Goal: Task Accomplishment & Management: Complete application form

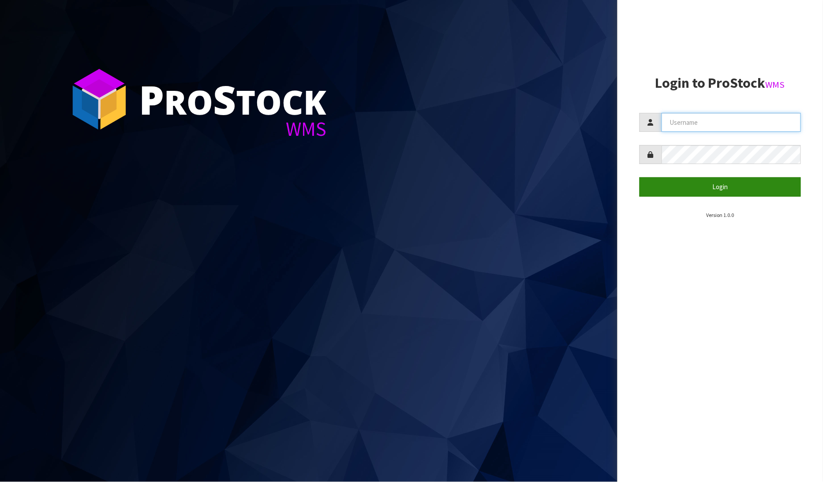
type input "[PERSON_NAME]"
click at [711, 183] on button "Login" at bounding box center [720, 186] width 162 height 19
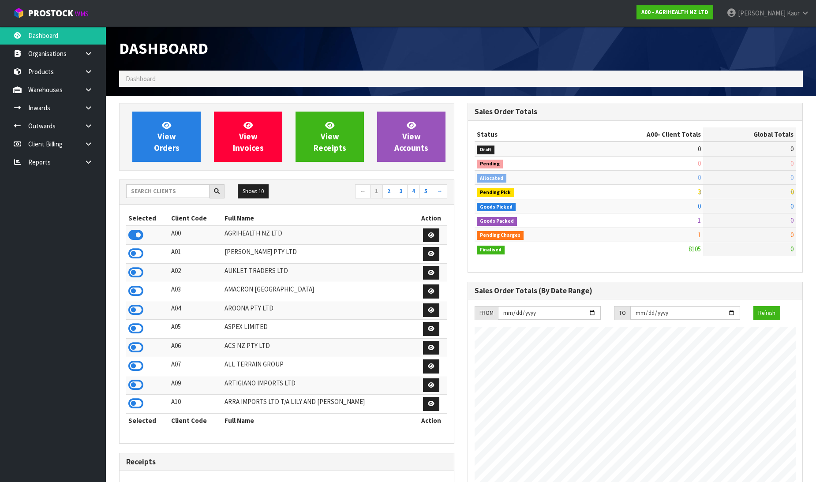
scroll to position [668, 348]
click at [171, 190] on input "text" at bounding box center [167, 191] width 83 height 14
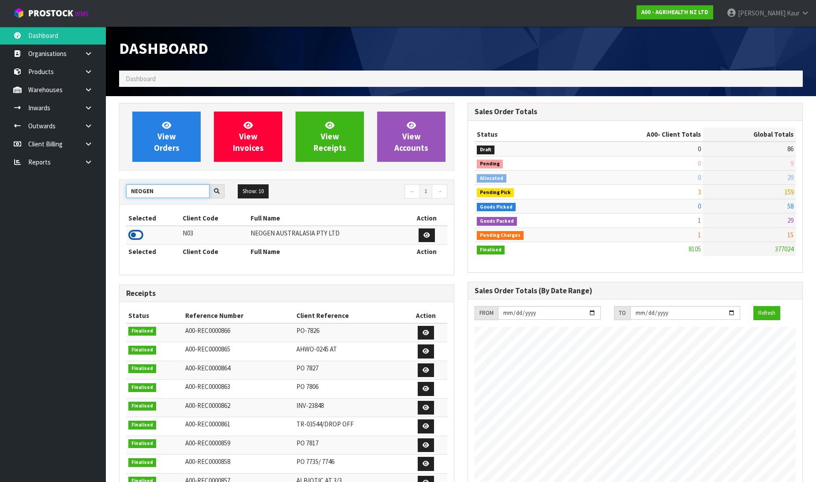
type input "NEOGEN"
click at [133, 231] on icon at bounding box center [135, 234] width 15 height 13
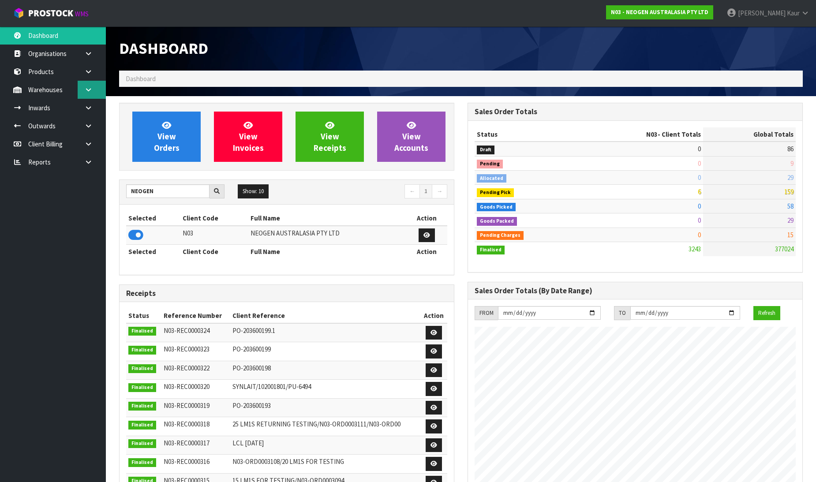
click at [90, 86] on icon at bounding box center [88, 89] width 8 height 7
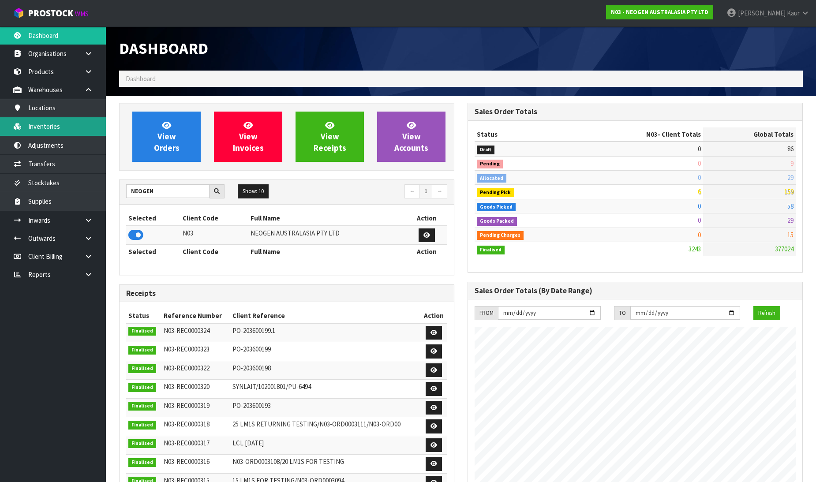
click at [56, 131] on link "Inventories" at bounding box center [53, 126] width 106 height 18
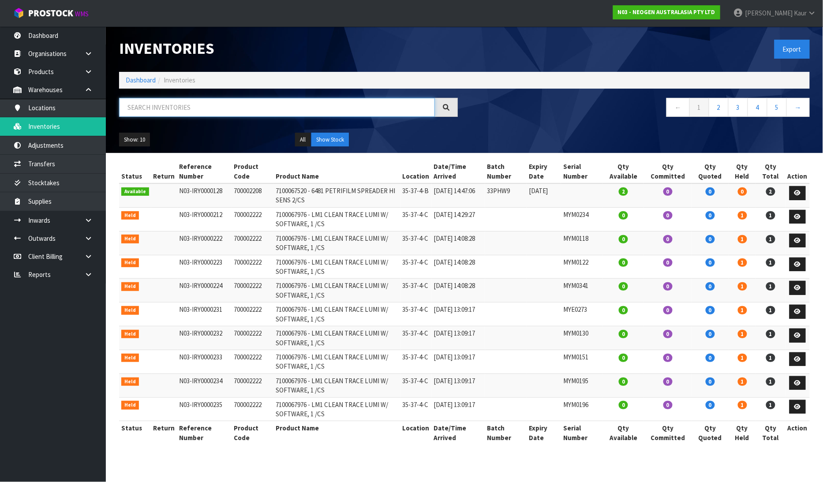
click at [156, 104] on input "text" at bounding box center [277, 107] width 316 height 19
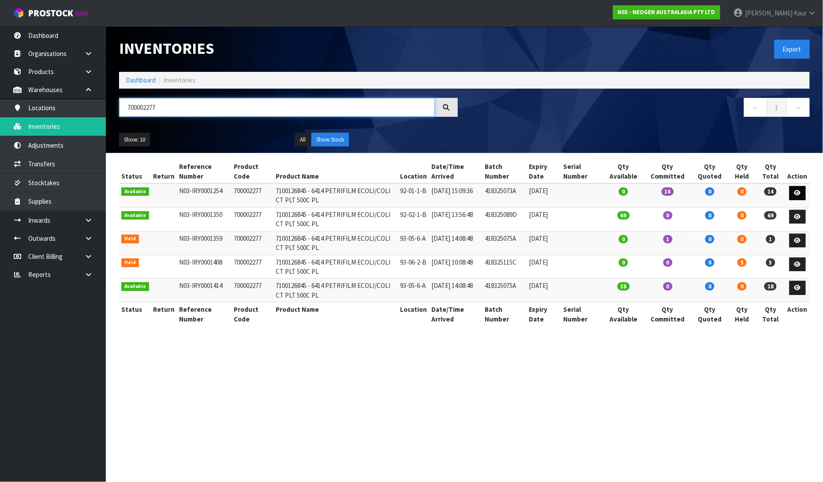
type input "700002277"
click at [800, 190] on icon at bounding box center [797, 193] width 7 height 6
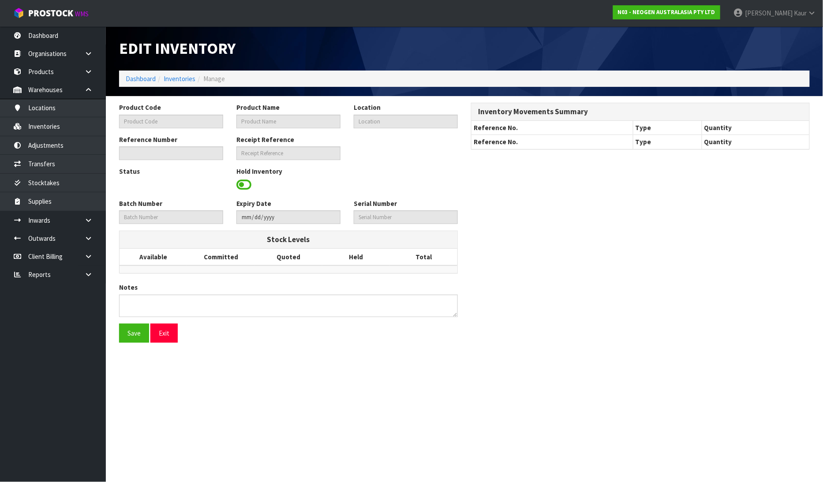
type input "700002277"
type input "7100126845 - 6414 PETRIFILM ECOLI/COLI CT PLT 500C PL"
type input "92-01-1-B"
type input "N03-IRY0001254"
type input "N03-REC0000297"
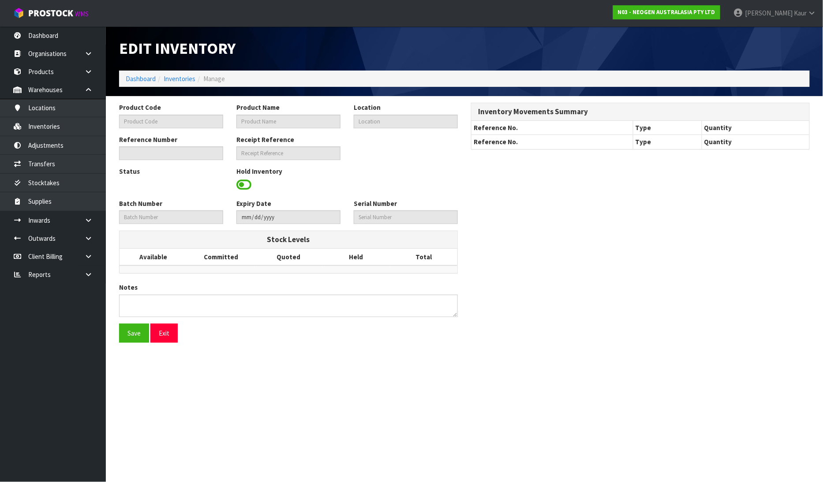
type input "418325073A"
type input "[DATE]"
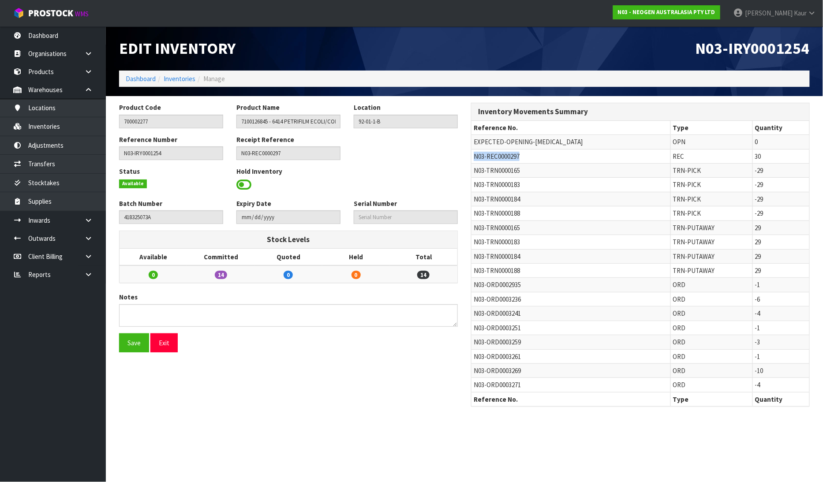
drag, startPoint x: 534, startPoint y: 155, endPoint x: 473, endPoint y: 160, distance: 61.5
click at [473, 160] on td "N03-REC0000297" at bounding box center [570, 156] width 199 height 14
copy span "N03-REC0000297"
click at [95, 219] on link at bounding box center [92, 220] width 28 height 18
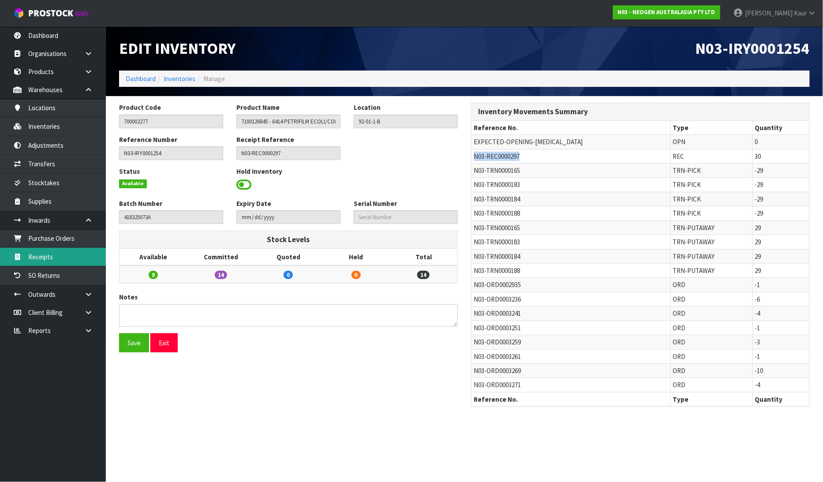
click at [67, 254] on link "Receipts" at bounding box center [53, 257] width 106 height 18
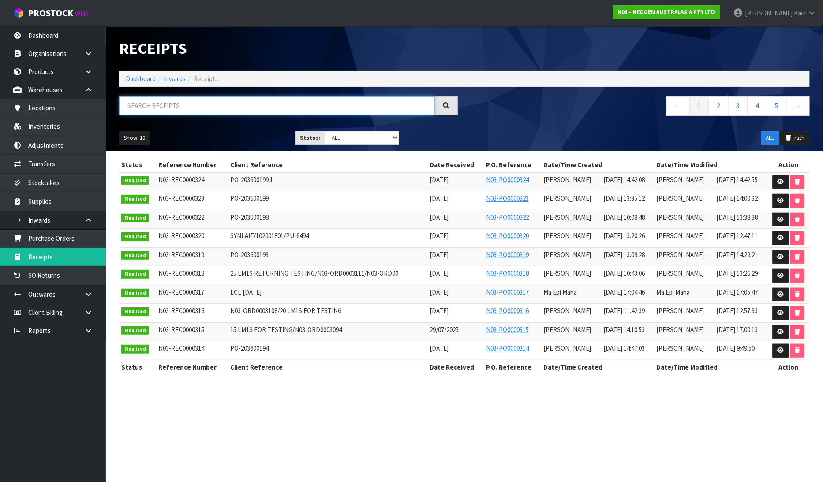
click at [193, 112] on input "text" at bounding box center [277, 105] width 316 height 19
paste input "N03-REC0000297"
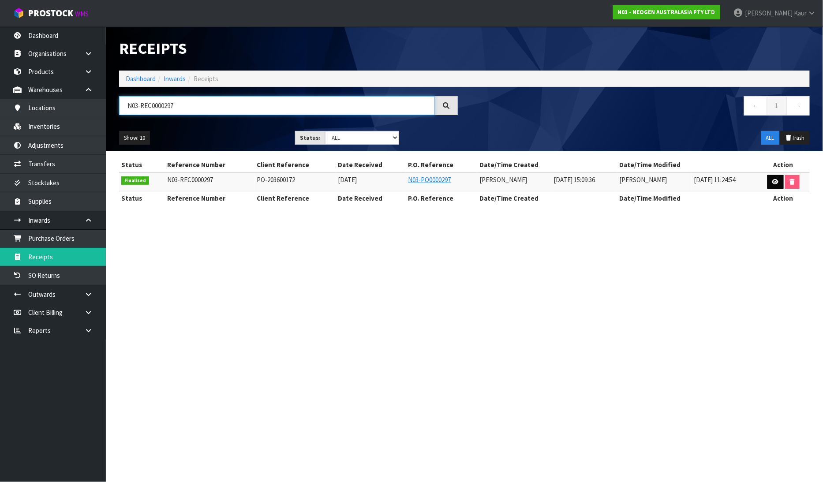
type input "N03-REC0000297"
click at [778, 183] on link at bounding box center [775, 182] width 16 height 14
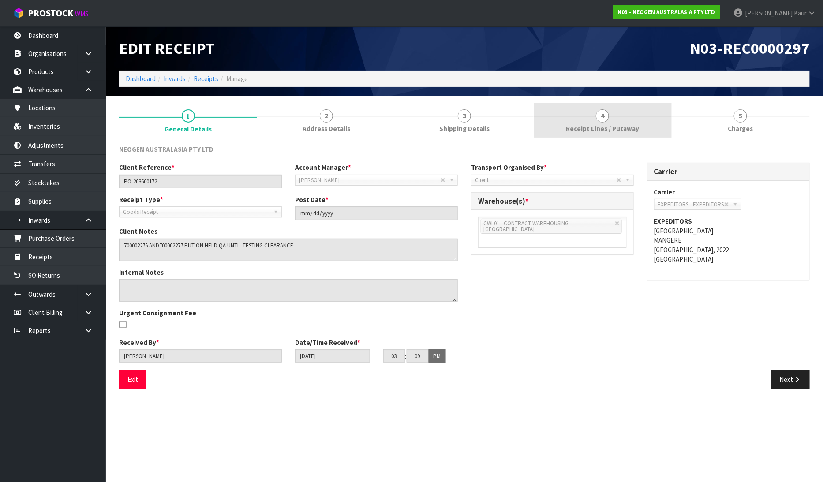
click at [584, 131] on span "Receipt Lines / Putaway" at bounding box center [602, 128] width 73 height 9
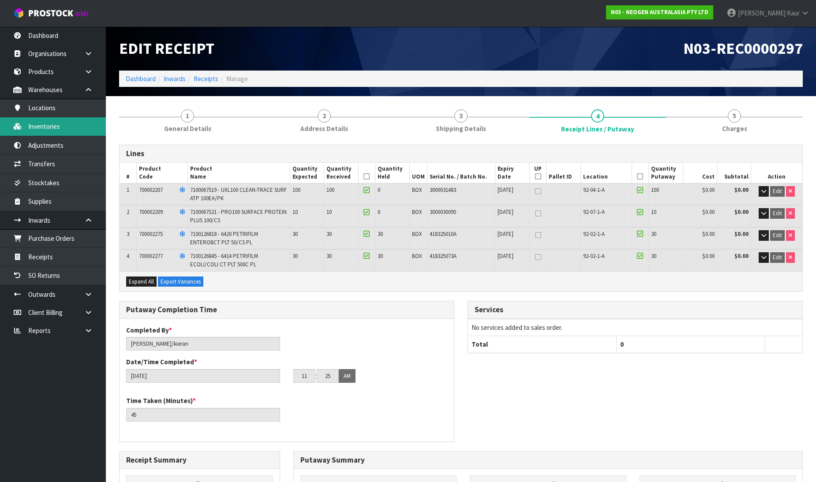
click at [53, 124] on link "Inventories" at bounding box center [53, 126] width 106 height 18
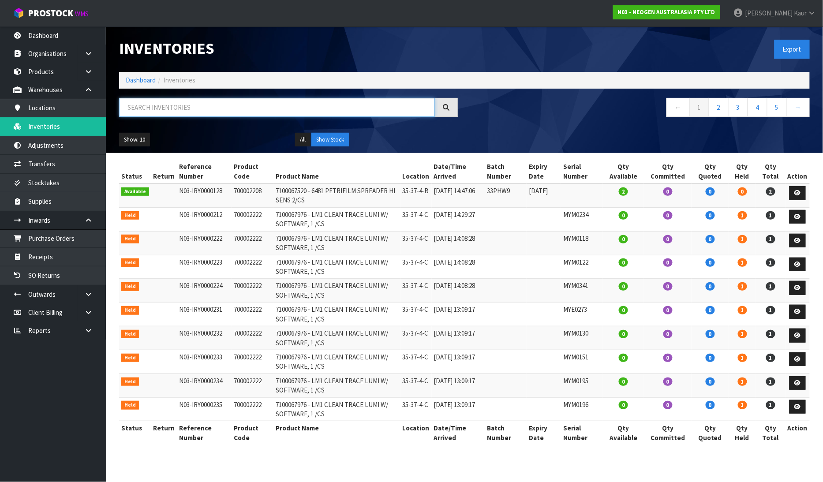
click at [149, 105] on input "text" at bounding box center [277, 107] width 316 height 19
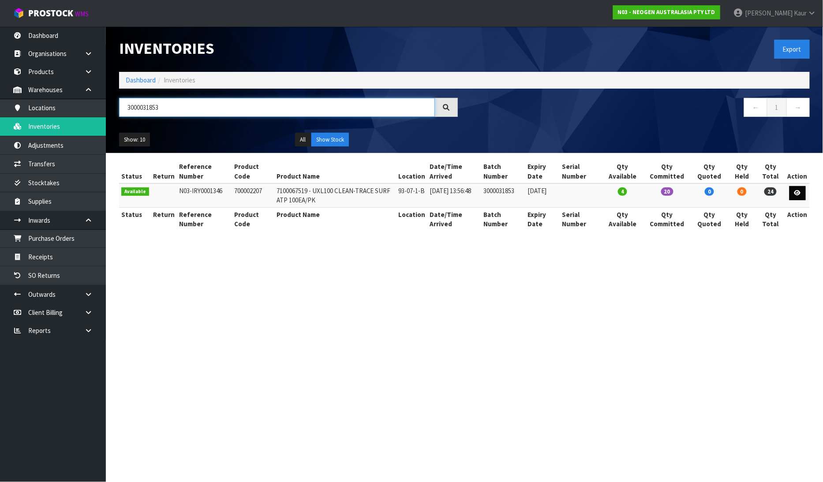
type input "3000031853"
click at [796, 190] on link at bounding box center [797, 193] width 16 height 14
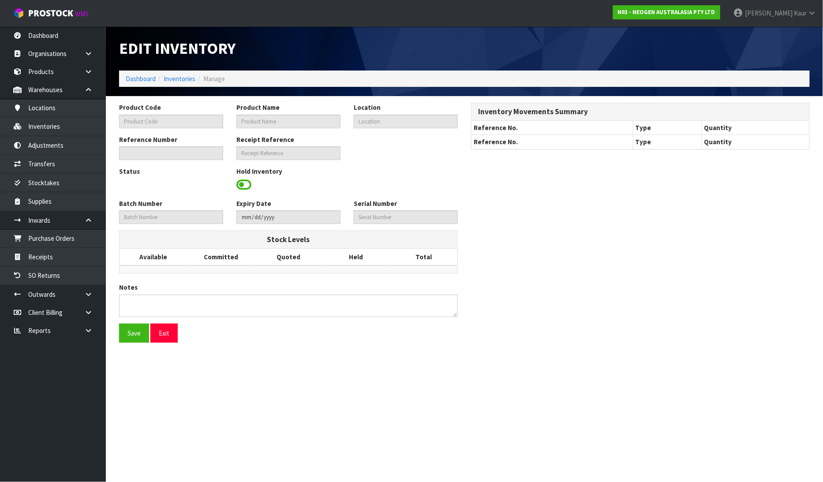
type input "700002207"
type input "7100067519 - UXL100 CLEAN-TRACE SURF ATP 100EA/PK"
type input "93-07-1-B"
type input "N03-IRY0001346"
type input "N03-REC0000309"
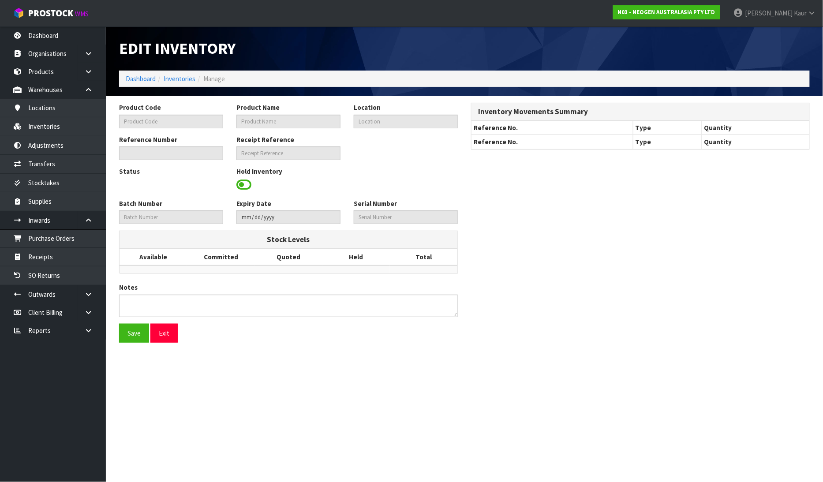
type input "3000031853"
type input "[DATE]"
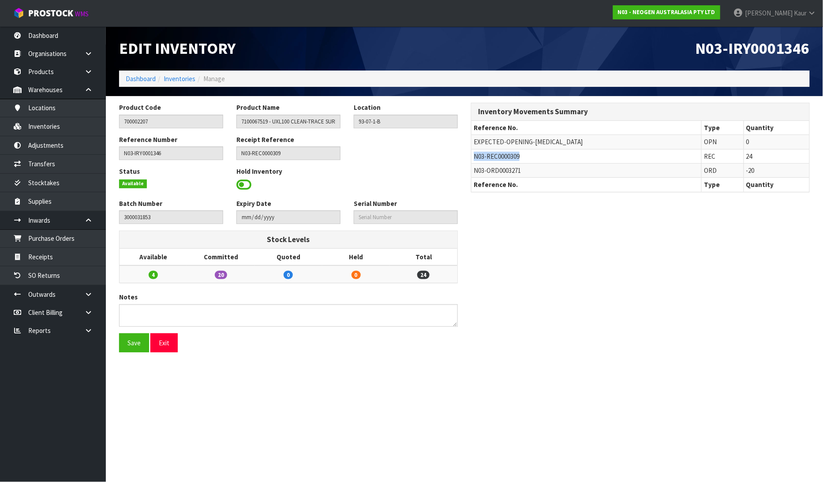
drag, startPoint x: 520, startPoint y: 160, endPoint x: 475, endPoint y: 159, distance: 45.4
click at [475, 159] on span "N03-REC0000309" at bounding box center [496, 156] width 46 height 8
copy span "N03-REC0000309"
click at [52, 255] on link "Receipts" at bounding box center [53, 257] width 106 height 18
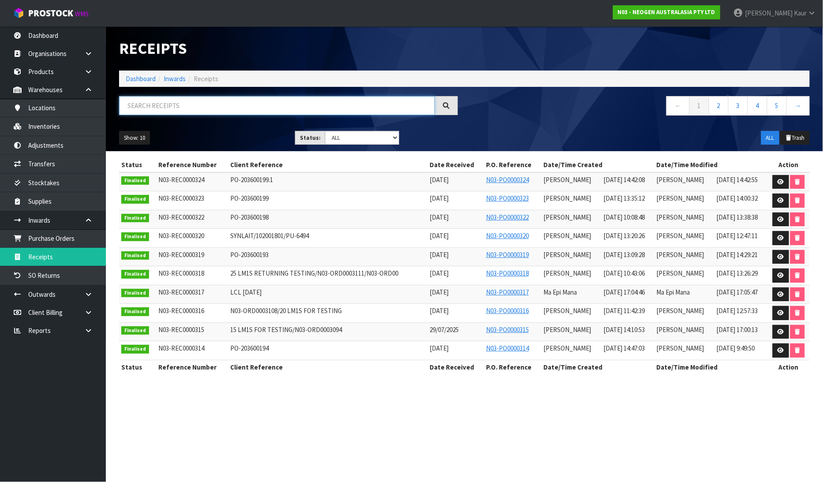
click at [133, 96] on input "text" at bounding box center [277, 105] width 316 height 19
paste input "N03-REC0000309"
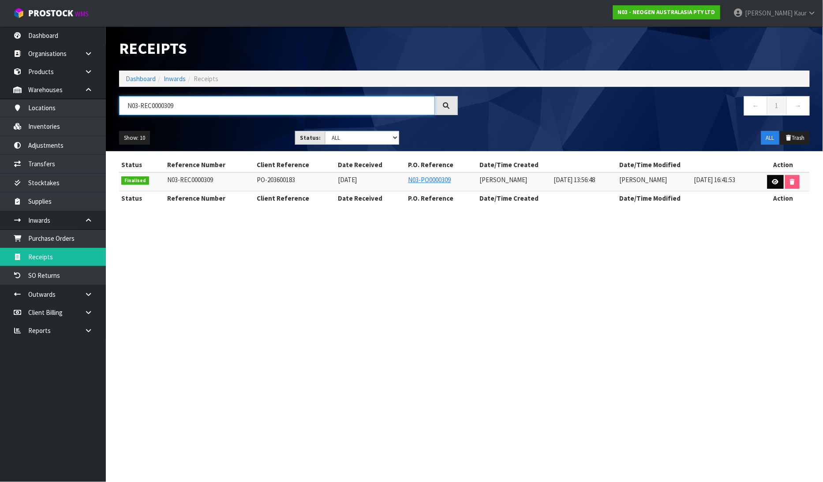
type input "N03-REC0000309"
click at [776, 183] on icon at bounding box center [775, 182] width 7 height 6
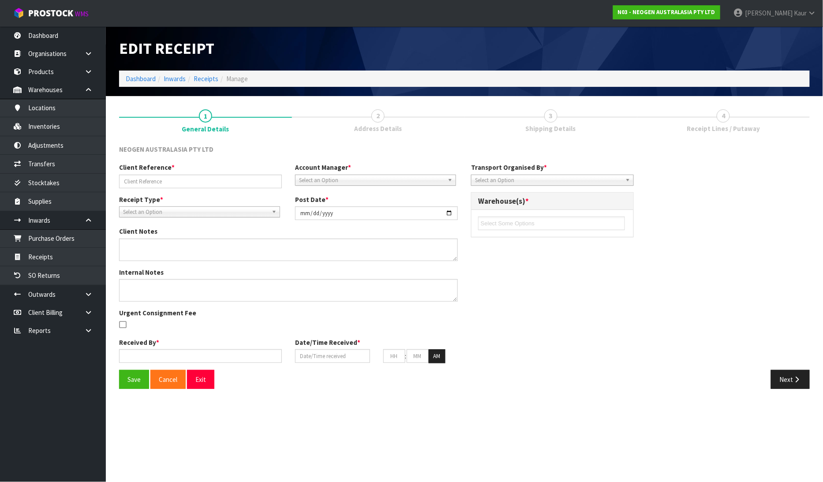
type input "PO-203600183"
type input "[DATE]"
type textarea "700002272,700005495,700002277,700002273 PUT ON HELD QA UNTIL TESTING CLEARANCE"
type input "[PERSON_NAME]"
type input "[DATE]"
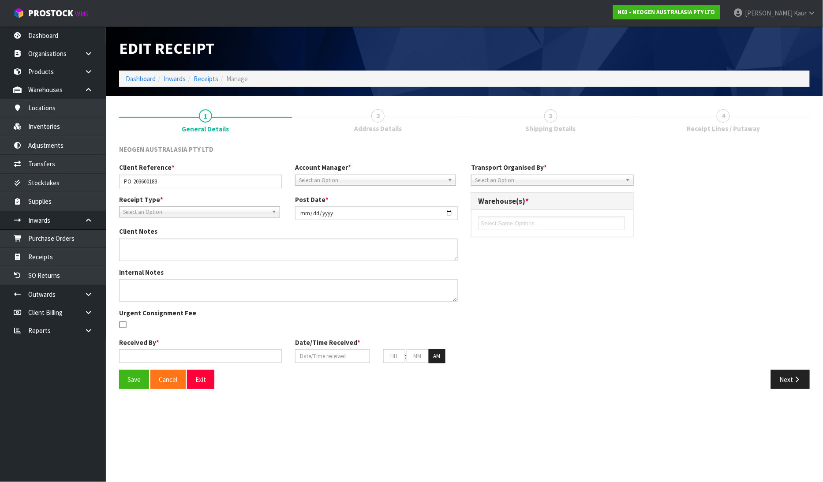
type input "01"
type input "56"
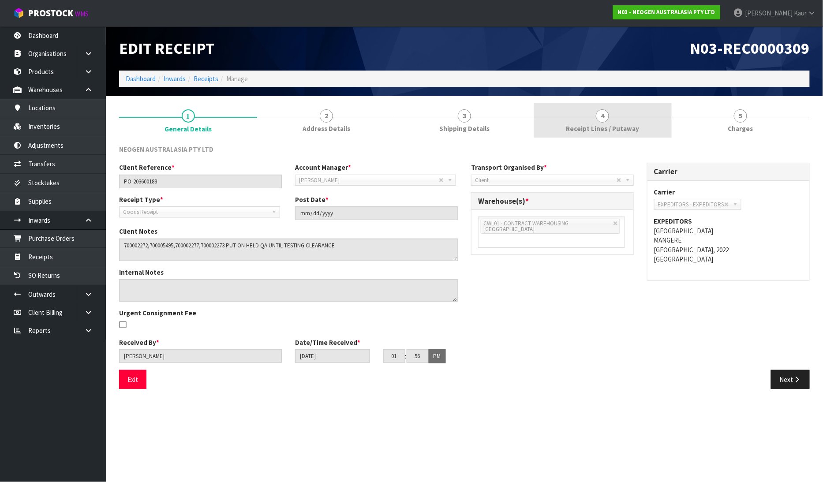
click at [630, 128] on span "Receipt Lines / Putaway" at bounding box center [602, 128] width 73 height 9
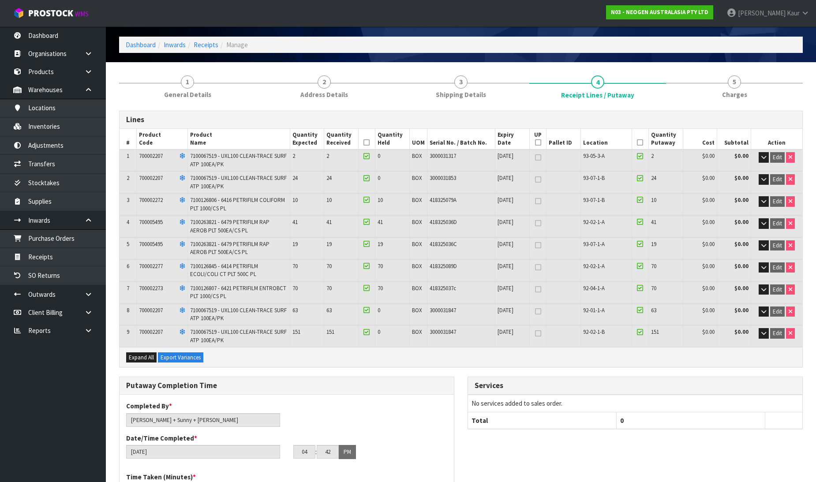
scroll to position [49, 0]
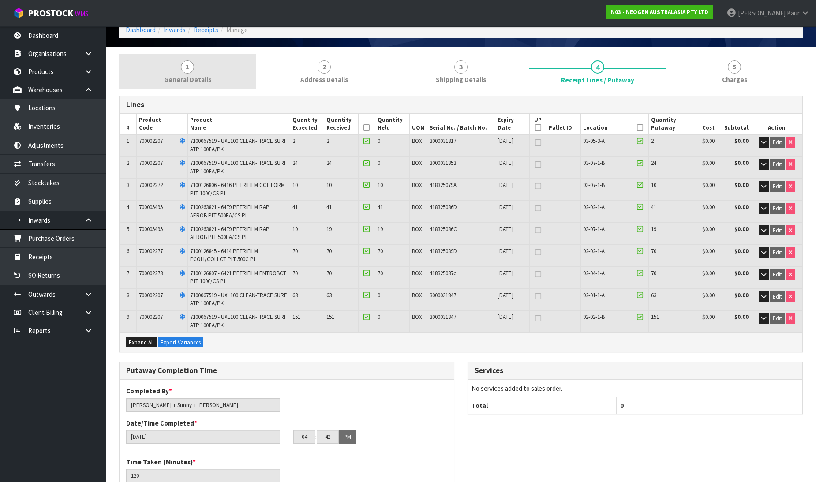
click at [172, 64] on link "1 General Details" at bounding box center [187, 71] width 137 height 35
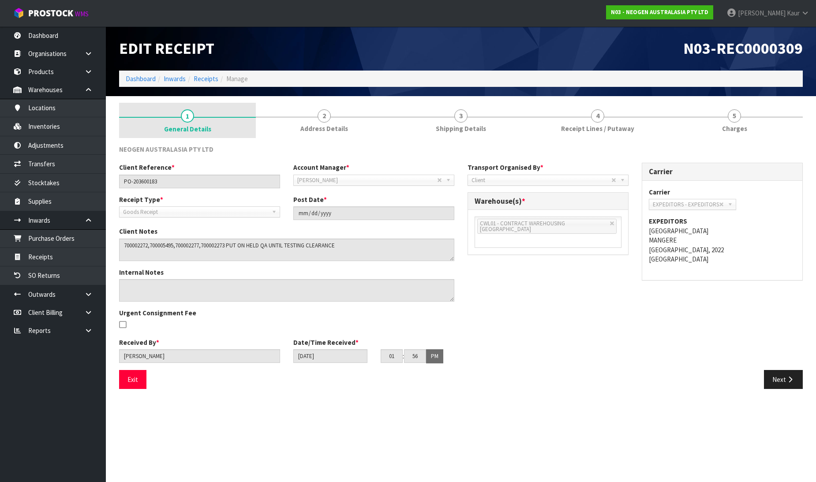
scroll to position [0, 0]
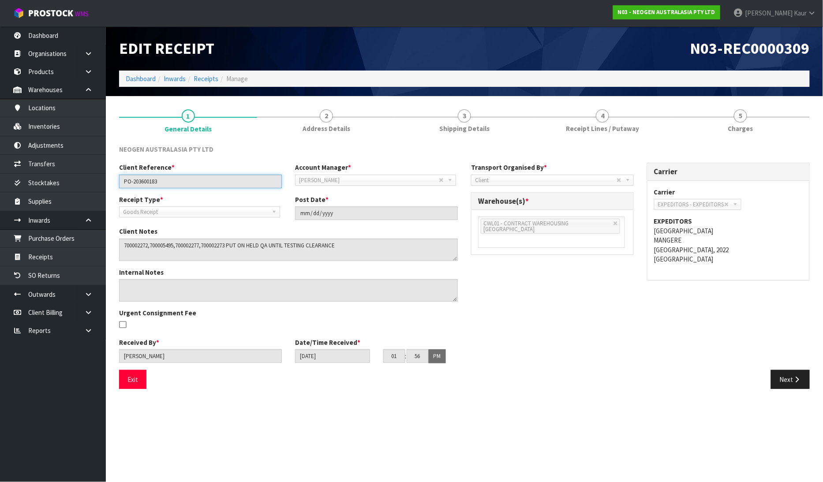
drag, startPoint x: 177, startPoint y: 181, endPoint x: 115, endPoint y: 179, distance: 61.8
click at [115, 179] on div "Client Reference * PO-203600183" at bounding box center [200, 175] width 176 height 25
click at [603, 126] on span "Receipt Lines / Putaway" at bounding box center [602, 128] width 73 height 9
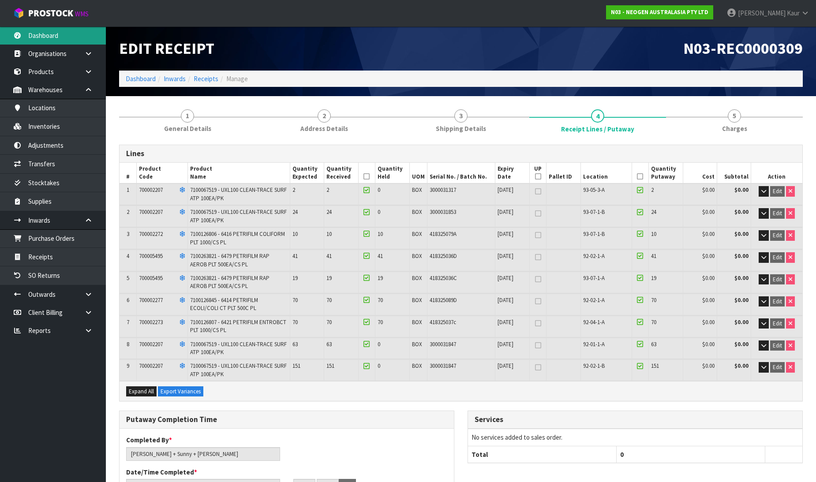
click at [78, 32] on link "Dashboard" at bounding box center [53, 35] width 106 height 18
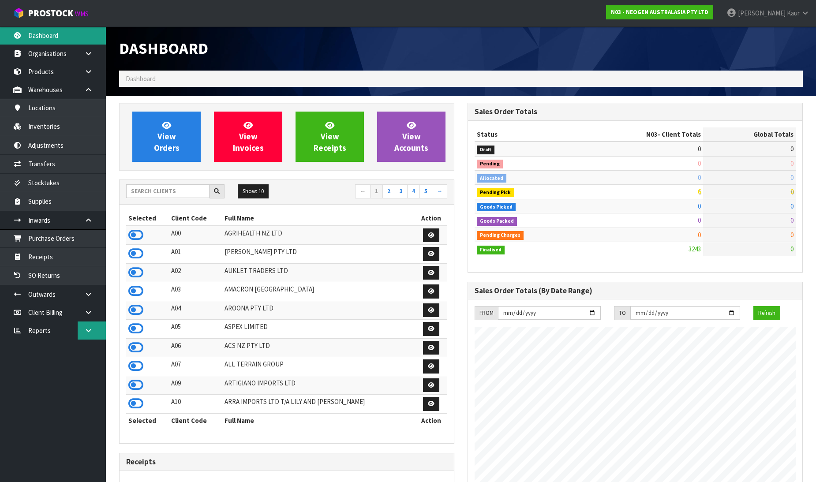
scroll to position [668, 348]
click at [99, 329] on link at bounding box center [92, 330] width 28 height 18
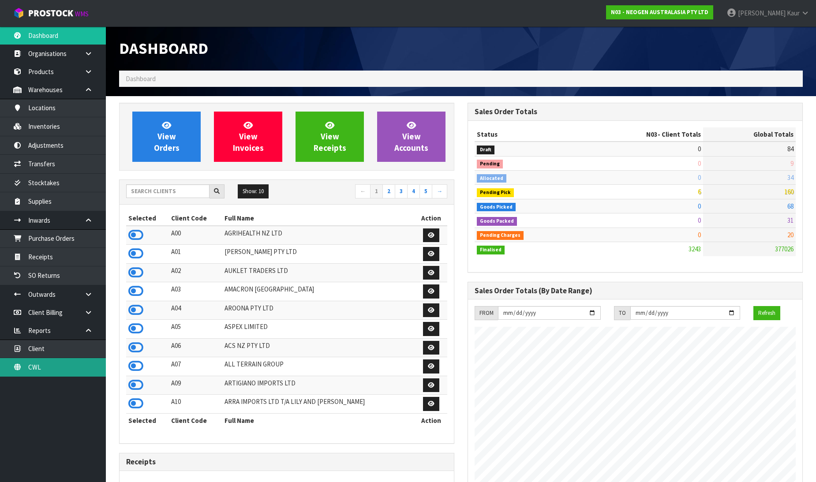
click at [45, 368] on link "CWL" at bounding box center [53, 367] width 106 height 18
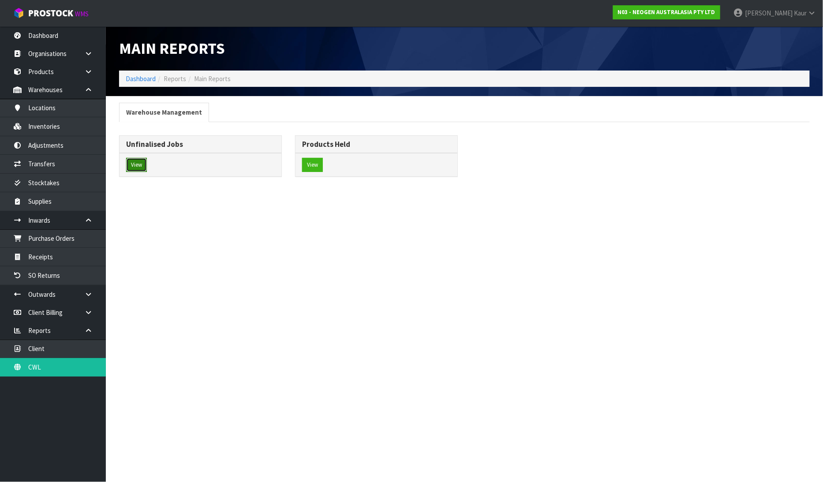
click at [144, 172] on button "View" at bounding box center [136, 165] width 21 height 14
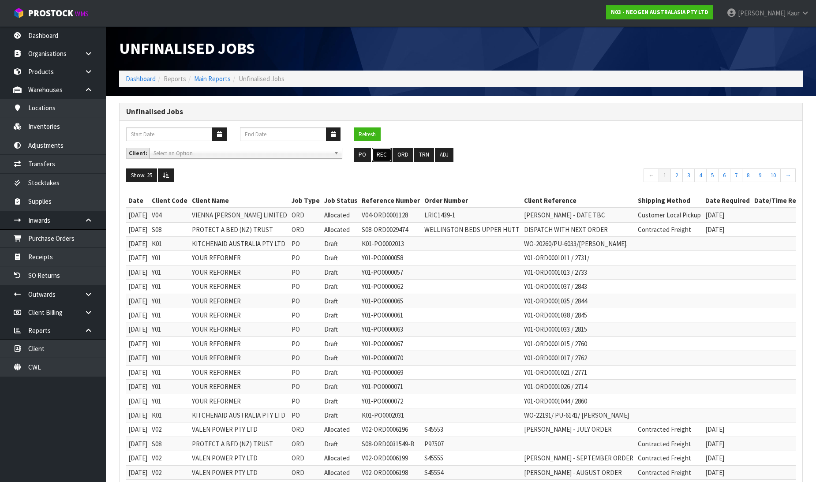
click at [384, 152] on button "REC" at bounding box center [382, 155] width 20 height 14
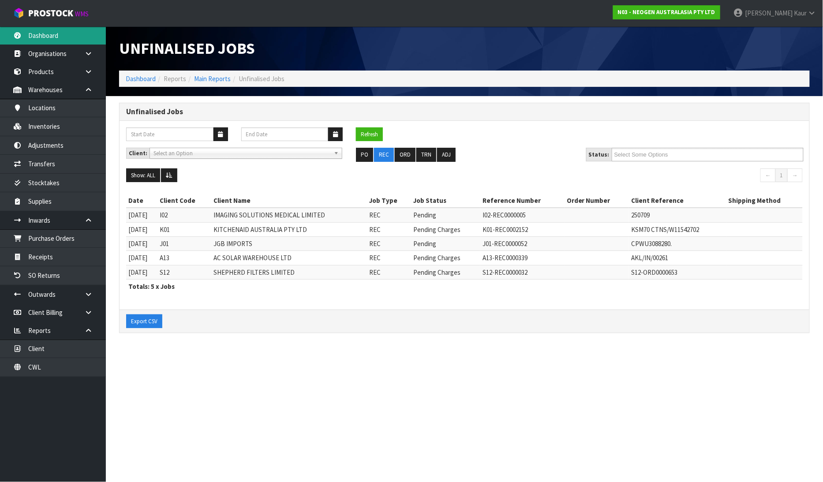
click at [48, 28] on link "Dashboard" at bounding box center [53, 35] width 106 height 18
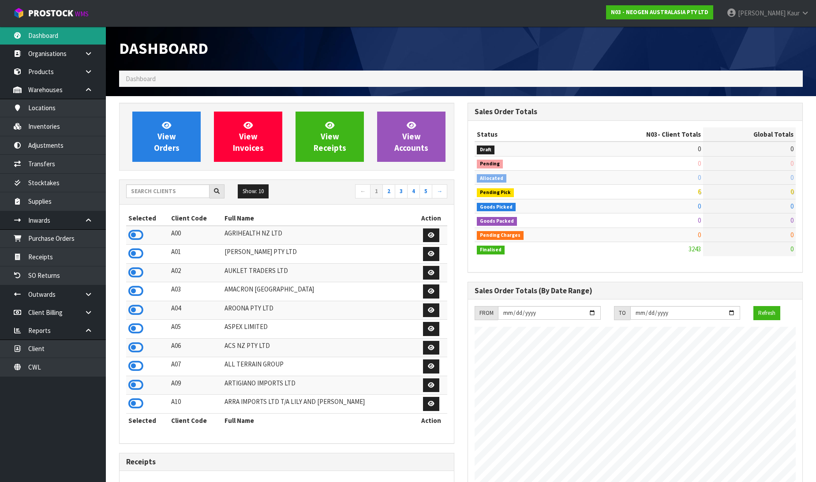
scroll to position [668, 348]
click at [155, 183] on div "Show: 10 5 10 25 50 ← 1 2 3 4 5 →" at bounding box center [286, 192] width 334 height 25
click at [152, 190] on input "text" at bounding box center [167, 191] width 83 height 14
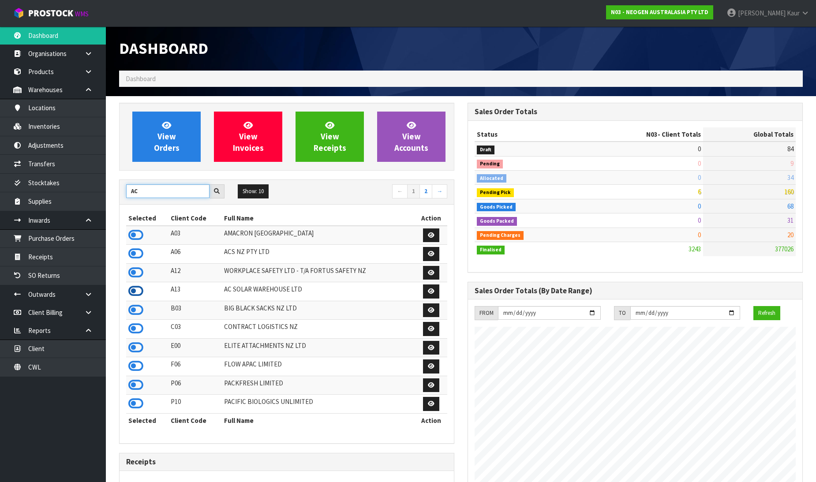
type input "AC"
click at [139, 293] on icon at bounding box center [135, 290] width 15 height 13
drag, startPoint x: 79, startPoint y: 256, endPoint x: 261, endPoint y: 247, distance: 181.4
click at [79, 256] on link "Receipts" at bounding box center [53, 257] width 106 height 18
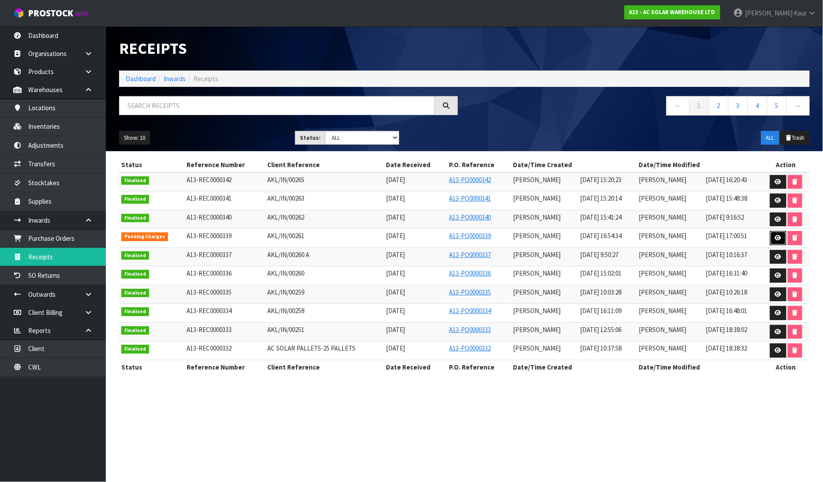
click at [780, 241] on icon at bounding box center [778, 238] width 7 height 6
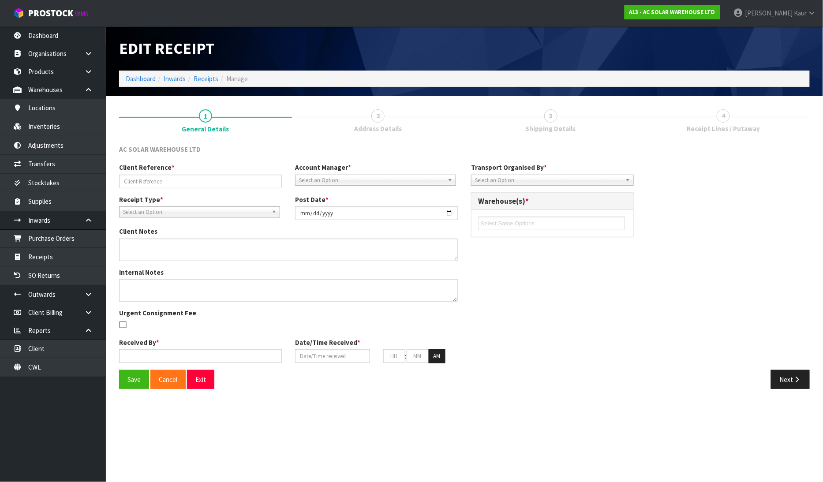
type input "AKL/IN/00261"
type input "[DATE]"
type input "[PERSON_NAME]"
type input "[DATE]"
type input "04"
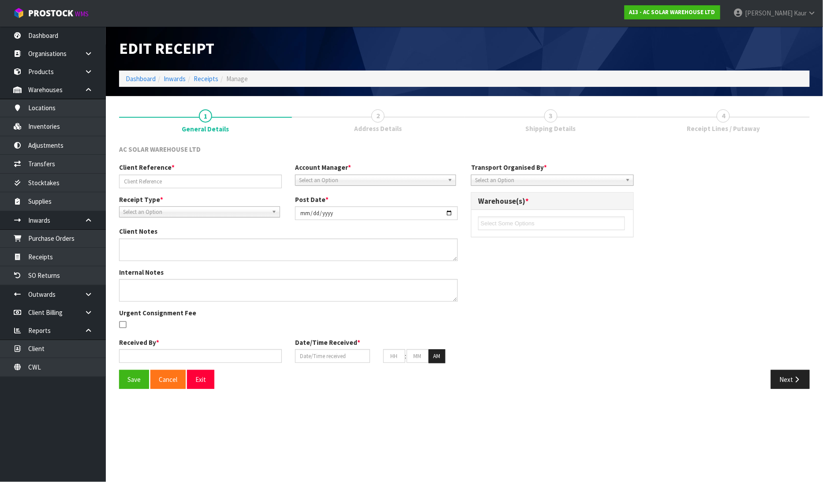
type input "54"
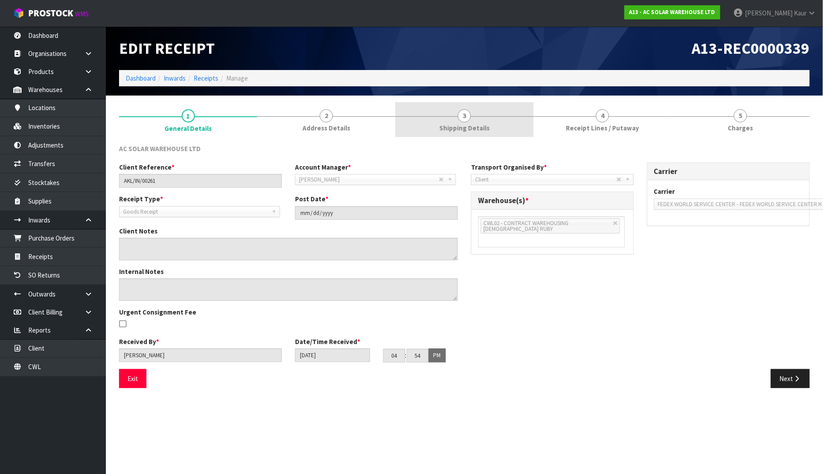
click at [475, 133] on span "Shipping Details" at bounding box center [464, 127] width 50 height 9
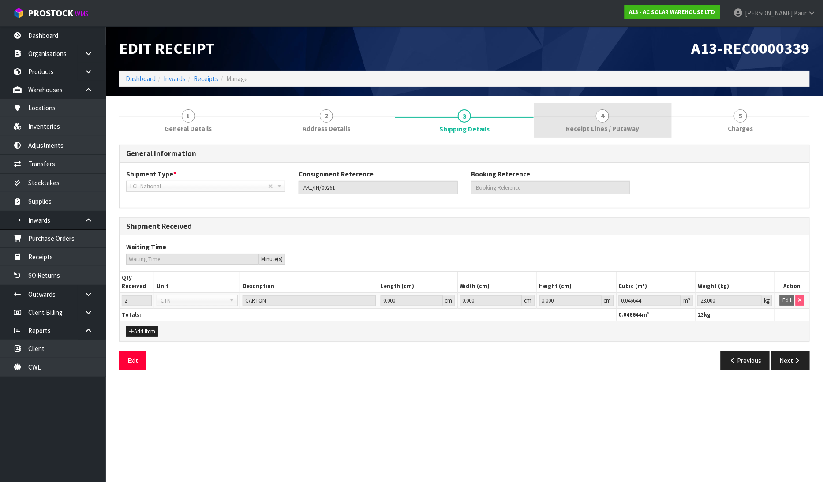
click at [591, 126] on span "Receipt Lines / Putaway" at bounding box center [602, 128] width 73 height 9
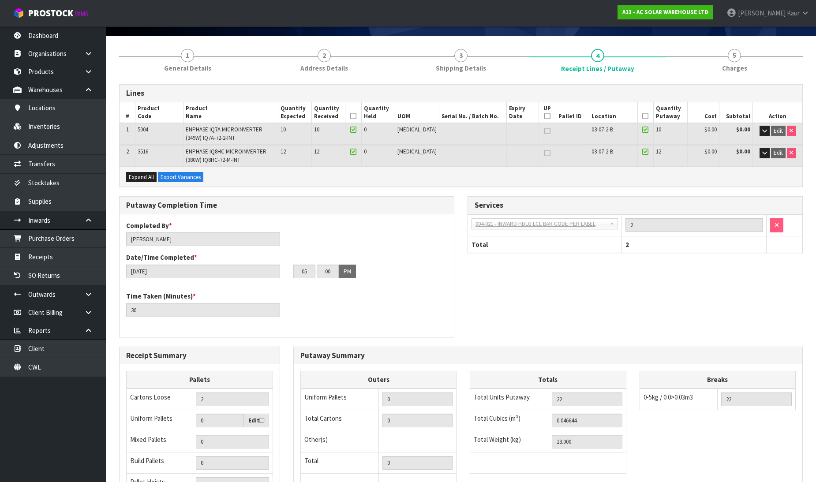
scroll to position [172, 0]
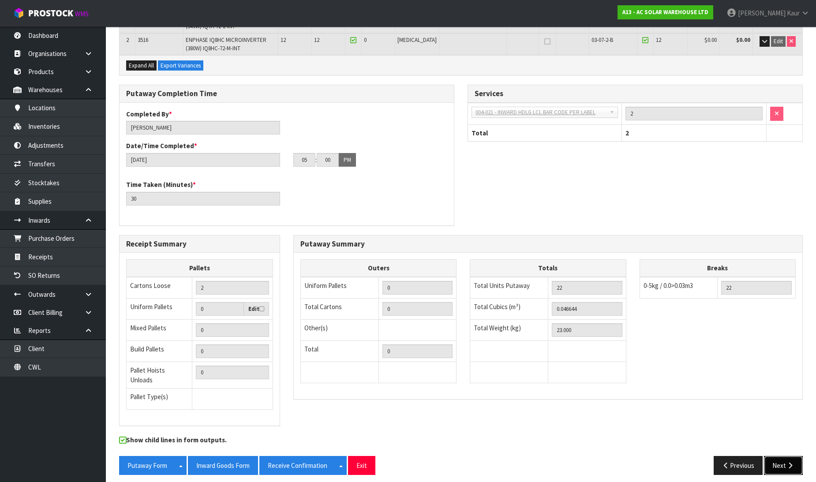
click at [785, 456] on button "Next" at bounding box center [783, 465] width 39 height 19
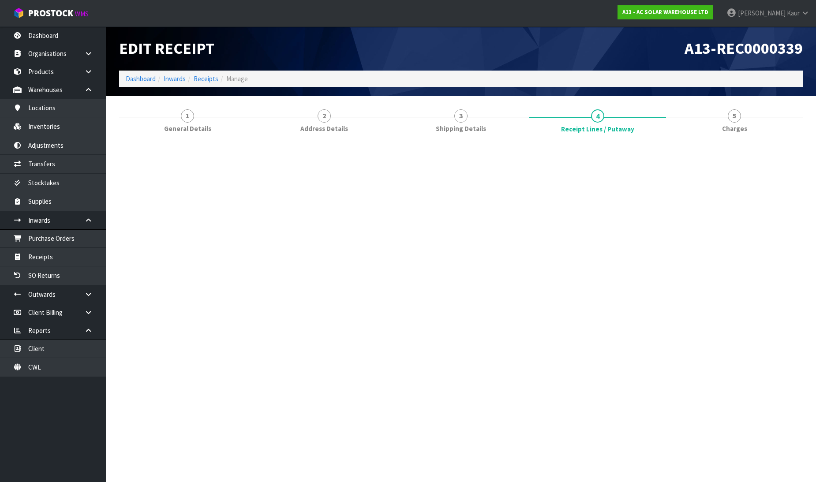
scroll to position [0, 0]
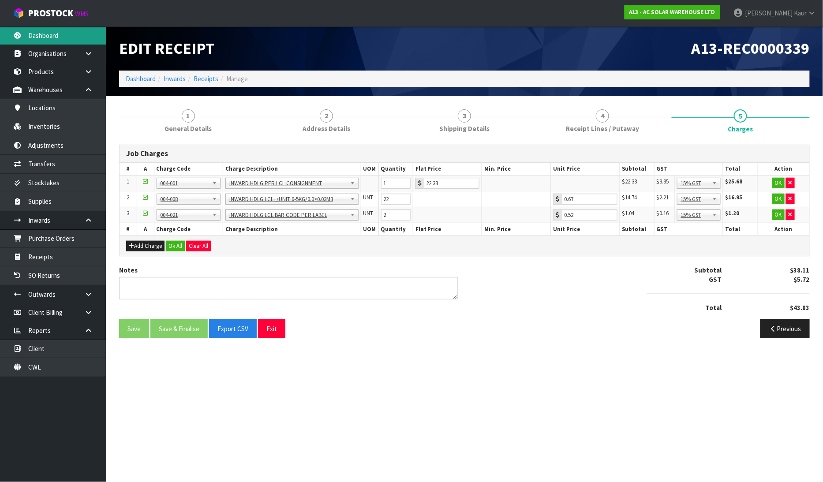
click at [43, 40] on link "Dashboard" at bounding box center [53, 35] width 106 height 18
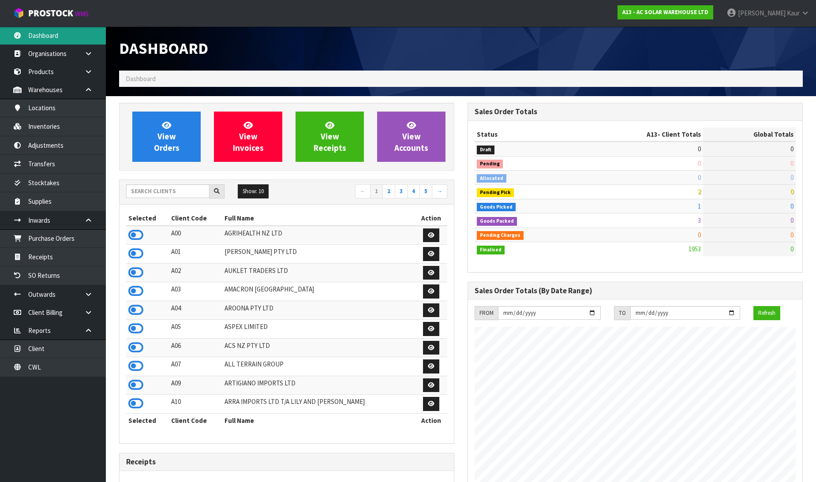
scroll to position [715, 348]
click at [777, 39] on div at bounding box center [635, 32] width 348 height 13
click at [165, 191] on input "text" at bounding box center [167, 191] width 83 height 14
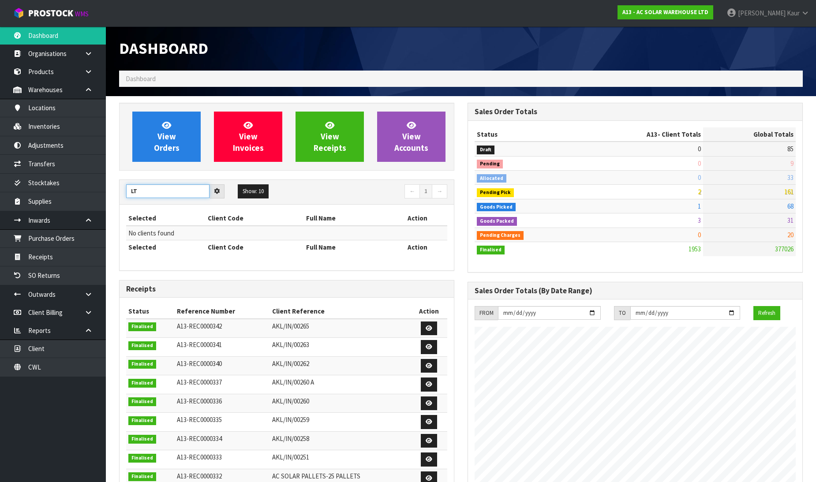
type input "L"
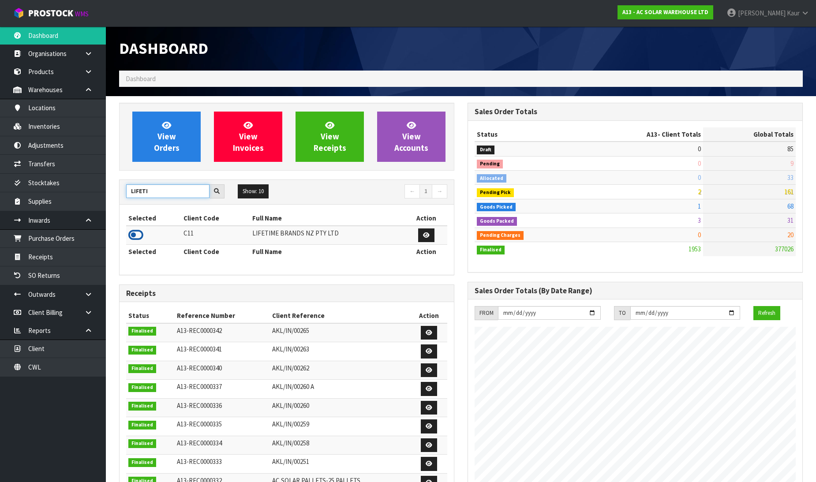
type input "LIFETI"
click at [135, 235] on icon at bounding box center [135, 234] width 15 height 13
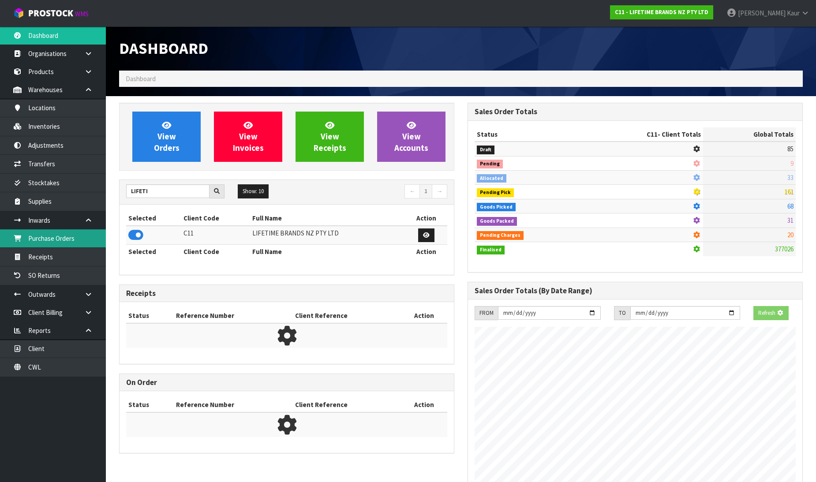
scroll to position [668, 348]
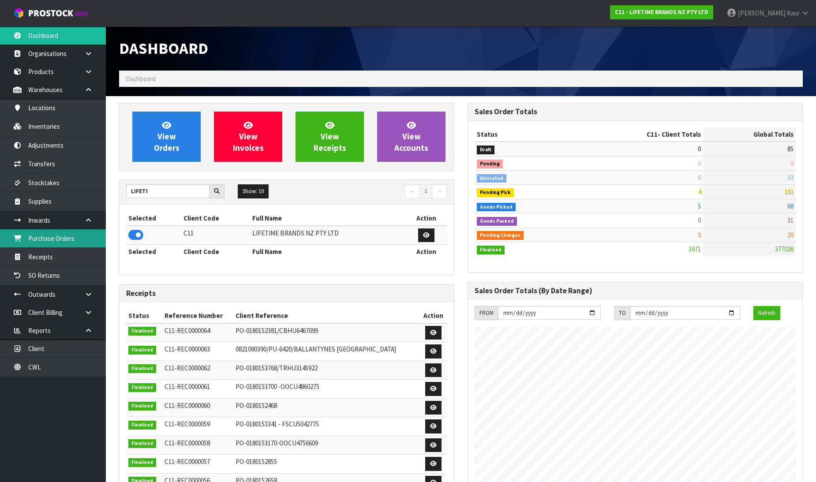
click at [76, 236] on link "Purchase Orders" at bounding box center [53, 238] width 106 height 18
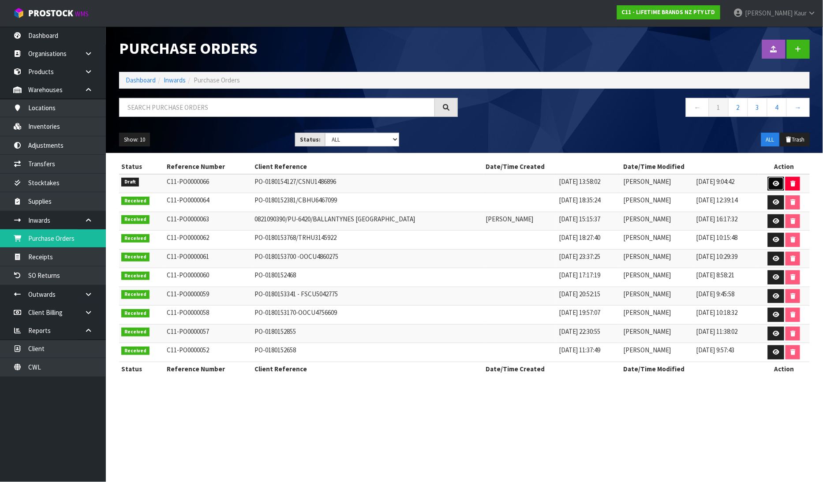
click at [772, 183] on icon at bounding box center [775, 184] width 7 height 6
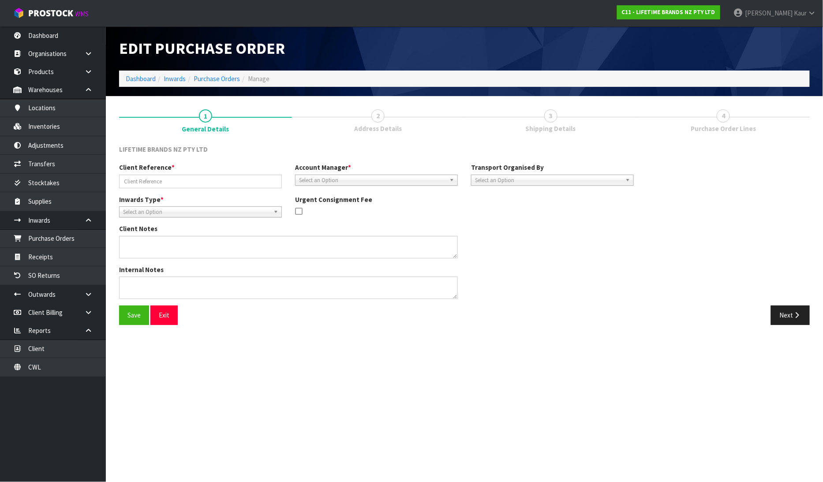
type input "PO-0180154127/CSNU1486896"
type textarea "PURCHASE ORDER: 4500344047-000010 CONTAINER NUMBER-CSNU1486896"
type textarea "CONTAINER NUMBER-CSNU1486896-756 CARTONS"
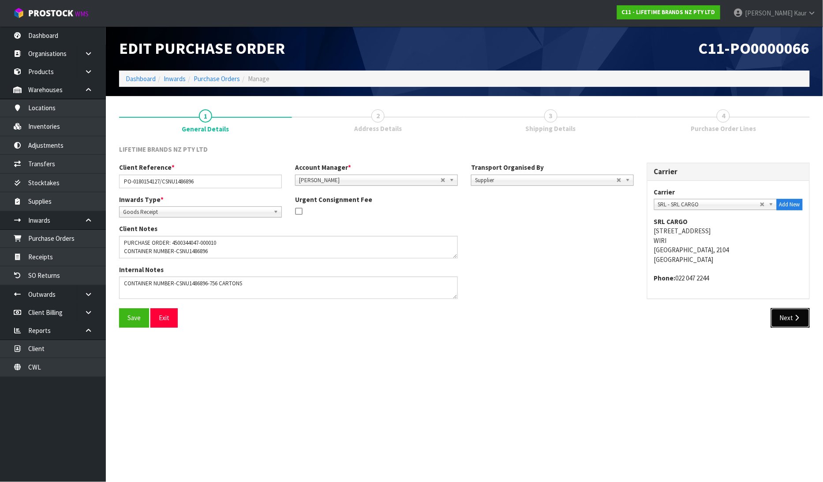
click at [790, 312] on button "Next" at bounding box center [790, 317] width 39 height 19
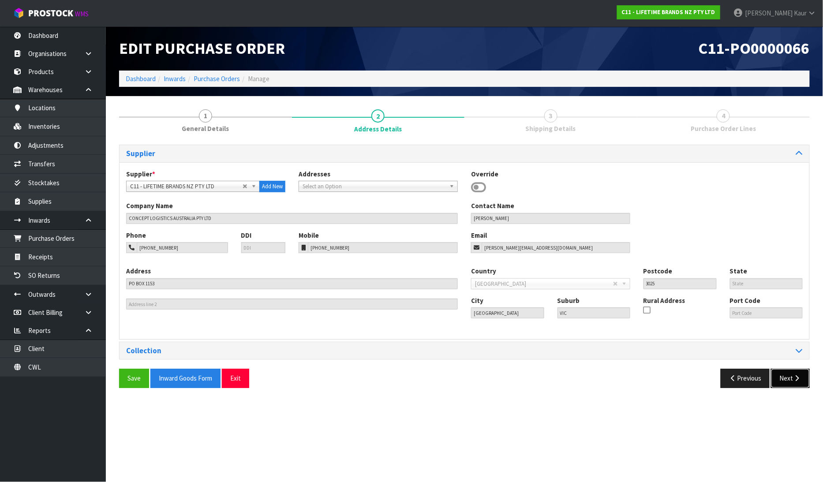
click at [781, 373] on button "Next" at bounding box center [790, 378] width 39 height 19
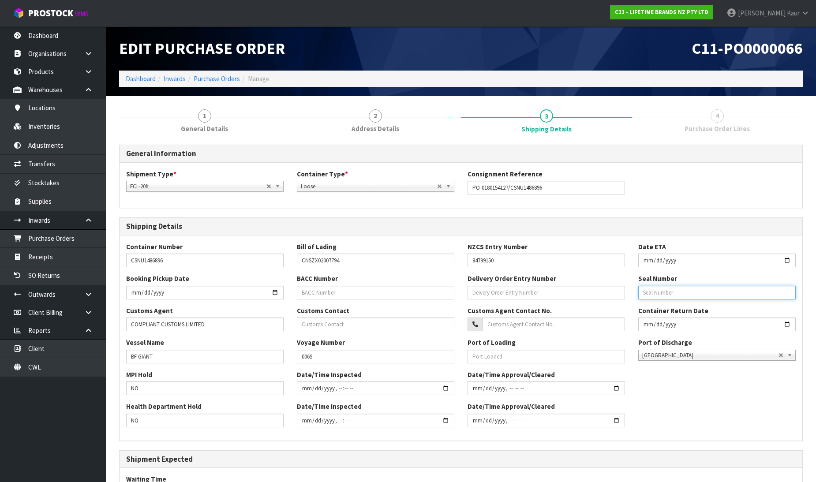
click at [653, 292] on input "text" at bounding box center [716, 293] width 157 height 14
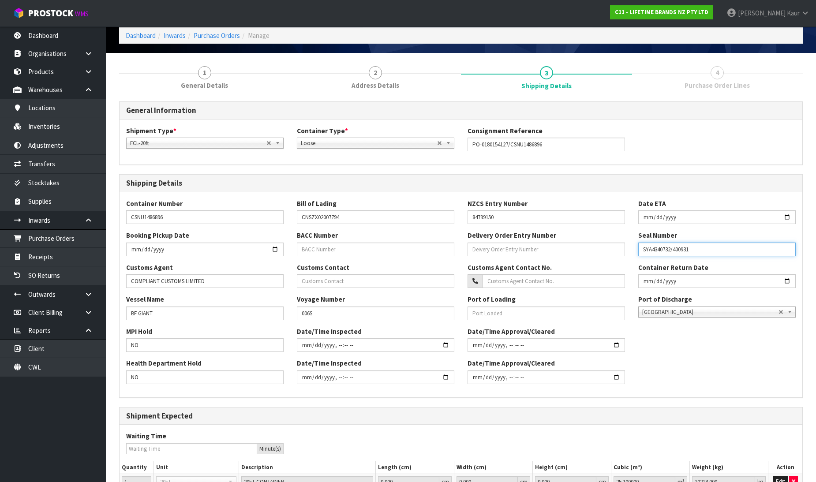
scroll to position [126, 0]
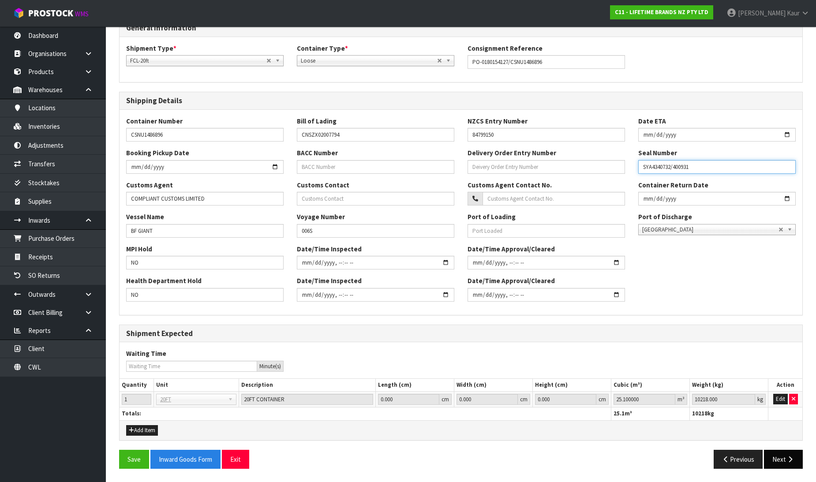
type input "SYA4340732/400931"
click at [776, 464] on button "Next" at bounding box center [783, 459] width 39 height 19
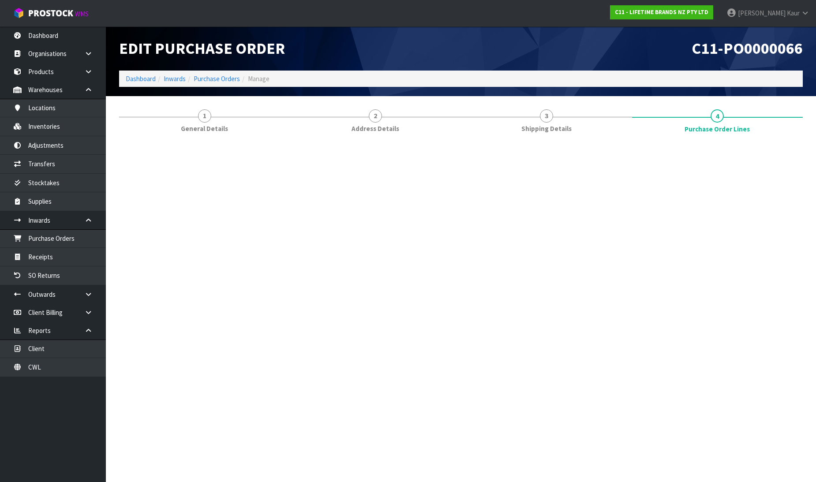
scroll to position [0, 0]
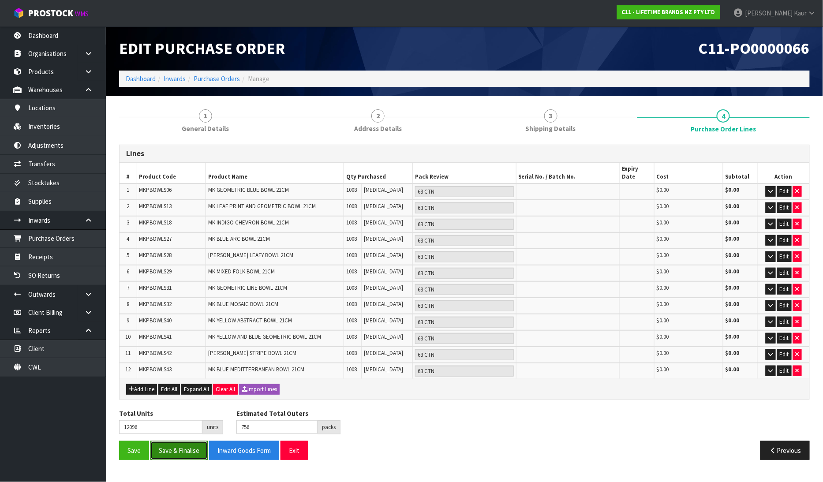
click at [175, 441] on button "Save & Finalise" at bounding box center [178, 450] width 57 height 19
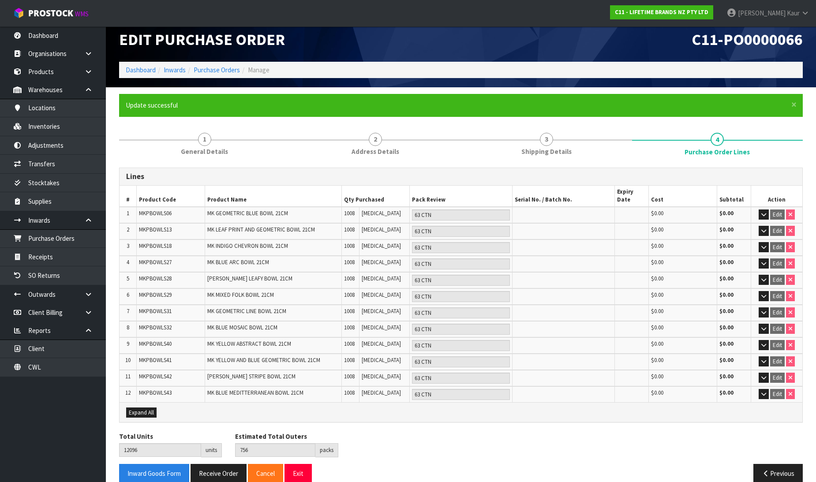
scroll to position [10, 0]
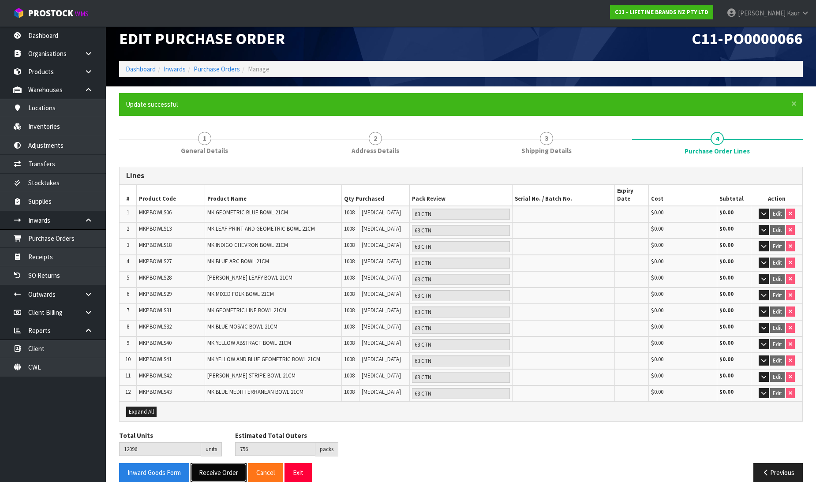
click at [219, 463] on button "Receive Order" at bounding box center [218, 472] width 56 height 19
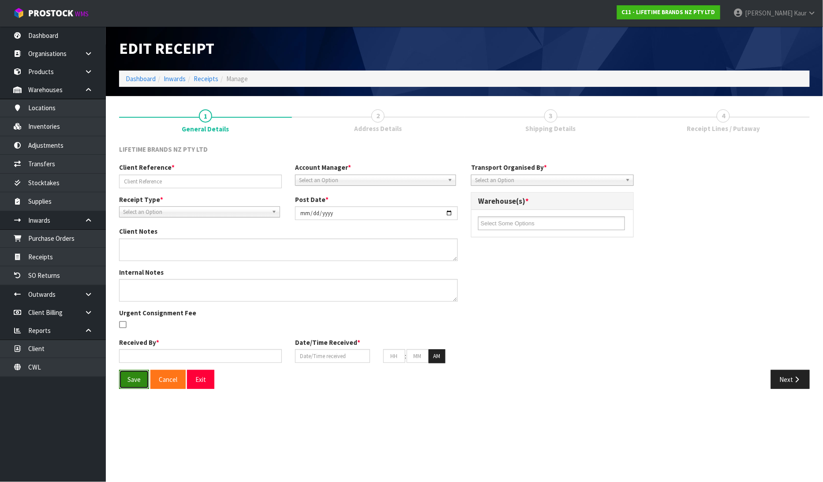
type input "PO-0180154127/CSNU1486896"
type input "[DATE]"
type textarea "PURCHASE ORDER: 4500344047-000010 CONTAINER NUMBER-CSNU1486896"
type textarea "CONTAINER NUMBER-CSNU1486896-756 CARTONS"
type input "[PERSON_NAME]"
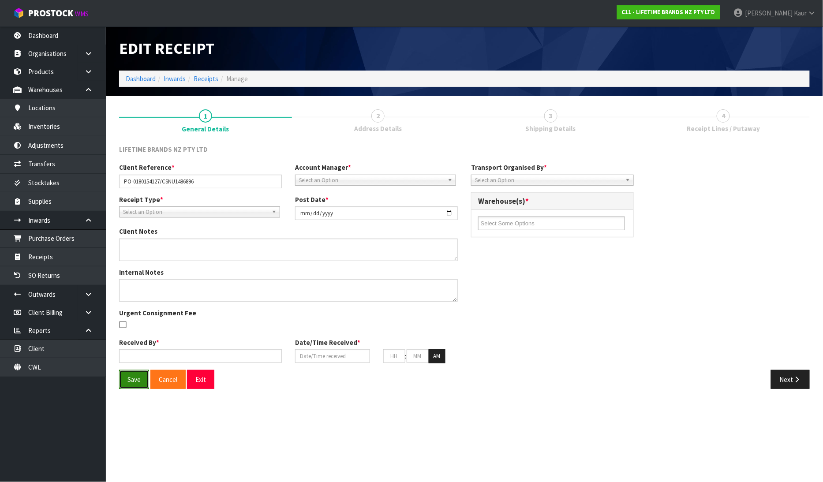
type input "18/08/2025"
type input "10"
type input "00"
click at [138, 382] on button "Save" at bounding box center [134, 379] width 30 height 19
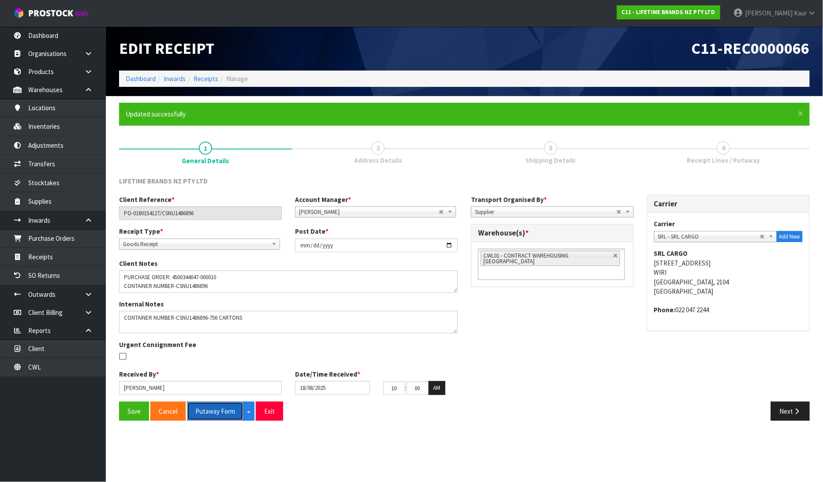
click at [221, 411] on button "Putaway Form" at bounding box center [215, 411] width 56 height 19
click at [219, 409] on button "Putaway Form" at bounding box center [220, 411] width 66 height 19
click at [47, 34] on link "Dashboard" at bounding box center [53, 35] width 106 height 18
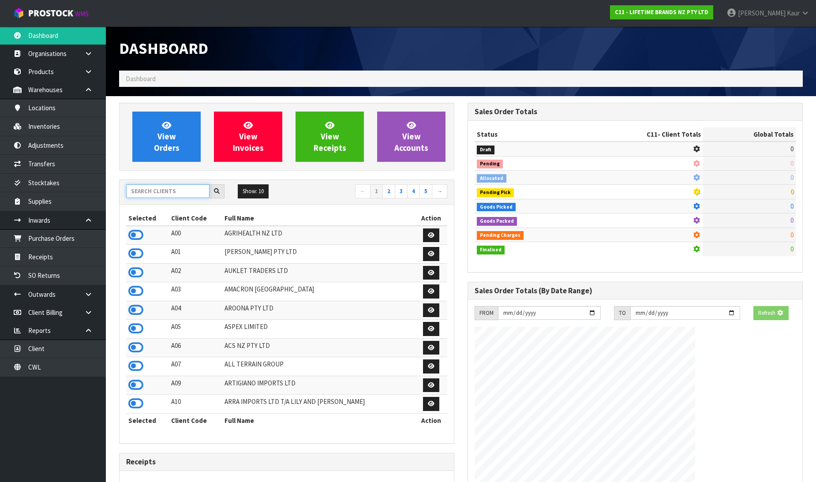
click at [143, 191] on input "text" at bounding box center [167, 191] width 83 height 14
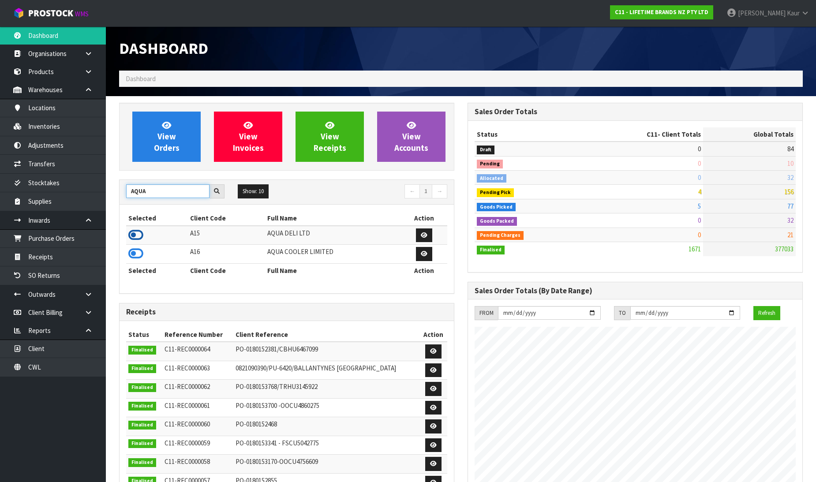
type input "AQUA"
click at [138, 237] on icon at bounding box center [135, 234] width 15 height 13
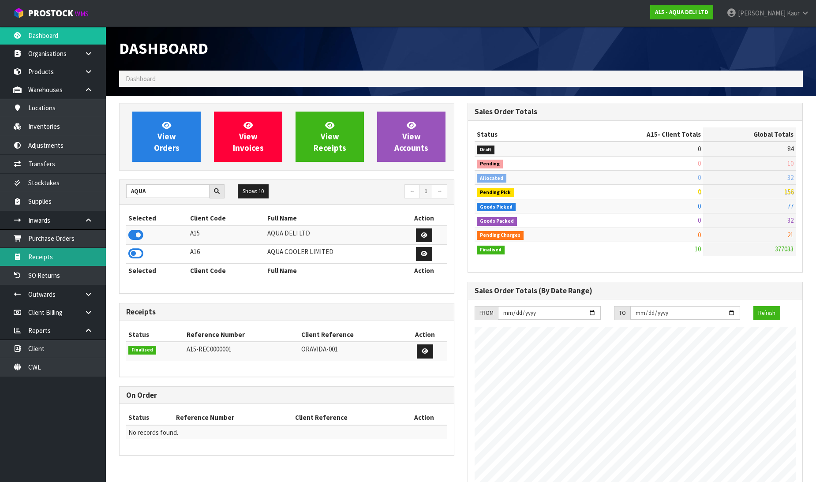
scroll to position [539, 348]
click at [54, 256] on link "Receipts" at bounding box center [53, 257] width 106 height 18
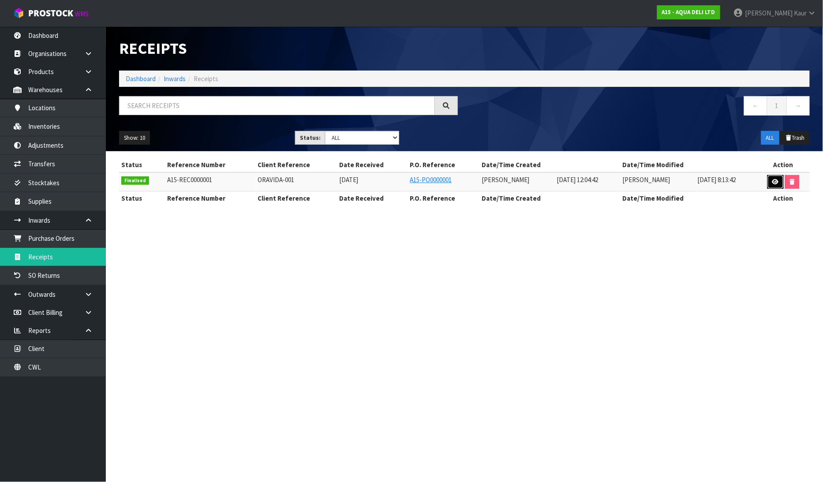
click at [772, 177] on link at bounding box center [775, 182] width 16 height 14
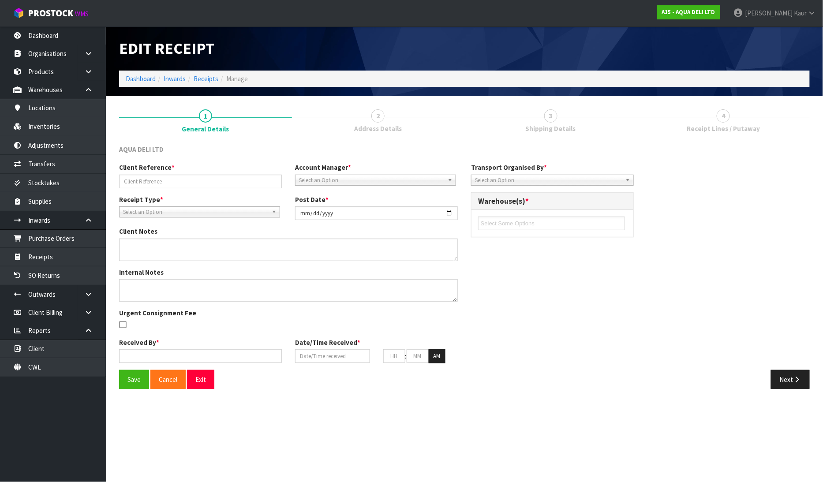
type input "ORAVIDA-001"
type input "[DATE]"
type textarea "18 X UNITS WATER DAMAGED AND WRITTEN OFF"
type input "[PERSON_NAME]"
type input "[DATE]"
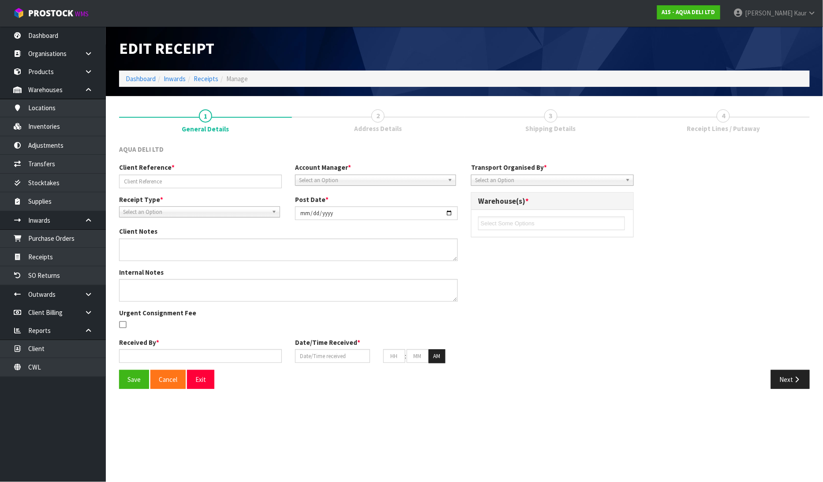
type input "12"
type input "04"
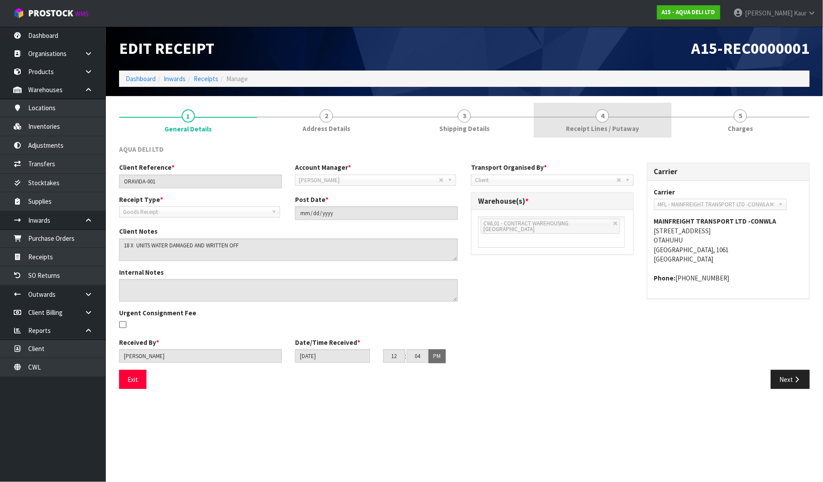
click at [586, 121] on link "4 Receipt Lines / Putaway" at bounding box center [602, 120] width 138 height 35
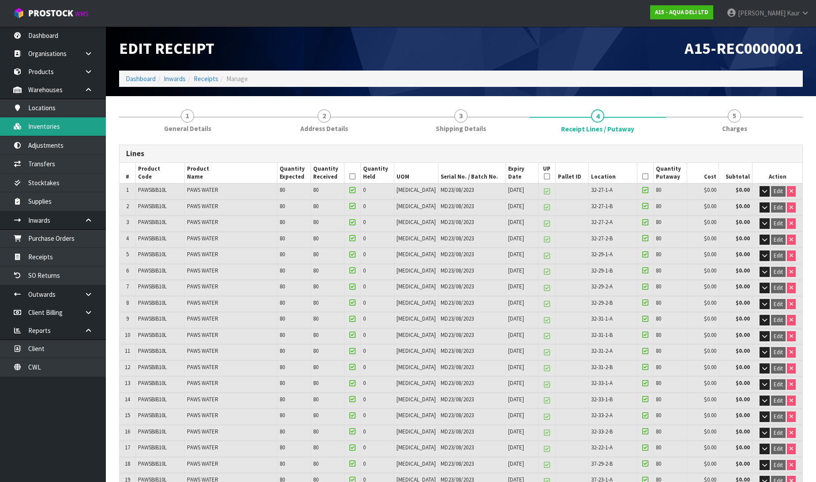
click at [60, 129] on link "Inventories" at bounding box center [53, 126] width 106 height 18
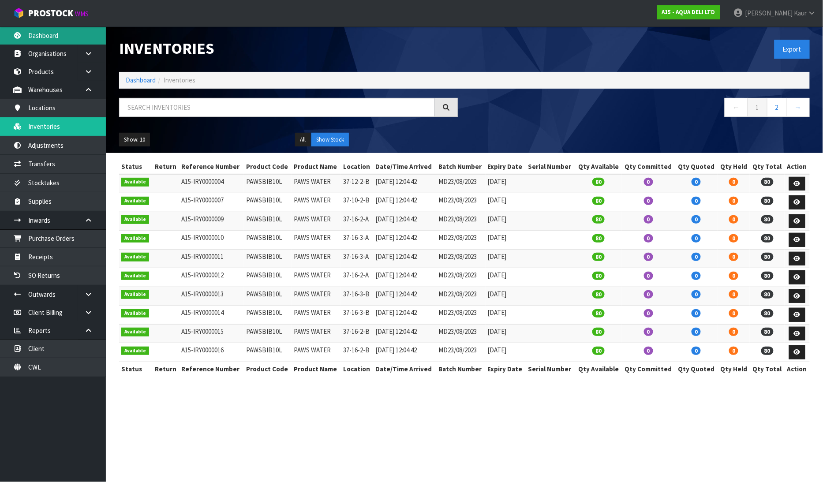
click at [82, 28] on link "Dashboard" at bounding box center [53, 35] width 106 height 18
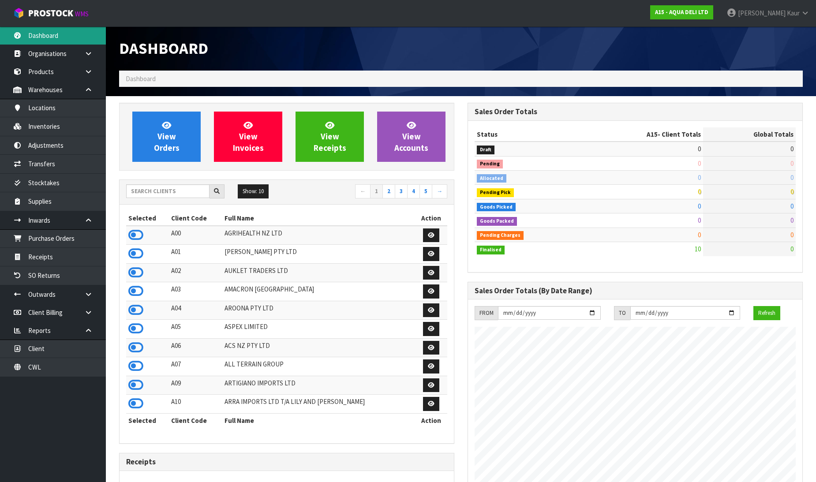
scroll to position [539, 348]
click at [131, 235] on icon at bounding box center [135, 234] width 15 height 13
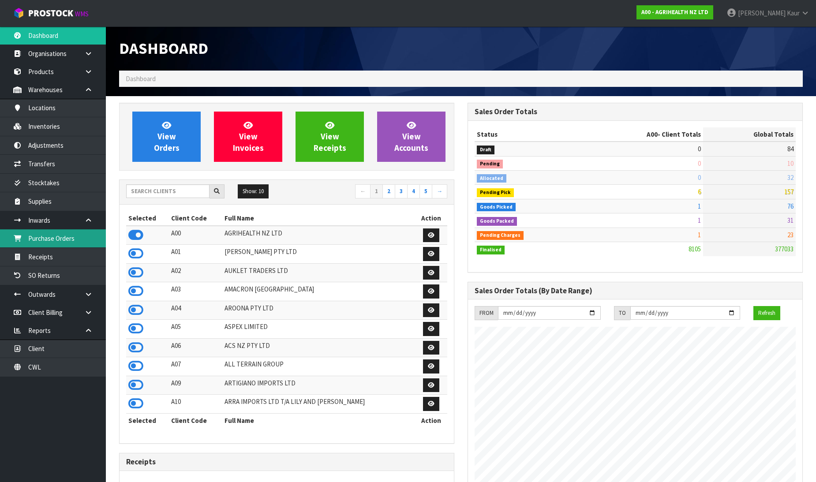
scroll to position [668, 348]
click at [74, 239] on link "Purchase Orders" at bounding box center [53, 238] width 106 height 18
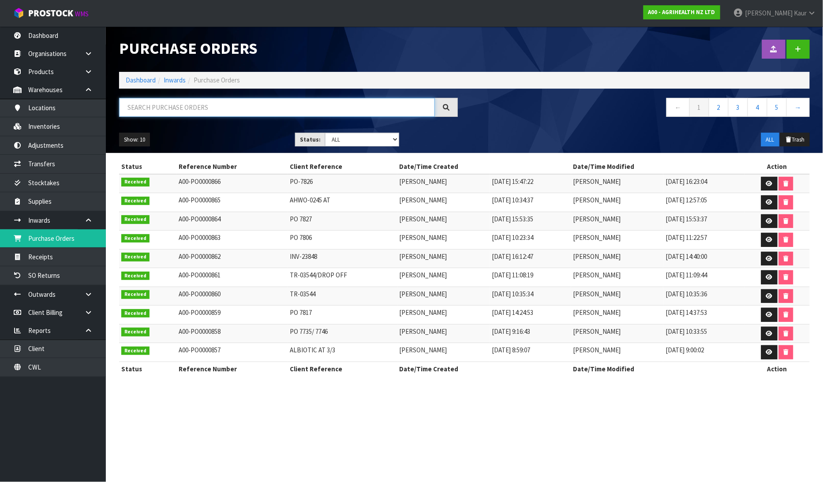
click at [149, 99] on input "text" at bounding box center [277, 107] width 316 height 19
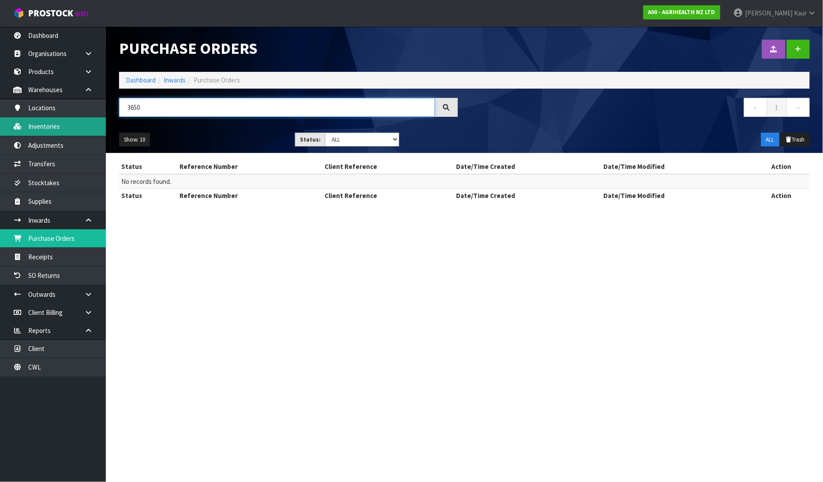
type input "3650"
click at [57, 123] on link "Inventories" at bounding box center [53, 126] width 106 height 18
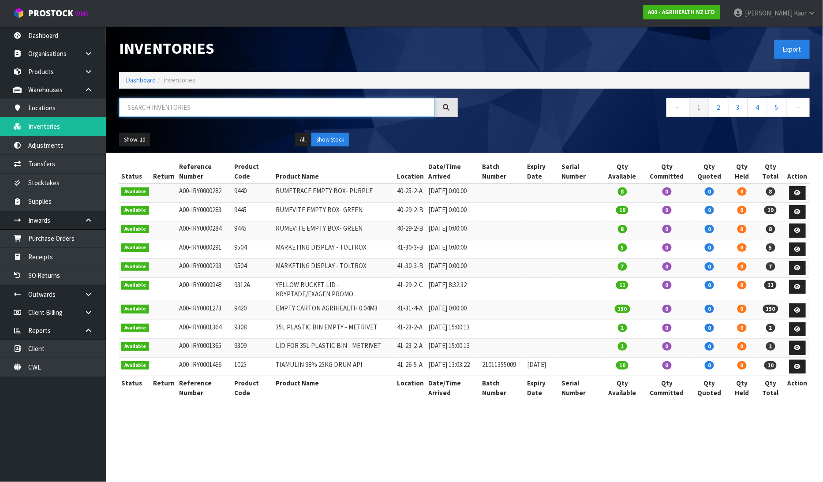
click at [131, 108] on input "text" at bounding box center [277, 107] width 316 height 19
type input "3650"
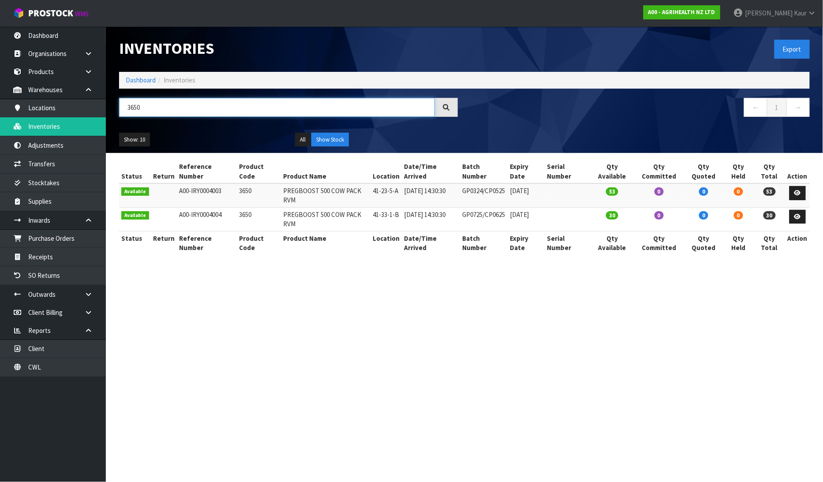
drag, startPoint x: 153, startPoint y: 100, endPoint x: 122, endPoint y: 104, distance: 31.6
click at [122, 104] on input "3650" at bounding box center [277, 107] width 316 height 19
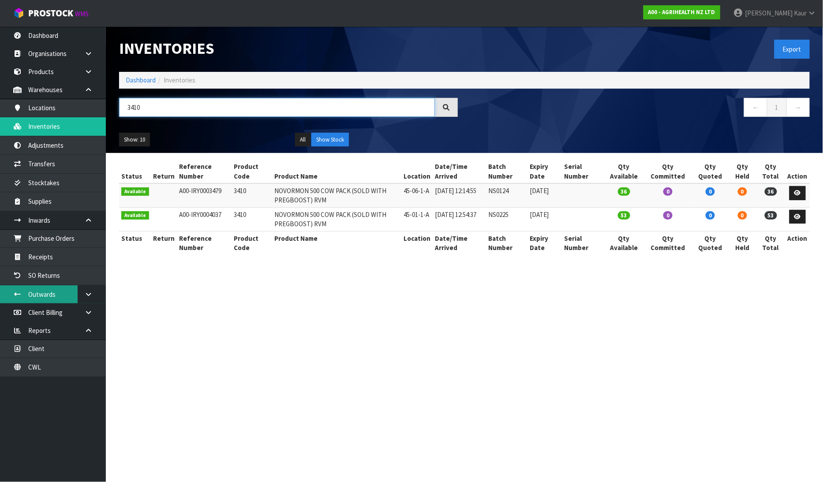
type input "3410"
drag, startPoint x: 146, startPoint y: 109, endPoint x: 118, endPoint y: 109, distance: 28.2
click at [118, 109] on div "3410" at bounding box center [288, 111] width 352 height 26
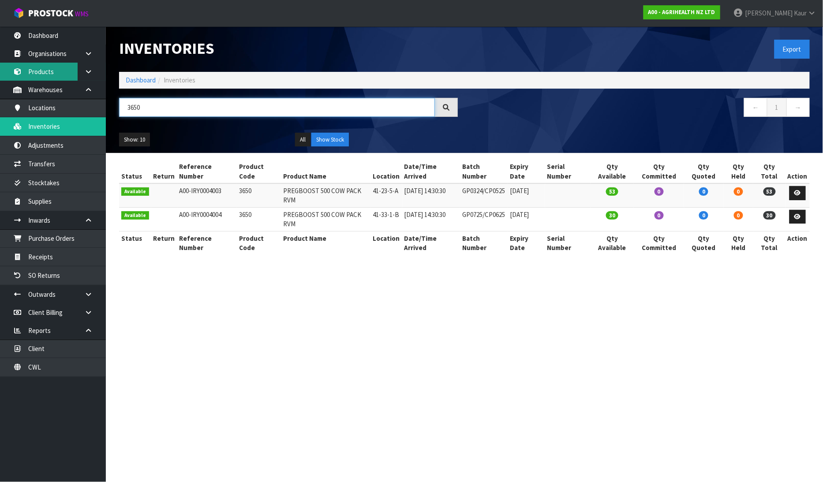
type input "3650"
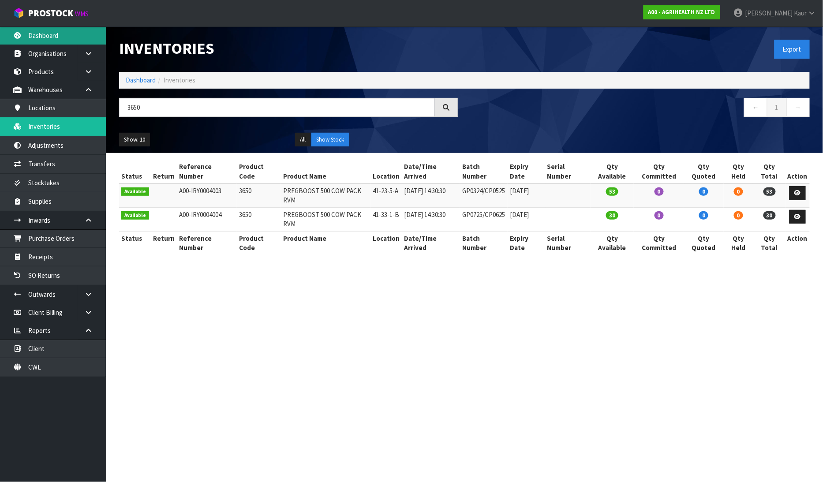
click at [50, 41] on link "Dashboard" at bounding box center [53, 35] width 106 height 18
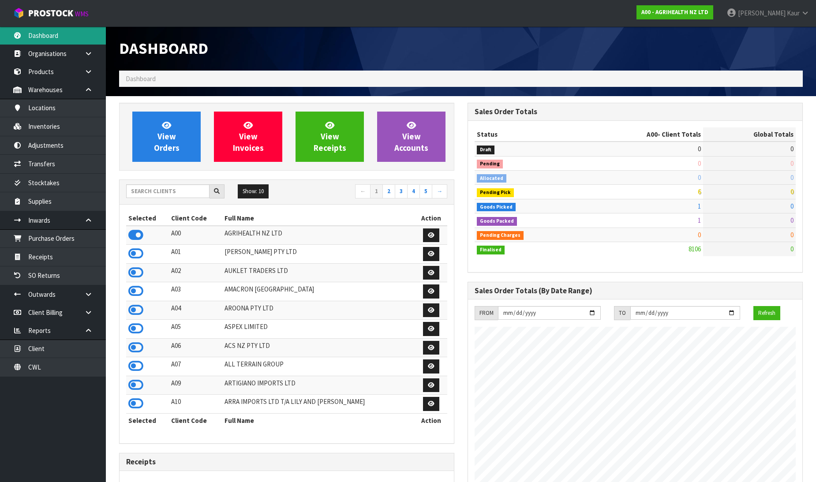
scroll to position [668, 348]
click at [165, 195] on input "text" at bounding box center [167, 191] width 83 height 14
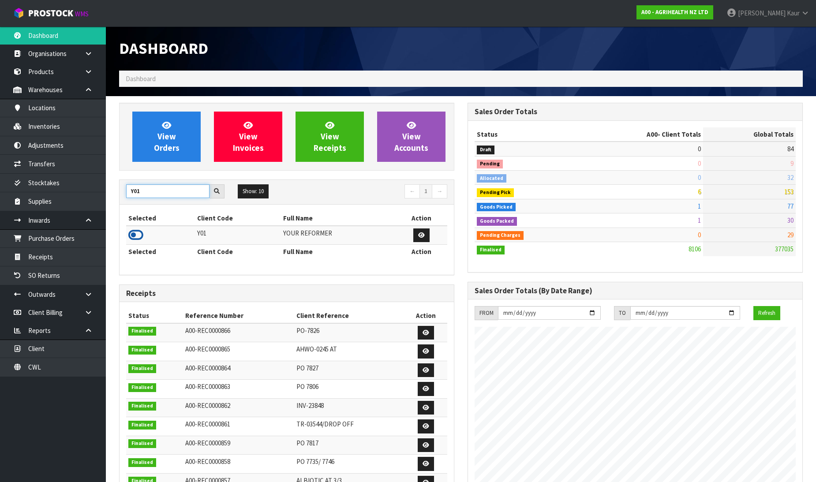
type input "Y01"
click at [138, 236] on icon at bounding box center [135, 234] width 15 height 13
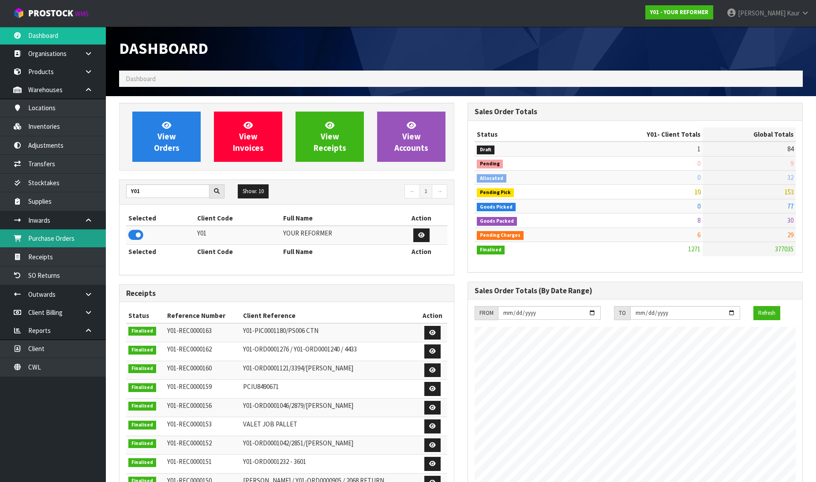
click at [74, 233] on link "Purchase Orders" at bounding box center [53, 238] width 106 height 18
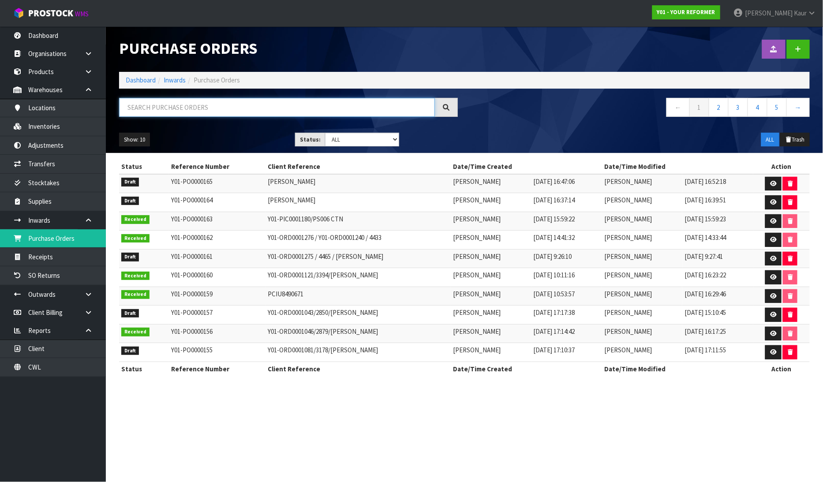
click at [153, 107] on input "text" at bounding box center [277, 107] width 316 height 19
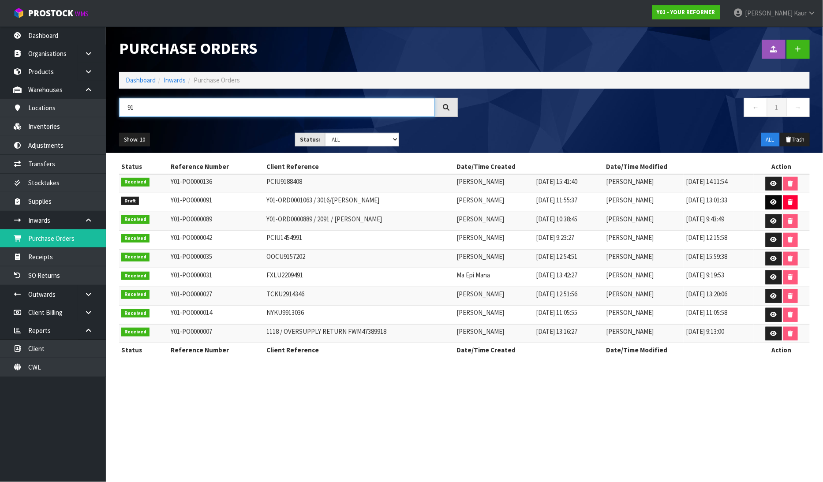
type input "91"
click at [774, 204] on icon at bounding box center [773, 202] width 7 height 6
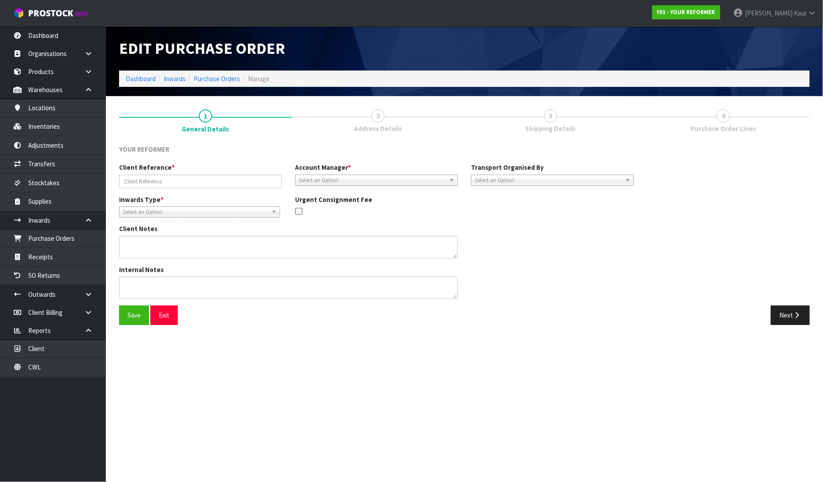
type input "Y01-ORD0001063 / 3016/[PERSON_NAME]"
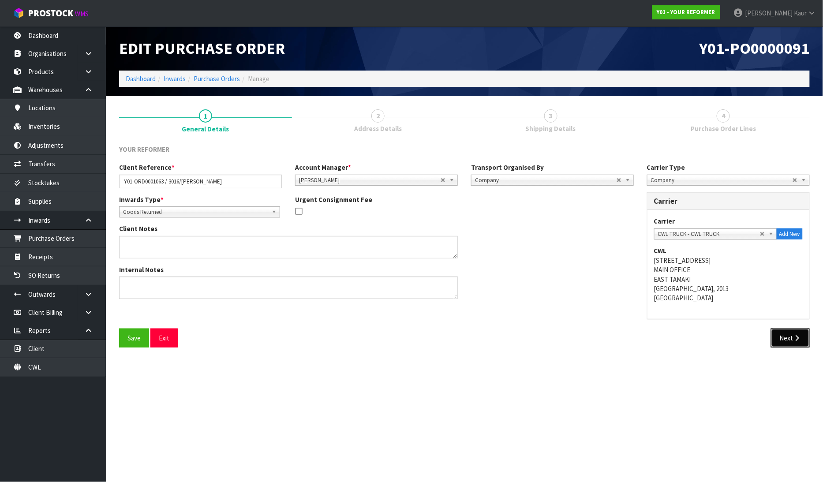
click at [790, 335] on button "Next" at bounding box center [790, 337] width 39 height 19
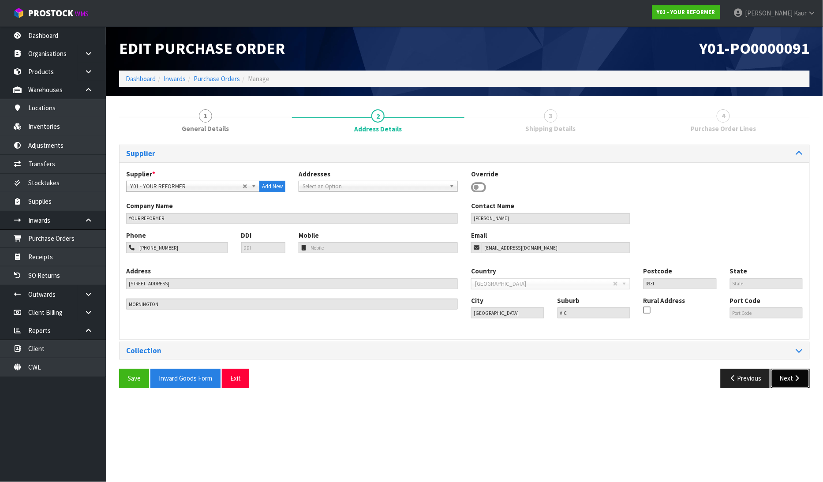
click at [787, 378] on button "Next" at bounding box center [790, 378] width 39 height 19
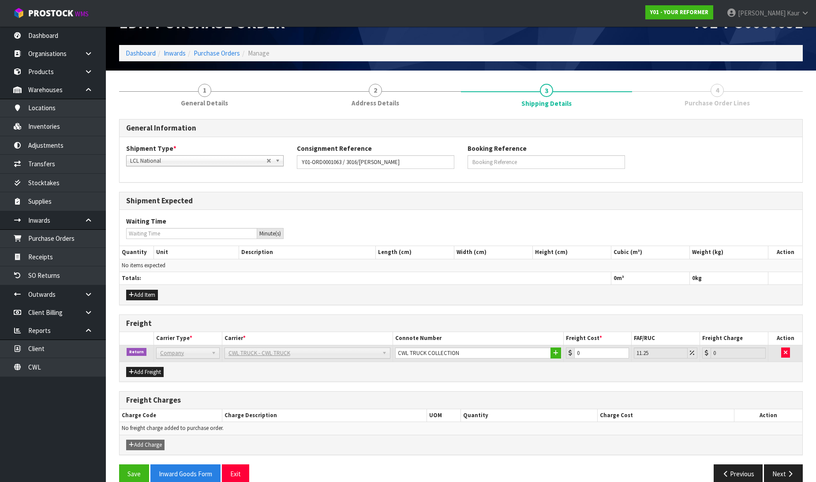
scroll to position [40, 0]
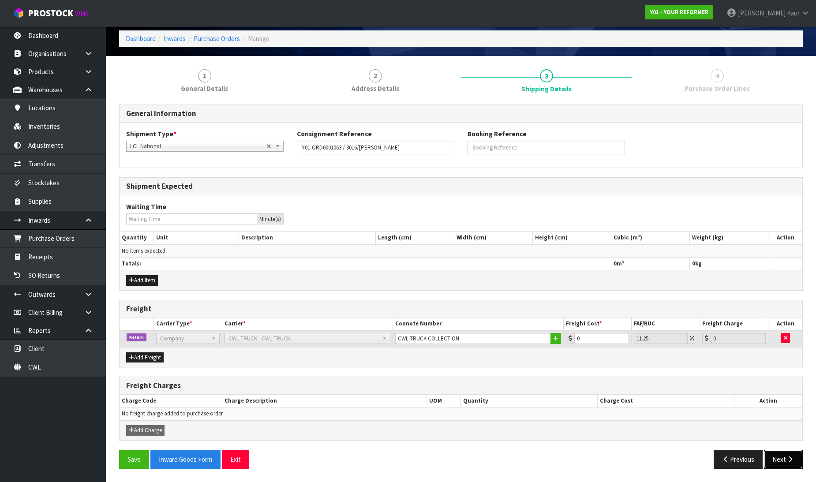
click at [773, 459] on button "Next" at bounding box center [783, 459] width 39 height 19
click at [70, 234] on link "Purchase Orders" at bounding box center [53, 238] width 106 height 18
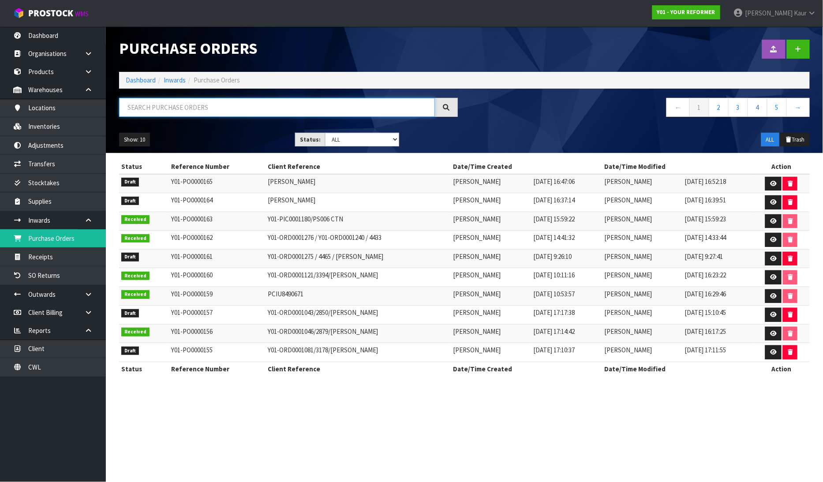
click at [151, 101] on input "text" at bounding box center [277, 107] width 316 height 19
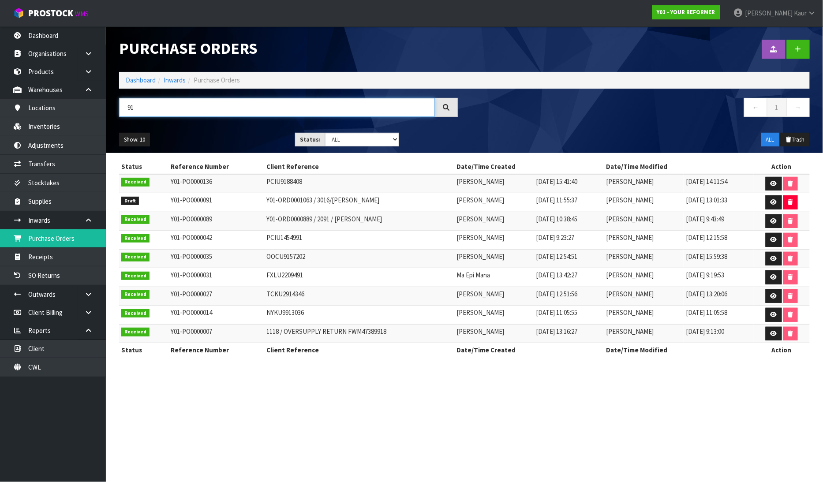
type input "91"
drag, startPoint x: 376, startPoint y: 196, endPoint x: 252, endPoint y: 203, distance: 124.1
click at [264, 203] on td "Y01-ORD0001063 / 3016/[PERSON_NAME]" at bounding box center [359, 202] width 190 height 19
copy td "Y01-ORD0001063 / 3016/[PERSON_NAME]"
drag, startPoint x: 154, startPoint y: 115, endPoint x: 113, endPoint y: 119, distance: 41.3
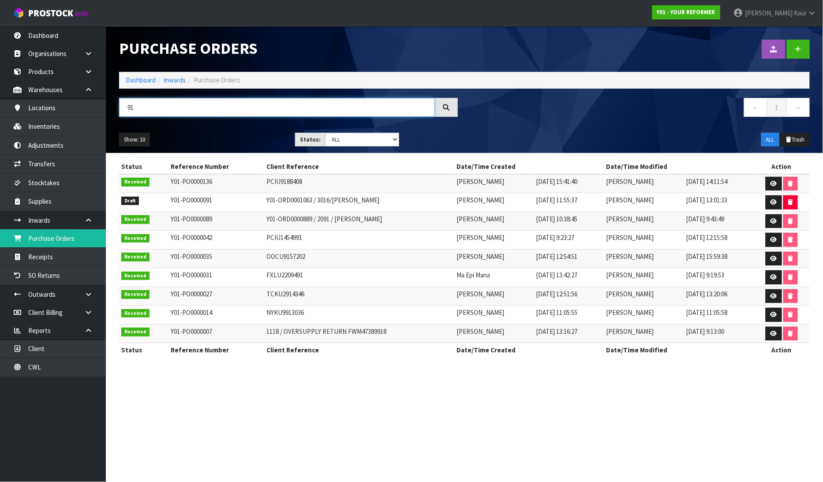
click at [113, 119] on div "91" at bounding box center [288, 111] width 352 height 26
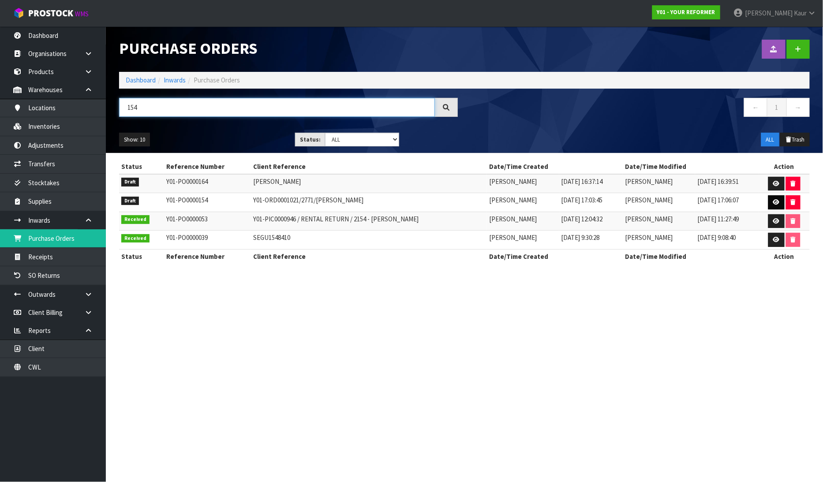
type input "154"
click at [776, 202] on icon at bounding box center [776, 202] width 7 height 6
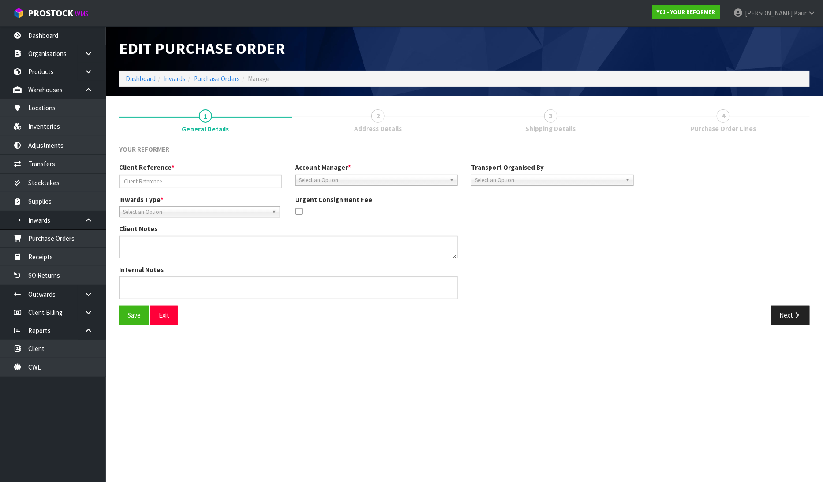
type input "Y01-ORD0001021/2771/[PERSON_NAME]"
type textarea "Y01-ORD00010 [PERSON_NAME] [STREET_ADDRESS] [PHONE_NUMBER]"
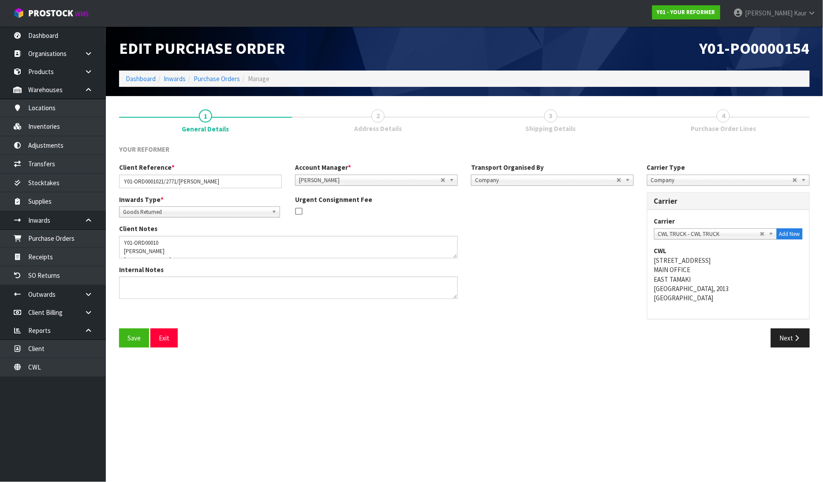
click at [790, 354] on section "1 General Details 2 Address Details 3 Shipping Details 4 Purchase Order Lines Y…" at bounding box center [464, 228] width 717 height 265
click at [794, 341] on button "Next" at bounding box center [790, 337] width 39 height 19
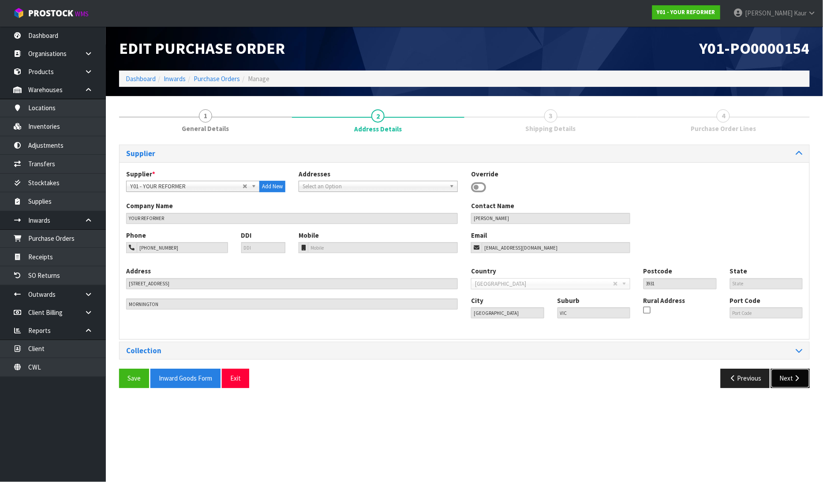
click at [788, 372] on button "Next" at bounding box center [790, 378] width 39 height 19
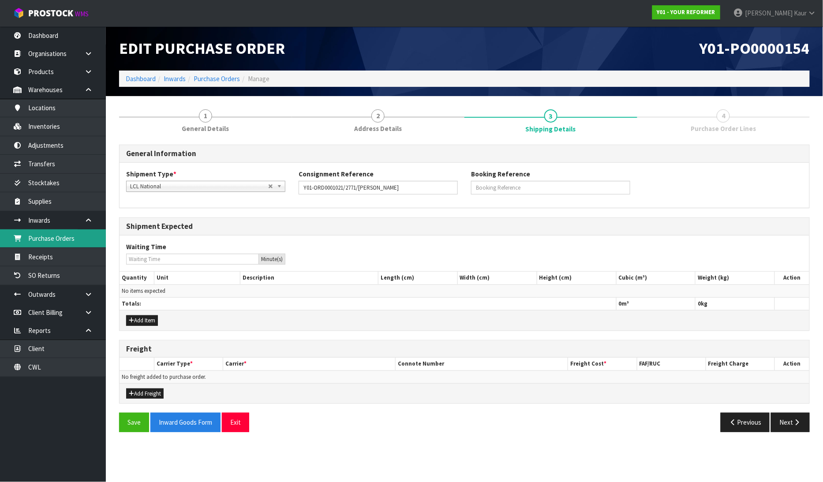
click at [37, 238] on link "Purchase Orders" at bounding box center [53, 238] width 106 height 18
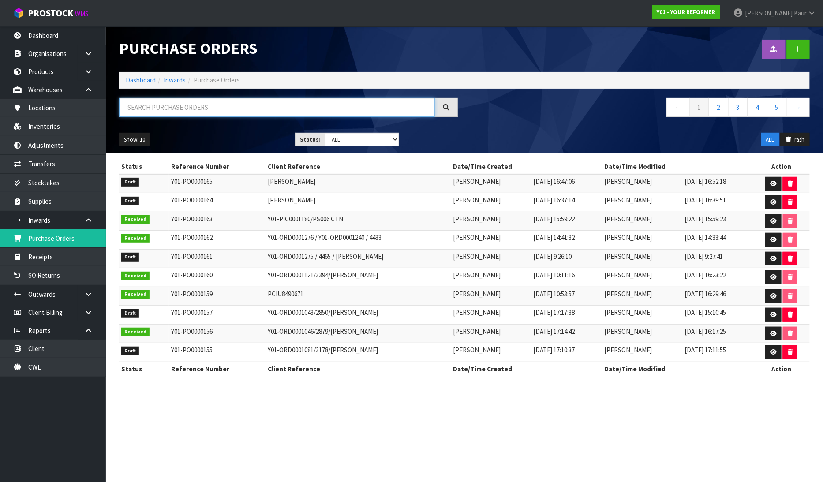
click at [169, 111] on input "text" at bounding box center [277, 107] width 316 height 19
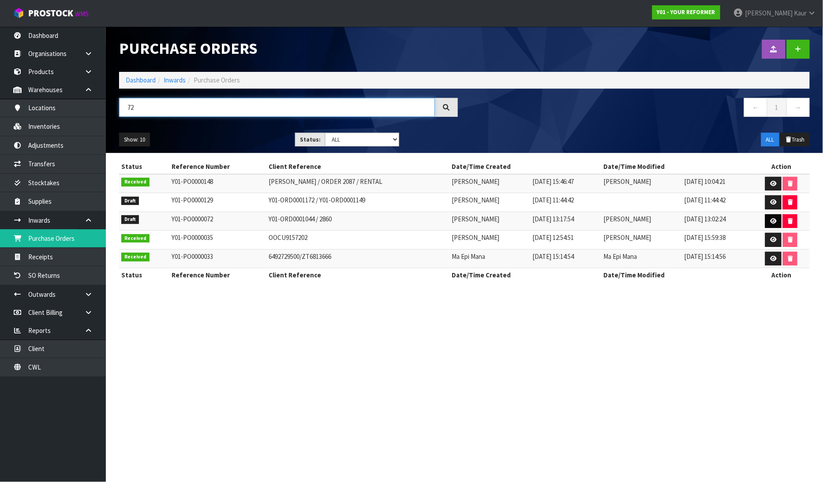
type input "72"
click at [774, 221] on icon at bounding box center [773, 221] width 7 height 6
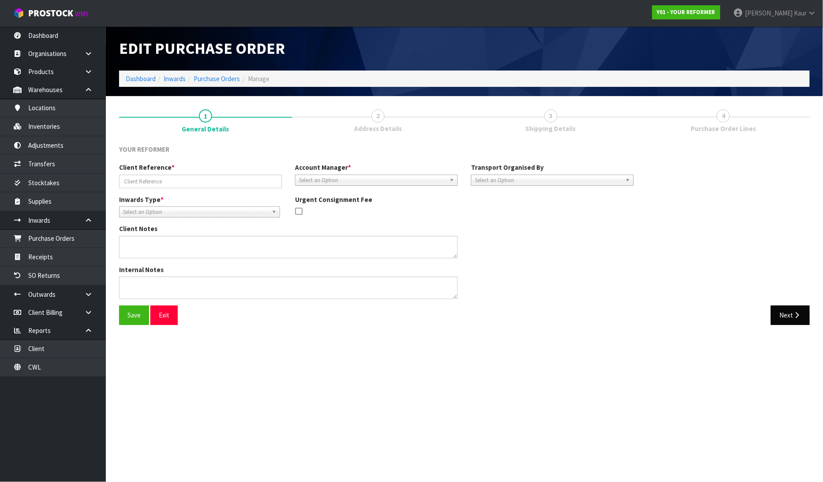
type input "Y01-ORD0001044 / 2860"
type textarea "COLLECT THIS RETURN WHEN DELIVERING ORDER - Y01-ORD0001274 / 4690 [PERSON_NAME]…"
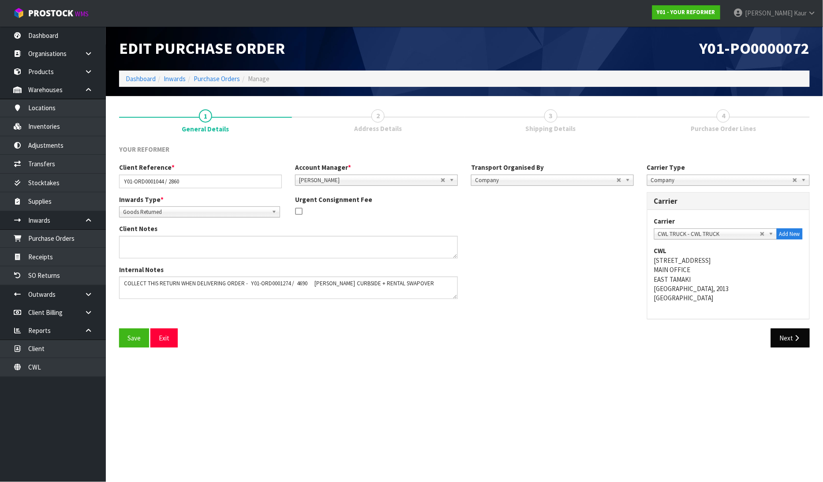
click at [790, 315] on div "Carrier [PERSON_NAME] CARRIERS - [PERSON_NAME] CARRIERS ALLIANCE PRINTERS - ALL…" at bounding box center [728, 264] width 162 height 108
click at [791, 344] on button "Next" at bounding box center [790, 337] width 39 height 19
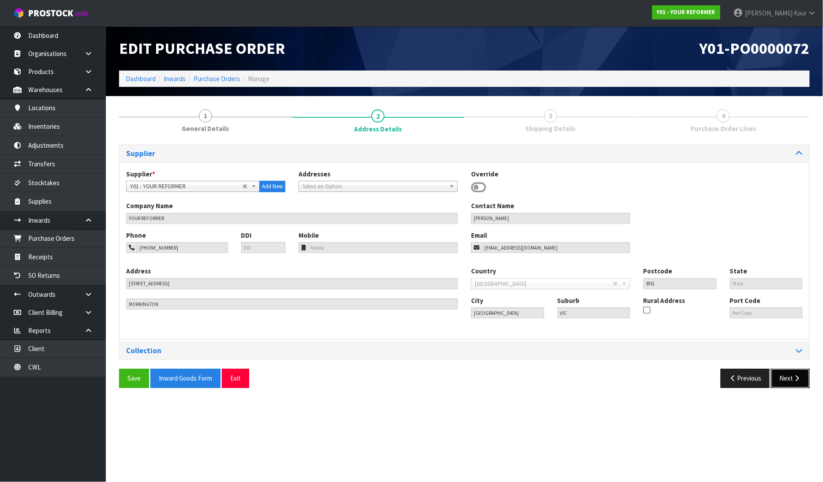
click at [789, 380] on button "Next" at bounding box center [790, 378] width 39 height 19
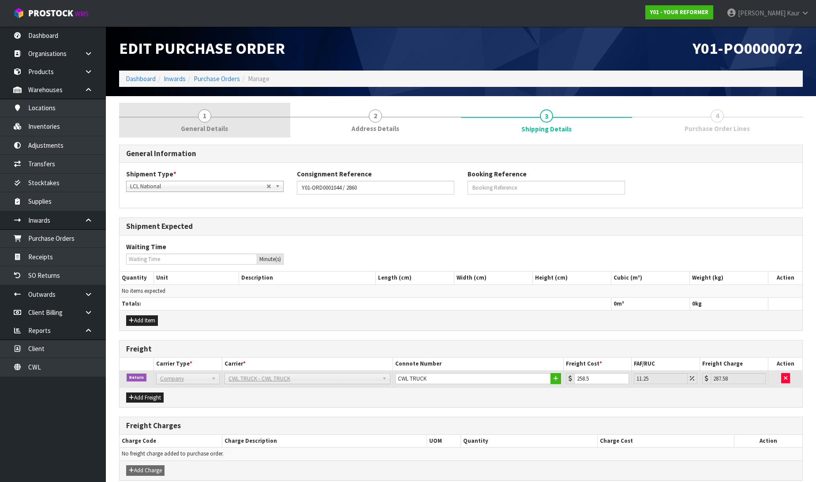
click at [196, 130] on span "General Details" at bounding box center [204, 128] width 47 height 9
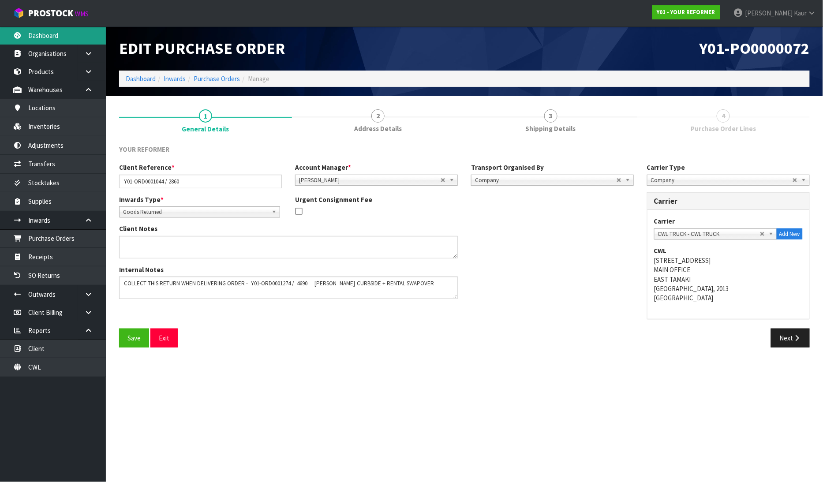
click at [54, 32] on link "Dashboard" at bounding box center [53, 35] width 106 height 18
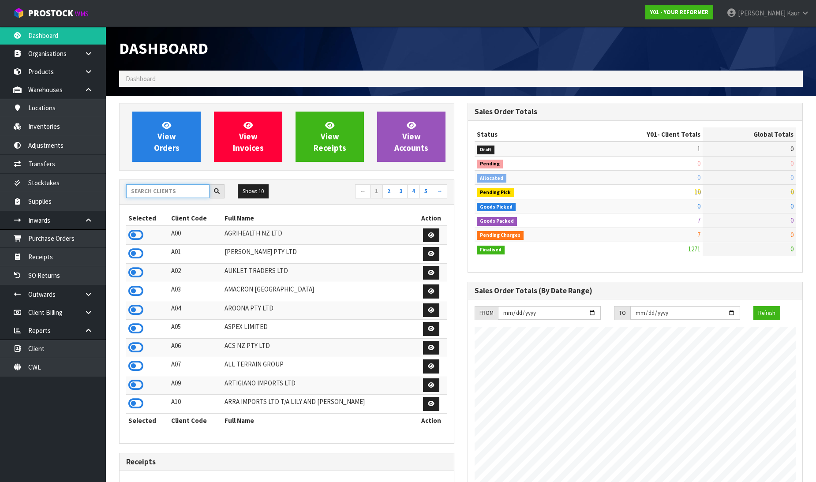
scroll to position [668, 348]
click at [136, 190] on input "text" at bounding box center [167, 191] width 83 height 14
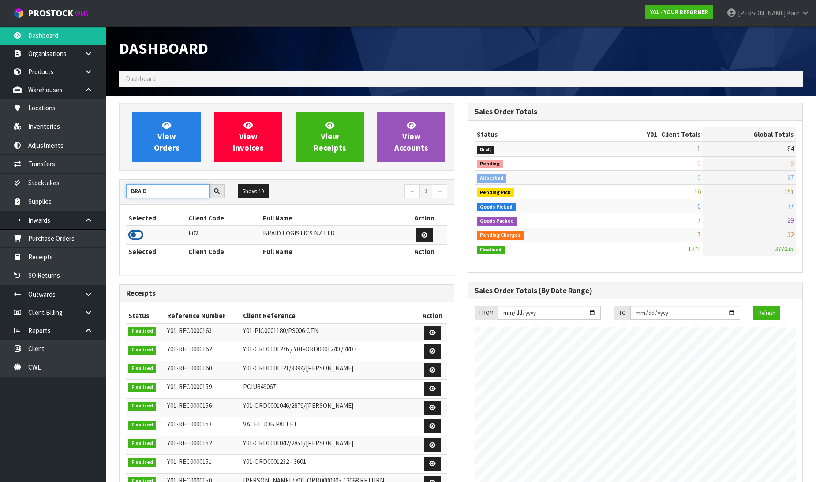
type input "BRAID"
click at [139, 233] on icon at bounding box center [135, 234] width 15 height 13
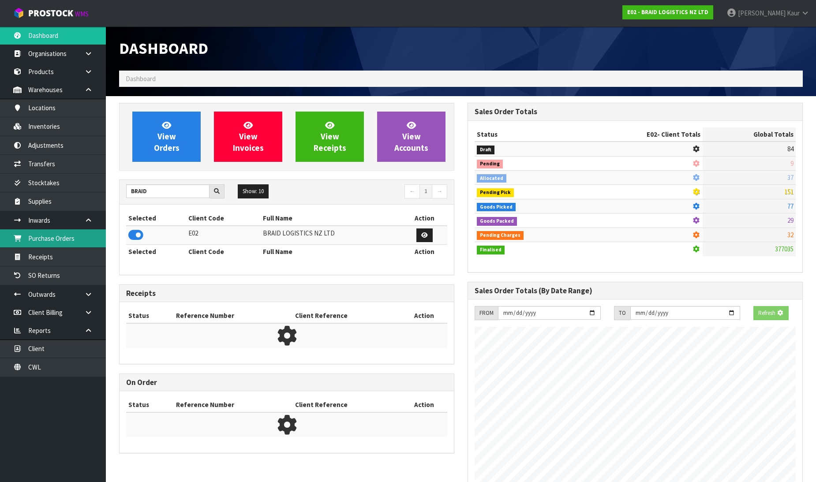
scroll to position [440293, 440494]
click at [86, 240] on link "Purchase Orders" at bounding box center [53, 238] width 106 height 18
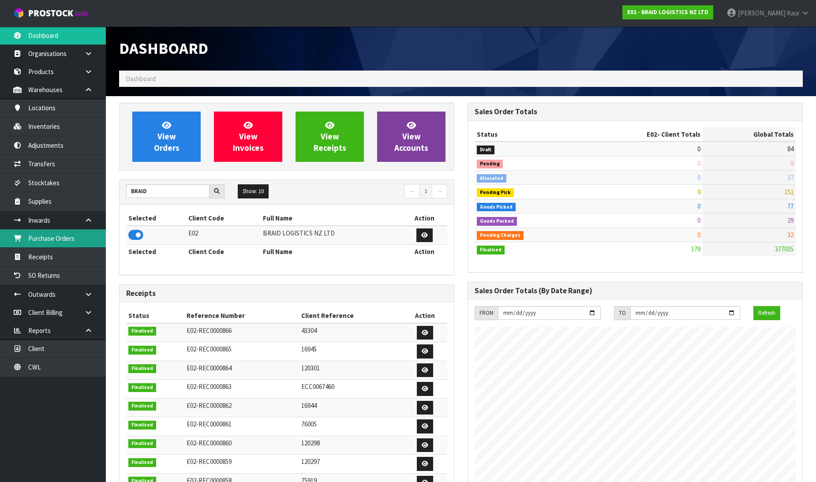
scroll to position [440303, 440494]
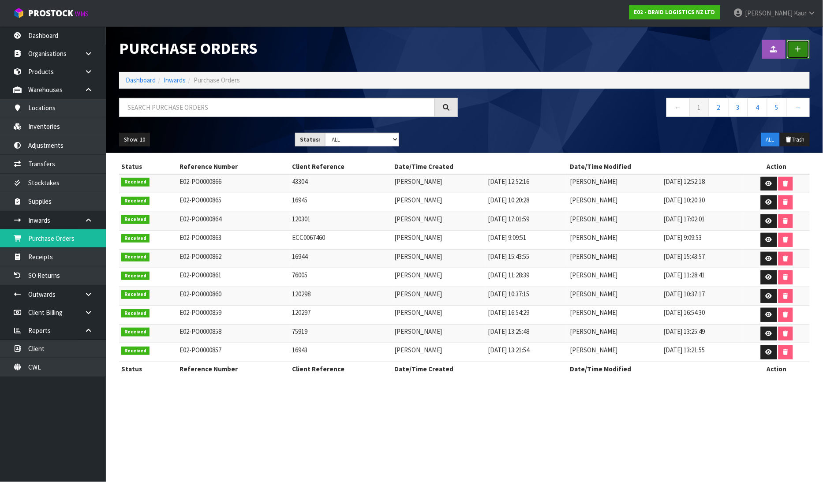
click at [801, 56] on link at bounding box center [797, 49] width 23 height 19
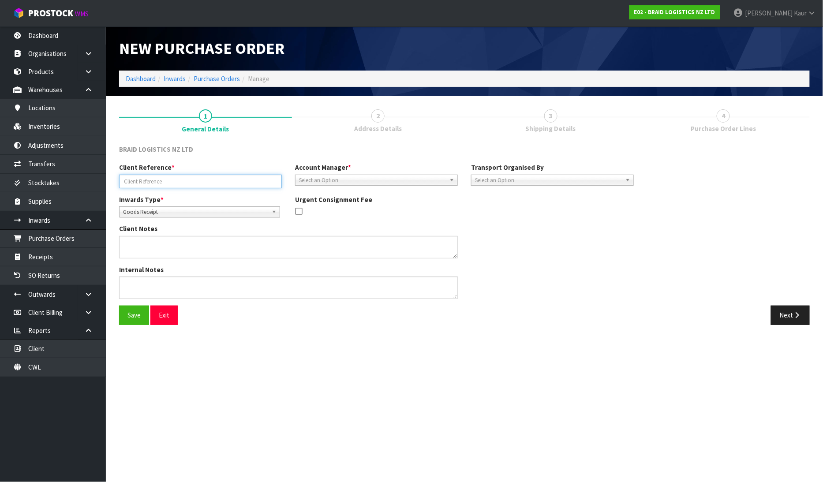
click at [228, 178] on input "text" at bounding box center [200, 182] width 163 height 14
type input "ECC0067578"
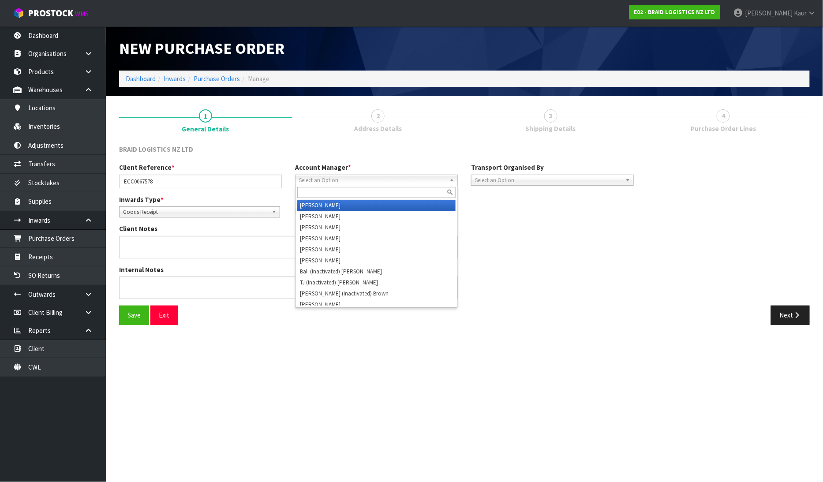
click at [300, 175] on span "Select an Option" at bounding box center [372, 180] width 147 height 11
type input "D"
click at [313, 204] on li "D [PERSON_NAME]" at bounding box center [376, 205] width 158 height 11
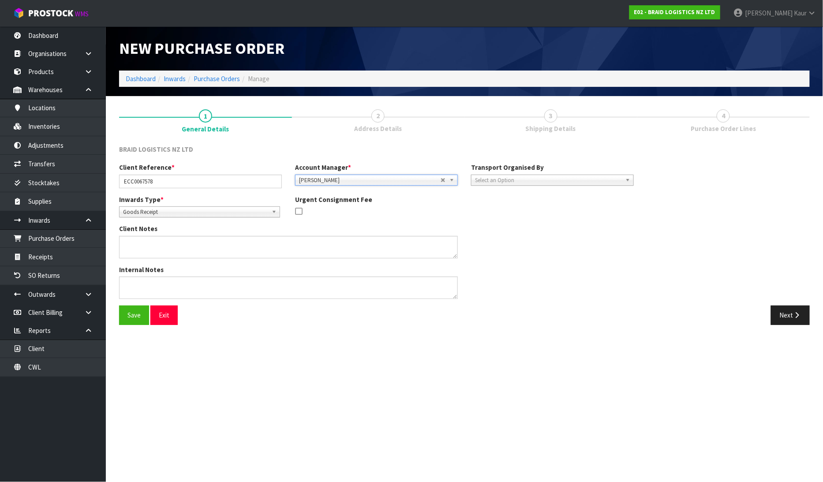
click at [488, 179] on span "Select an Option" at bounding box center [548, 180] width 147 height 11
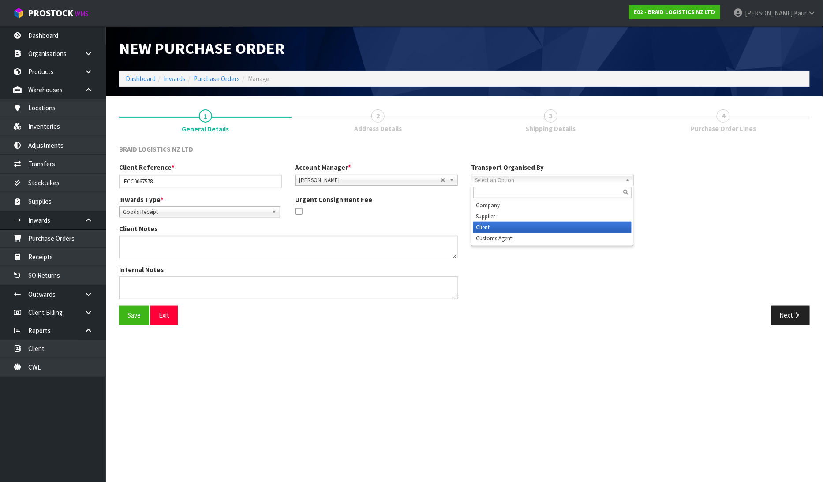
click at [488, 227] on li "Client" at bounding box center [552, 227] width 158 height 11
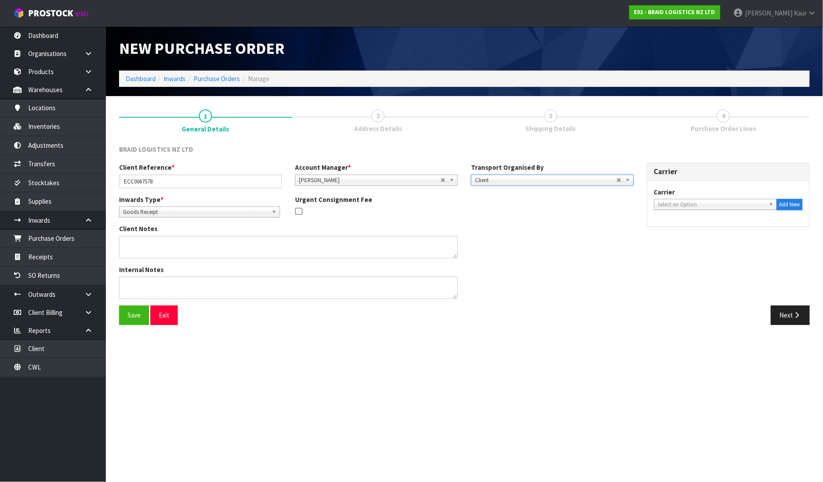
click at [692, 208] on span "Select an Option" at bounding box center [711, 204] width 107 height 11
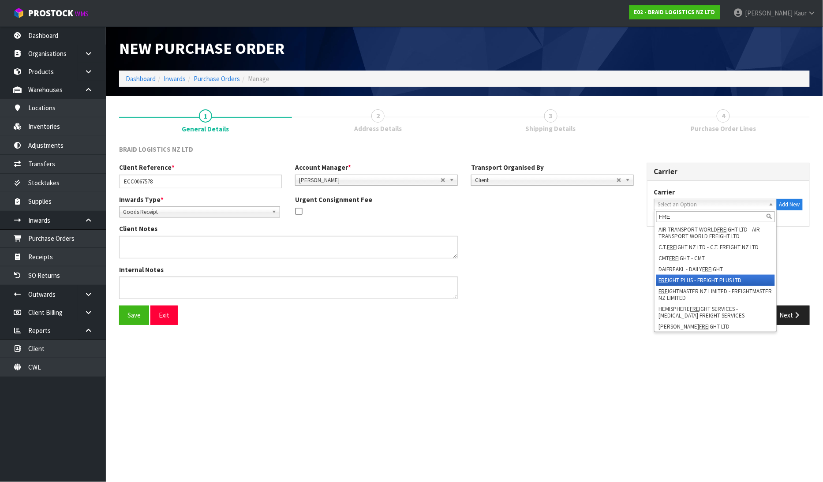
type input "FRE"
click at [690, 282] on li "FRE IGHT PLUS - FREIGHT PLUS LTD" at bounding box center [715, 280] width 119 height 11
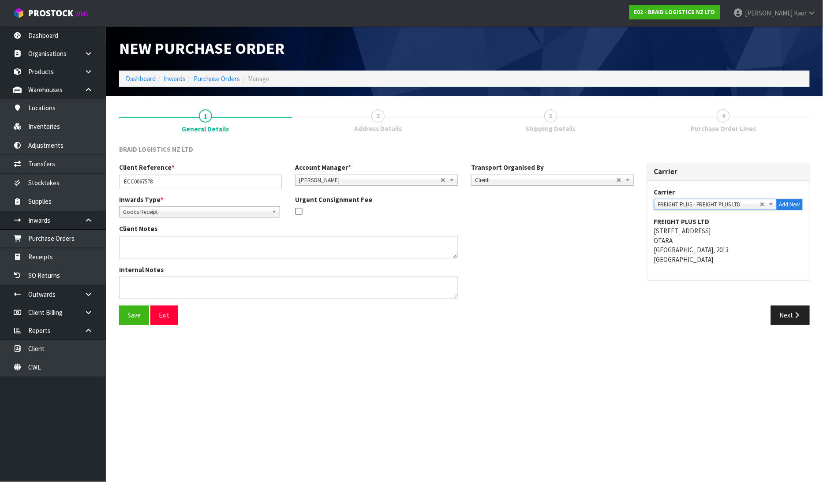
click at [767, 316] on div "Next" at bounding box center [640, 315] width 339 height 19
click at [801, 313] on icon "button" at bounding box center [797, 315] width 8 height 7
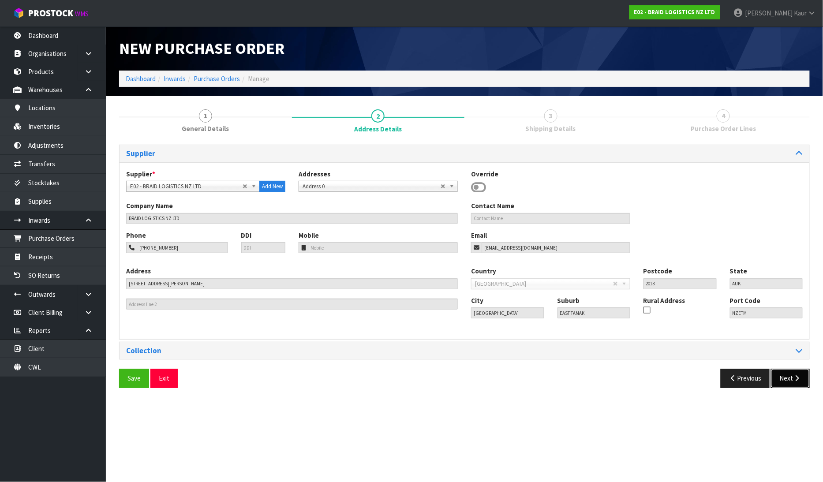
click at [795, 376] on icon "button" at bounding box center [797, 378] width 8 height 7
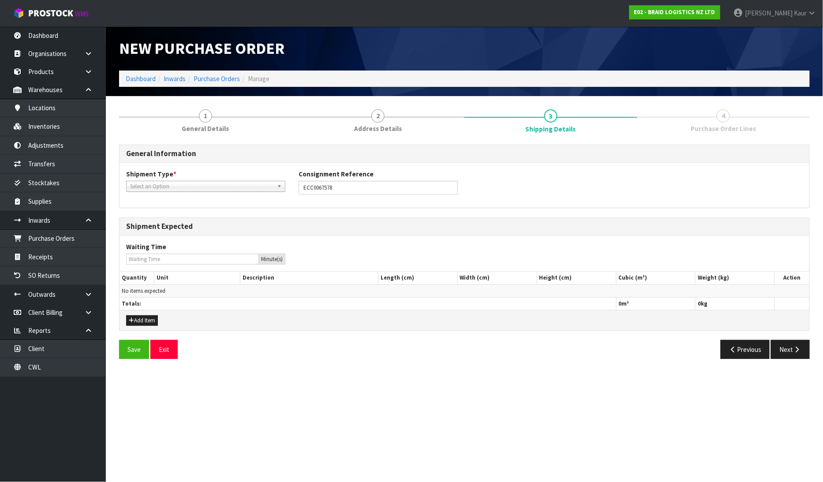
click at [160, 188] on span "Select an Option" at bounding box center [201, 186] width 143 height 11
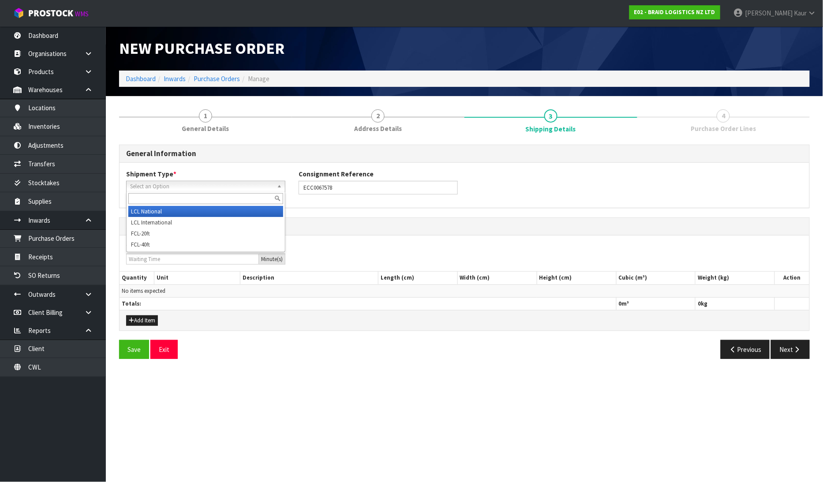
click at [156, 210] on li "LCL National" at bounding box center [205, 211] width 155 height 11
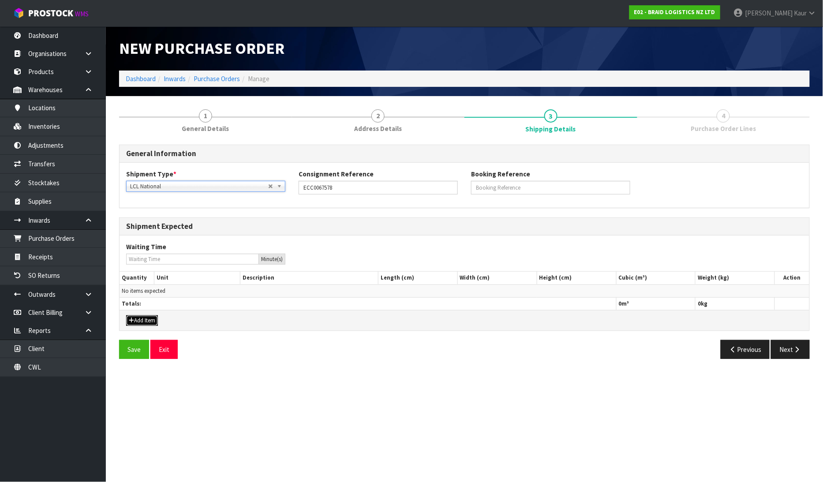
click at [142, 323] on button "Add Item" at bounding box center [142, 320] width 32 height 11
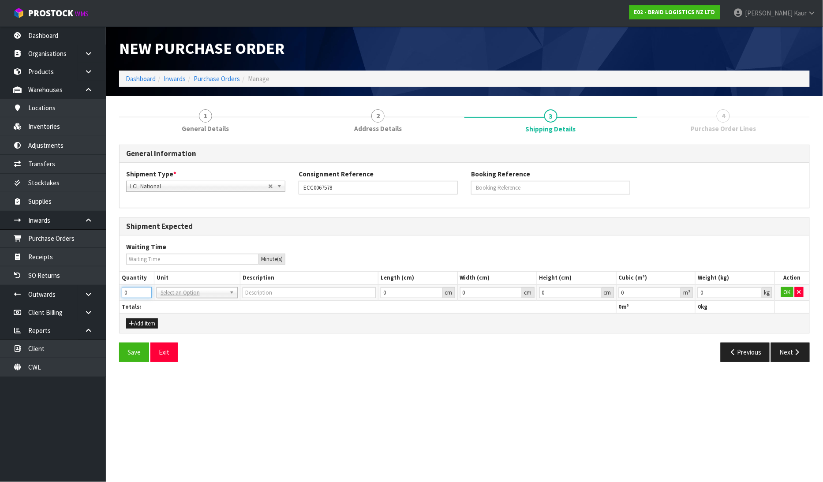
drag, startPoint x: 133, startPoint y: 297, endPoint x: 117, endPoint y: 294, distance: 15.8
click at [117, 294] on div "1 General Details 2 Address Details 3 Shipping Details 4 Purchase Order Lines G…" at bounding box center [464, 235] width 704 height 265
type input "3"
type input "BAG"
type input "0.000001"
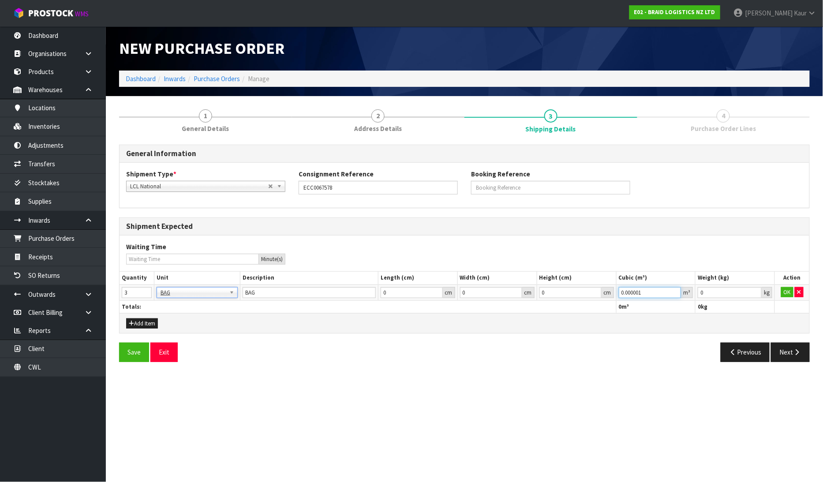
click at [675, 291] on input "0.000001" at bounding box center [650, 292] width 63 height 11
type input "0.001"
click at [757, 289] on input "0.001" at bounding box center [729, 292] width 64 height 11
click at [779, 291] on td "OK" at bounding box center [792, 292] width 34 height 16
click at [787, 295] on button "OK" at bounding box center [787, 292] width 12 height 11
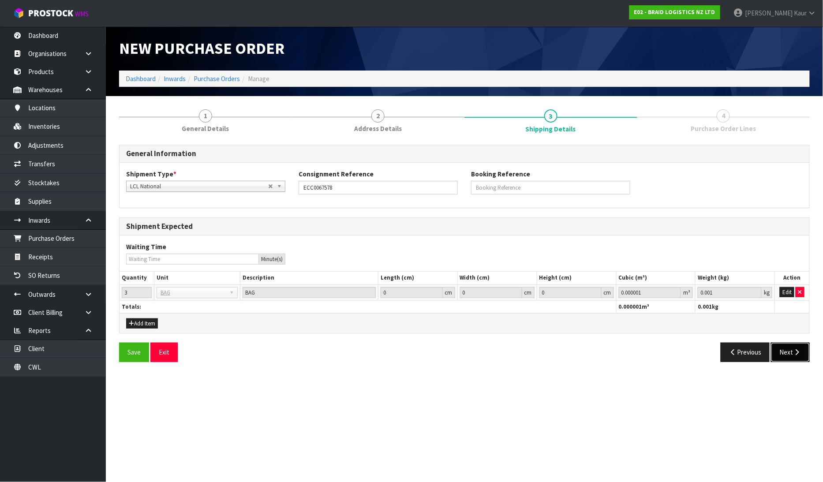
click at [782, 353] on button "Next" at bounding box center [790, 352] width 39 height 19
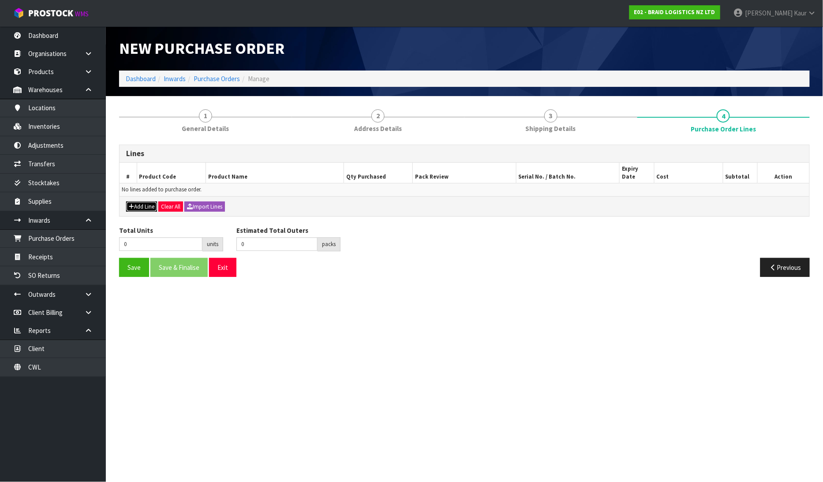
click at [138, 201] on button "Add Line" at bounding box center [141, 206] width 31 height 11
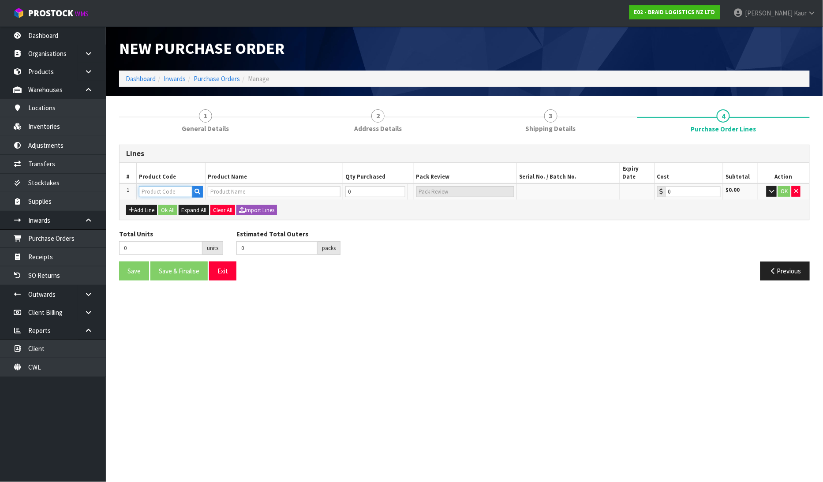
click at [161, 186] on input "text" at bounding box center [165, 191] width 53 height 11
type input "BR"
click at [175, 225] on link "BR -ROT-BAG" at bounding box center [175, 222] width 70 height 12
type input "BR-ROT-BAG"
type input "BS ROTORUA-BAG RUBBER CHIPS"
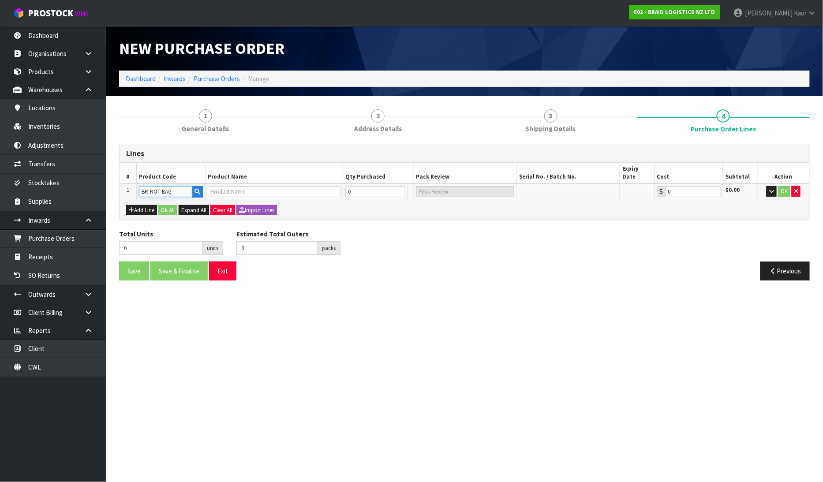
type input "0.00"
drag, startPoint x: 356, startPoint y: 186, endPoint x: 341, endPoint y: 183, distance: 15.2
click at [341, 183] on tr "1 [GEOGRAPHIC_DATA]-BAG BS ROTORUA-BAG RUBBER CHIPS 0 BAG 0.00 $0.00 OK" at bounding box center [463, 191] width 689 height 16
type input "3"
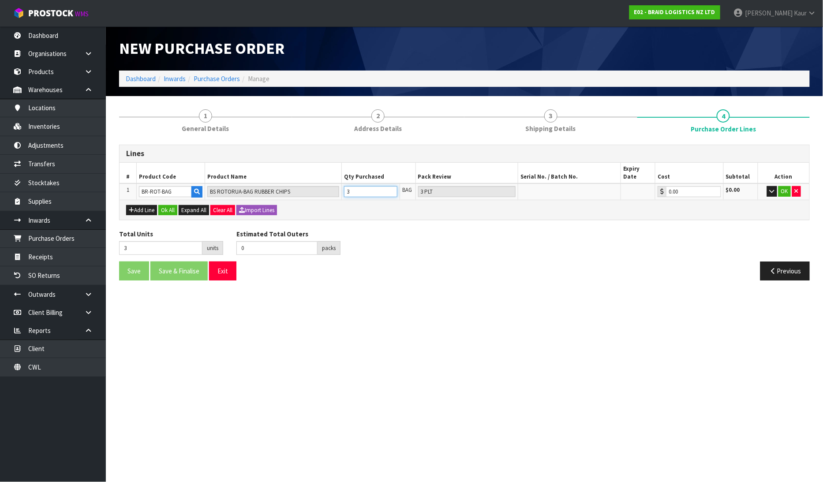
type input "3 PLT"
type input "3"
click at [785, 188] on td "OK" at bounding box center [783, 191] width 51 height 16
click at [783, 186] on button "OK" at bounding box center [784, 191] width 12 height 11
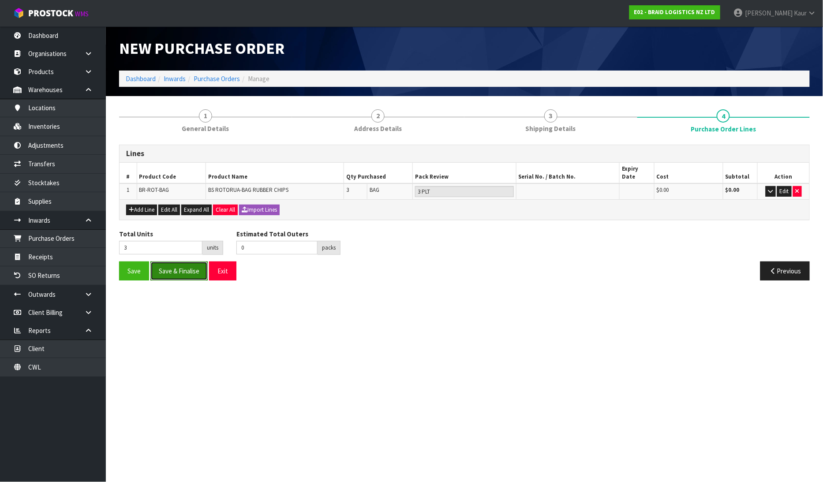
click at [180, 269] on button "Save & Finalise" at bounding box center [178, 270] width 57 height 19
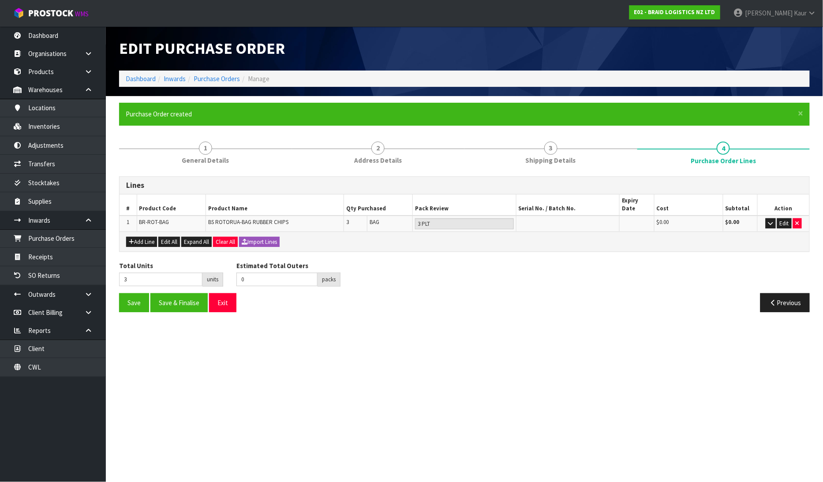
type input "0"
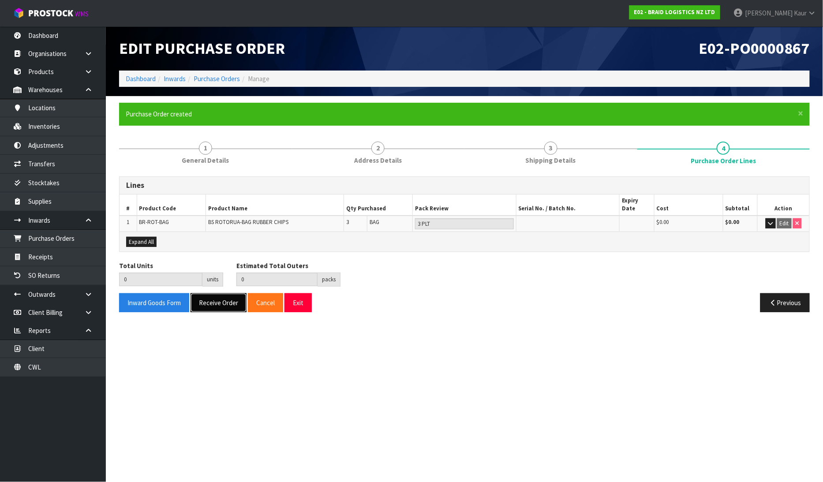
click at [211, 294] on button "Receive Order" at bounding box center [218, 302] width 56 height 19
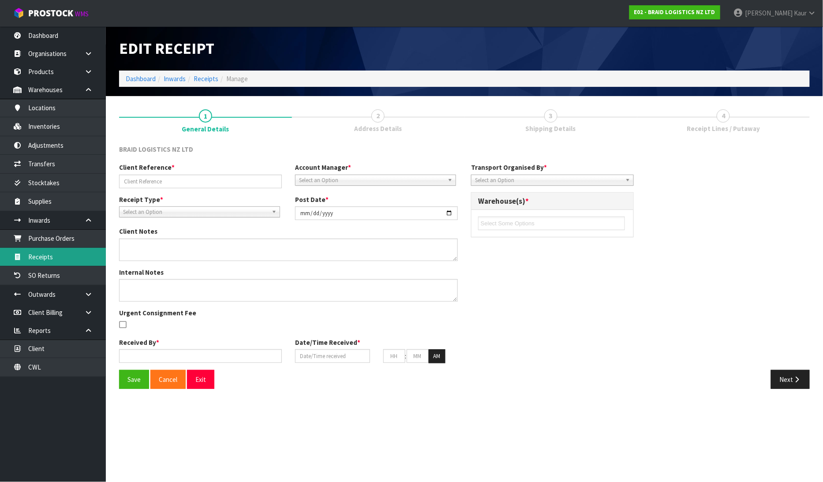
type input "ECC0067578"
type input "[DATE]"
type input "[PERSON_NAME]"
type input "18/08/2025"
type input "10"
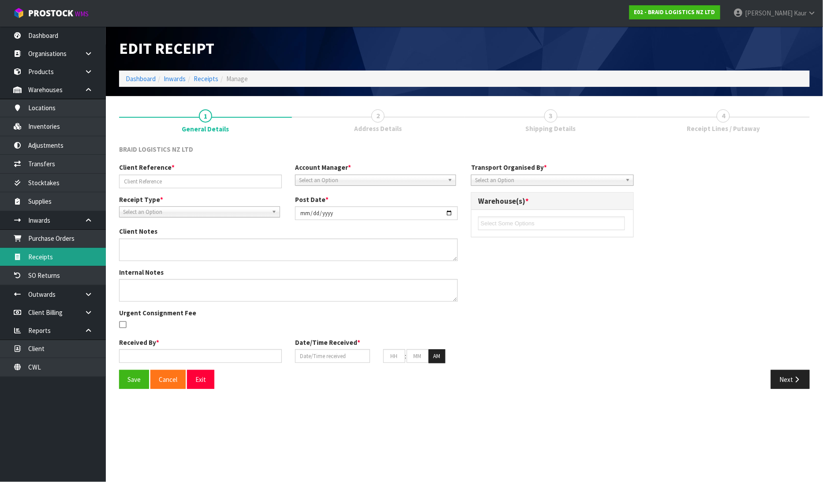
type input "48"
click at [38, 260] on link "Receipts" at bounding box center [53, 257] width 106 height 18
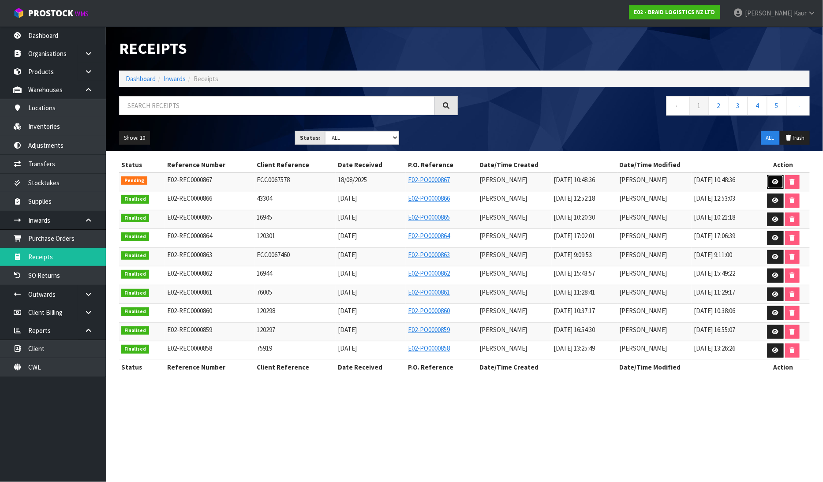
click at [775, 178] on link at bounding box center [775, 182] width 16 height 14
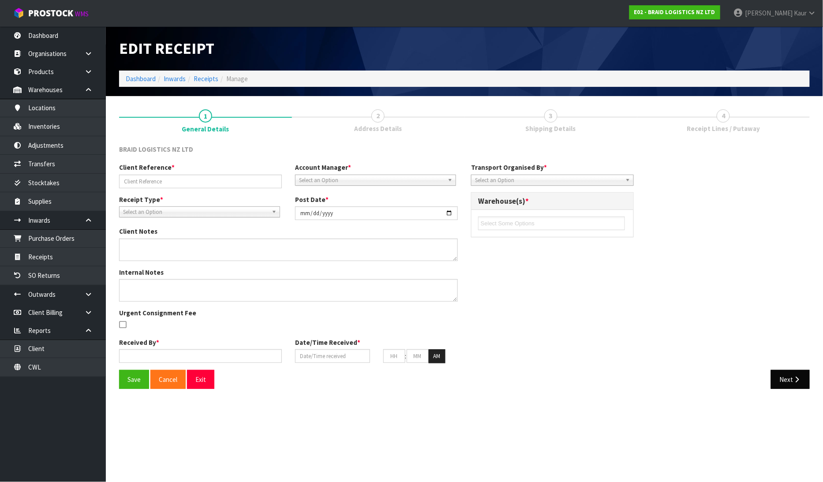
type input "ECC0067578"
type input "[DATE]"
type input "[PERSON_NAME]"
type input "18/08/2025"
type input "10"
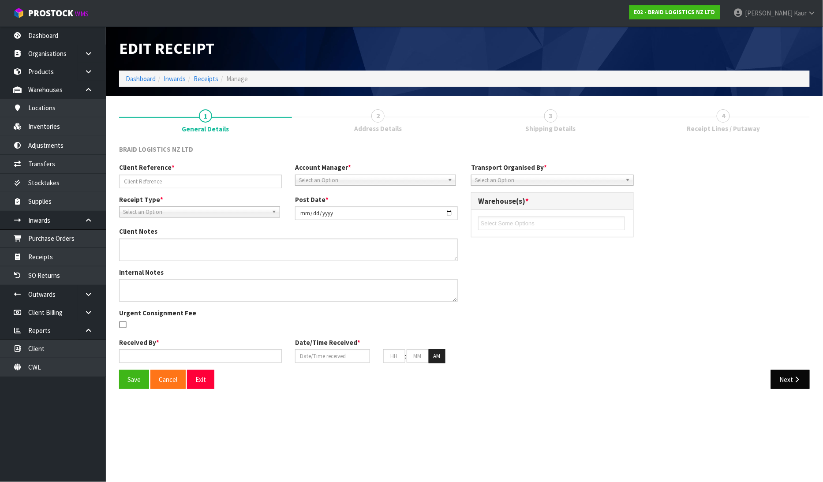
type input "48"
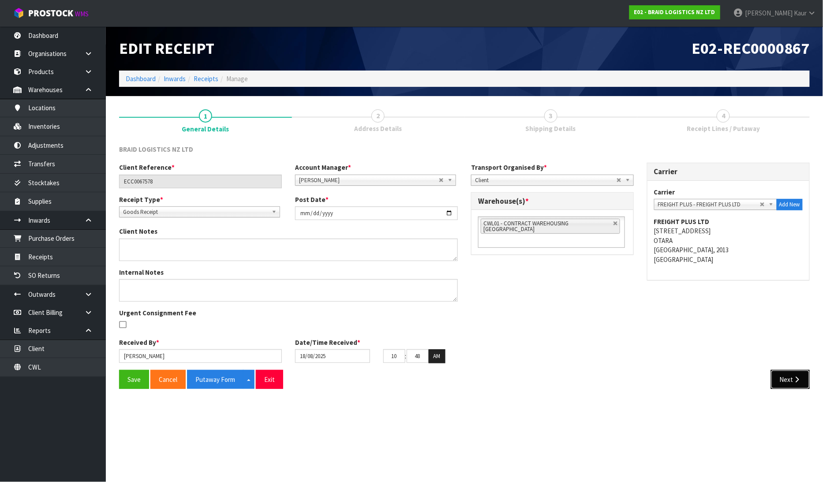
click at [788, 376] on button "Next" at bounding box center [790, 379] width 39 height 19
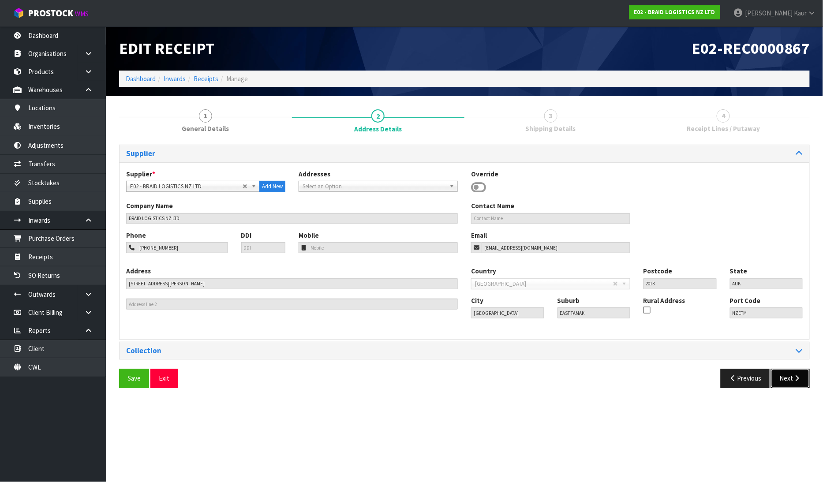
click at [788, 376] on button "Next" at bounding box center [790, 378] width 39 height 19
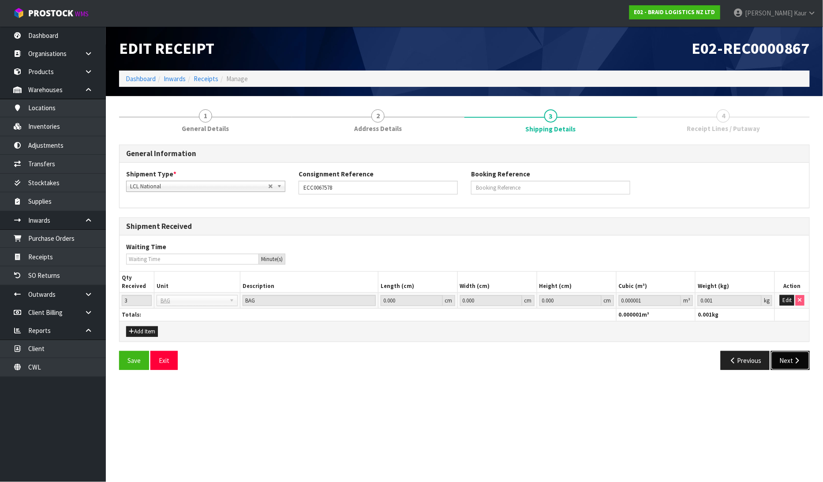
click at [788, 364] on button "Next" at bounding box center [790, 360] width 39 height 19
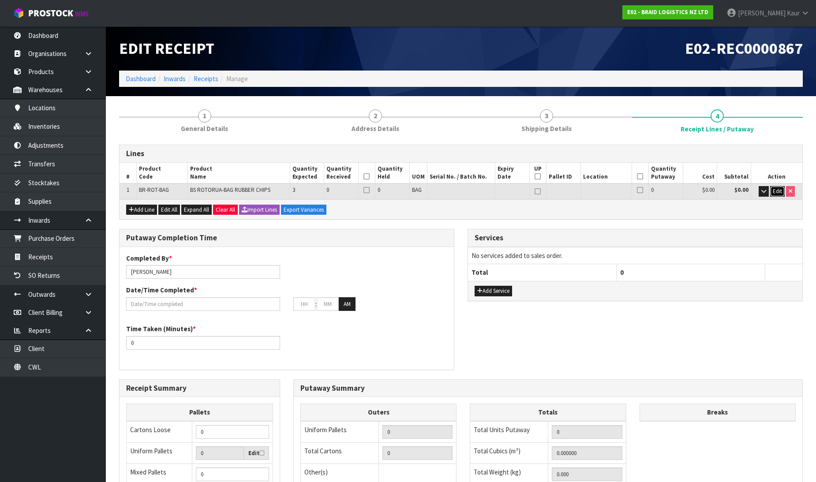
click at [774, 192] on span "Edit" at bounding box center [776, 190] width 9 height 7
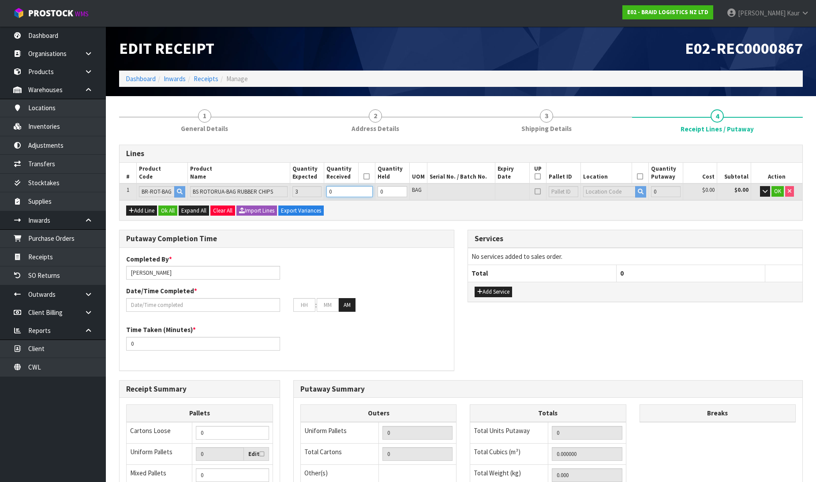
click at [351, 196] on input "0" at bounding box center [349, 191] width 46 height 11
click at [335, 197] on td "0" at bounding box center [349, 191] width 51 height 16
type input "3"
type input "2100"
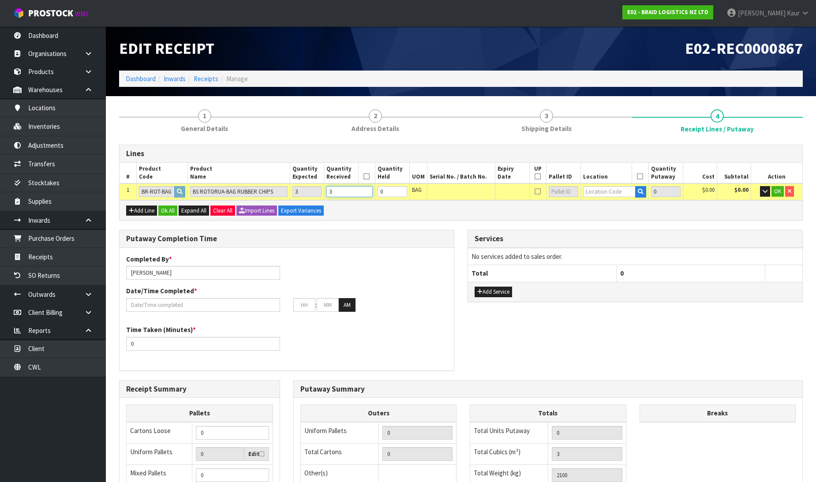
type input "3"
click at [607, 186] on input "text" at bounding box center [609, 191] width 53 height 11
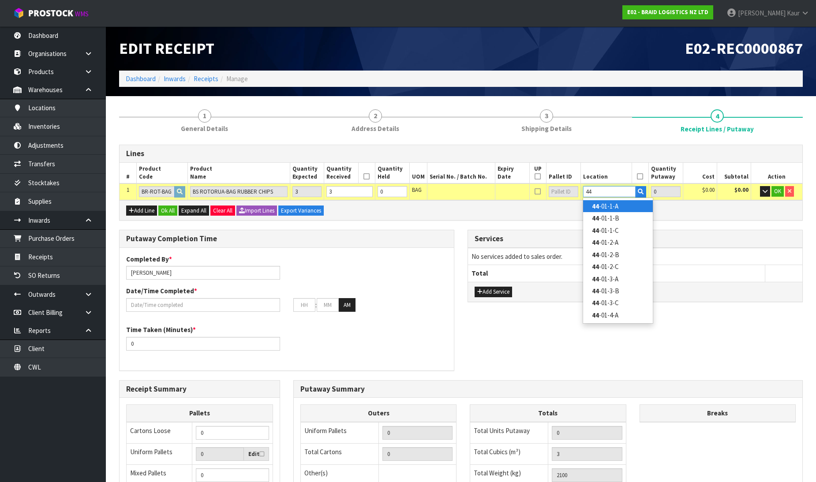
type input "44"
click at [608, 210] on link "44 -01-1-A" at bounding box center [618, 206] width 70 height 12
type input "3"
type input "44-01-1-A"
type input "3"
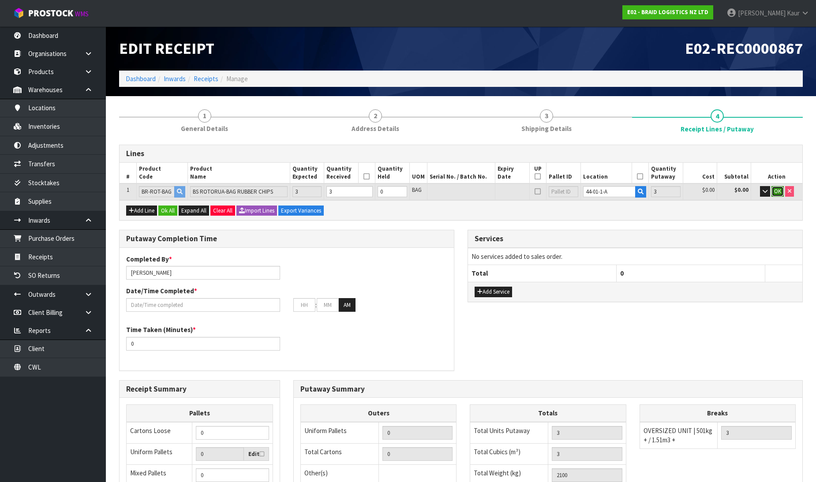
click at [778, 187] on span "OK" at bounding box center [777, 190] width 7 height 7
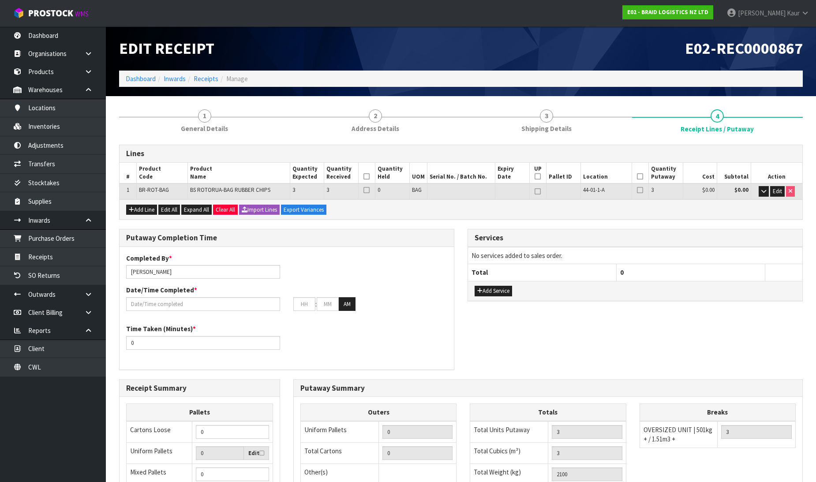
click at [367, 177] on icon at bounding box center [366, 176] width 6 height 0
click at [636, 176] on th at bounding box center [639, 173] width 17 height 21
click at [638, 176] on icon at bounding box center [640, 176] width 6 height 0
click at [177, 302] on input "text" at bounding box center [203, 304] width 154 height 14
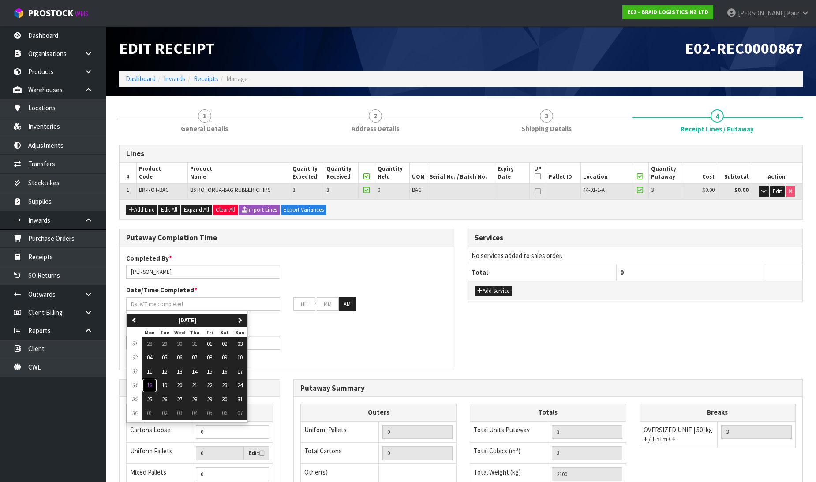
click at [150, 384] on span "18" at bounding box center [149, 384] width 5 height 7
type input "18/08/2025"
type input "12"
type input "00"
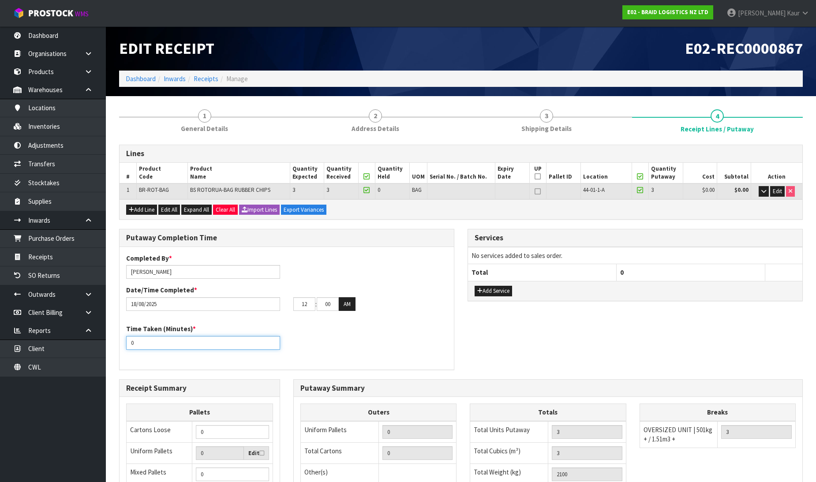
drag, startPoint x: 137, startPoint y: 341, endPoint x: 111, endPoint y: 341, distance: 26.0
click at [111, 341] on section "1 General Details 2 Address Details 3 Shipping Details 4 Receipt Lines / Putawa…" at bounding box center [461, 364] width 710 height 536
type input "10"
drag, startPoint x: 309, startPoint y: 306, endPoint x: 296, endPoint y: 301, distance: 13.5
click at [296, 301] on input "12" at bounding box center [304, 304] width 22 height 14
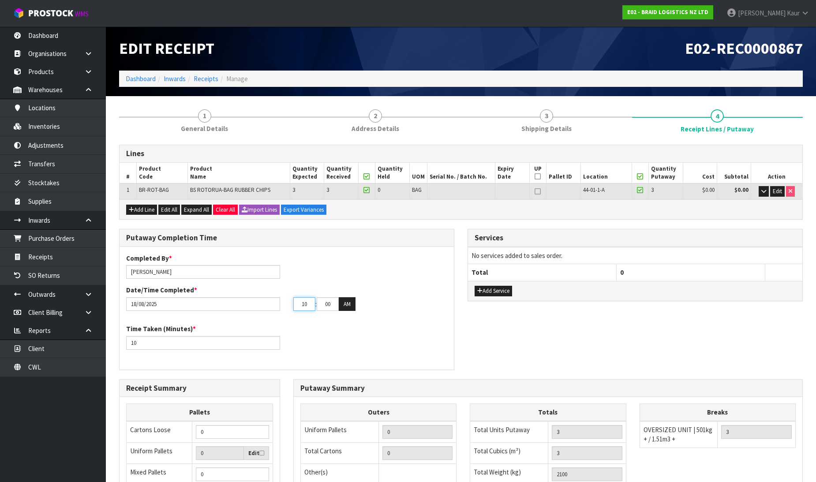
type input "10"
drag, startPoint x: 332, startPoint y: 303, endPoint x: 320, endPoint y: 303, distance: 11.9
click at [320, 303] on input "00" at bounding box center [328, 304] width 22 height 14
type input "50"
click at [346, 304] on button "AM" at bounding box center [347, 304] width 17 height 14
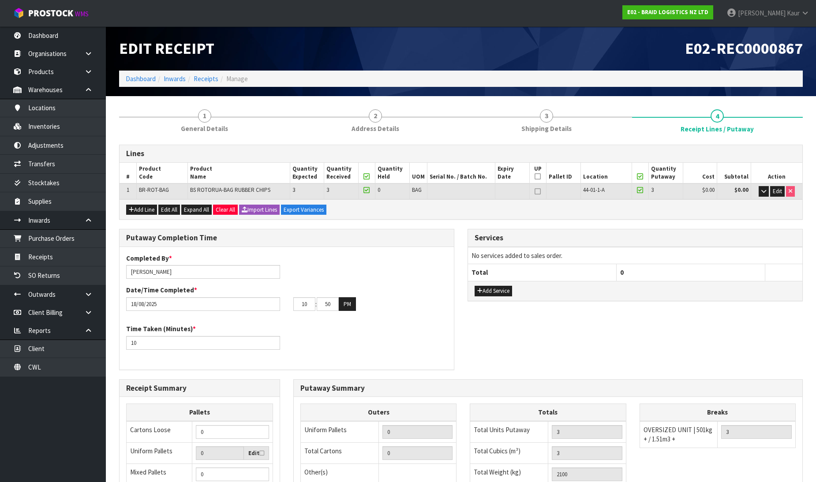
click at [347, 320] on div "Completed By * [PERSON_NAME] Date/Time Completed * [DATE] 10 : 50 : 00 PM Time …" at bounding box center [286, 307] width 334 height 109
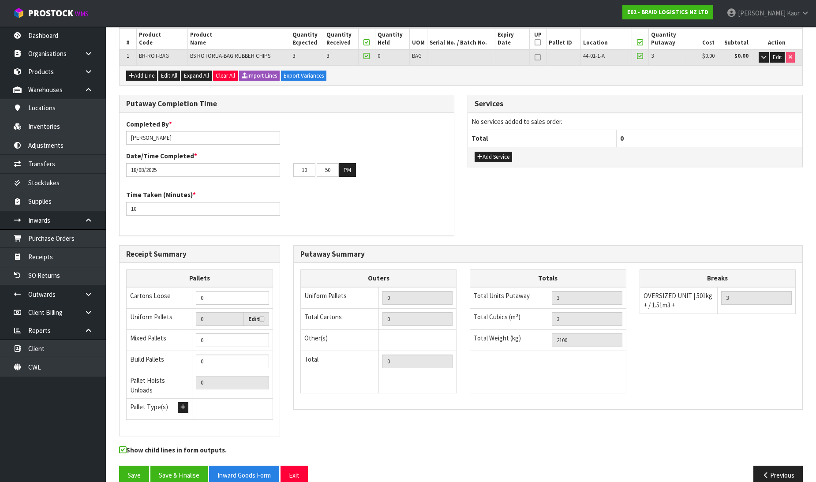
scroll to position [144, 0]
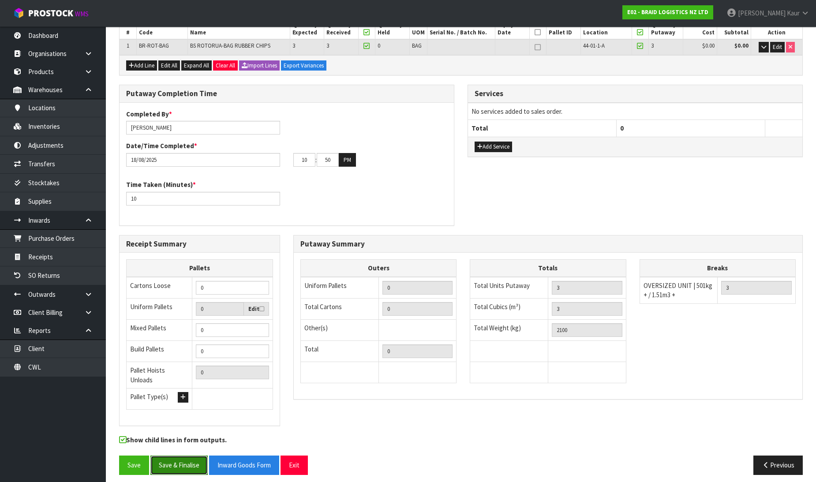
click at [185, 456] on button "Save & Finalise" at bounding box center [178, 464] width 57 height 19
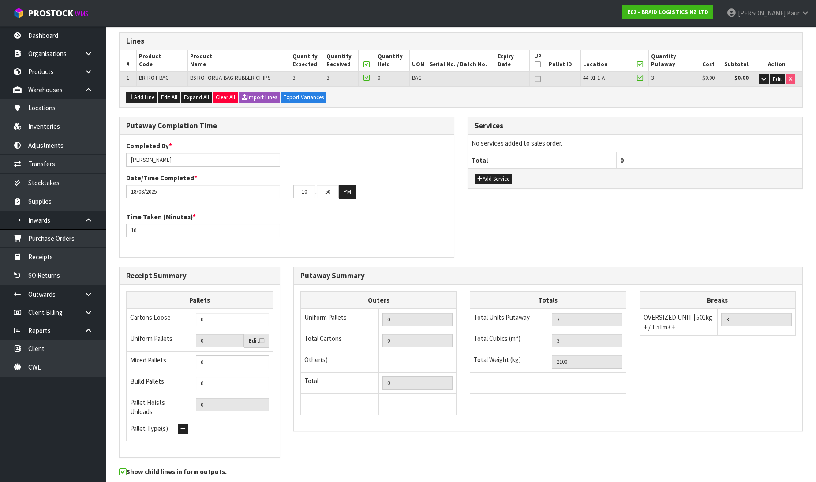
scroll to position [0, 0]
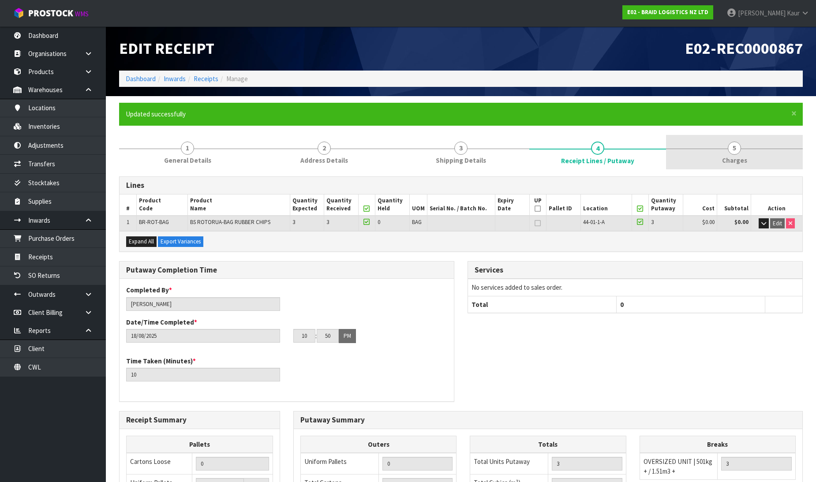
click at [734, 156] on span "Charges" at bounding box center [734, 160] width 25 height 9
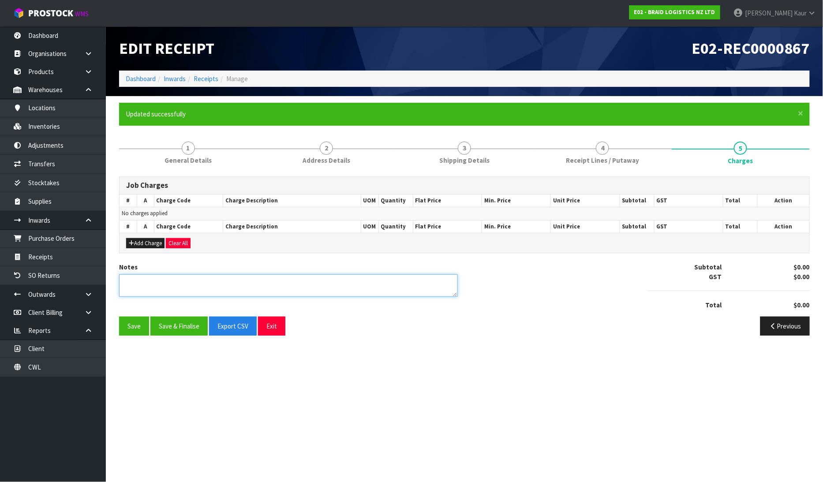
click at [234, 278] on textarea at bounding box center [288, 285] width 339 height 22
type textarea "NO CHARGES"
click at [170, 322] on button "Save & Finalise" at bounding box center [178, 326] width 57 height 19
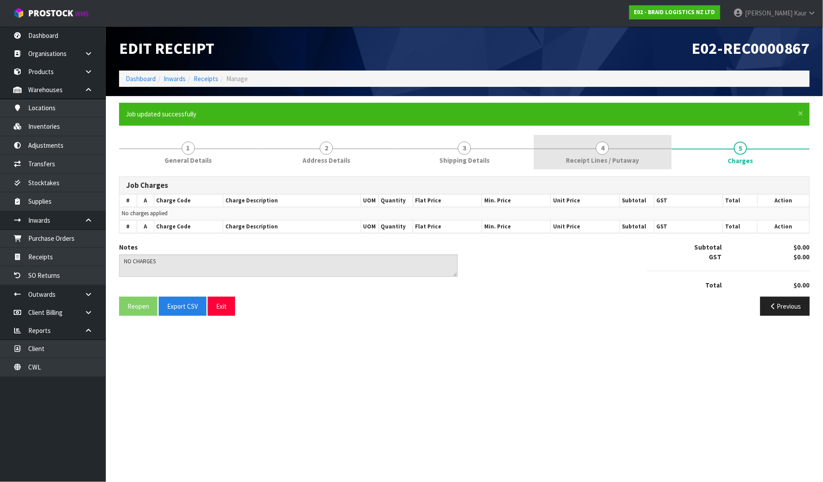
drag, startPoint x: 606, startPoint y: 156, endPoint x: 600, endPoint y: 164, distance: 9.8
click at [606, 156] on span "Receipt Lines / Putaway" at bounding box center [602, 160] width 73 height 9
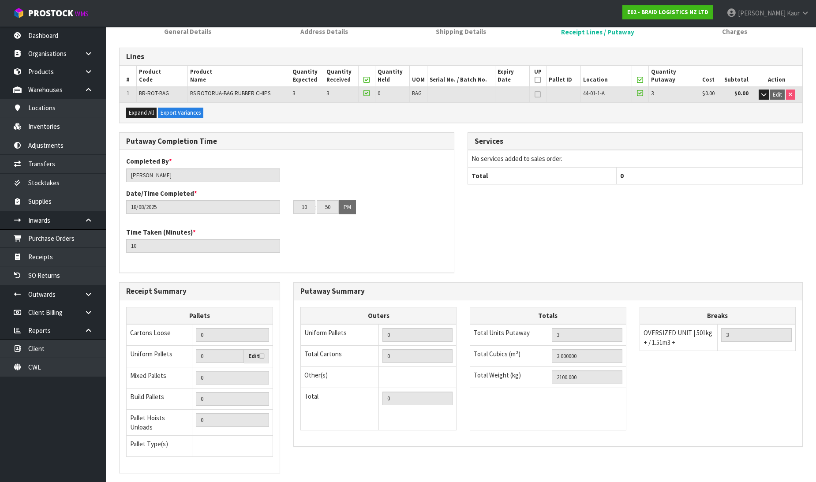
scroll to position [176, 0]
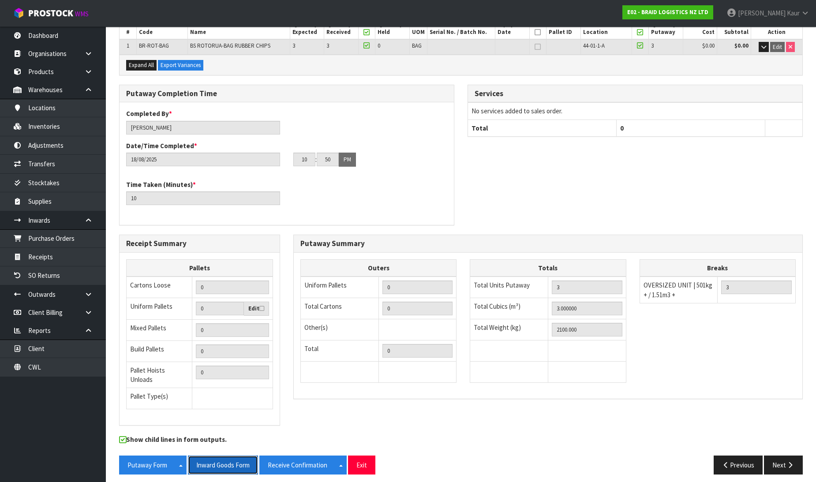
click at [231, 465] on button "Inward Goods Form" at bounding box center [223, 464] width 70 height 19
click at [67, 372] on link "CWL" at bounding box center [53, 367] width 106 height 18
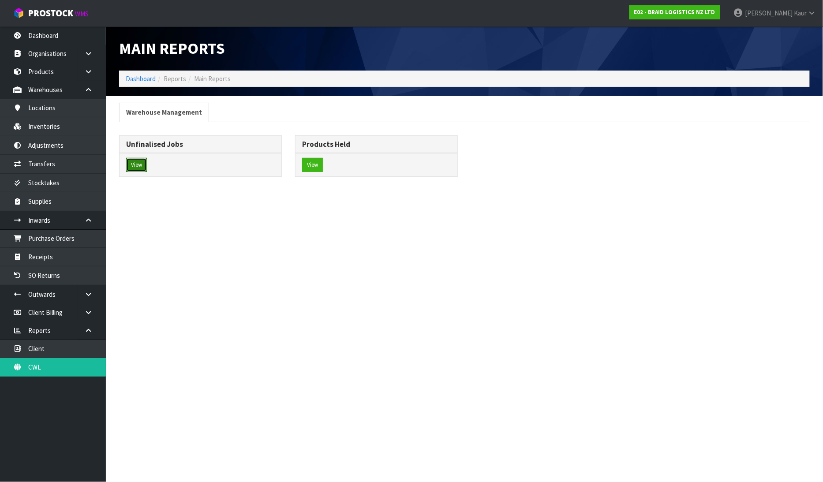
click at [135, 169] on button "View" at bounding box center [136, 165] width 21 height 14
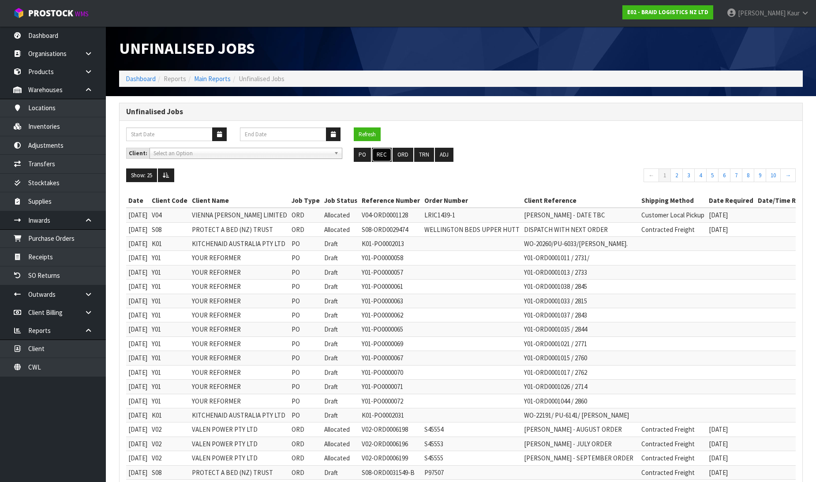
click at [382, 153] on button "REC" at bounding box center [382, 155] width 20 height 14
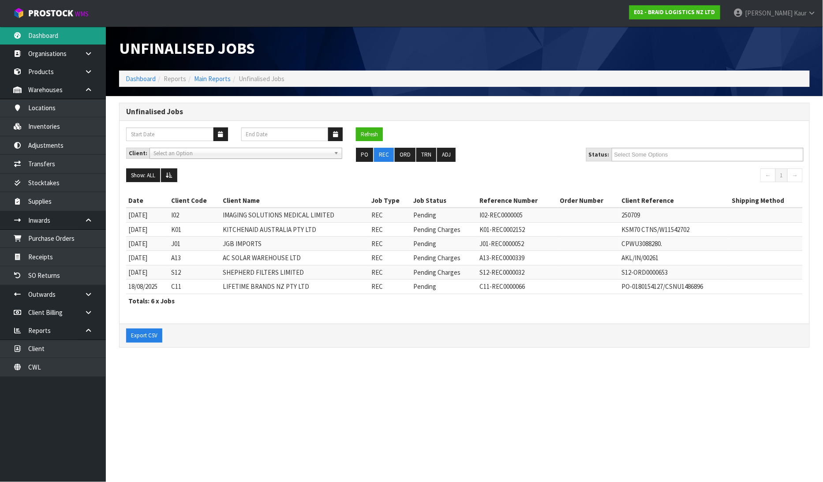
click at [43, 41] on link "Dashboard" at bounding box center [53, 35] width 106 height 18
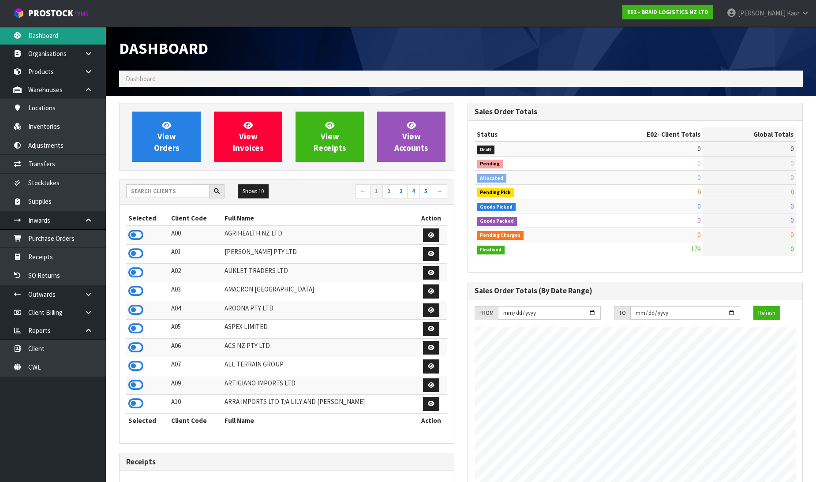
scroll to position [539, 348]
click at [600, 45] on div "Dashboard" at bounding box center [460, 48] width 697 height 44
click at [151, 184] on input "text" at bounding box center [167, 191] width 83 height 14
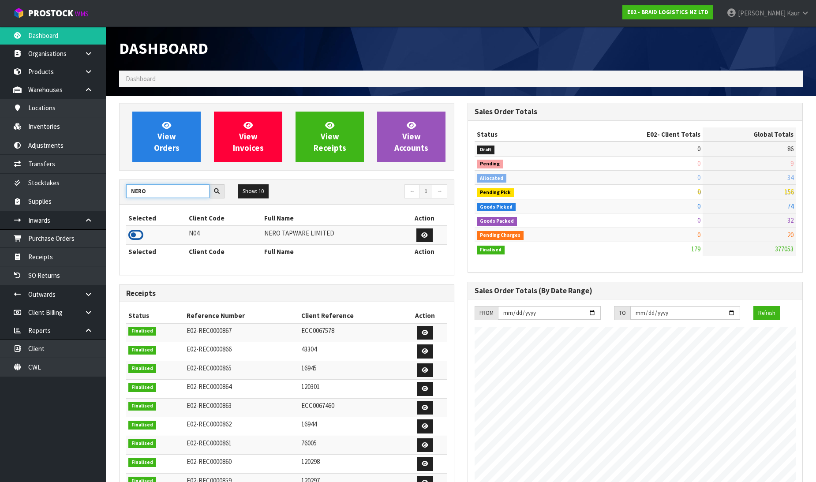
type input "NERO"
click at [135, 238] on icon at bounding box center [135, 234] width 15 height 13
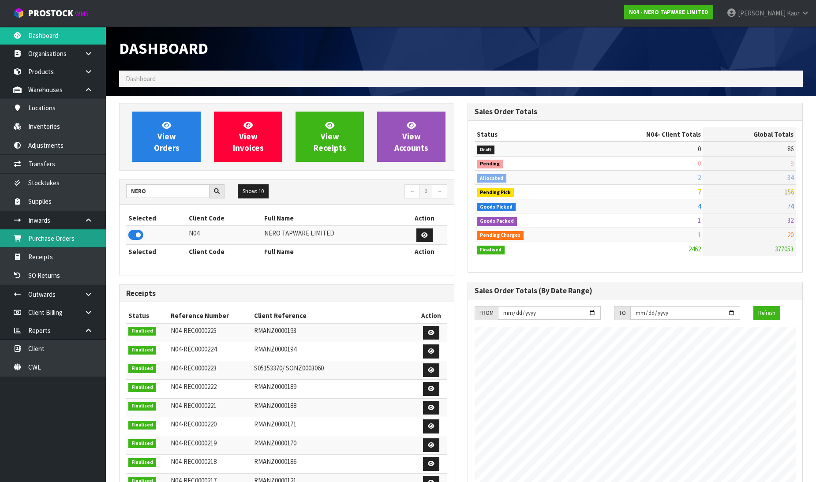
scroll to position [668, 348]
click at [82, 243] on link "Purchase Orders" at bounding box center [53, 238] width 106 height 18
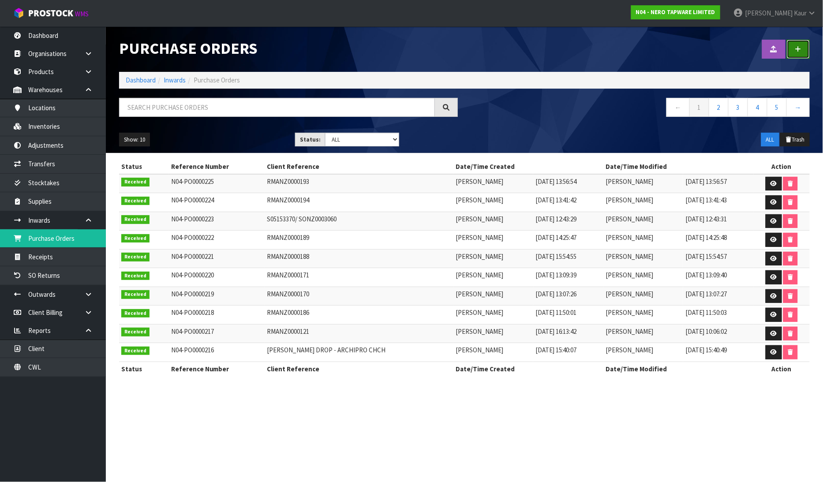
click at [798, 46] on icon at bounding box center [798, 49] width 6 height 7
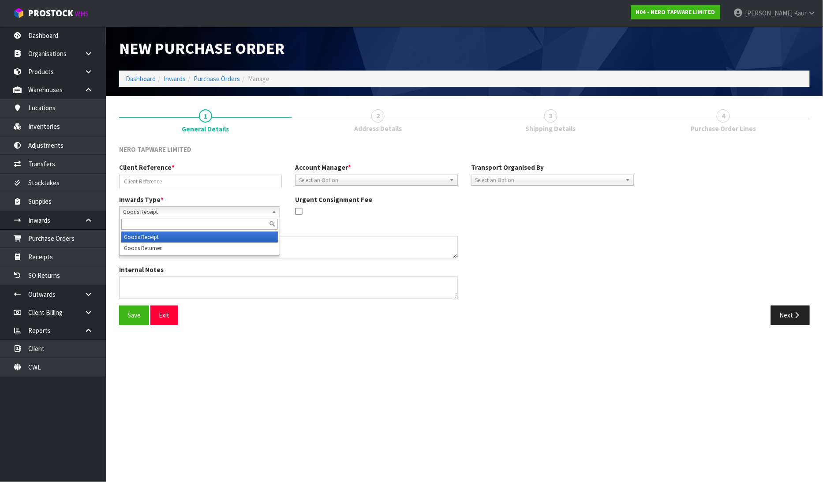
click at [145, 216] on div "Goods Receipt Goods Receipt Goods Returned" at bounding box center [199, 211] width 161 height 11
click at [155, 248] on li "Goods Returned" at bounding box center [199, 247] width 156 height 11
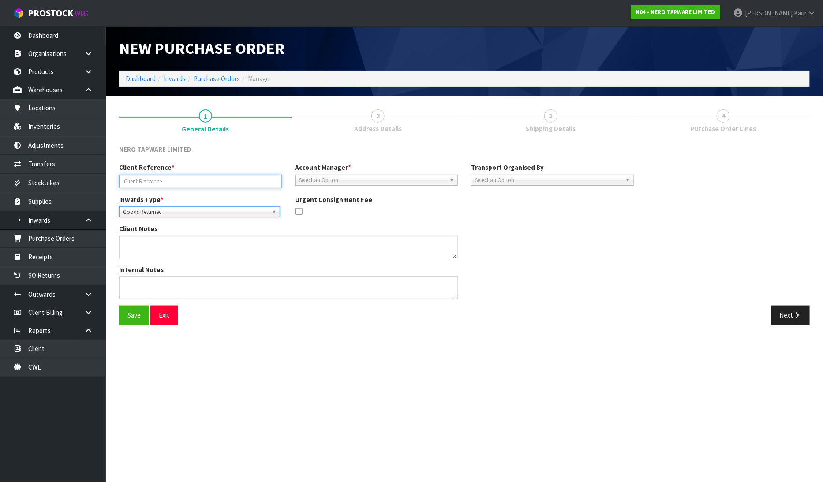
click at [160, 182] on input "text" at bounding box center [200, 182] width 163 height 14
type input "RMANZ0000195"
click at [306, 177] on span "Select an Option" at bounding box center [372, 180] width 147 height 11
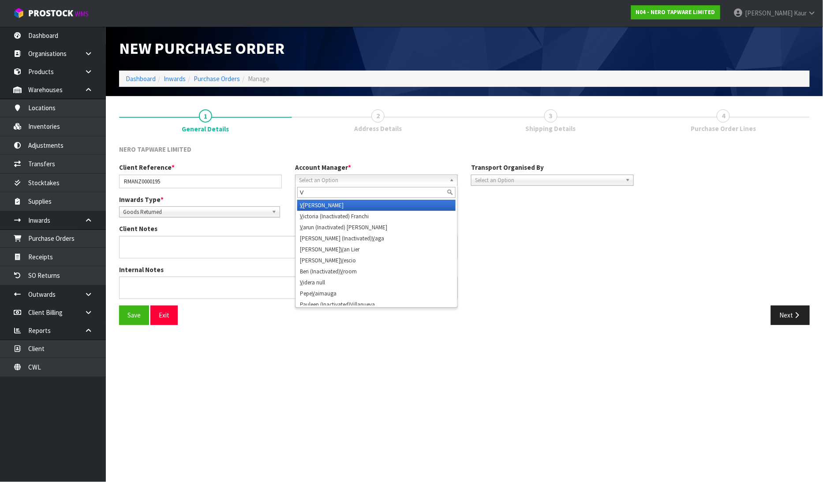
type input "V"
click at [309, 204] on li "V [PERSON_NAME]" at bounding box center [376, 205] width 158 height 11
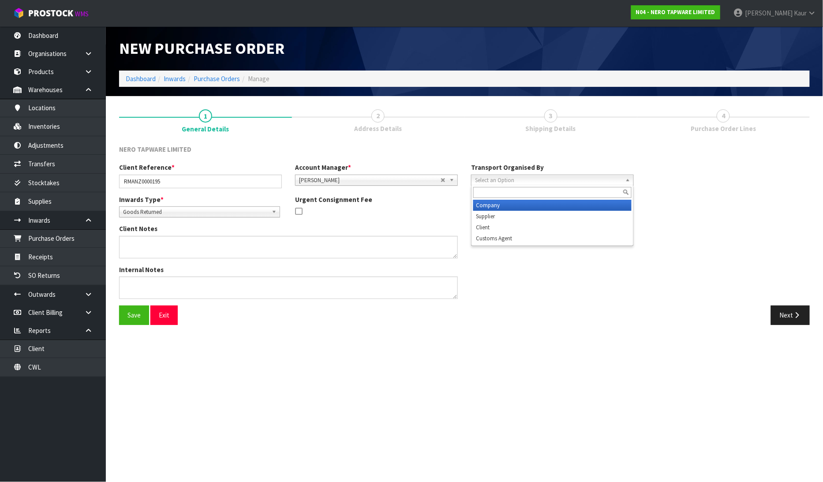
click at [547, 179] on span "Select an Option" at bounding box center [548, 180] width 147 height 11
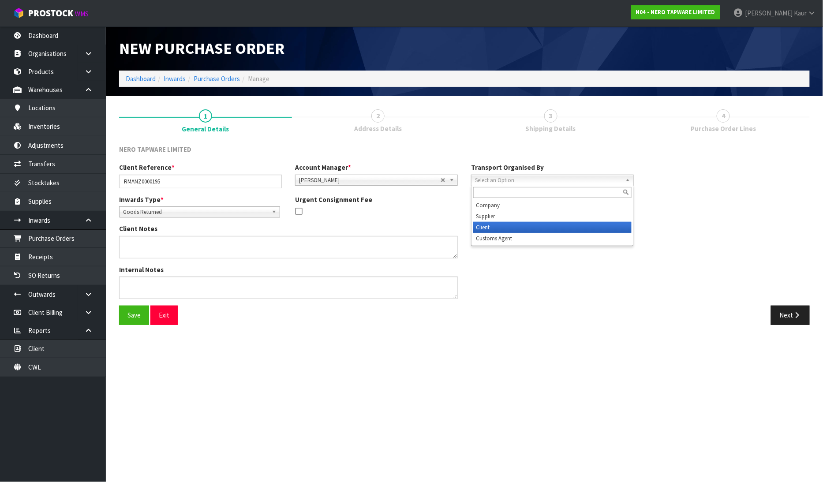
click at [514, 224] on li "Client" at bounding box center [552, 227] width 158 height 11
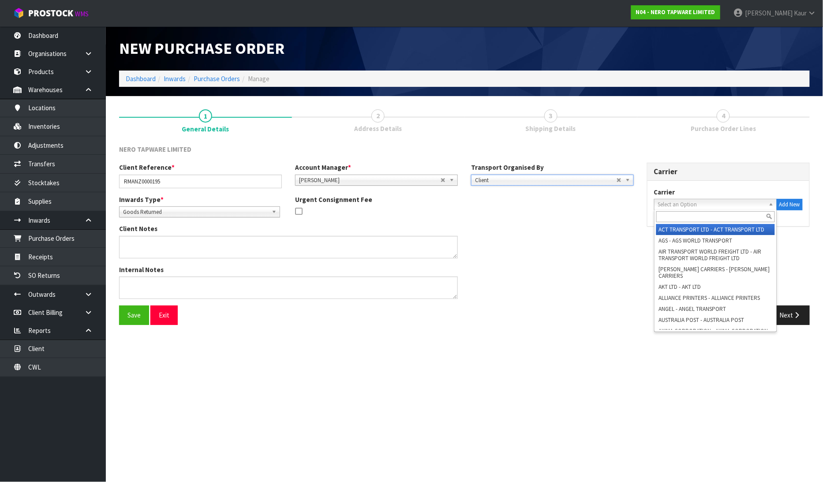
click at [703, 201] on span "Select an Option" at bounding box center [711, 204] width 107 height 11
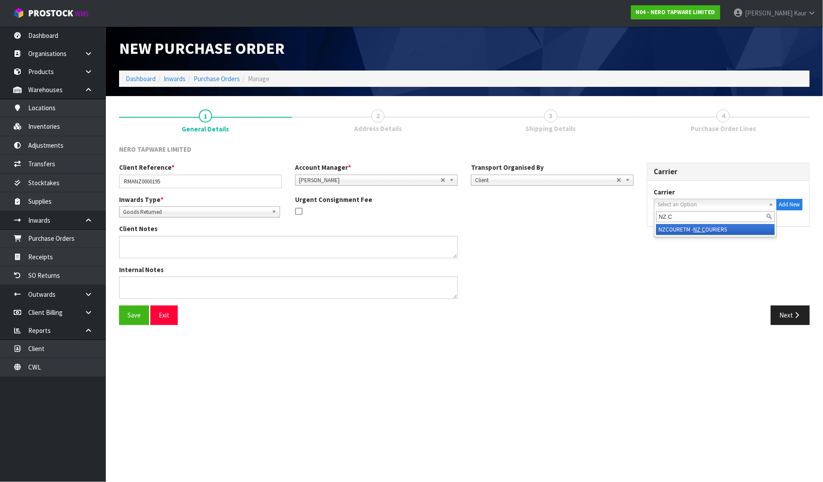
type input "NZ C"
click at [699, 227] on em "NZ C" at bounding box center [699, 229] width 12 height 7
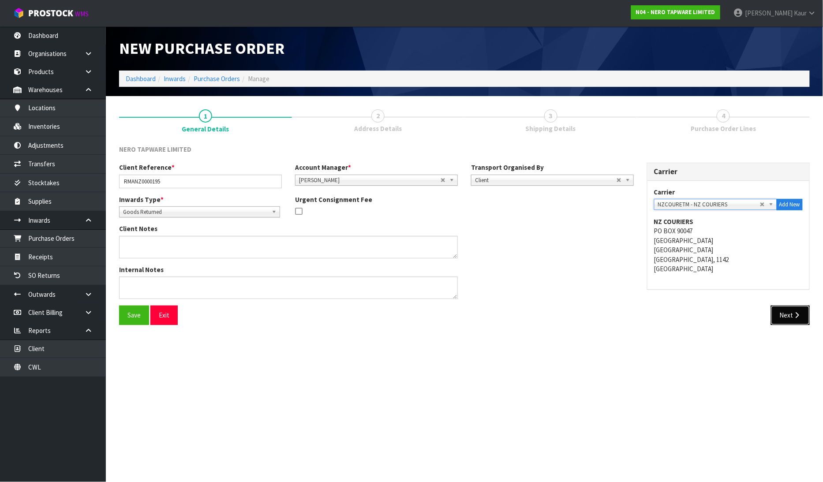
click at [801, 315] on button "Next" at bounding box center [790, 315] width 39 height 19
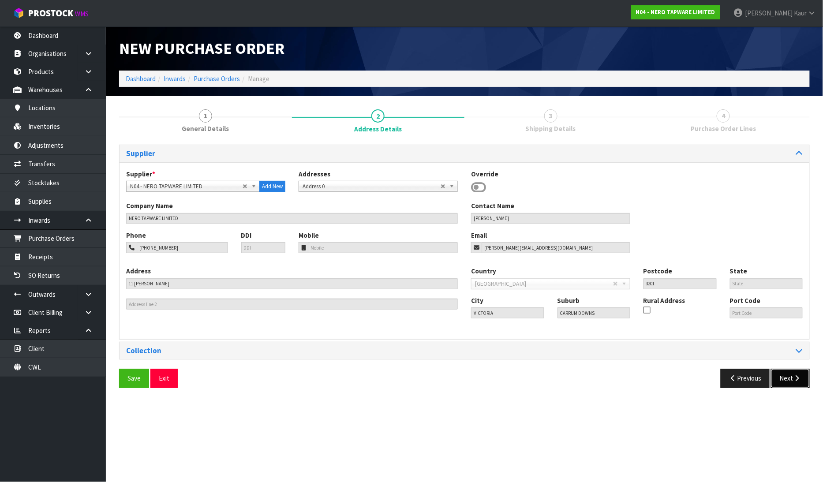
click at [793, 375] on icon "button" at bounding box center [797, 378] width 8 height 7
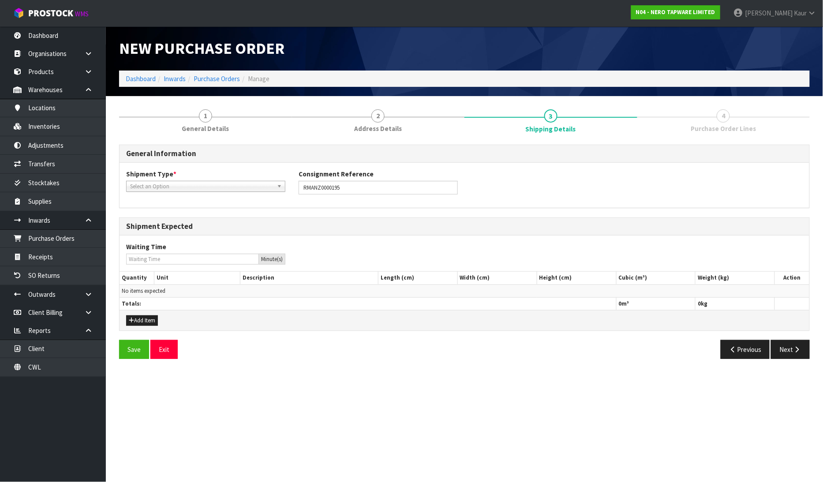
click at [174, 189] on span "Select an Option" at bounding box center [201, 186] width 143 height 11
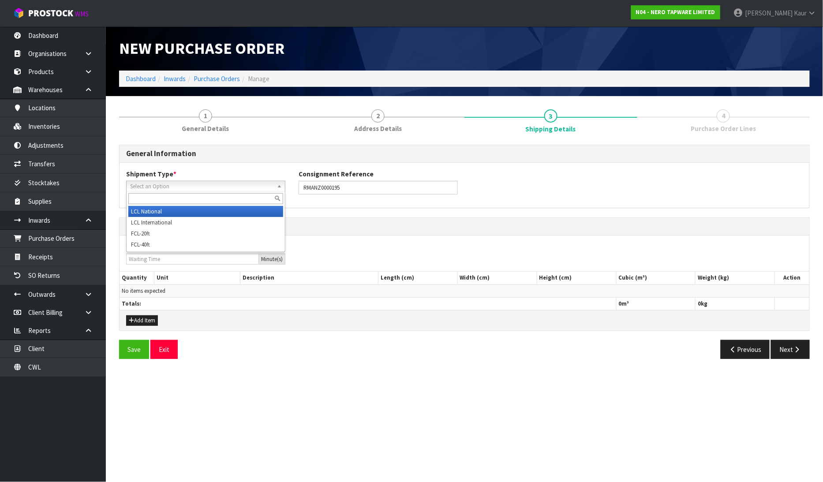
click at [159, 210] on li "LCL National" at bounding box center [205, 211] width 155 height 11
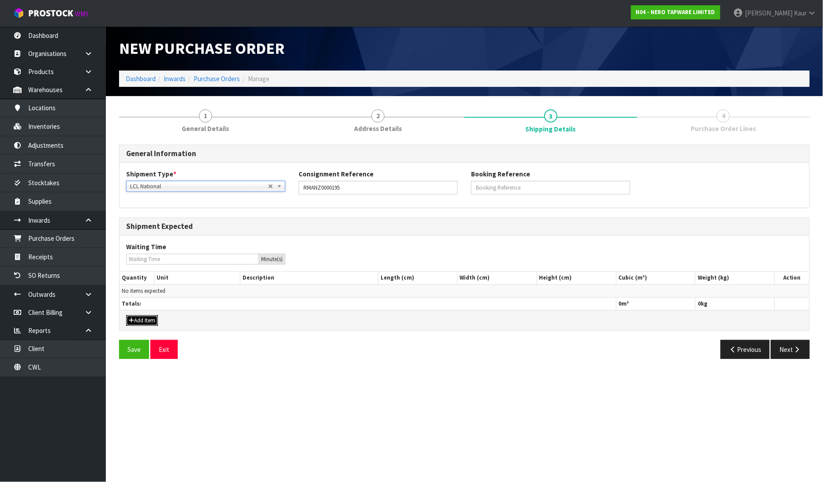
click at [144, 321] on button "Add Item" at bounding box center [142, 320] width 32 height 11
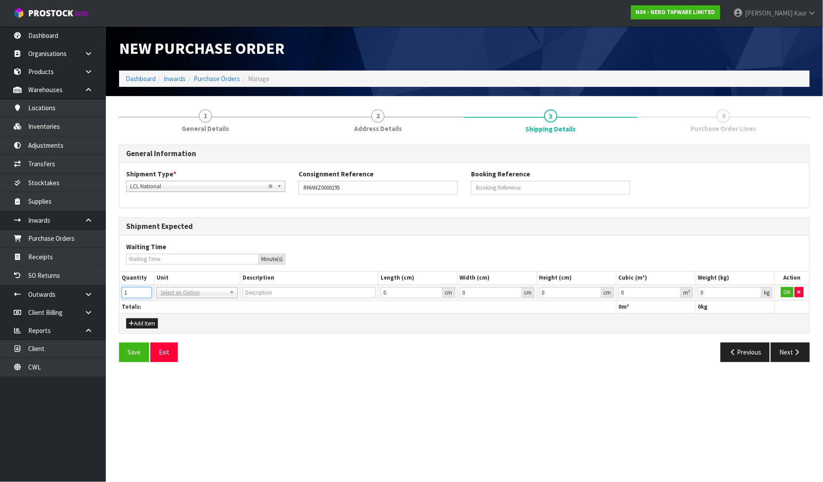
type input "1"
click at [146, 290] on input "1" at bounding box center [137, 292] width 30 height 11
drag, startPoint x: 164, startPoint y: 294, endPoint x: 160, endPoint y: 299, distance: 6.6
click at [159, 302] on input "text" at bounding box center [197, 304] width 77 height 11
type input "CTN"
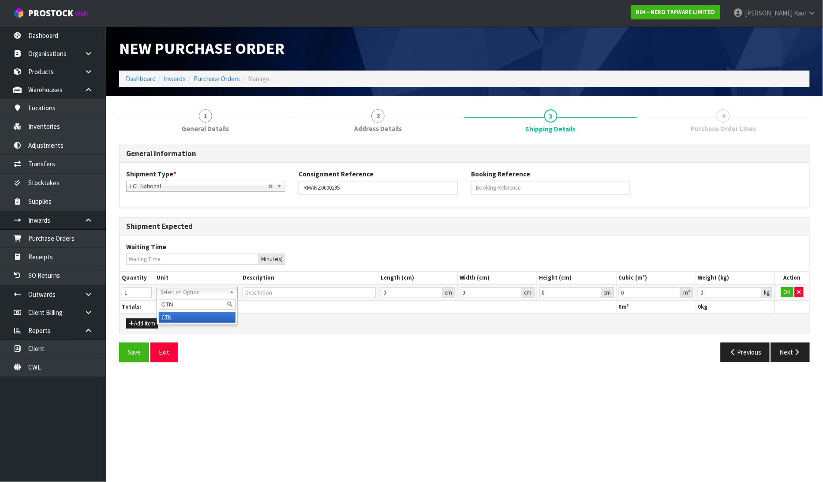
type input "CARTON"
type input "0.000001"
click at [677, 290] on input "0.000001" at bounding box center [650, 292] width 63 height 11
type input "0.001"
click at [755, 289] on input "0.001" at bounding box center [729, 292] width 64 height 11
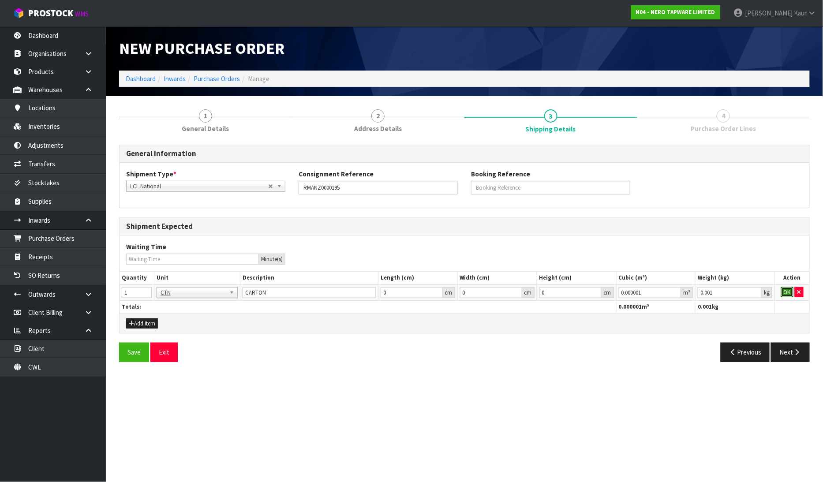
drag, startPoint x: 783, startPoint y: 290, endPoint x: 779, endPoint y: 307, distance: 18.1
click at [783, 290] on button "OK" at bounding box center [787, 292] width 12 height 11
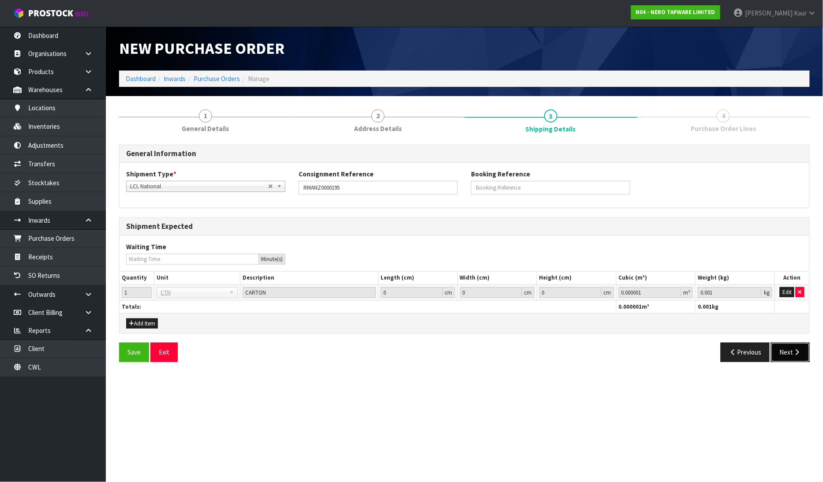
click at [791, 350] on button "Next" at bounding box center [790, 352] width 39 height 19
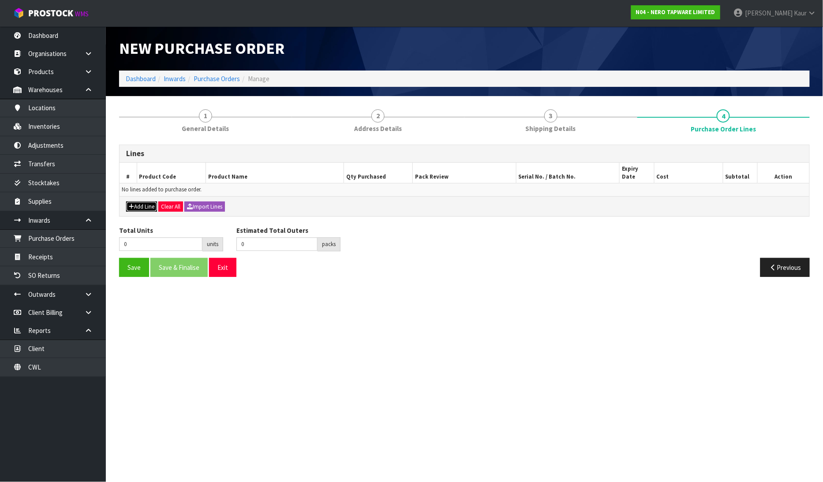
click at [145, 201] on button "Add Line" at bounding box center [141, 206] width 31 height 11
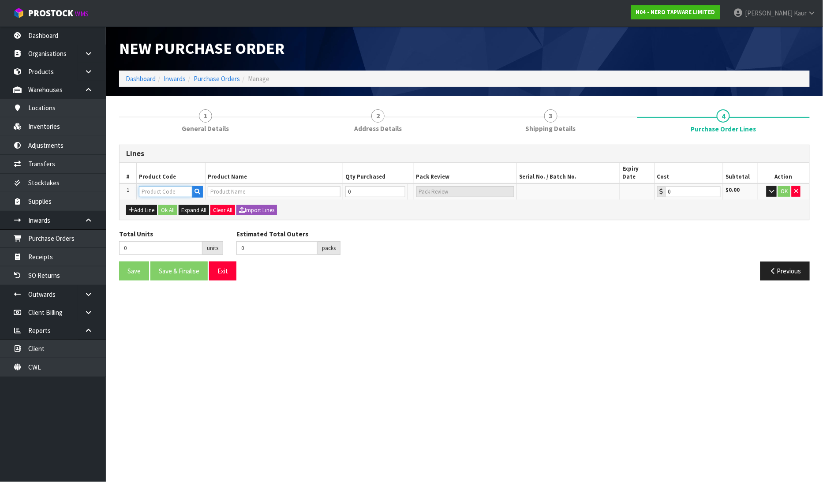
click at [159, 186] on input "text" at bounding box center [165, 191] width 53 height 11
type input "NRUB002"
click at [177, 196] on link "NRUB002" at bounding box center [175, 198] width 70 height 12
type input "NRUB002"
type input "PROJECT 35MM UNIVERSAL SHOWER MIXER BODY ONLY"
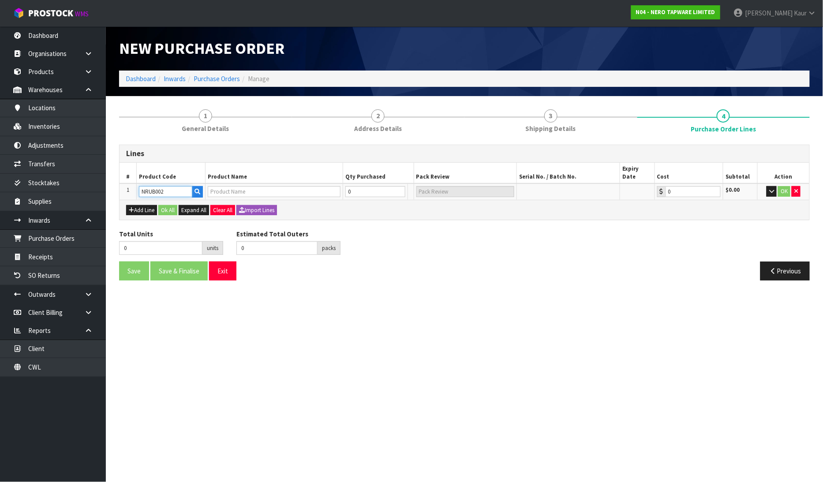
type input "0.00"
click at [319, 183] on tr "1 NRUB002 PROJECT 35MM UNIVERSAL SHOWER MIXER BODY ONLY 0 SCT 0.00 $0.00 OK" at bounding box center [463, 191] width 689 height 16
type input "1"
type input "1 SCT"
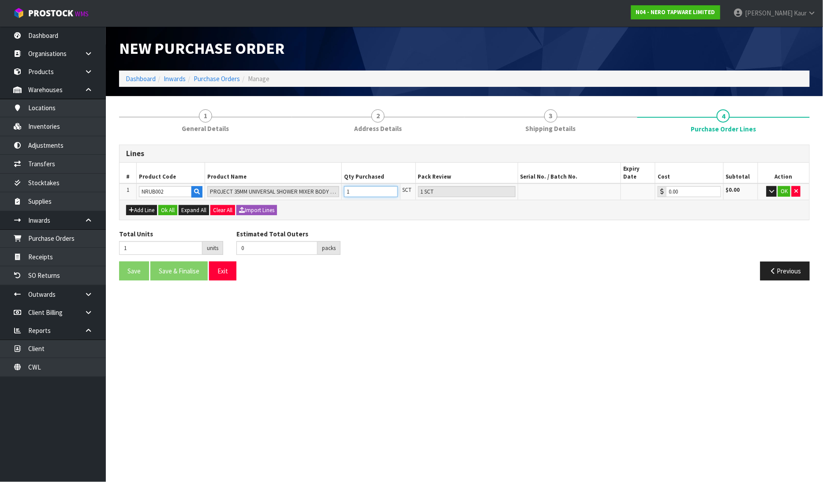
type input "12"
type input "1"
type input "12"
type input "1 CTN"
type input "12"
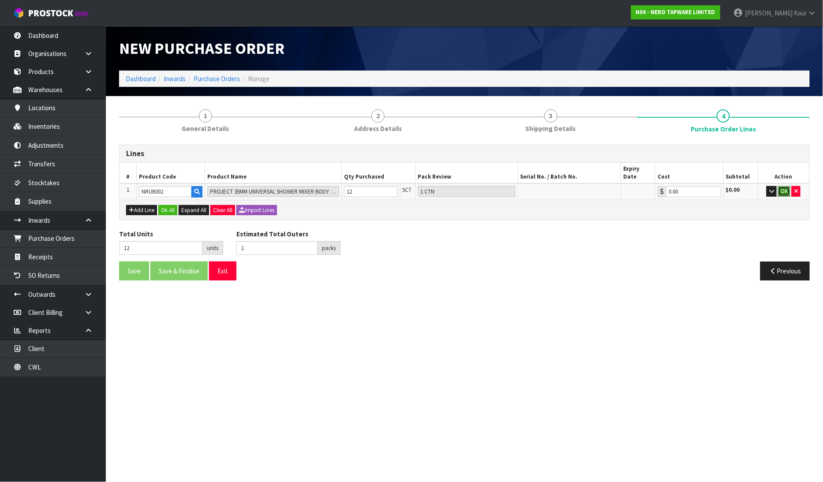
click at [779, 186] on button "OK" at bounding box center [784, 191] width 12 height 11
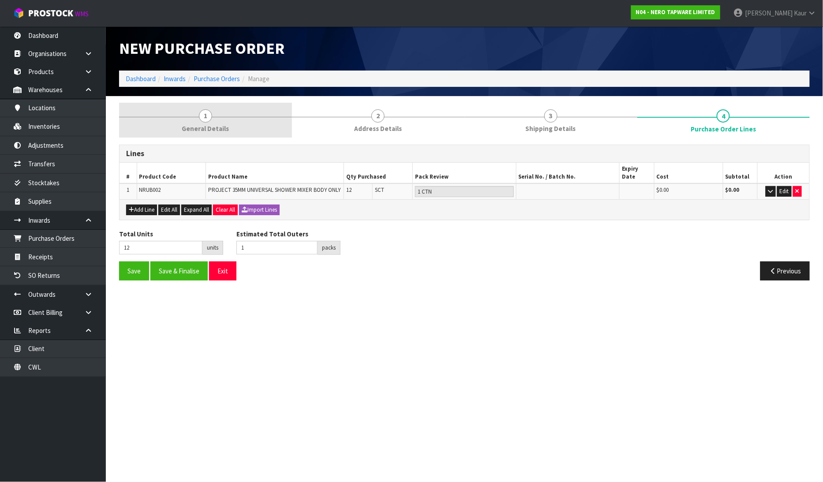
click at [213, 133] on link "1 General Details" at bounding box center [205, 120] width 173 height 35
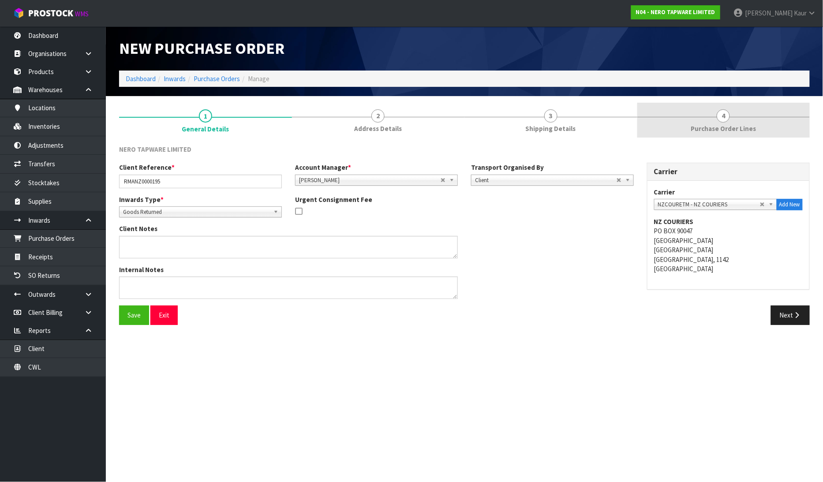
click at [748, 112] on link "4 Purchase Order Lines" at bounding box center [723, 120] width 173 height 35
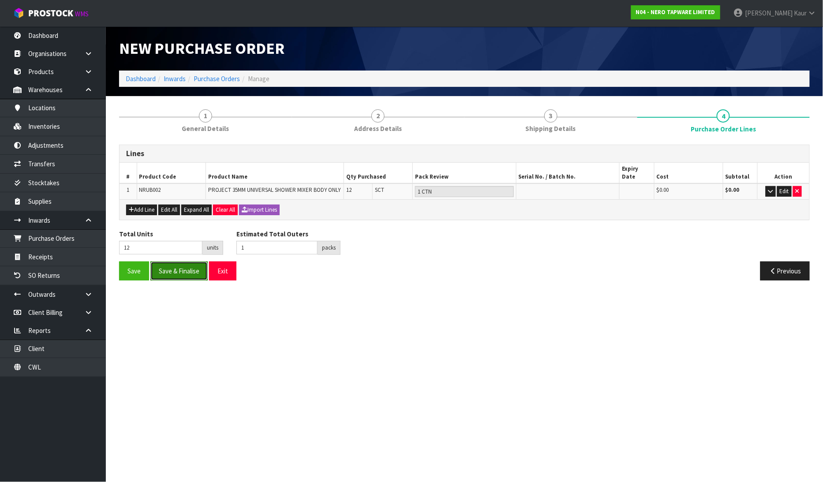
click at [164, 261] on button "Save & Finalise" at bounding box center [178, 270] width 57 height 19
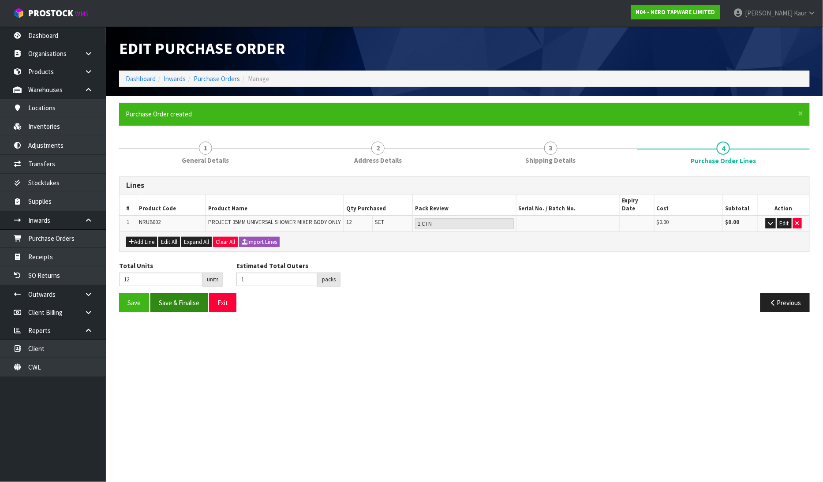
type input "0"
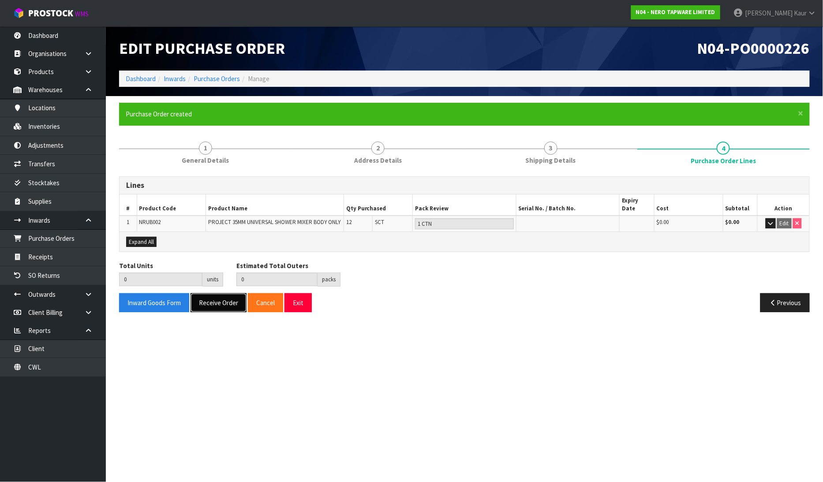
click at [208, 293] on button "Receive Order" at bounding box center [218, 302] width 56 height 19
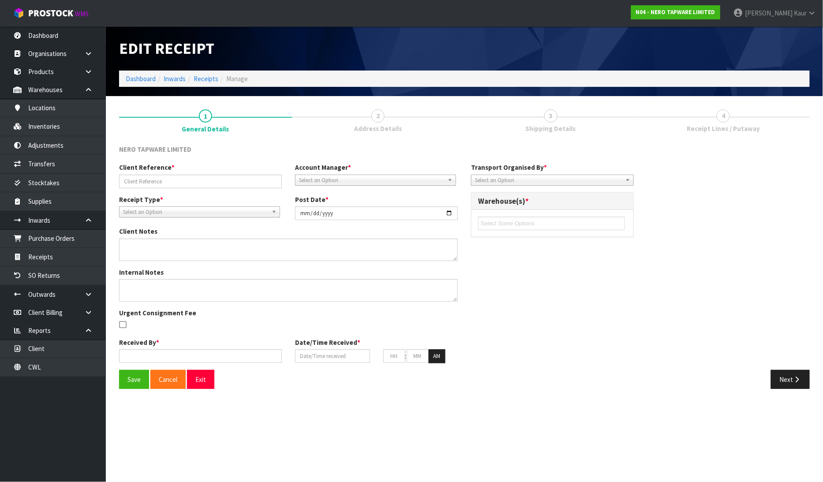
type input "RMANZ0000195"
type input "[DATE]"
type input "[PERSON_NAME]"
type input "18/08/2025"
type input "11"
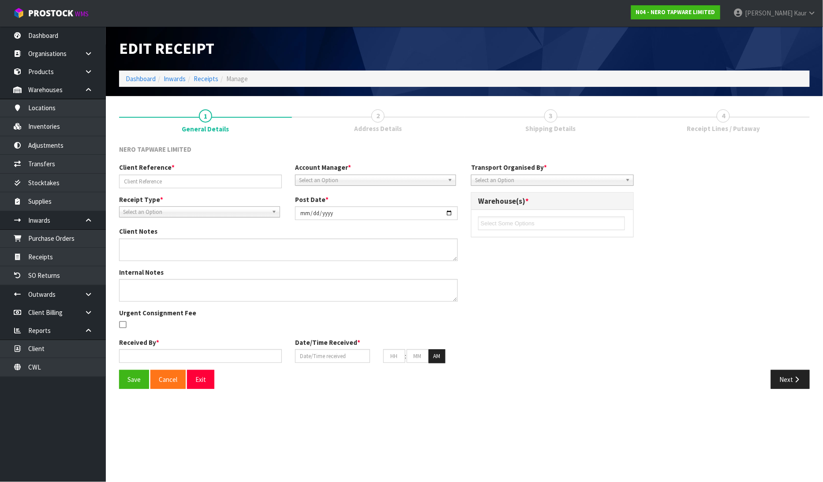
type input "27"
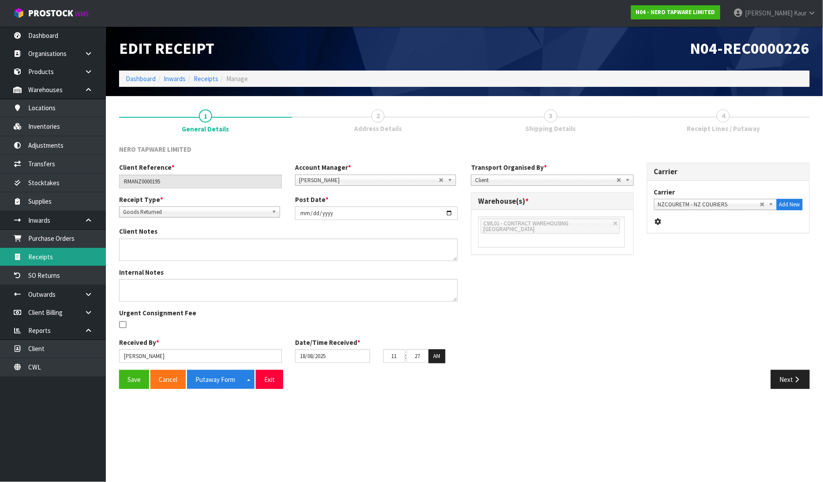
click at [37, 257] on link "Receipts" at bounding box center [53, 257] width 106 height 18
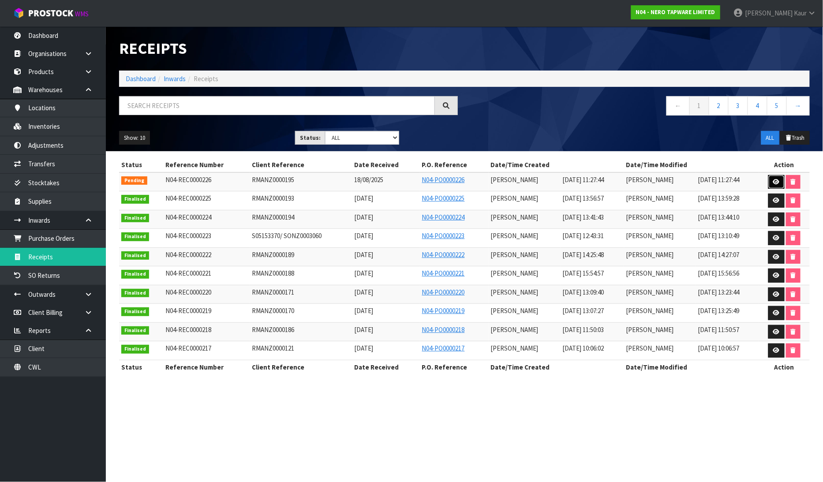
click at [777, 181] on icon at bounding box center [776, 182] width 7 height 6
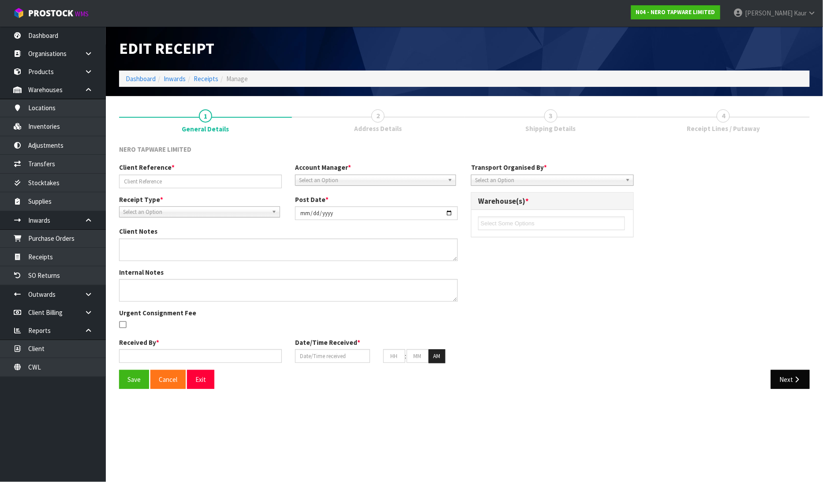
type input "RMANZ0000195"
type input "[DATE]"
type input "[PERSON_NAME]"
type input "18/08/2025"
type input "11"
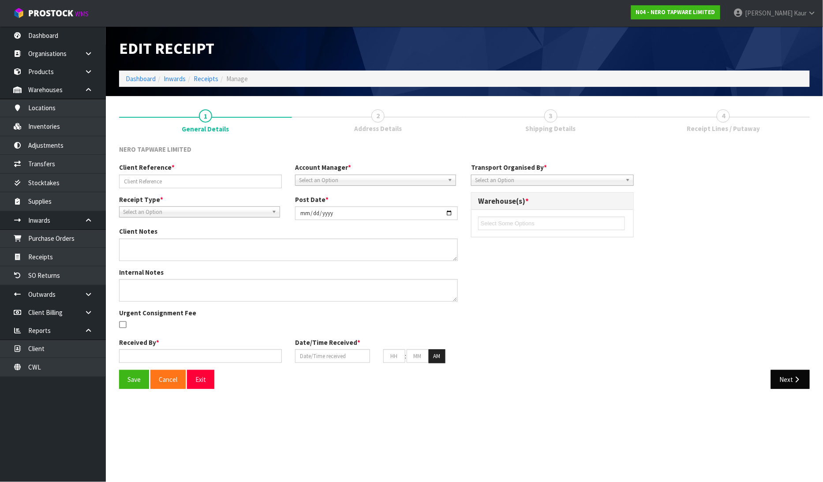
type input "27"
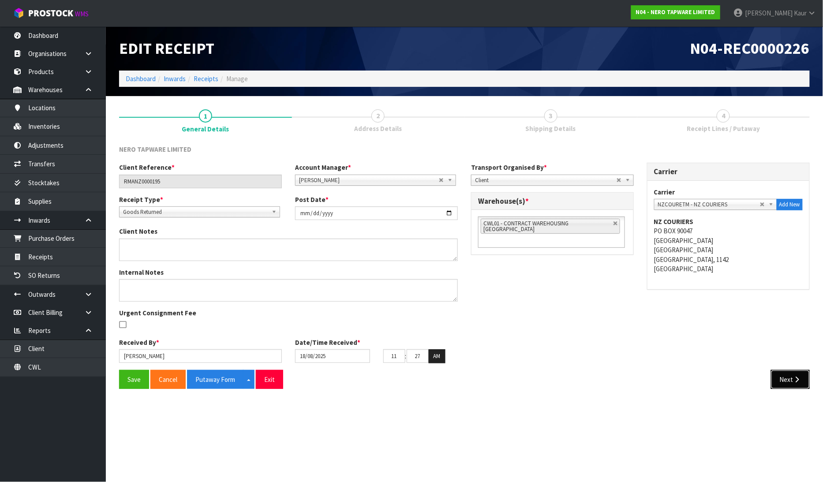
click at [786, 379] on button "Next" at bounding box center [790, 379] width 39 height 19
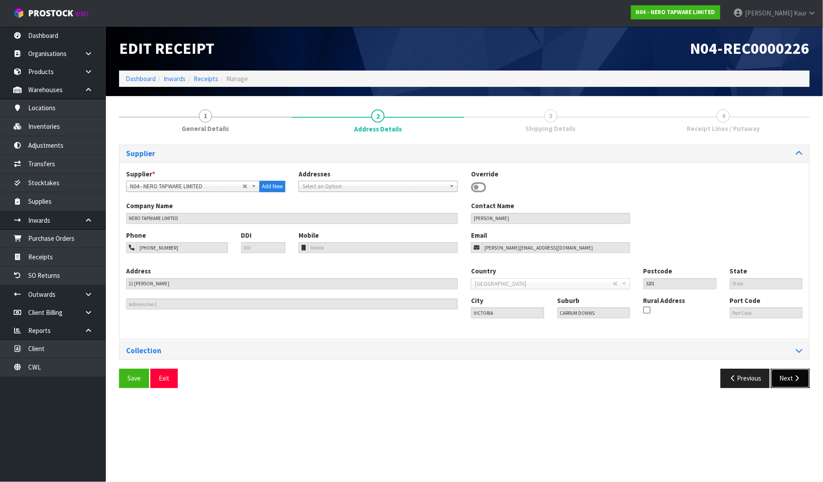
click at [797, 377] on icon "button" at bounding box center [797, 378] width 8 height 7
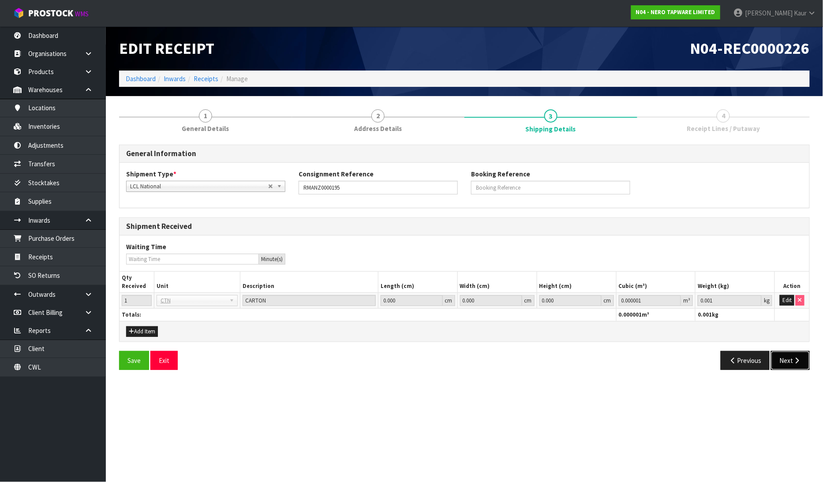
click at [791, 363] on button "Next" at bounding box center [790, 360] width 39 height 19
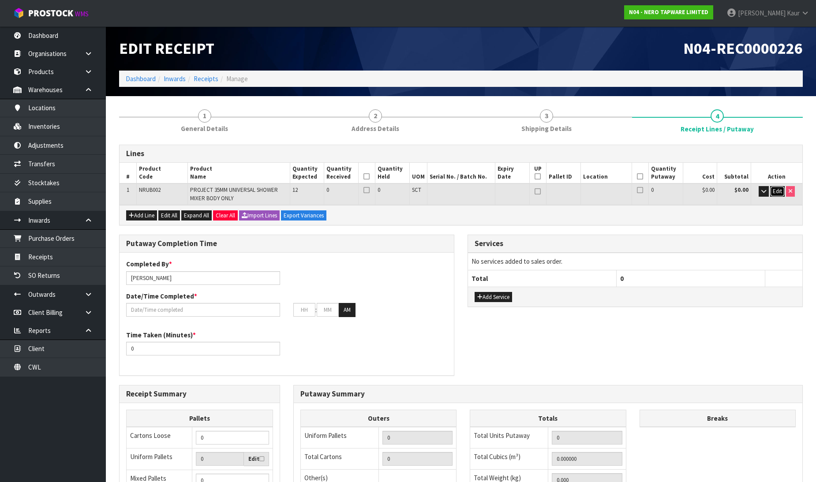
click at [778, 188] on span "Edit" at bounding box center [776, 190] width 9 height 7
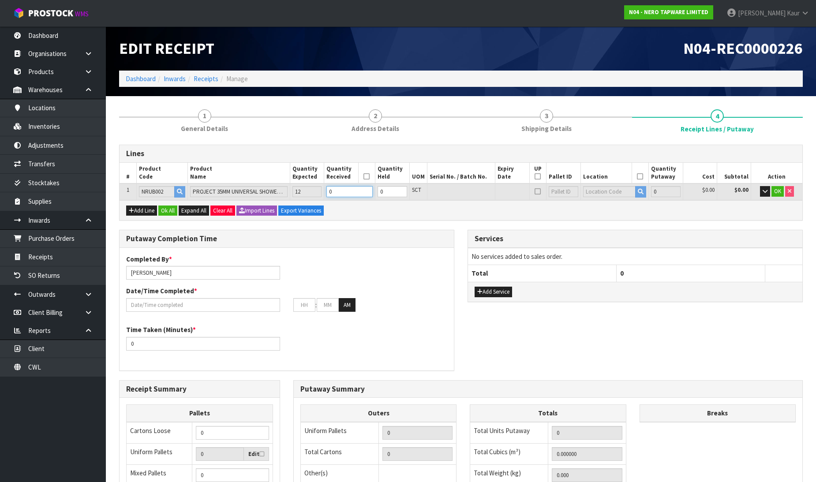
click at [320, 194] on tr "1 NRUB002 PROJECT 35MM UNIVERSAL SHOWER MIXER BODY ONLY 12 0 0 SCT 0 $0.00 $0.0…" at bounding box center [460, 191] width 682 height 16
type input "0.000784"
type input "0.6"
type input "1"
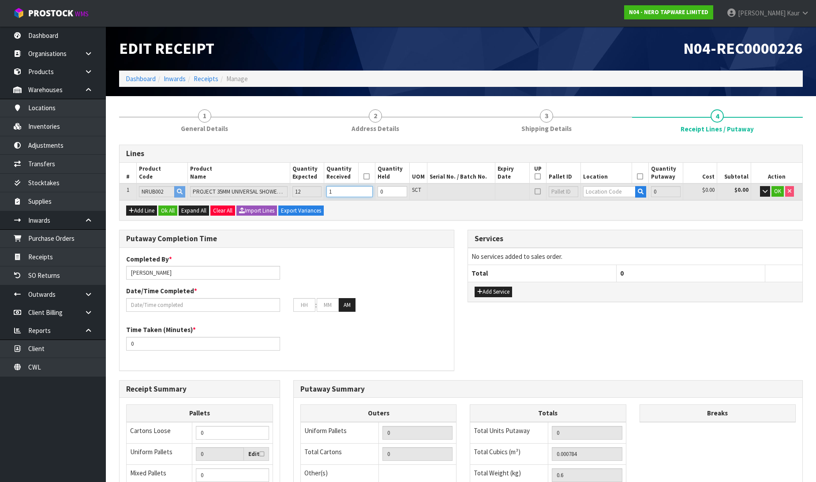
type input "1"
type input "0.011424"
type input "7.2"
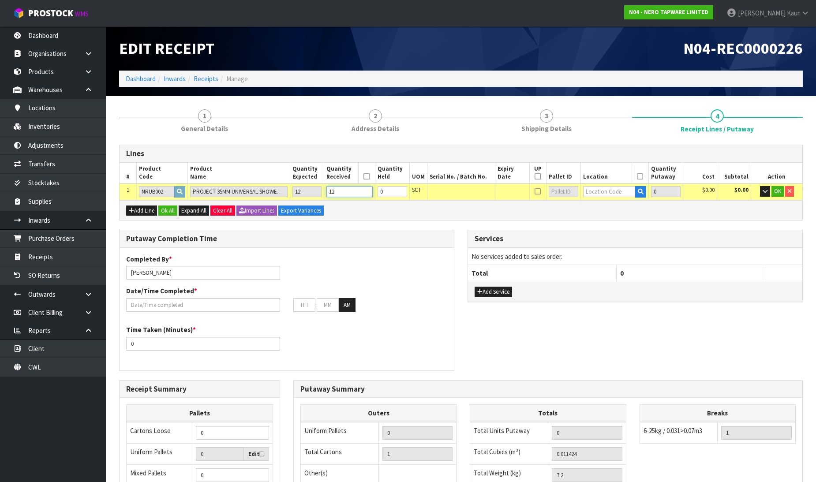
type input "12"
click at [598, 188] on input "text" at bounding box center [609, 191] width 53 height 11
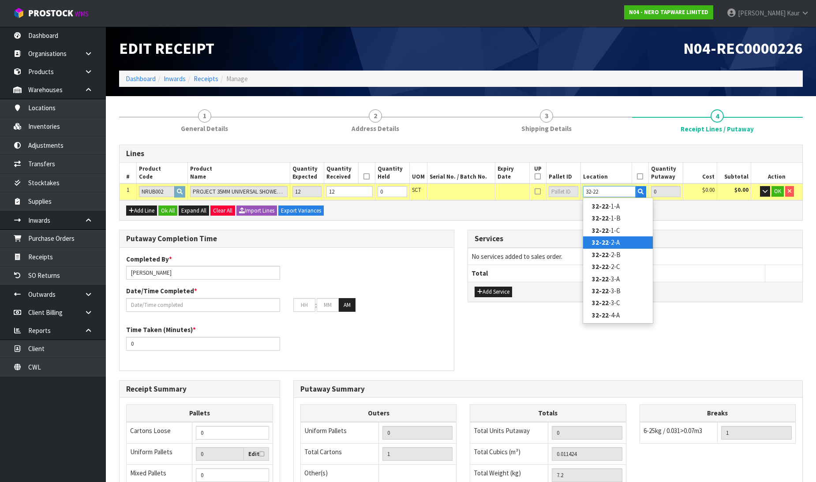
type input "32-22"
click at [616, 237] on link "32-22 -2-A" at bounding box center [618, 242] width 70 height 12
type input "12"
type input "32-22-2-A"
type input "12"
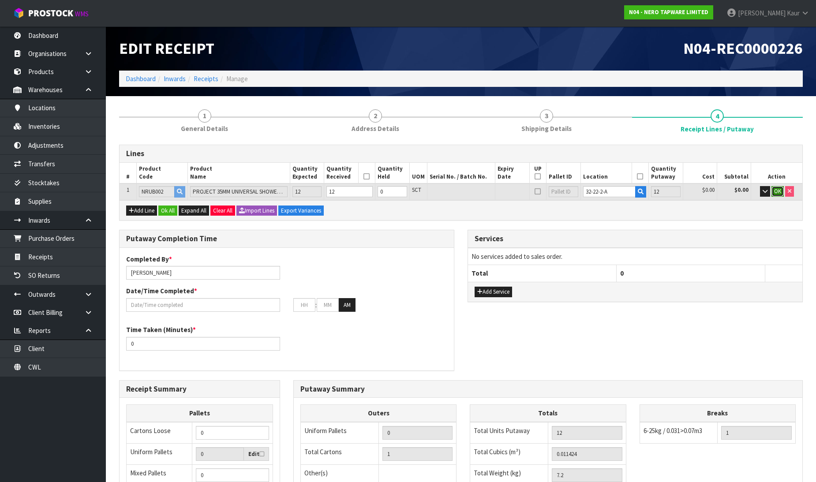
click at [779, 192] on span "OK" at bounding box center [777, 190] width 7 height 7
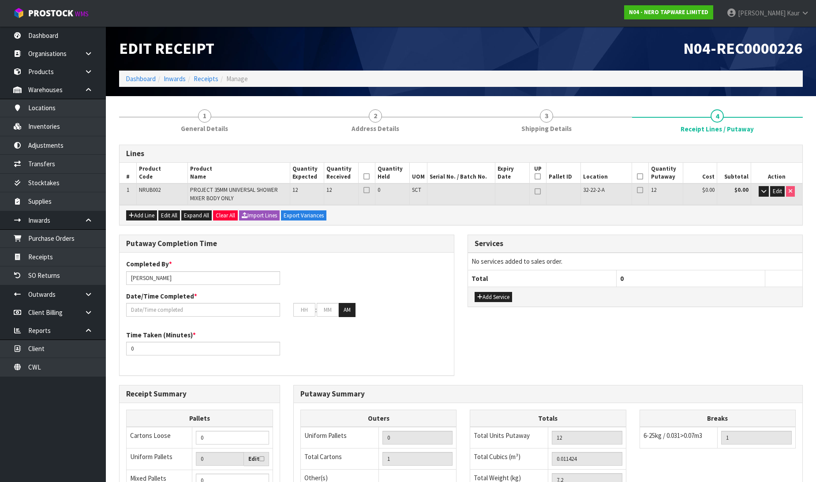
click at [366, 176] on icon at bounding box center [366, 176] width 6 height 0
click at [638, 176] on icon at bounding box center [640, 176] width 6 height 0
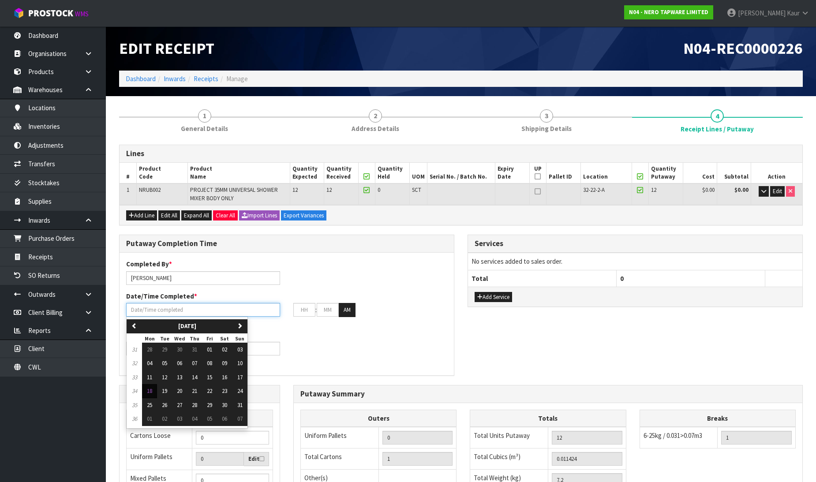
click at [175, 304] on input "text" at bounding box center [203, 310] width 154 height 14
drag, startPoint x: 147, startPoint y: 393, endPoint x: 150, endPoint y: 381, distance: 11.9
click at [147, 393] on span "18" at bounding box center [149, 390] width 5 height 7
type input "18/08/2025"
type input "12"
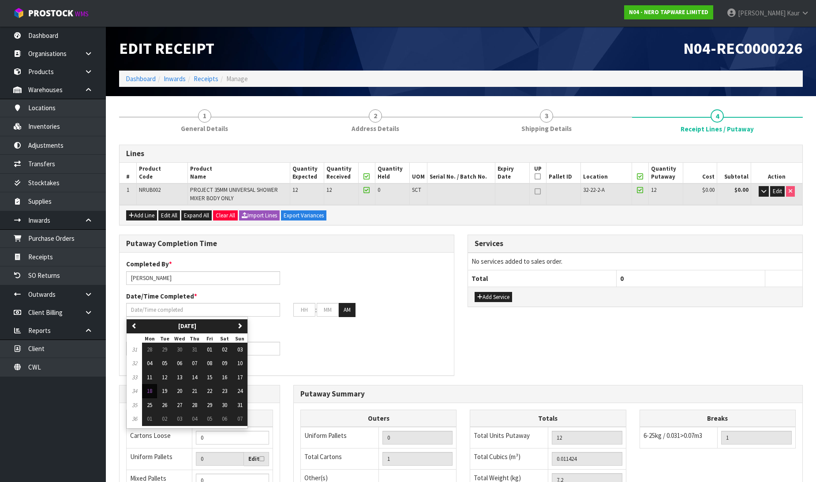
type input "00"
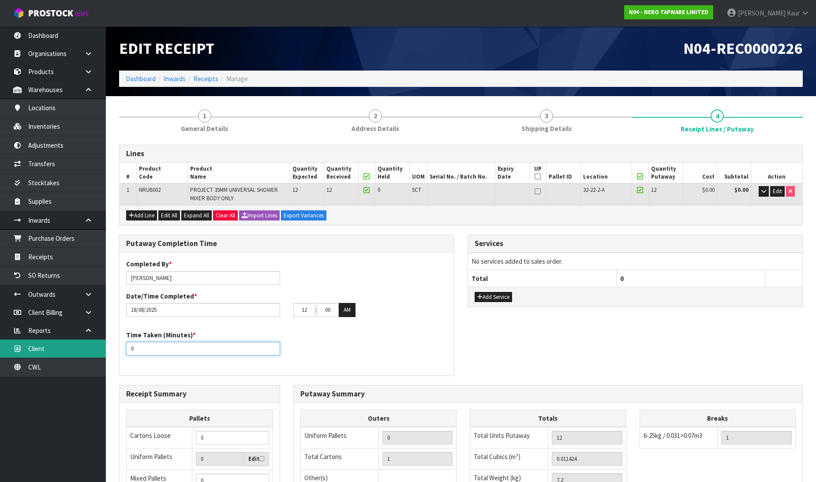
drag, startPoint x: 135, startPoint y: 349, endPoint x: 103, endPoint y: 346, distance: 32.4
click at [103, 346] on body "Toggle navigation ProStock WMS N04 - NERO TAPWARE LIMITED [PERSON_NAME] Logout …" at bounding box center [408, 241] width 816 height 482
type input "10"
drag, startPoint x: 309, startPoint y: 307, endPoint x: 279, endPoint y: 307, distance: 29.5
click at [279, 307] on div "[DATE] 12 : 00 : 00 AM" at bounding box center [286, 310] width 334 height 14
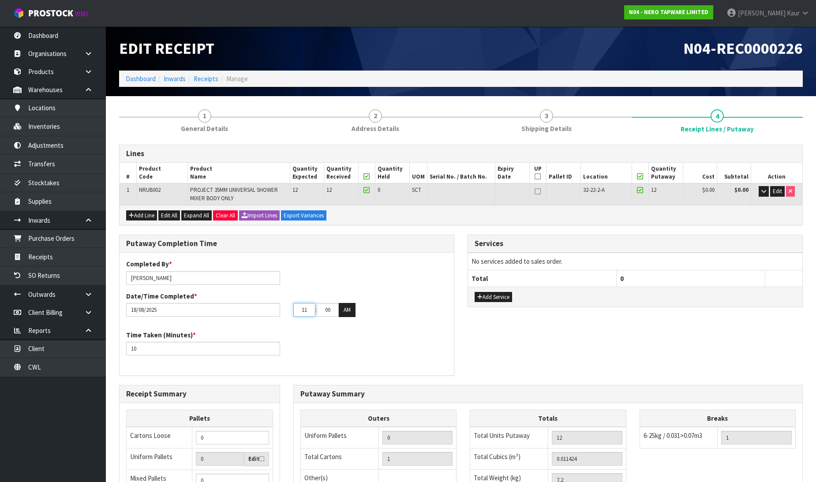
type input "11"
drag, startPoint x: 333, startPoint y: 310, endPoint x: 305, endPoint y: 310, distance: 28.2
click at [305, 310] on tr "11 : 00 : 00 AM" at bounding box center [324, 310] width 62 height 14
type input "29"
drag, startPoint x: 334, startPoint y: 320, endPoint x: 328, endPoint y: 320, distance: 6.6
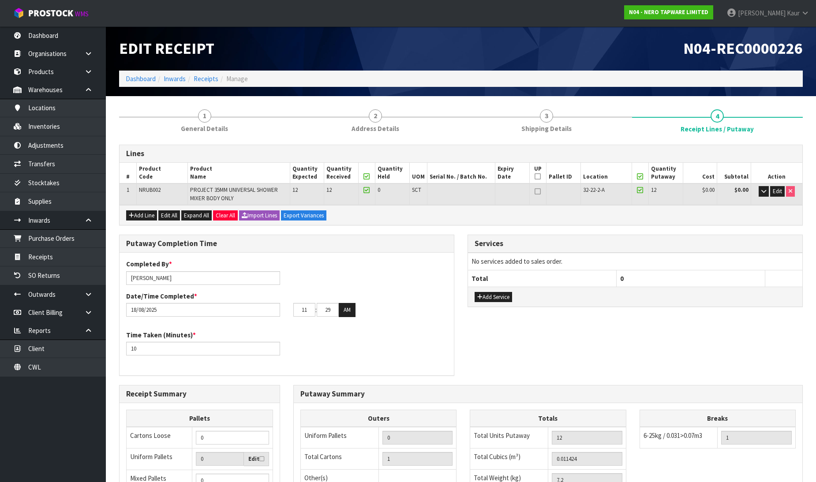
click at [334, 320] on div "Completed By * [PERSON_NAME] Date/Time Completed * [DATE] 11 : 29 : 00 AM" at bounding box center [286, 291] width 334 height 64
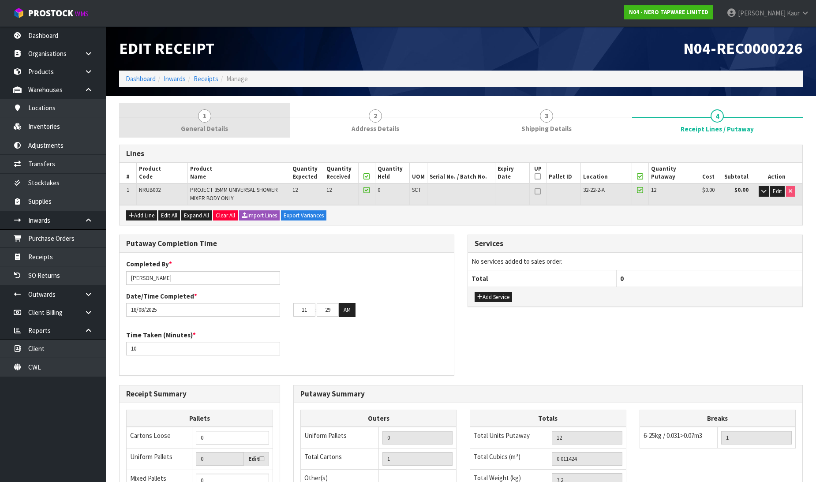
click at [207, 124] on span "General Details" at bounding box center [204, 128] width 47 height 9
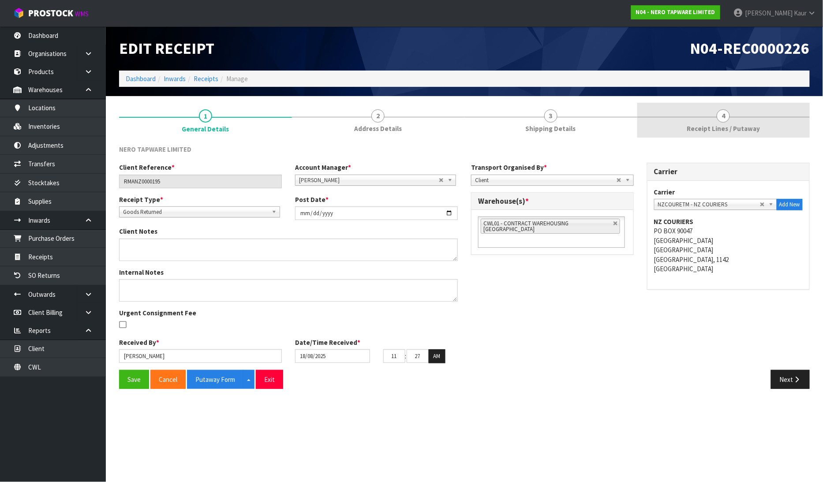
drag, startPoint x: 724, startPoint y: 122, endPoint x: 712, endPoint y: 135, distance: 17.5
click at [724, 122] on link "4 Receipt Lines / Putaway" at bounding box center [723, 120] width 173 height 35
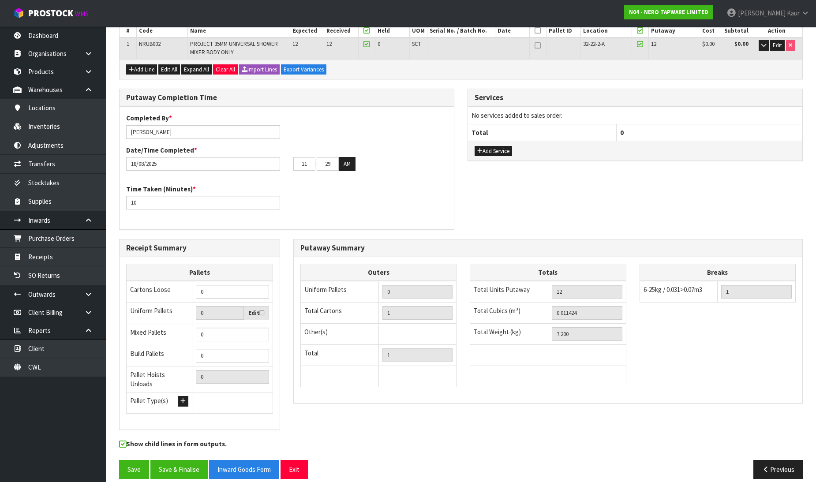
scroll to position [150, 0]
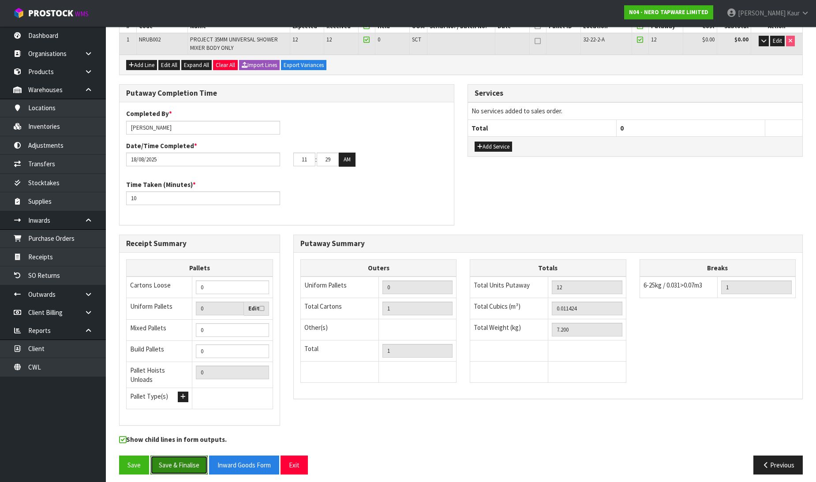
click at [177, 457] on button "Save & Finalise" at bounding box center [178, 464] width 57 height 19
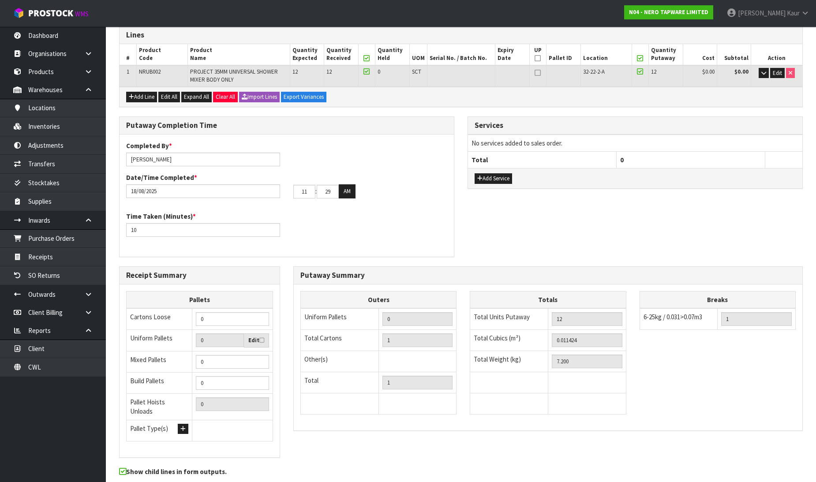
scroll to position [0, 0]
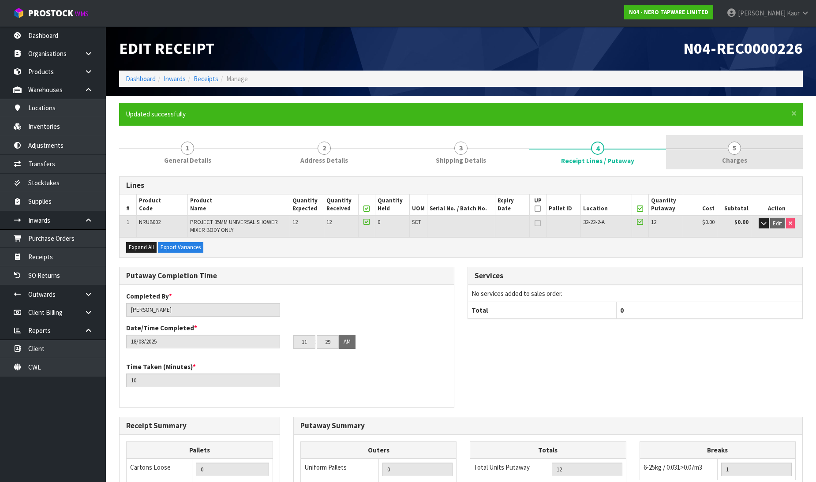
click at [745, 160] on span "Charges" at bounding box center [734, 160] width 25 height 9
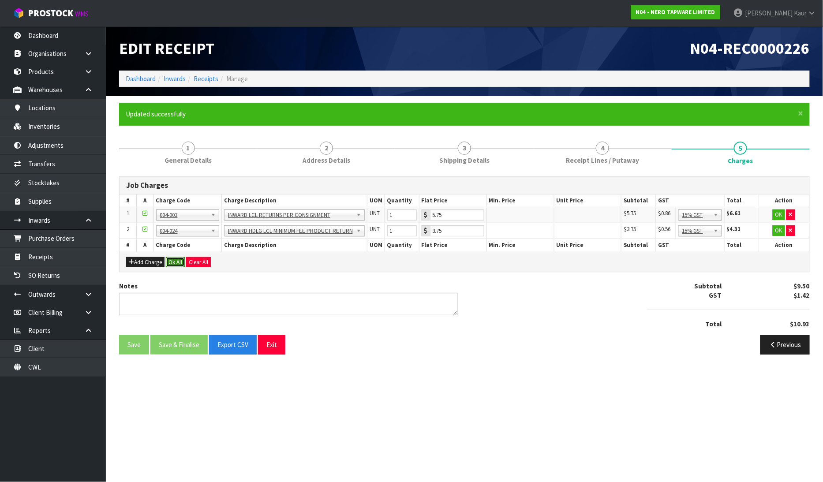
click at [175, 257] on button "Ok All" at bounding box center [175, 262] width 19 height 11
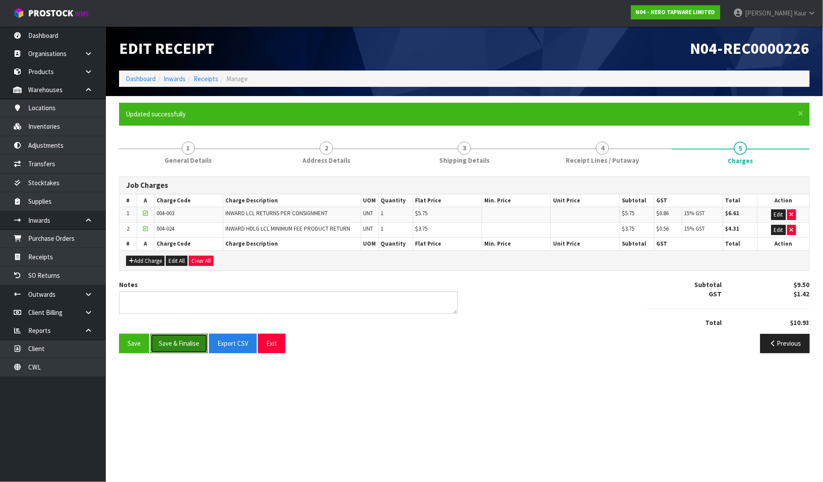
click at [165, 347] on button "Save & Finalise" at bounding box center [178, 343] width 57 height 19
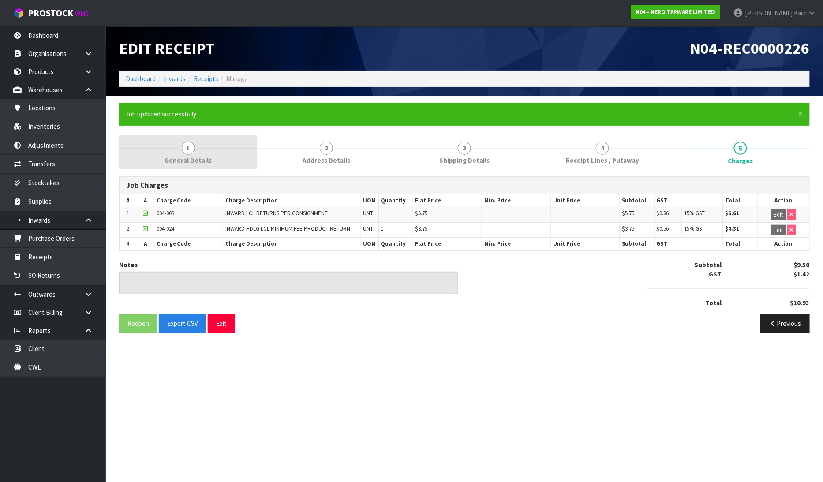
click at [190, 157] on span "General Details" at bounding box center [187, 160] width 47 height 9
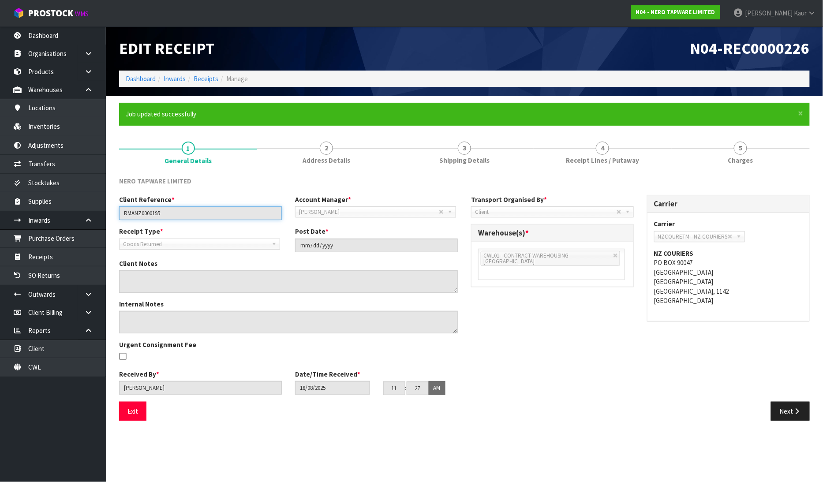
drag, startPoint x: 170, startPoint y: 212, endPoint x: 119, endPoint y: 215, distance: 50.4
click at [119, 215] on input "RMANZ0000195" at bounding box center [200, 213] width 163 height 14
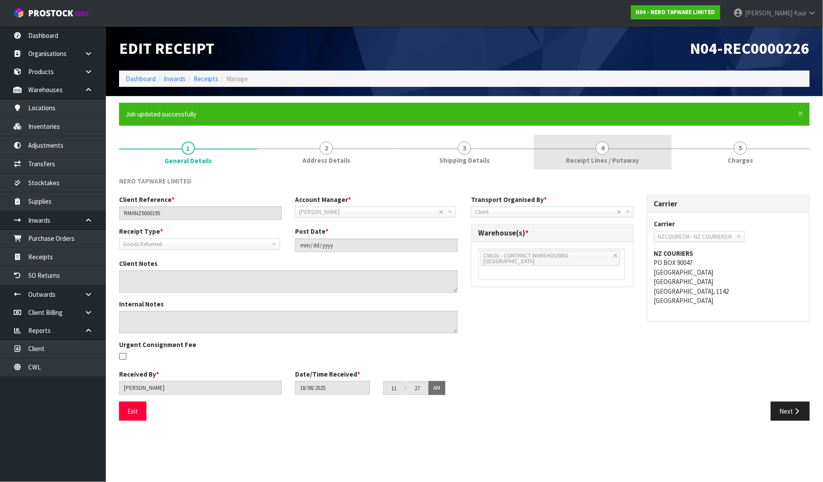
click at [561, 157] on link "4 Receipt Lines / Putaway" at bounding box center [602, 152] width 138 height 35
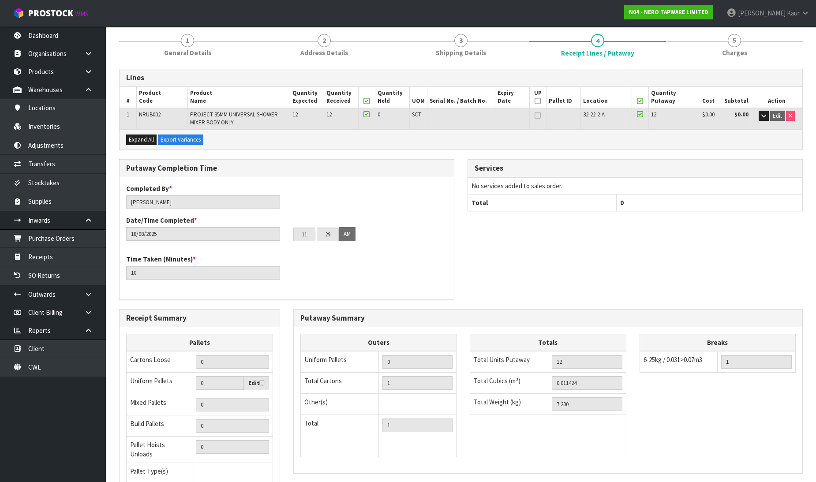
scroll to position [182, 0]
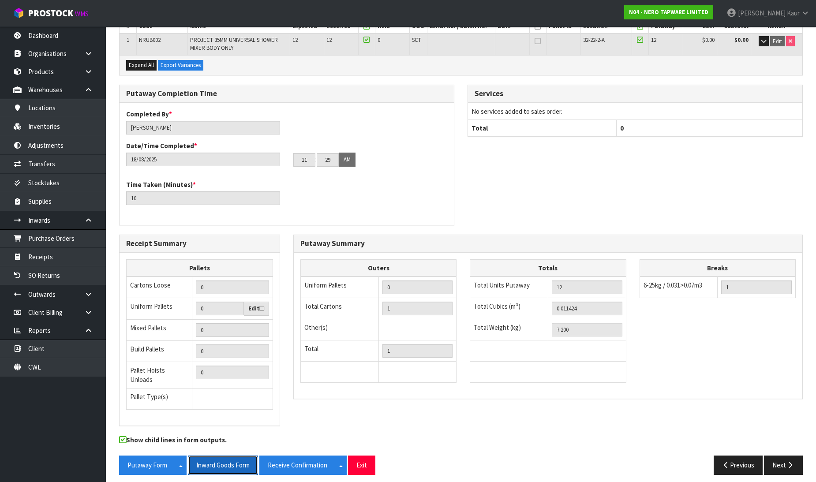
click at [226, 468] on button "Inward Goods Form" at bounding box center [223, 464] width 70 height 19
click at [71, 373] on link "CWL" at bounding box center [53, 367] width 106 height 18
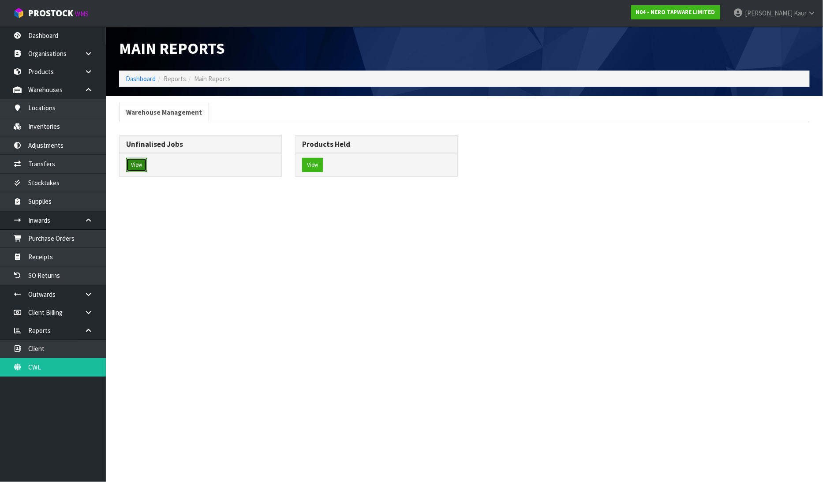
click at [134, 163] on button "View" at bounding box center [136, 165] width 21 height 14
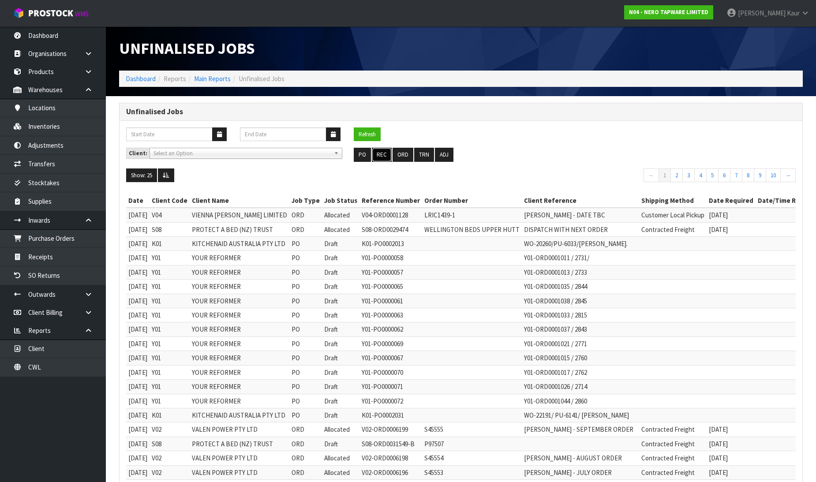
click at [376, 161] on button "REC" at bounding box center [382, 155] width 20 height 14
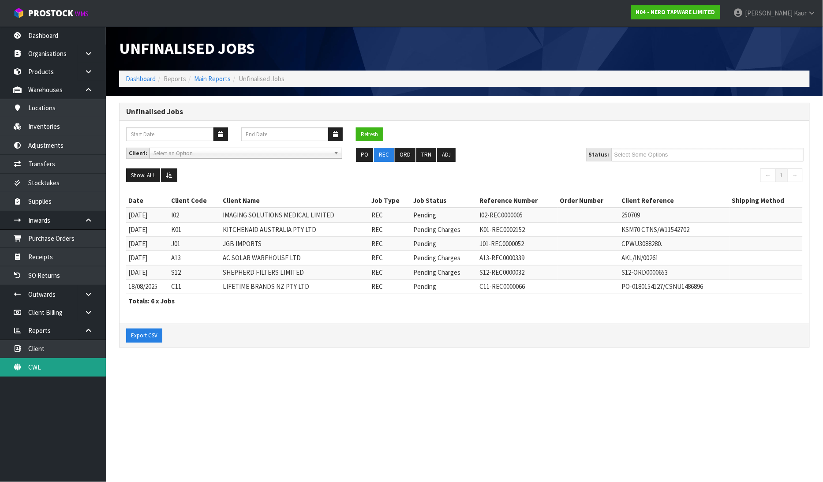
click at [84, 369] on link "CWL" at bounding box center [53, 367] width 106 height 18
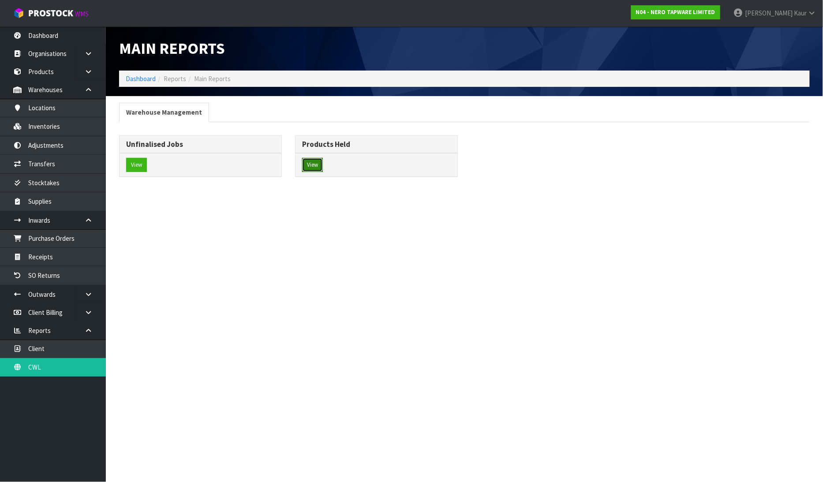
click at [314, 161] on button "View" at bounding box center [312, 165] width 21 height 14
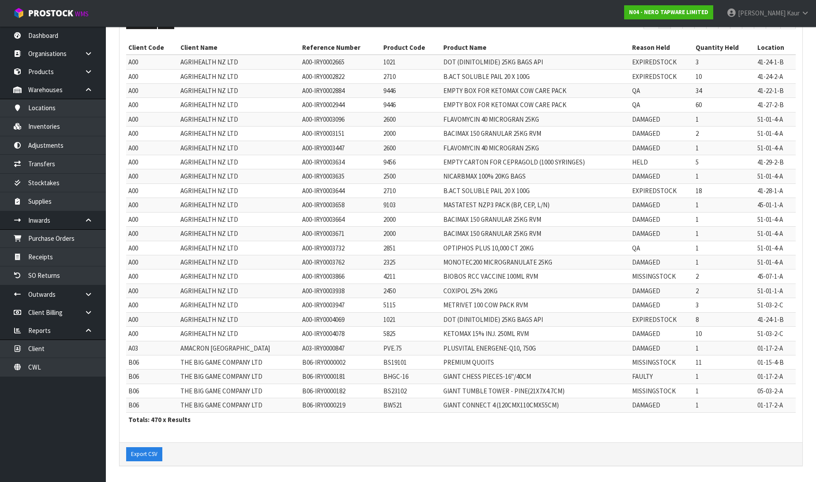
scroll to position [130, 0]
click at [54, 38] on link "Dashboard" at bounding box center [53, 35] width 106 height 18
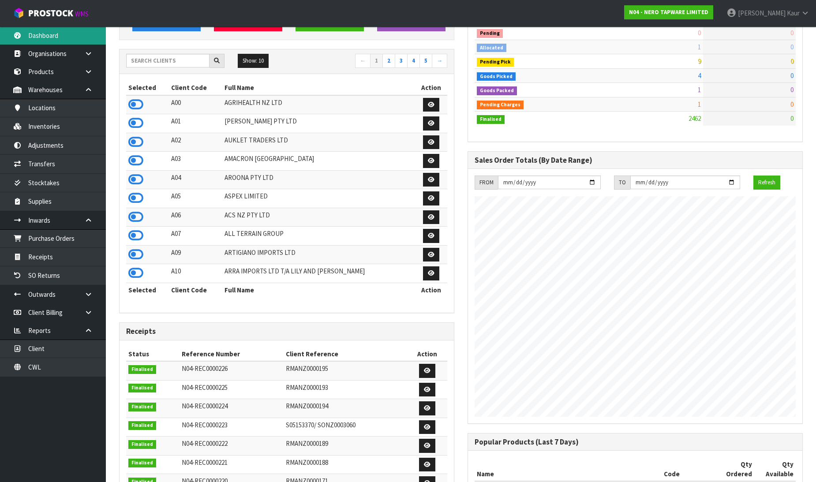
scroll to position [697, 348]
click at [154, 61] on input "text" at bounding box center [167, 61] width 83 height 14
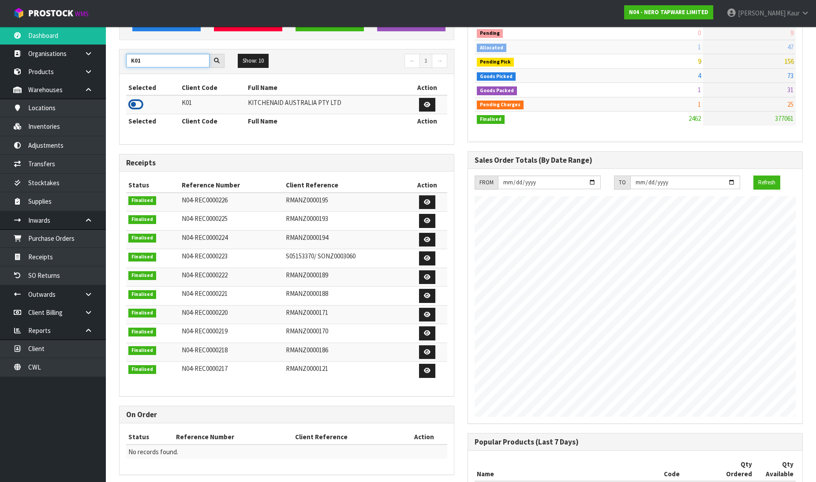
type input "K01"
click at [140, 101] on icon at bounding box center [135, 104] width 15 height 13
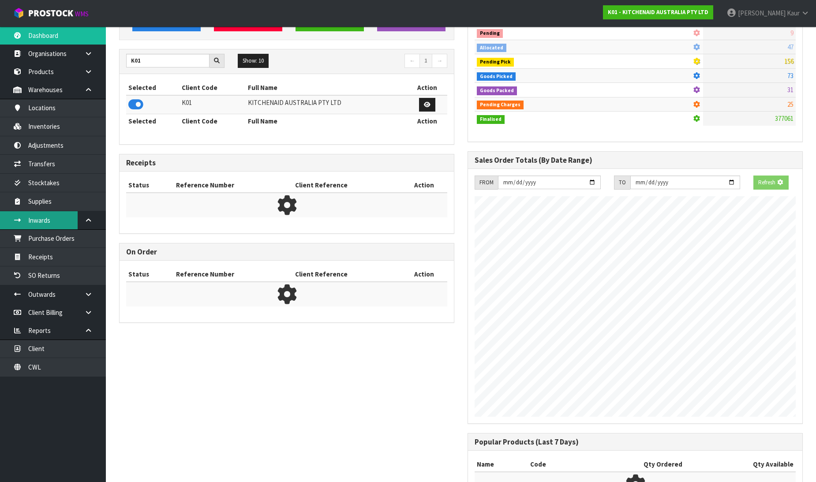
scroll to position [550, 348]
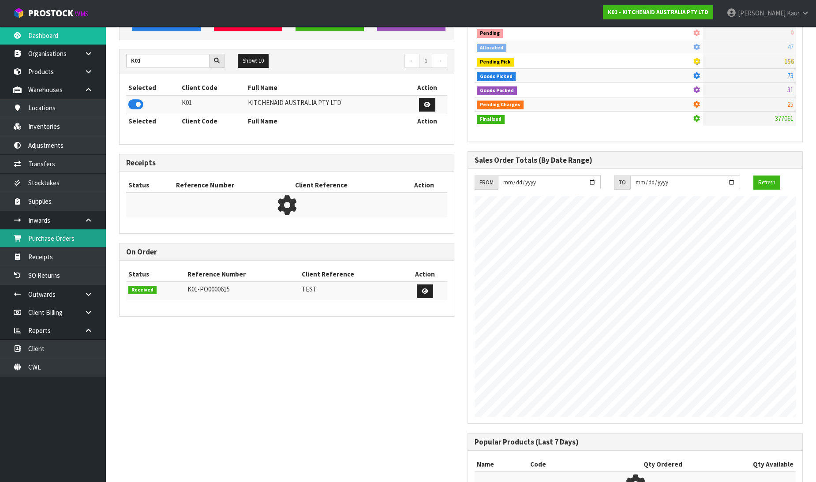
click at [73, 243] on link "Purchase Orders" at bounding box center [53, 238] width 106 height 18
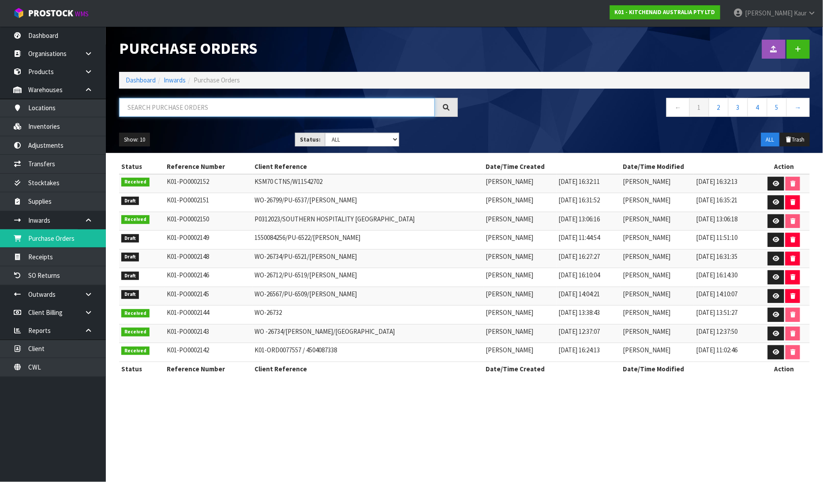
click at [161, 103] on input "text" at bounding box center [277, 107] width 316 height 19
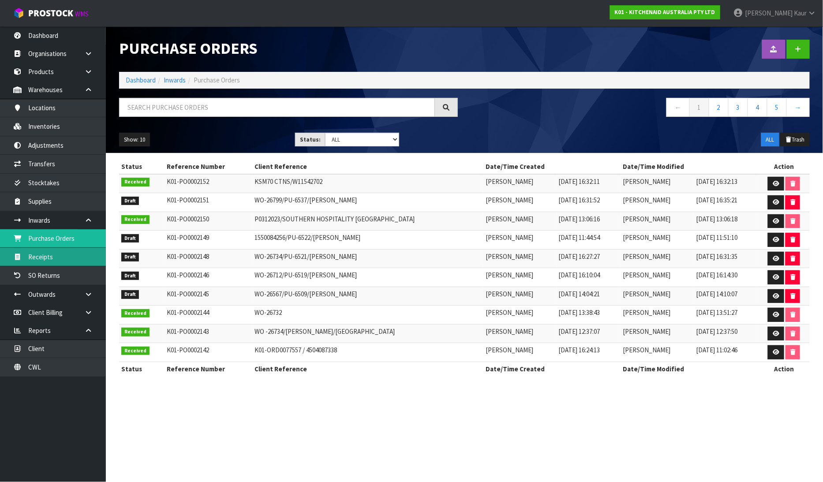
click at [58, 254] on link "Receipts" at bounding box center [53, 257] width 106 height 18
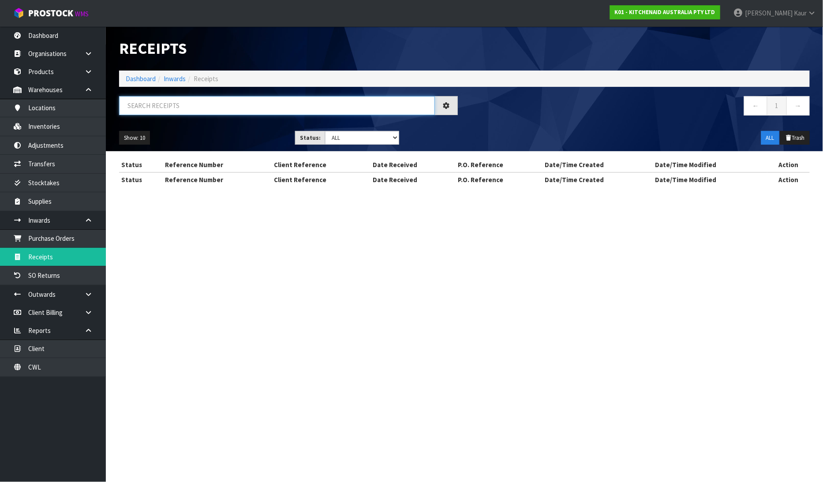
click at [191, 112] on input "text" at bounding box center [277, 105] width 316 height 19
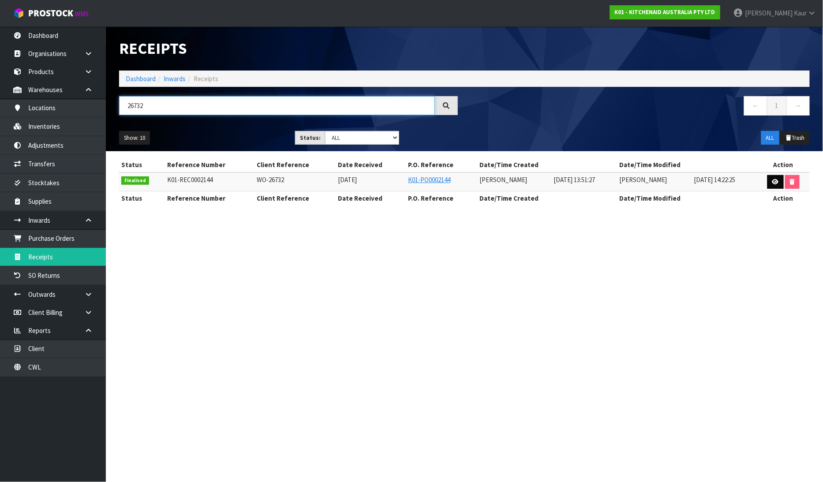
type input "26732"
click at [775, 186] on link at bounding box center [775, 182] width 16 height 14
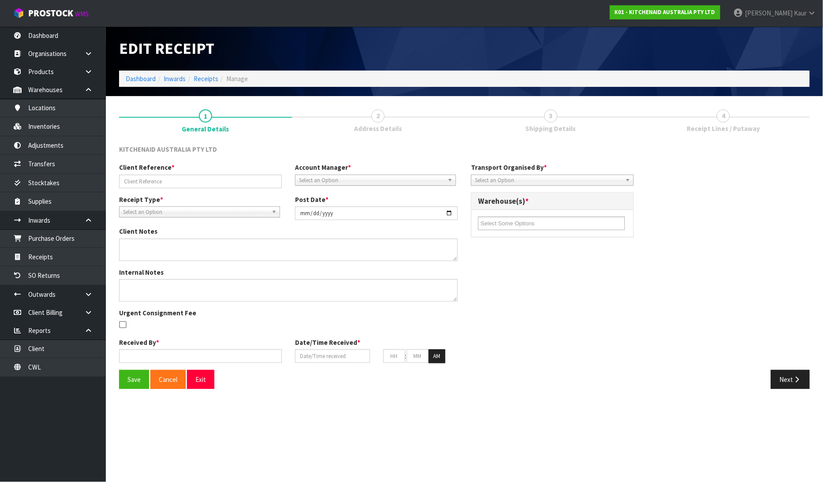
type input "WO-26732"
type input "[DATE]"
type input "[PERSON_NAME]"
type input "[DATE]"
type input "01"
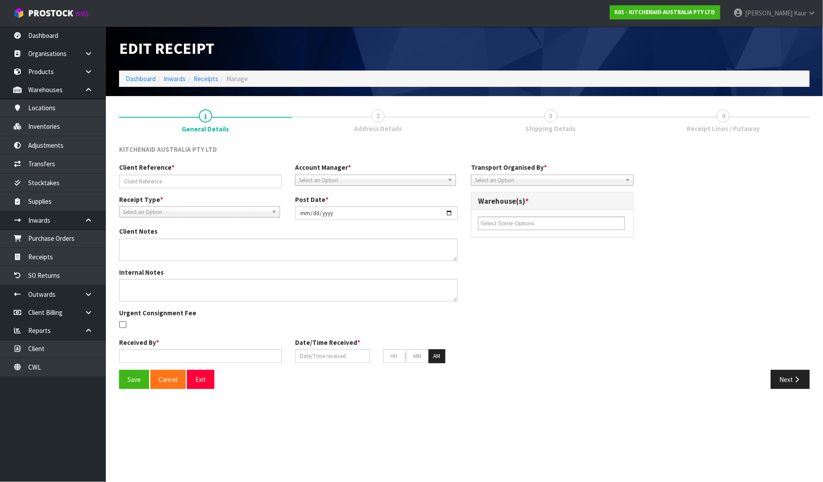
type input "51"
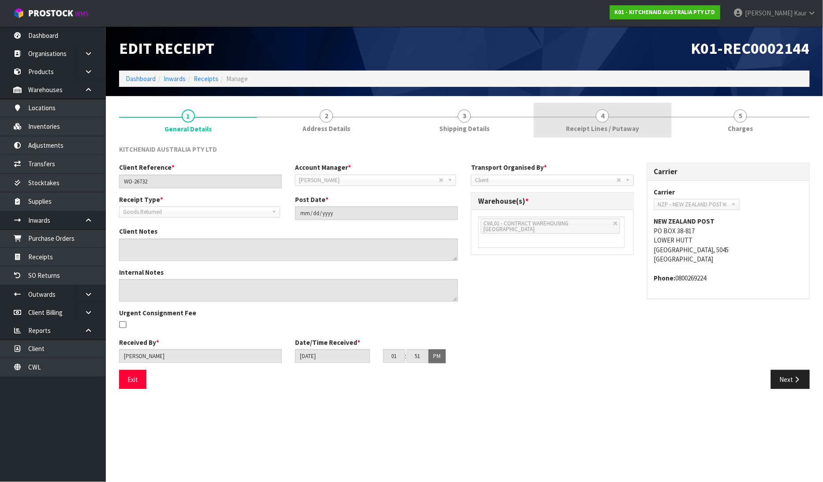
click at [578, 120] on link "4 Receipt Lines / Putaway" at bounding box center [602, 120] width 138 height 35
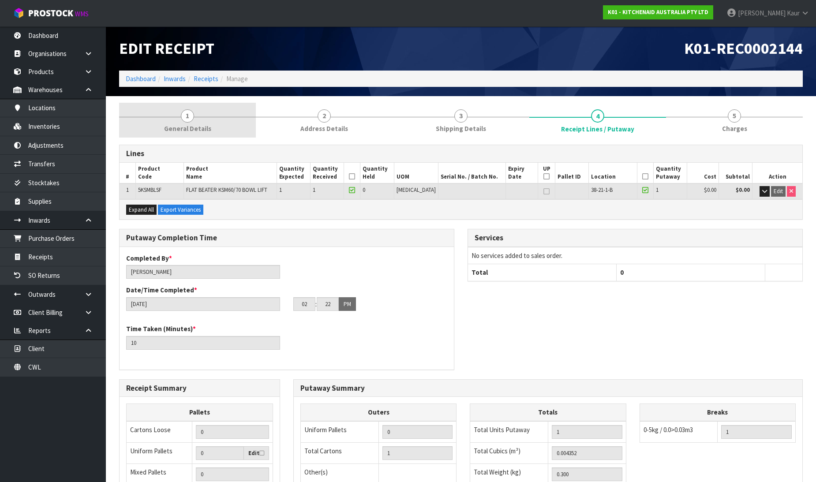
click at [196, 124] on span "General Details" at bounding box center [187, 128] width 47 height 9
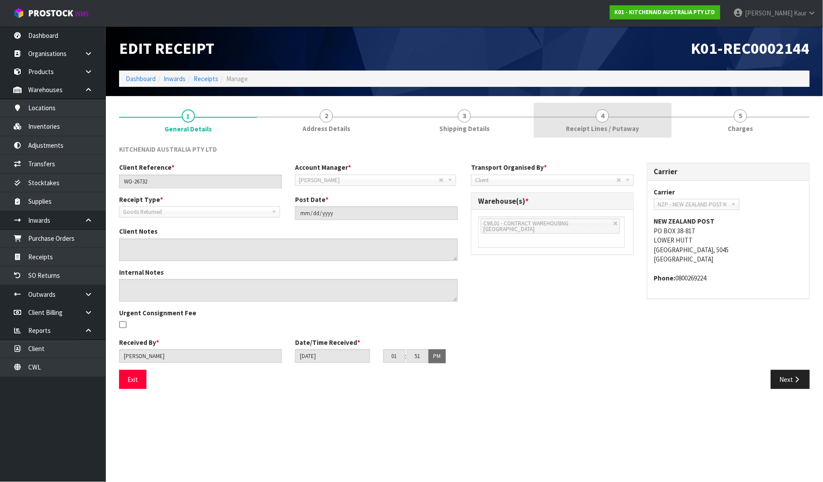
click at [592, 127] on span "Receipt Lines / Putaway" at bounding box center [602, 128] width 73 height 9
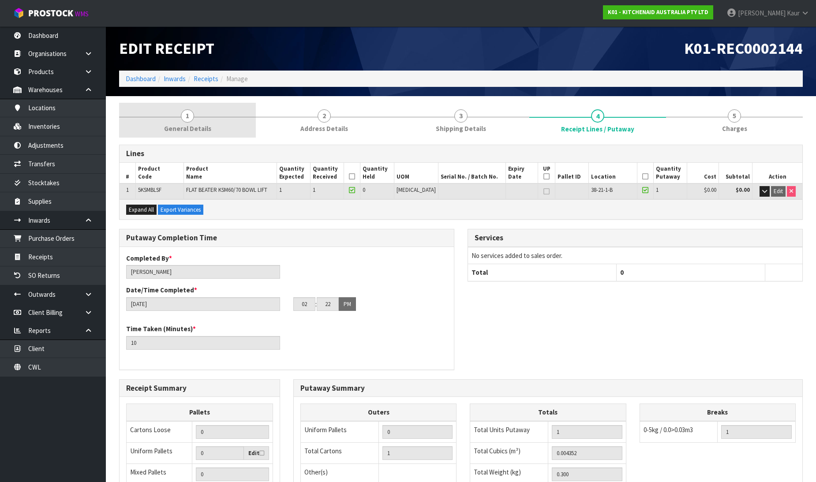
click at [189, 122] on link "1 General Details" at bounding box center [187, 120] width 137 height 35
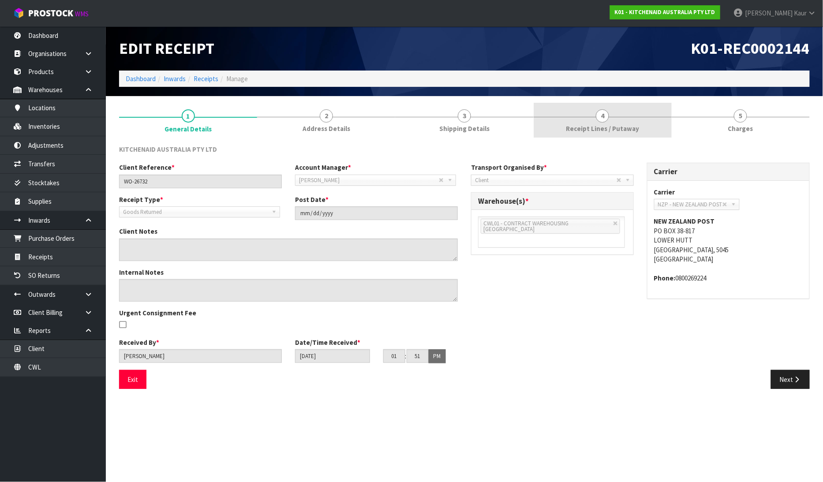
click at [614, 121] on link "4 Receipt Lines / Putaway" at bounding box center [602, 120] width 138 height 35
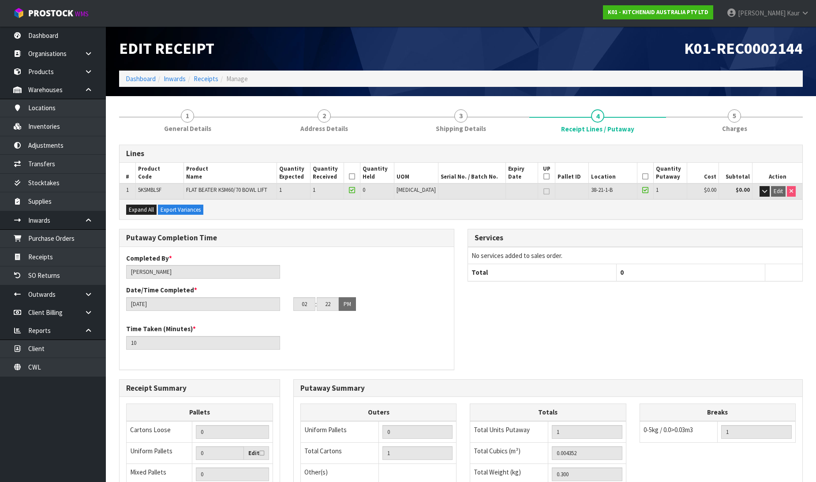
click at [676, 216] on div "Expand All Export Variances" at bounding box center [460, 209] width 682 height 20
click at [56, 34] on link "Dashboard" at bounding box center [53, 35] width 106 height 18
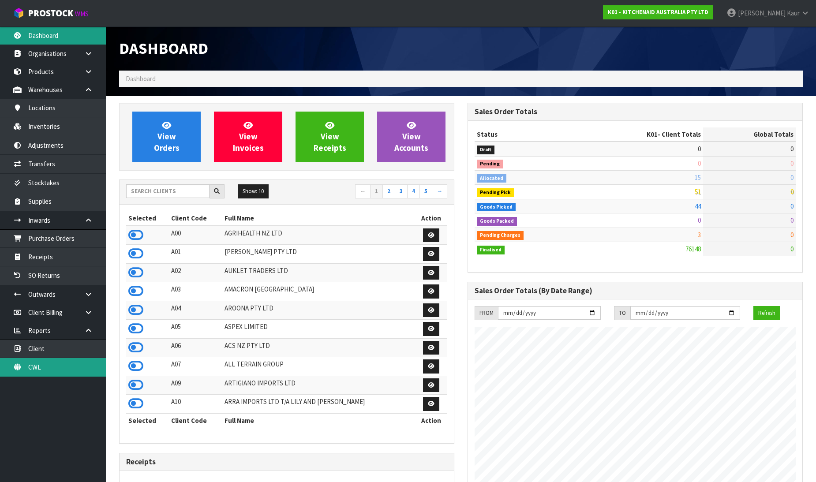
scroll to position [668, 348]
click at [26, 368] on link "CWL" at bounding box center [53, 367] width 106 height 18
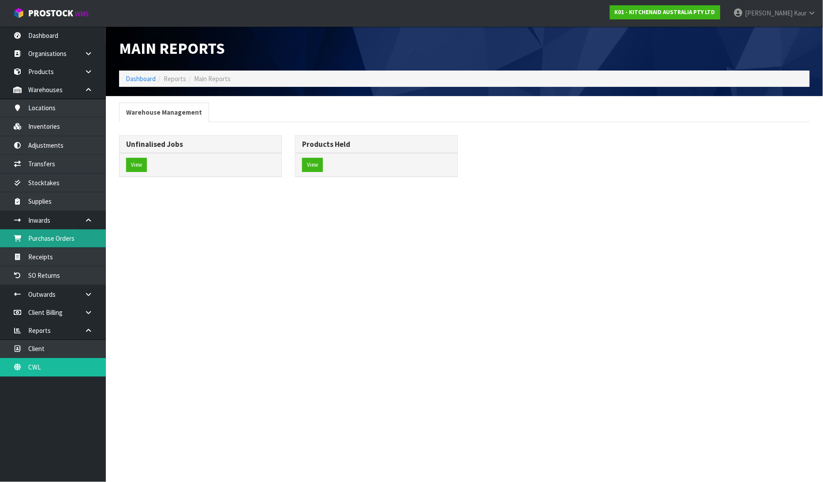
click at [60, 243] on link "Purchase Orders" at bounding box center [53, 238] width 106 height 18
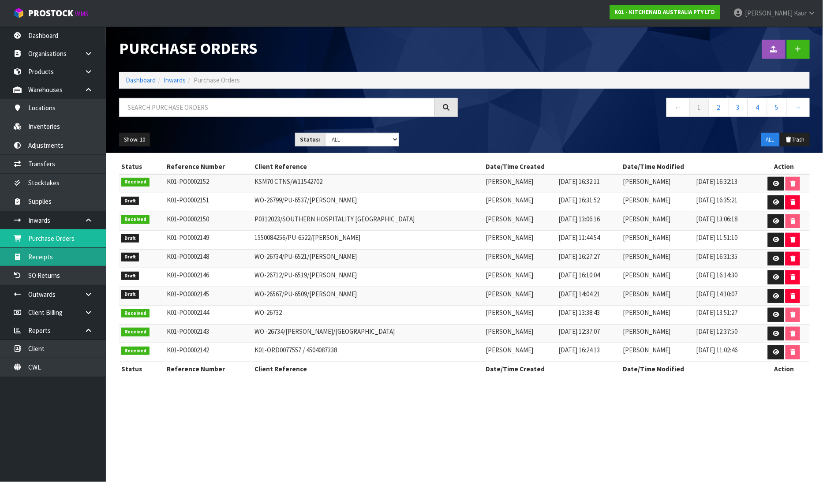
click at [63, 265] on link "Receipts" at bounding box center [53, 257] width 106 height 18
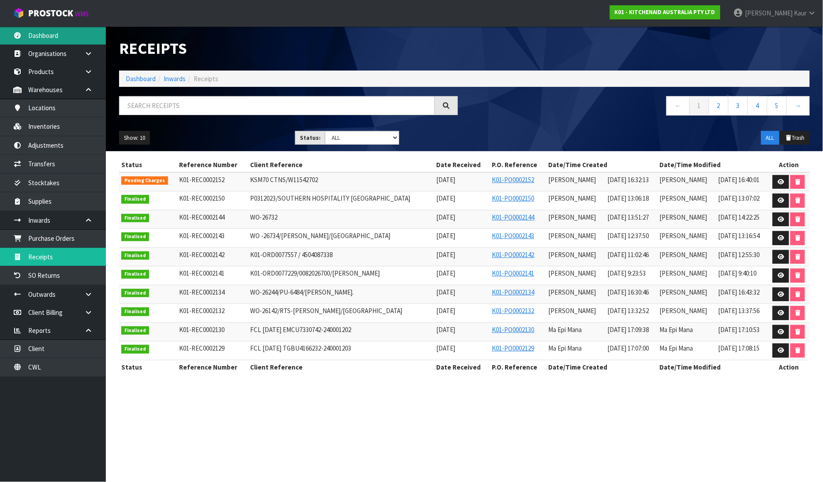
click at [38, 37] on link "Dashboard" at bounding box center [53, 35] width 106 height 18
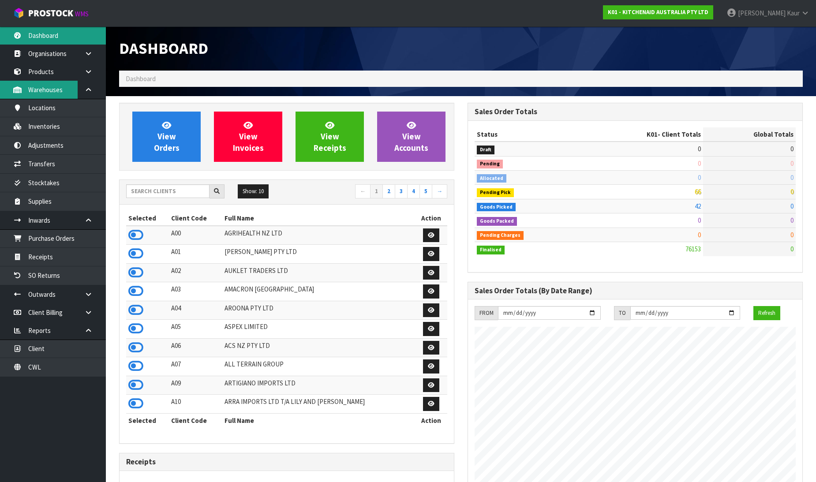
scroll to position [668, 348]
drag, startPoint x: 149, startPoint y: 199, endPoint x: 153, endPoint y: 195, distance: 5.0
click at [152, 196] on div "Show: 10 5 10 25 50 ← 1 2 3 4 5 →" at bounding box center [286, 191] width 334 height 15
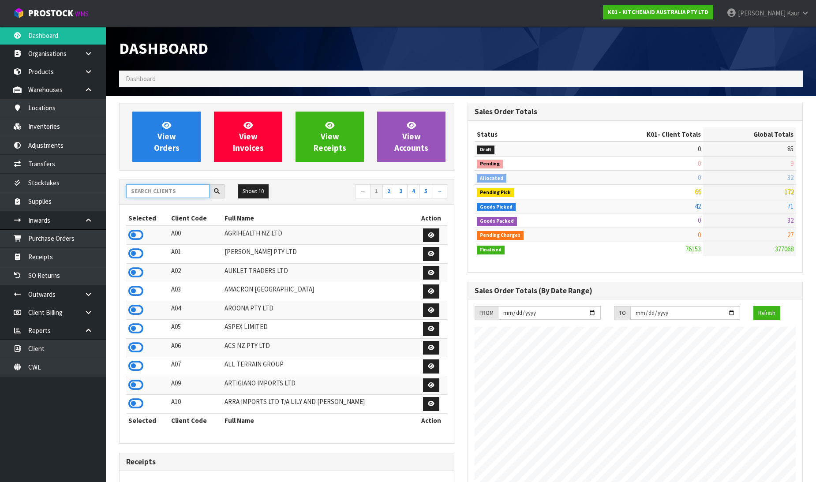
click at [160, 190] on input "text" at bounding box center [167, 191] width 83 height 14
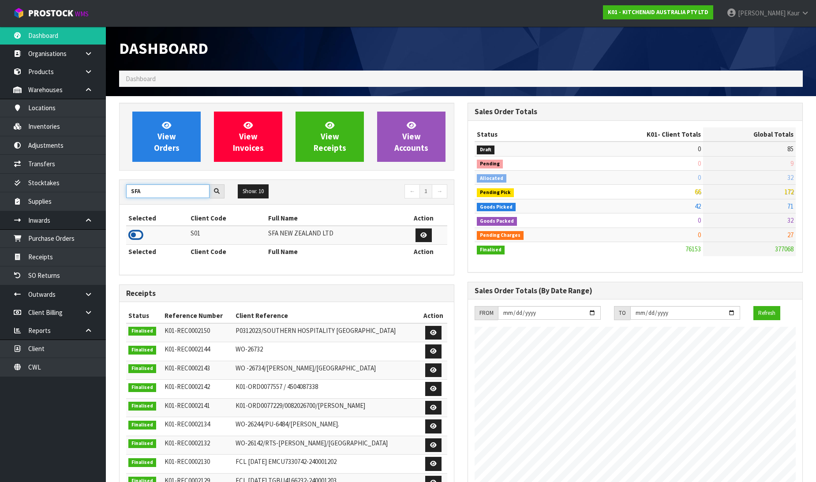
type input "SFA"
click at [133, 233] on icon at bounding box center [135, 234] width 15 height 13
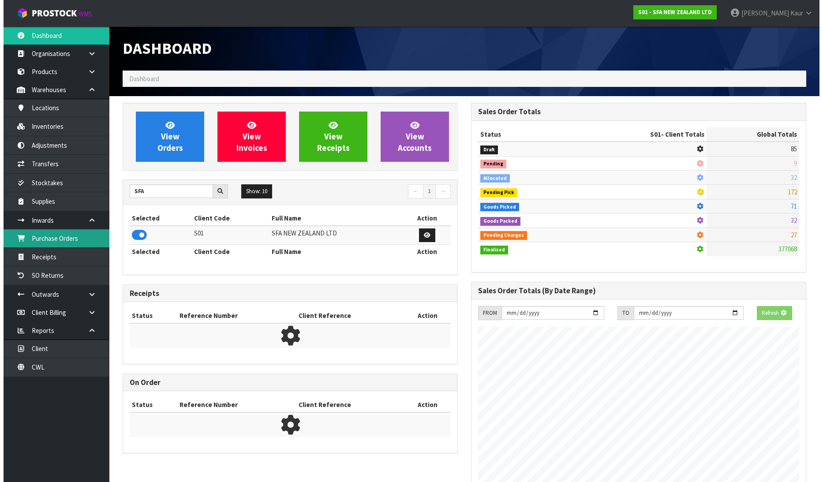
scroll to position [440293, 440494]
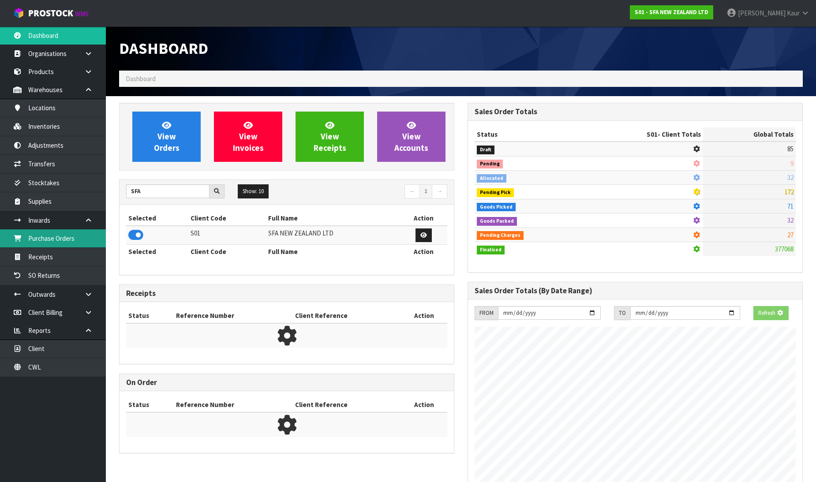
click at [71, 246] on link "Purchase Orders" at bounding box center [53, 238] width 106 height 18
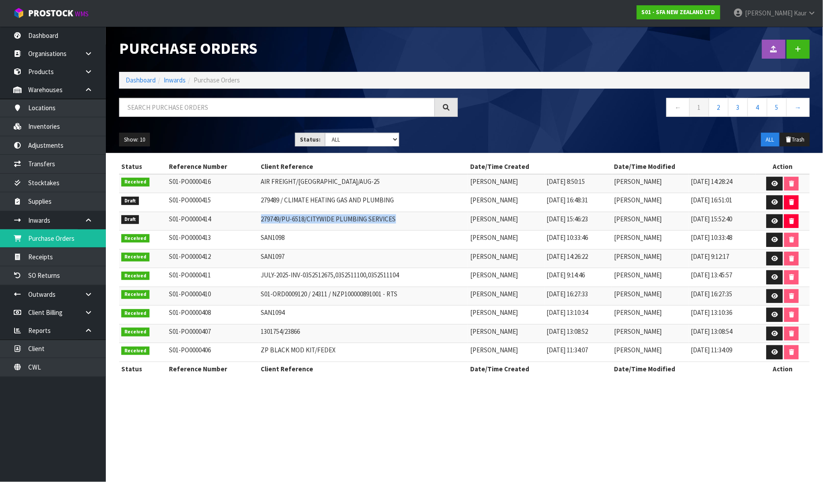
drag, startPoint x: 383, startPoint y: 221, endPoint x: 240, endPoint y: 220, distance: 142.8
click at [240, 220] on tr "Draft S01-PO0000414 279749/PU-6518/CITYWIDE PLUMBING SERVICES [PERSON_NAME] [DA…" at bounding box center [464, 221] width 690 height 19
copy tr "279749/PU-6518/CITYWIDE PLUMBING SERVICES"
click at [773, 221] on icon at bounding box center [774, 221] width 7 height 6
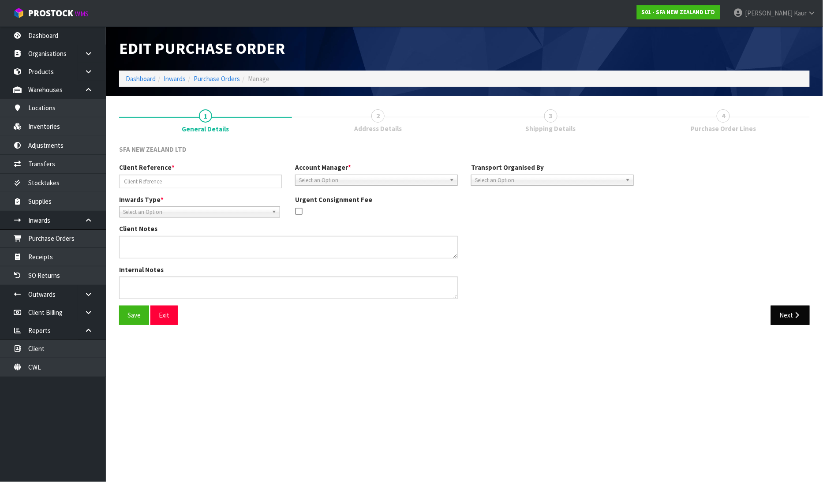
type input "279749/PU-6518/CITYWIDE PLUMBING SERVICES"
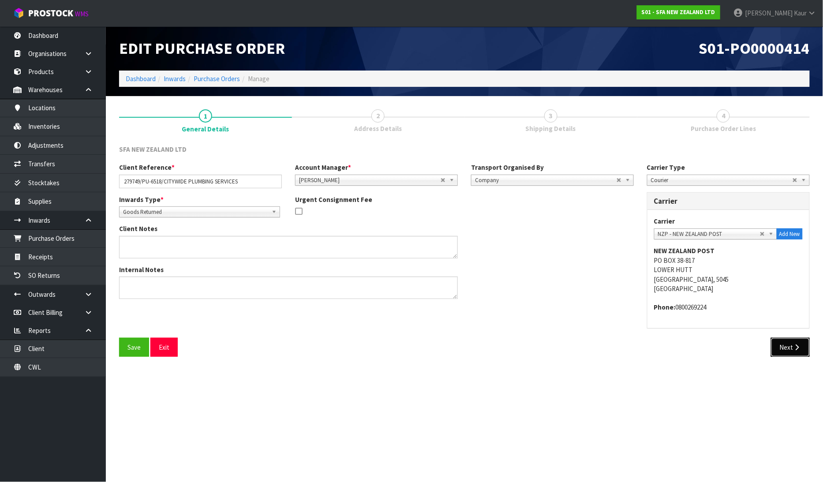
click at [790, 344] on button "Next" at bounding box center [790, 347] width 39 height 19
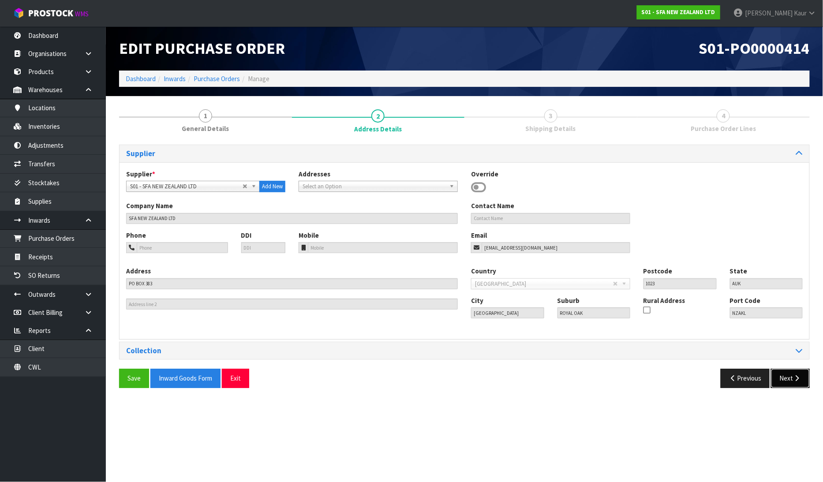
click at [790, 380] on button "Next" at bounding box center [790, 378] width 39 height 19
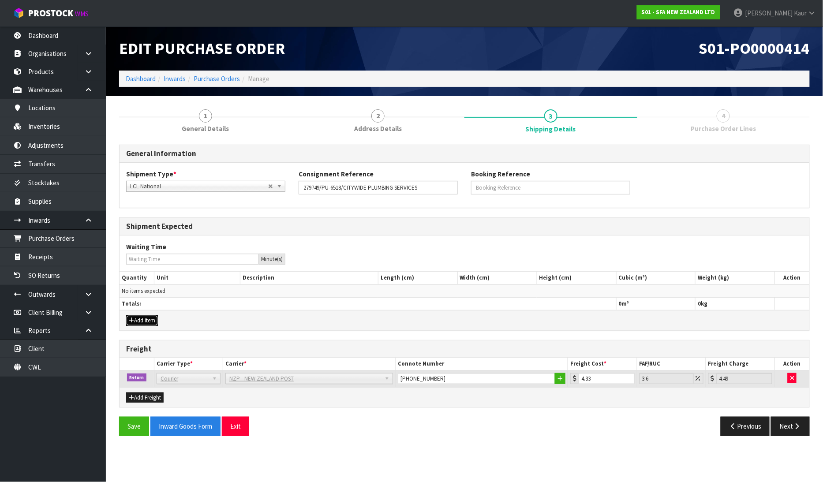
click at [140, 321] on button "Add Item" at bounding box center [142, 320] width 32 height 11
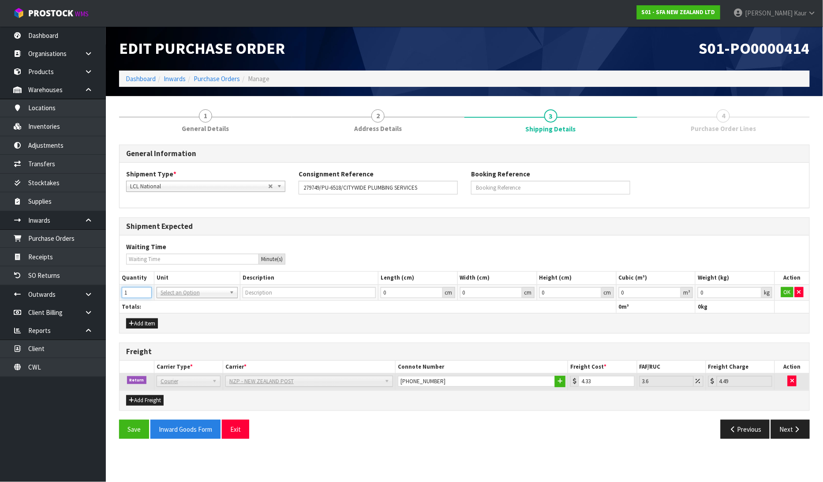
type input "1"
click at [145, 291] on input "1" at bounding box center [137, 292] width 30 height 11
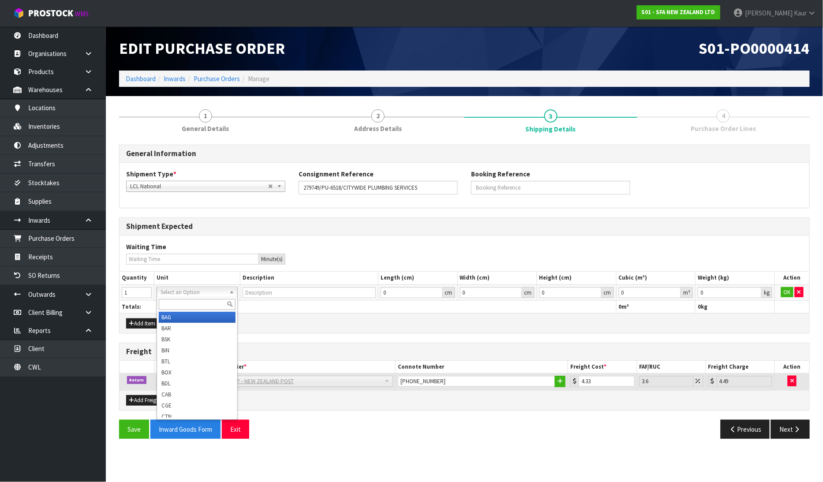
click at [172, 300] on input "text" at bounding box center [197, 304] width 77 height 11
type input "ctn"
type input "CARTON"
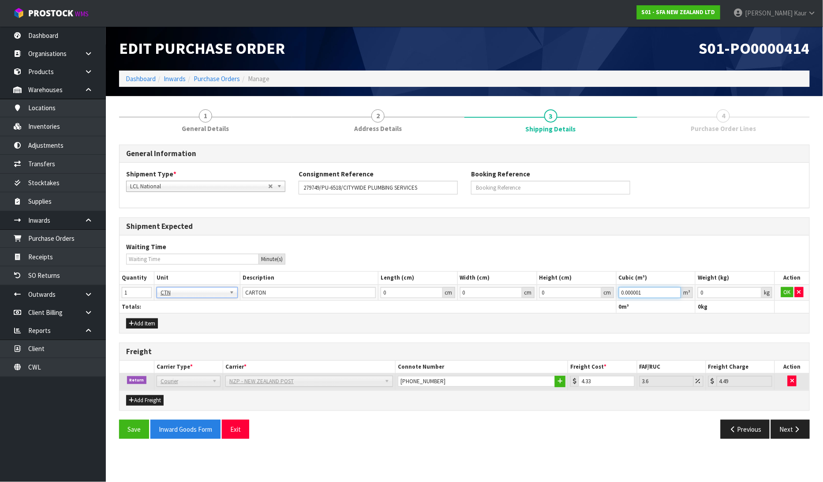
type input "0.000001"
click at [676, 289] on input "0.000001" at bounding box center [650, 292] width 63 height 11
type input "0.001"
click at [754, 291] on input "0.001" at bounding box center [729, 292] width 64 height 11
click at [788, 291] on button "OK" at bounding box center [787, 292] width 12 height 11
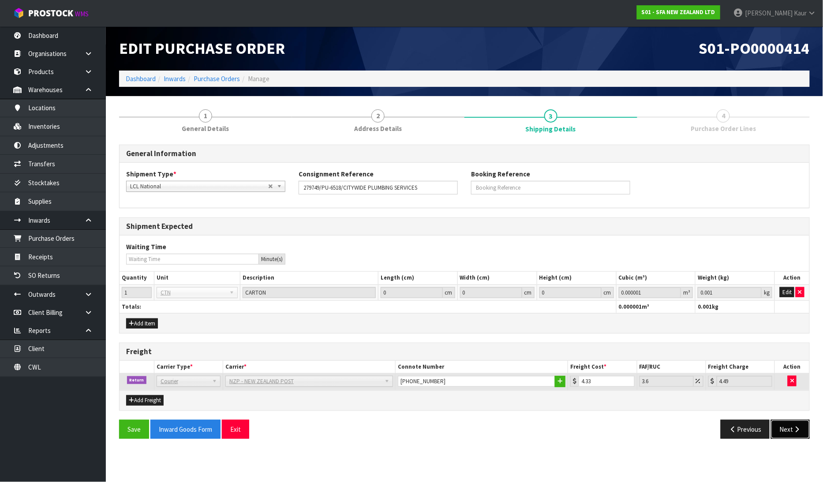
click at [786, 430] on button "Next" at bounding box center [790, 429] width 39 height 19
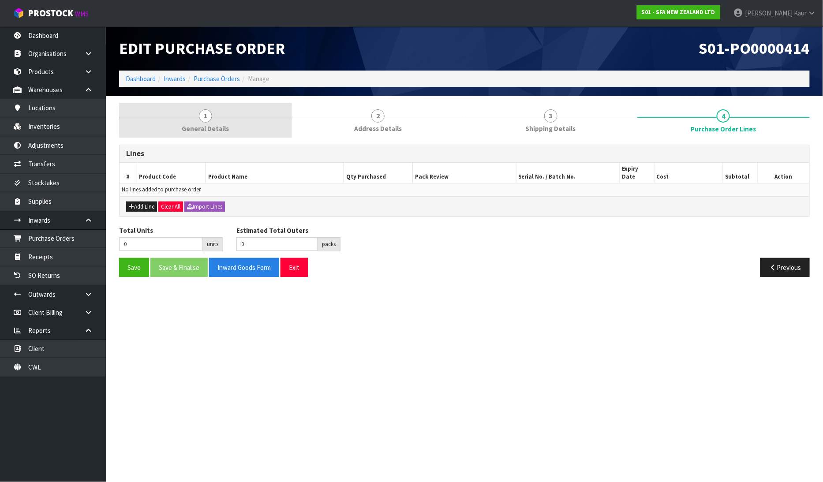
click at [212, 119] on link "1 General Details" at bounding box center [205, 120] width 173 height 35
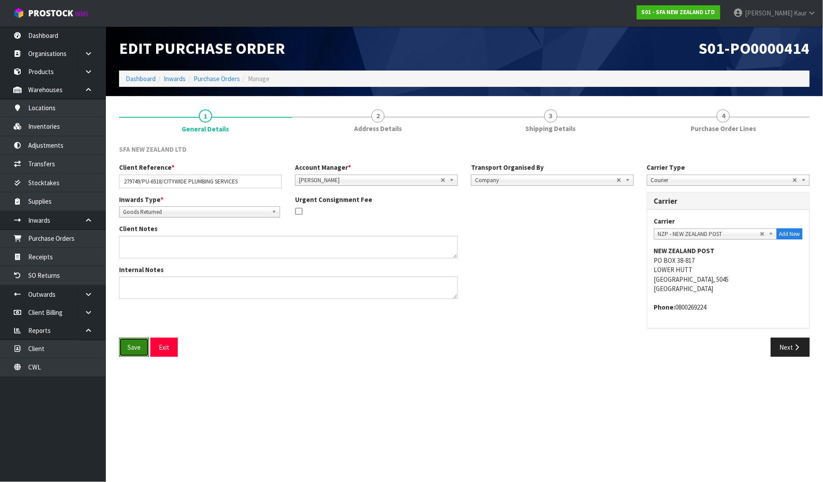
click at [126, 353] on button "Save" at bounding box center [134, 347] width 30 height 19
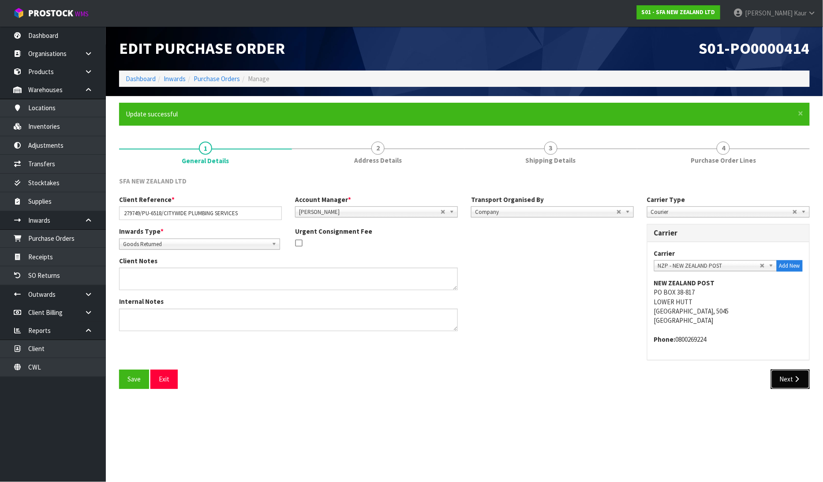
click at [792, 380] on button "Next" at bounding box center [790, 378] width 39 height 19
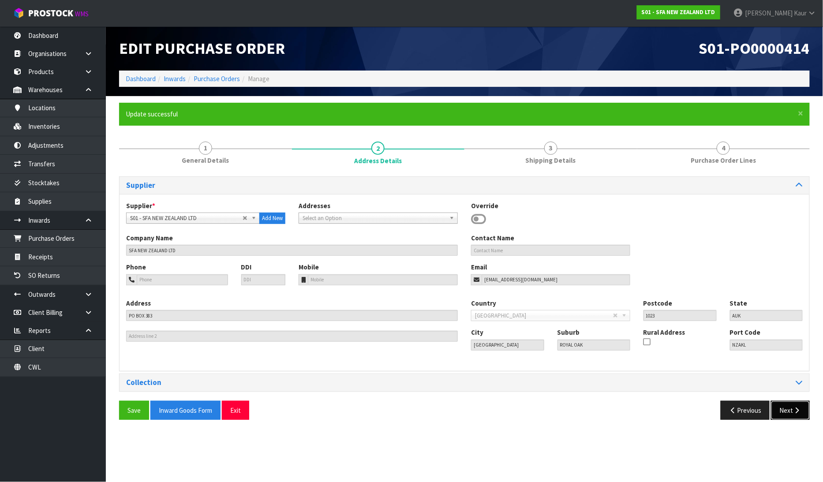
click at [796, 410] on icon "button" at bounding box center [797, 410] width 8 height 7
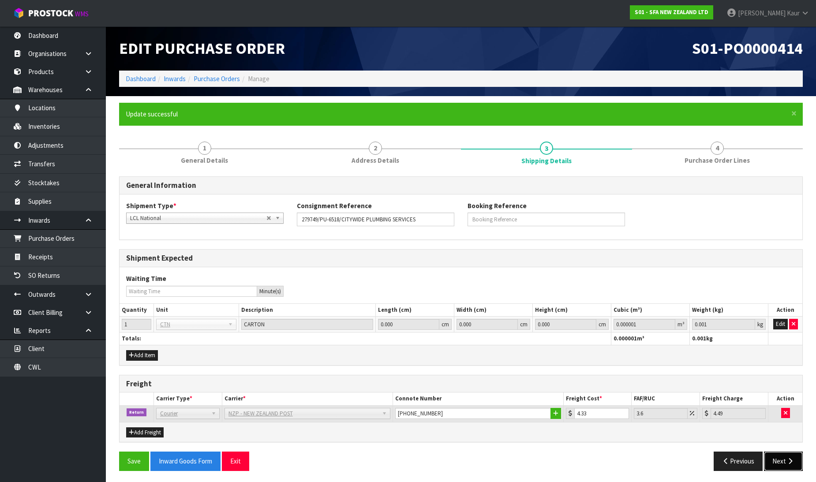
drag, startPoint x: 792, startPoint y: 468, endPoint x: 785, endPoint y: 462, distance: 9.4
click at [790, 466] on button "Next" at bounding box center [783, 460] width 39 height 19
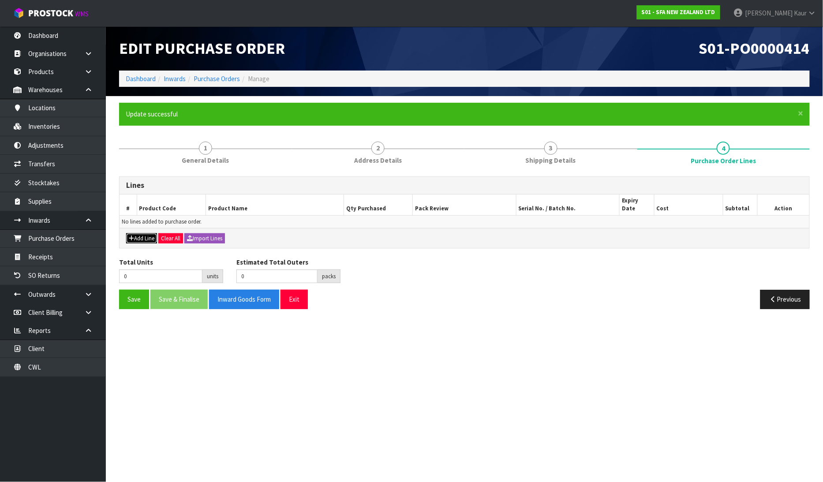
click at [142, 233] on button "Add Line" at bounding box center [141, 238] width 31 height 11
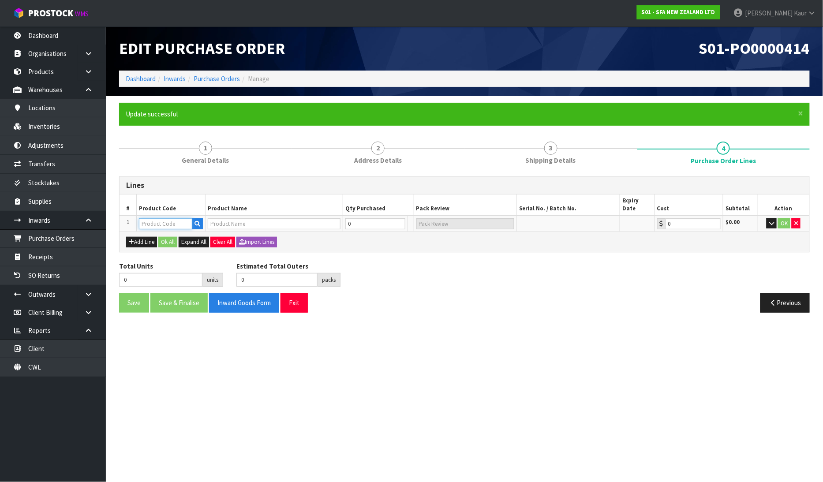
click at [152, 218] on input "text" at bounding box center [165, 223] width 53 height 11
click at [245, 218] on input "text" at bounding box center [274, 223] width 133 height 11
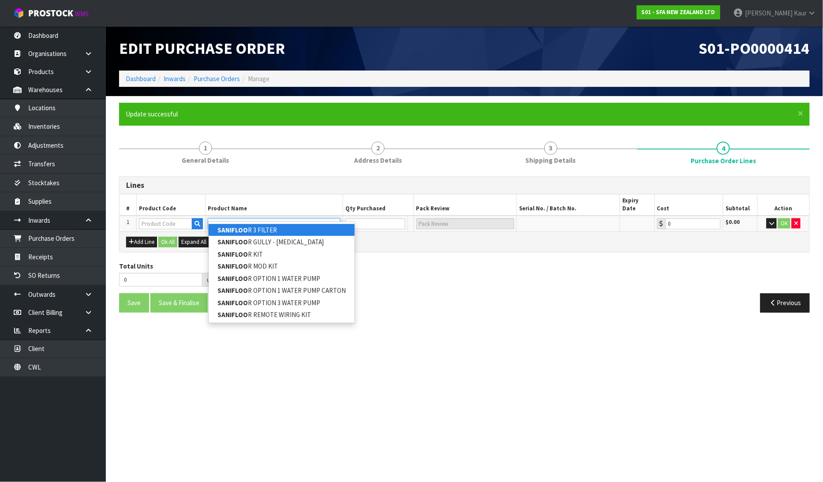
type input "SANIFLOO"
click at [279, 234] on link "SANIFLOO R 3 FILTER" at bounding box center [282, 230] width 146 height 12
type input "SANIFLOOR 3 FILTER"
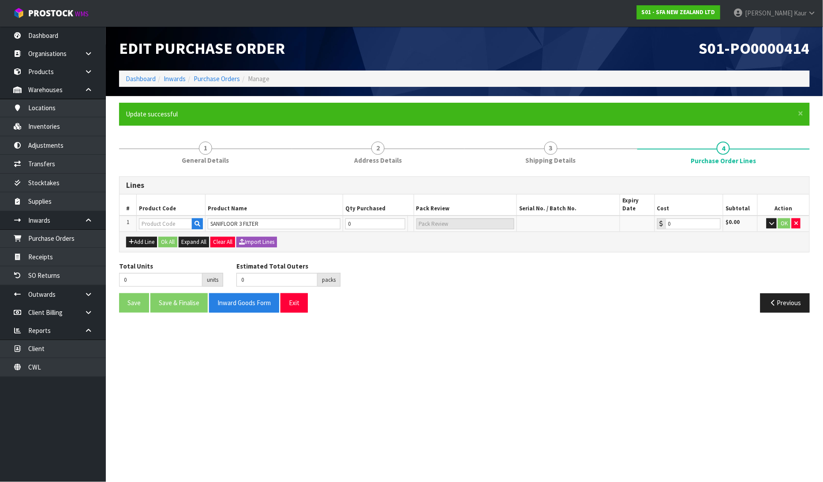
type input "FILFLOOR3"
type input "0.00"
click at [773, 219] on button "button" at bounding box center [772, 223] width 10 height 11
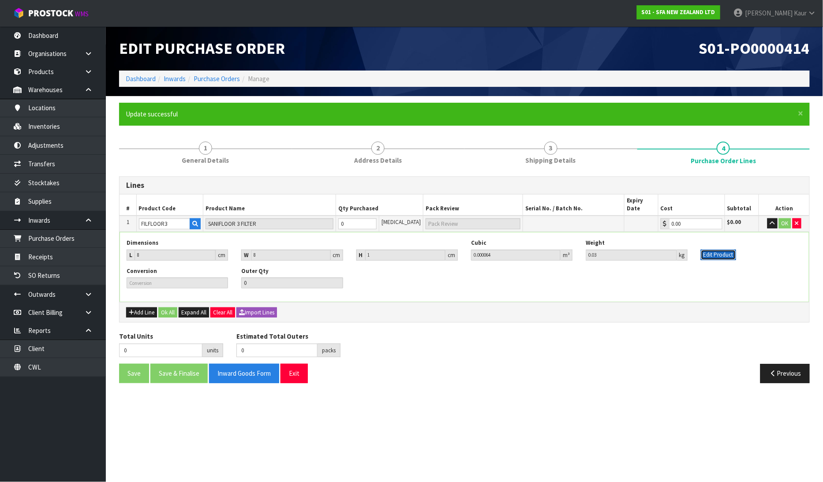
click at [717, 250] on button "Edit Product" at bounding box center [717, 255] width 35 height 11
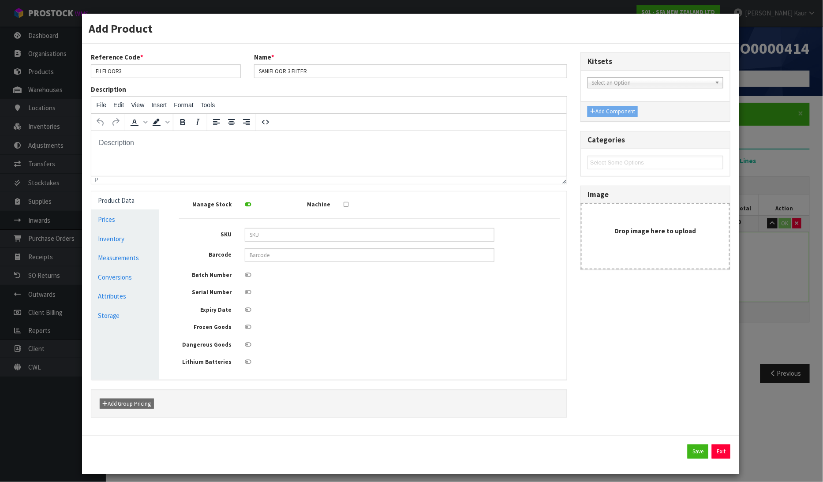
click at [141, 201] on link "Product Data" at bounding box center [125, 200] width 68 height 18
click at [111, 259] on link "Measurements" at bounding box center [125, 258] width 68 height 18
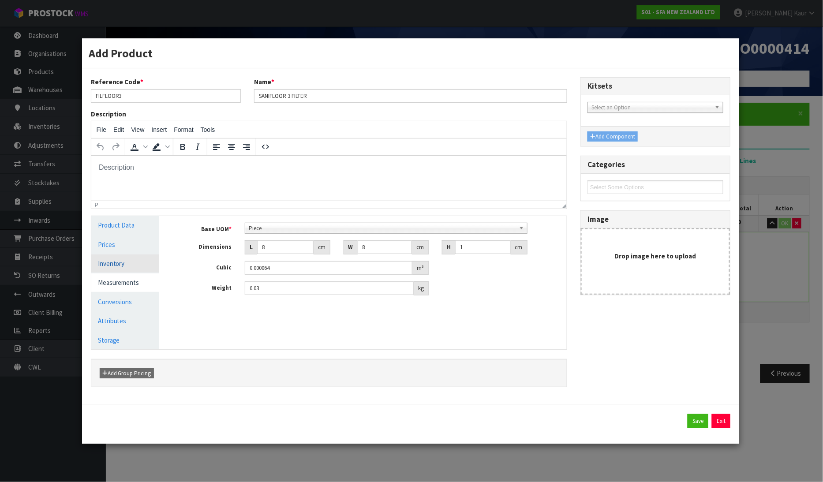
click at [112, 261] on link "Inventory" at bounding box center [125, 263] width 68 height 18
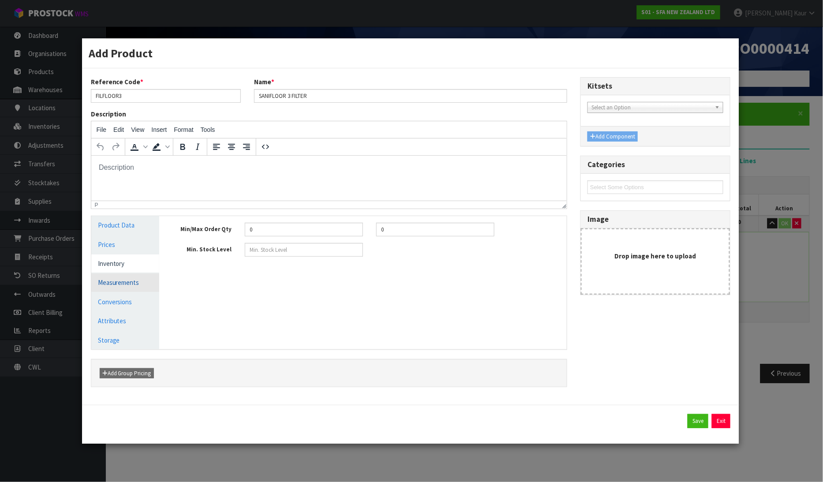
click at [123, 285] on link "Measurements" at bounding box center [125, 282] width 68 height 18
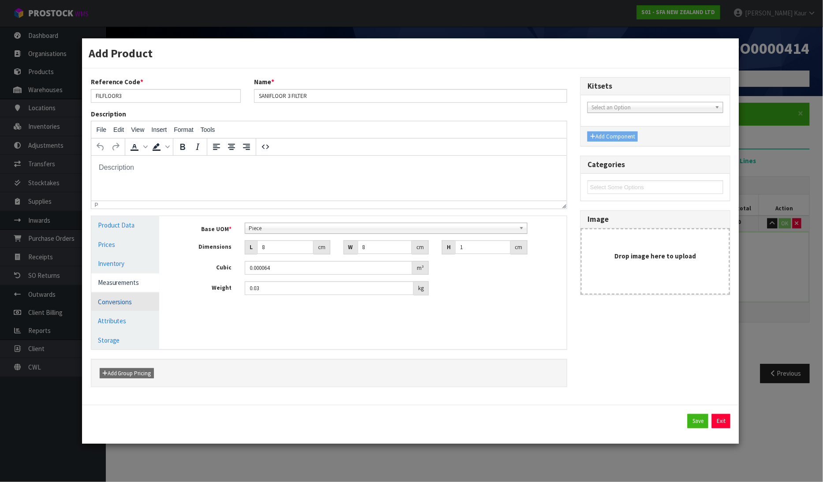
drag, startPoint x: 129, startPoint y: 302, endPoint x: 136, endPoint y: 302, distance: 6.6
click at [130, 302] on link "Conversions" at bounding box center [125, 302] width 68 height 18
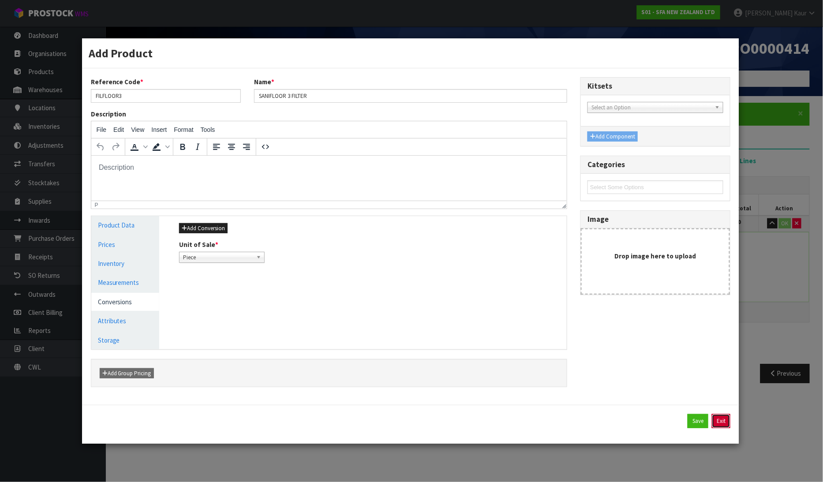
click at [722, 417] on button "Exit" at bounding box center [721, 421] width 19 height 14
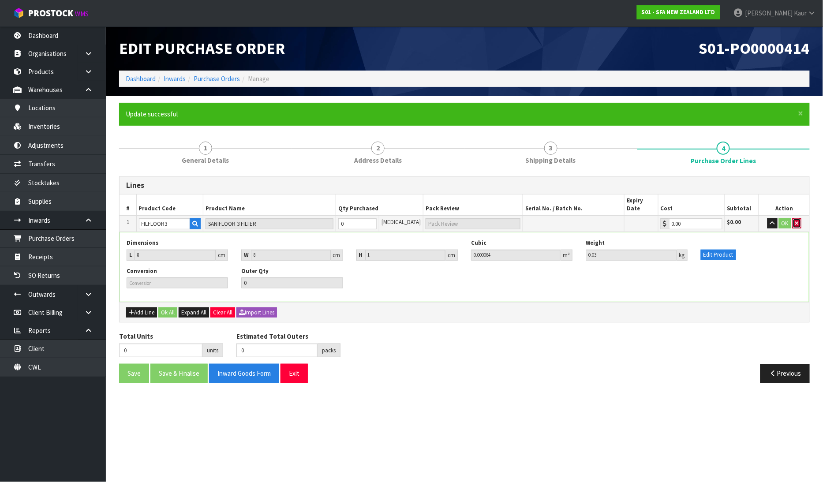
click at [795, 220] on icon "button" at bounding box center [797, 223] width 4 height 6
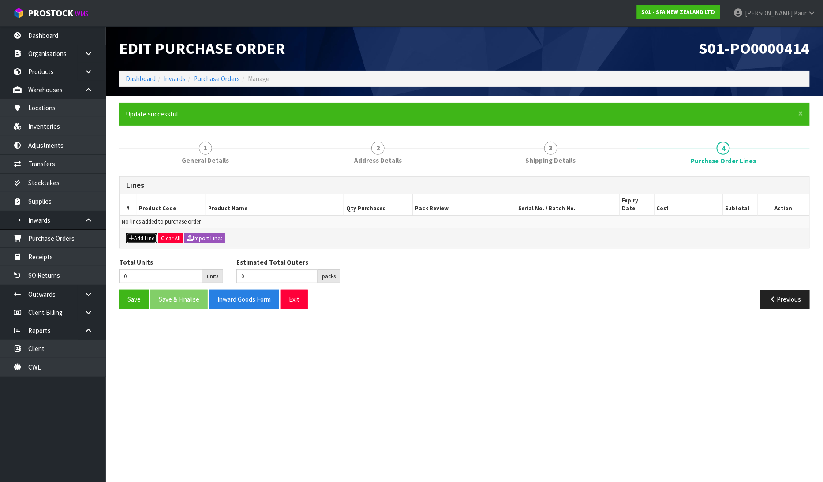
drag, startPoint x: 143, startPoint y: 232, endPoint x: 180, endPoint y: 227, distance: 37.4
click at [144, 233] on button "Add Line" at bounding box center [141, 238] width 31 height 11
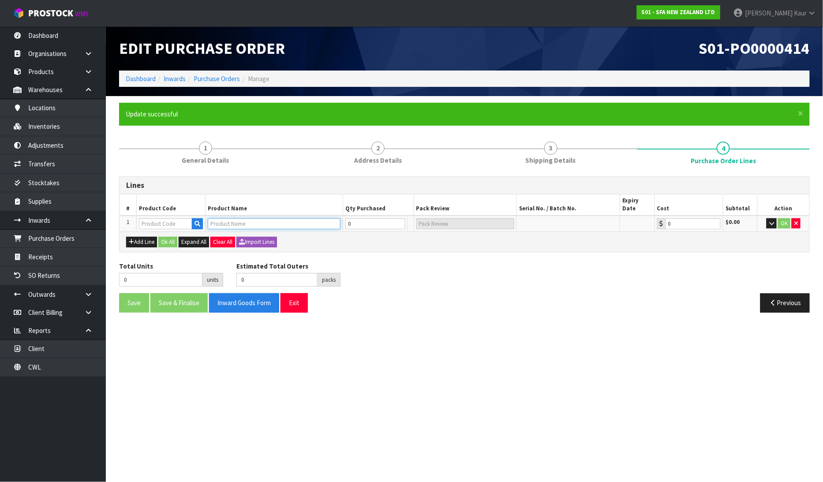
click at [230, 218] on input "text" at bounding box center [274, 223] width 133 height 11
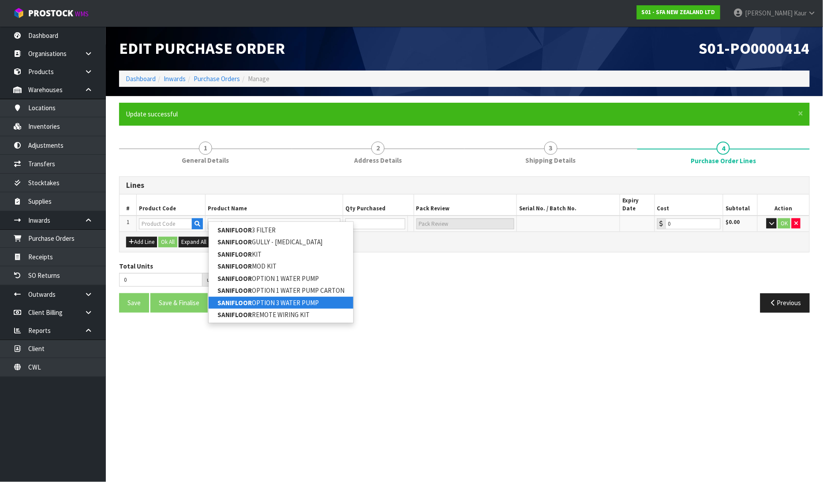
click at [310, 302] on link "SANIFLOOR OPTION 3 WATER PUMP" at bounding box center [281, 303] width 145 height 12
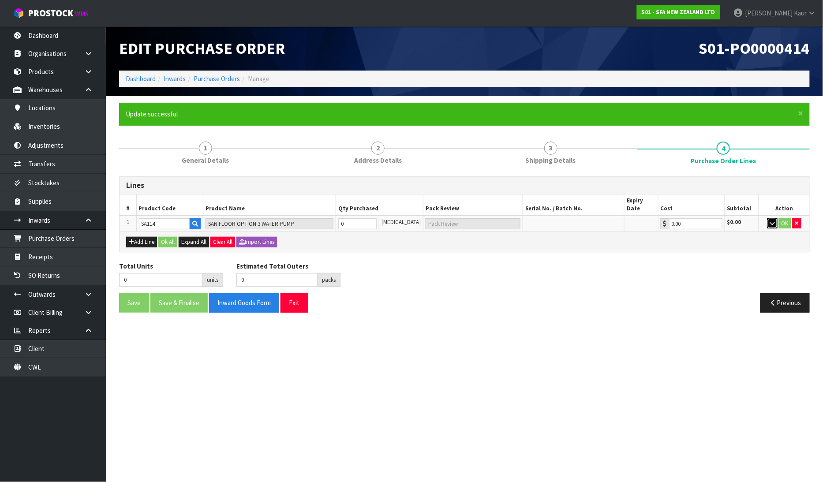
click at [773, 220] on icon "button" at bounding box center [772, 223] width 5 height 6
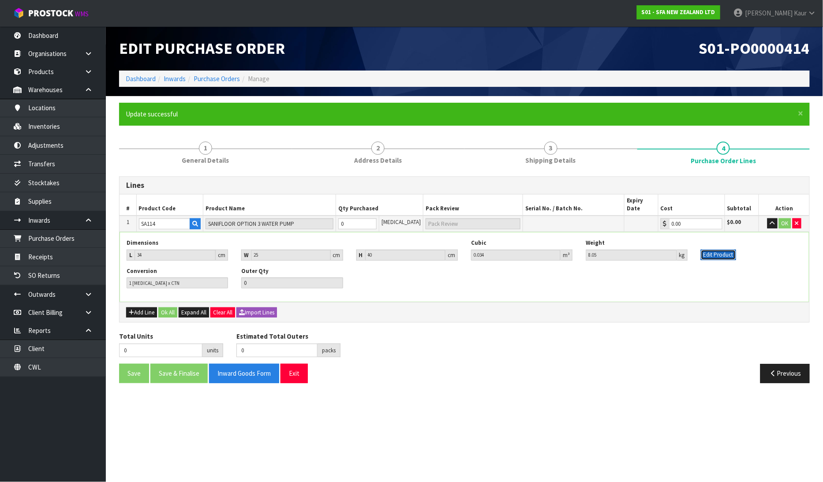
click at [710, 250] on button "Edit Product" at bounding box center [717, 255] width 35 height 11
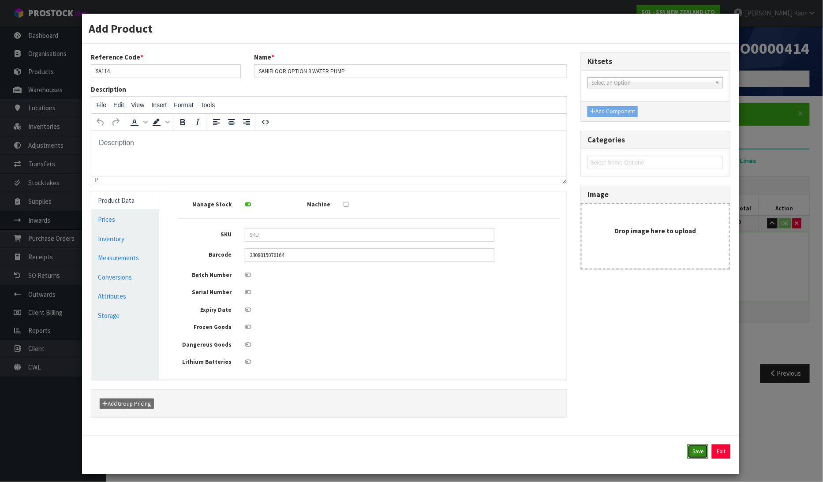
click at [691, 457] on button "Save" at bounding box center [697, 451] width 21 height 14
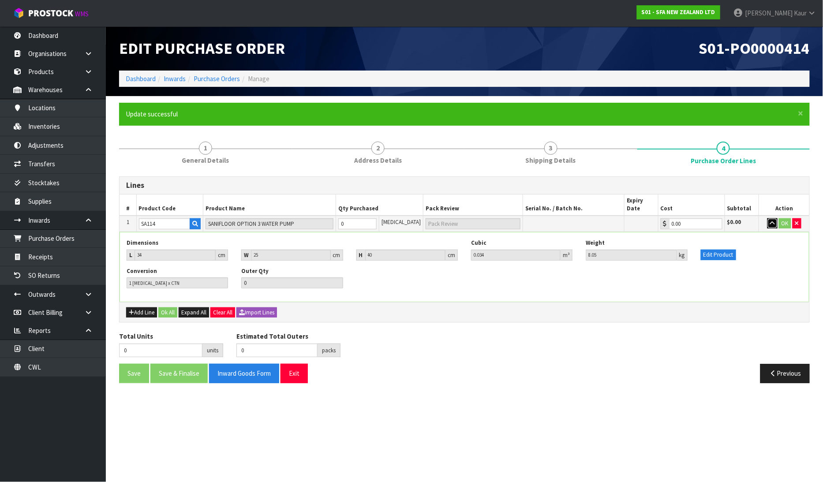
click at [773, 220] on icon "button" at bounding box center [772, 223] width 5 height 6
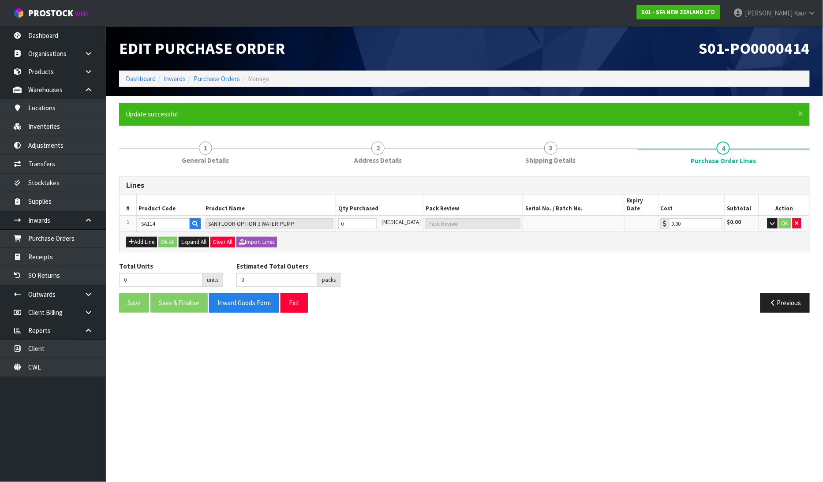
click at [355, 221] on td "0" at bounding box center [357, 224] width 44 height 16
click at [355, 218] on input "0" at bounding box center [357, 223] width 39 height 11
click at [782, 218] on button "OK" at bounding box center [785, 223] width 12 height 11
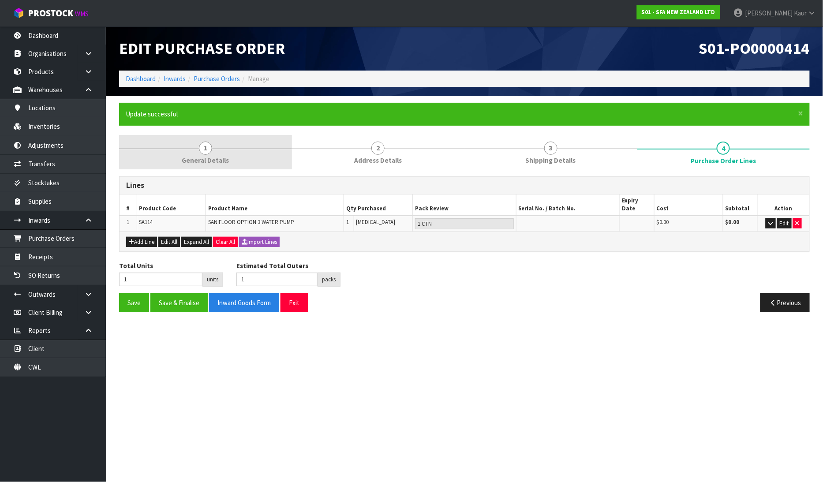
click at [212, 160] on span "General Details" at bounding box center [205, 160] width 47 height 9
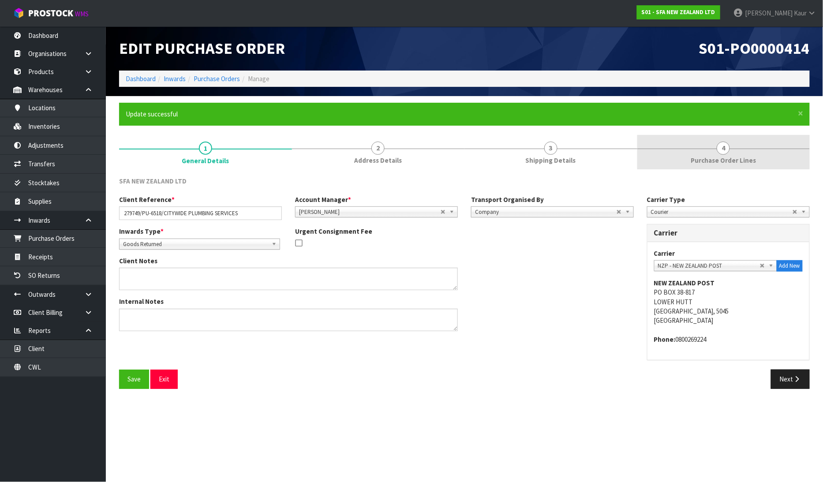
click at [745, 157] on span "Purchase Order Lines" at bounding box center [722, 160] width 65 height 9
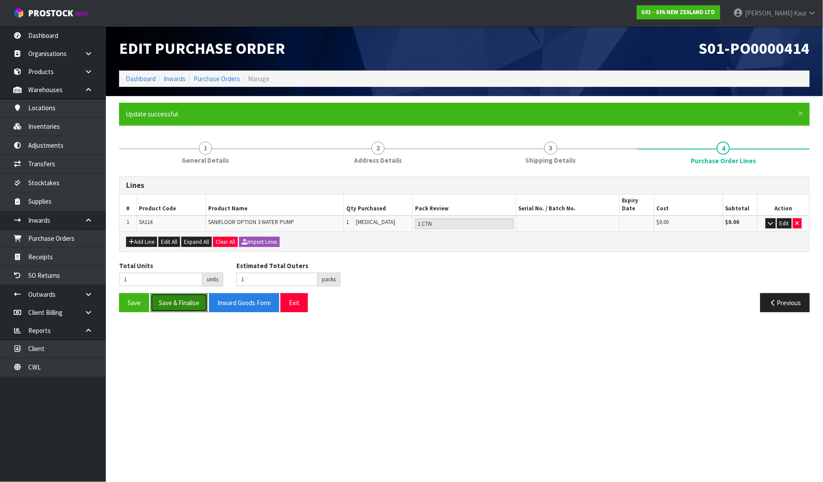
click at [177, 293] on button "Save & Finalise" at bounding box center [178, 302] width 57 height 19
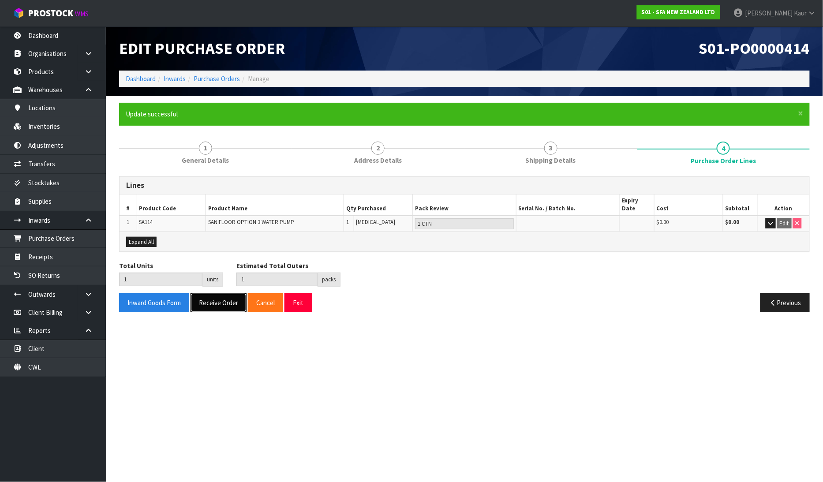
click at [214, 294] on button "Receive Order" at bounding box center [218, 302] width 56 height 19
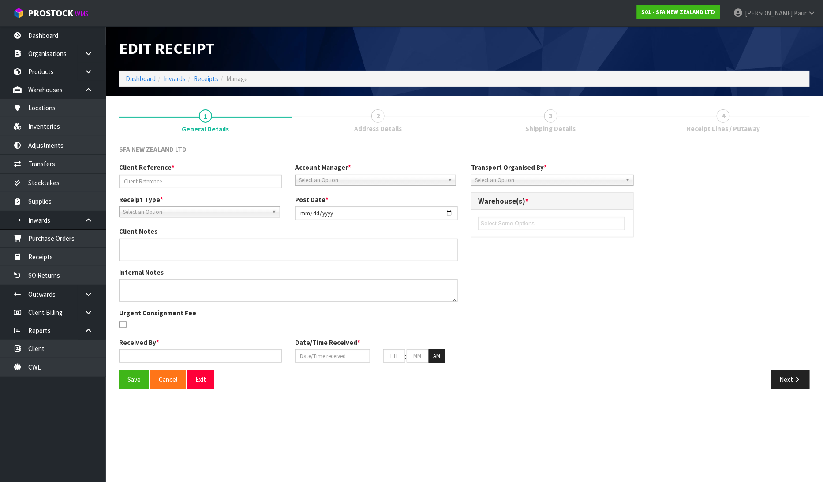
type input "279749/PU-6518/CITYWIDE PLUMBING SERVICES"
type input "[DATE]"
type input "[PERSON_NAME]"
type input "18/08/2025"
type input "12"
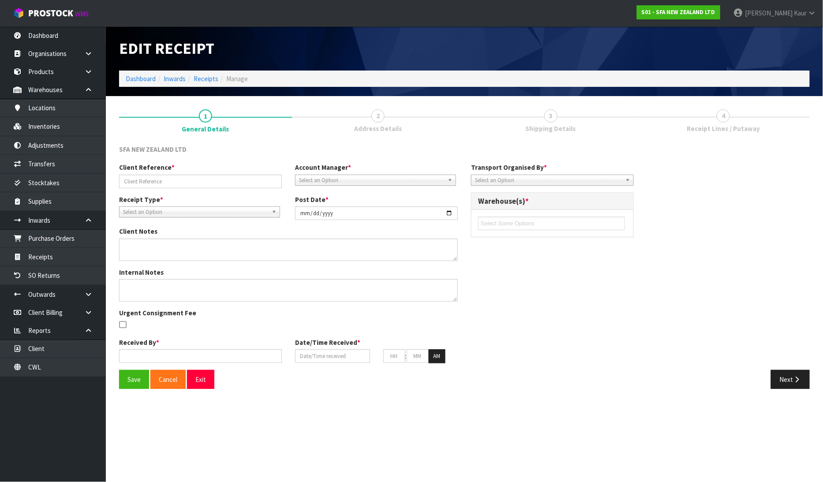
type input "30"
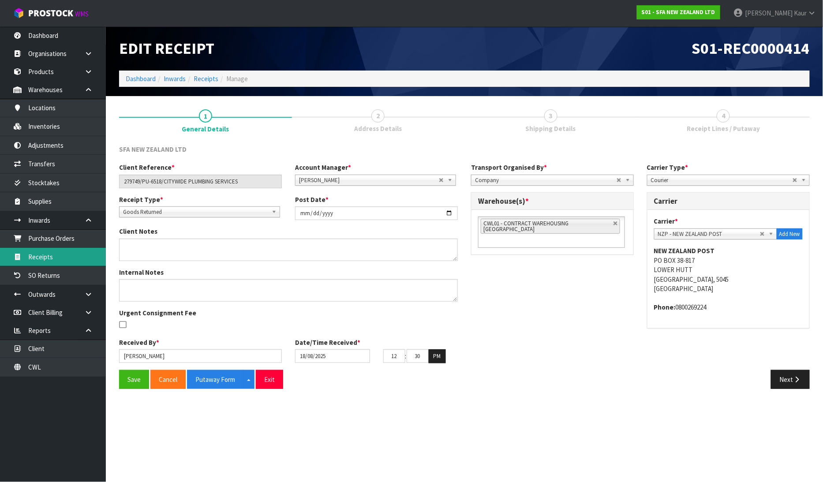
click at [62, 257] on link "Receipts" at bounding box center [53, 257] width 106 height 18
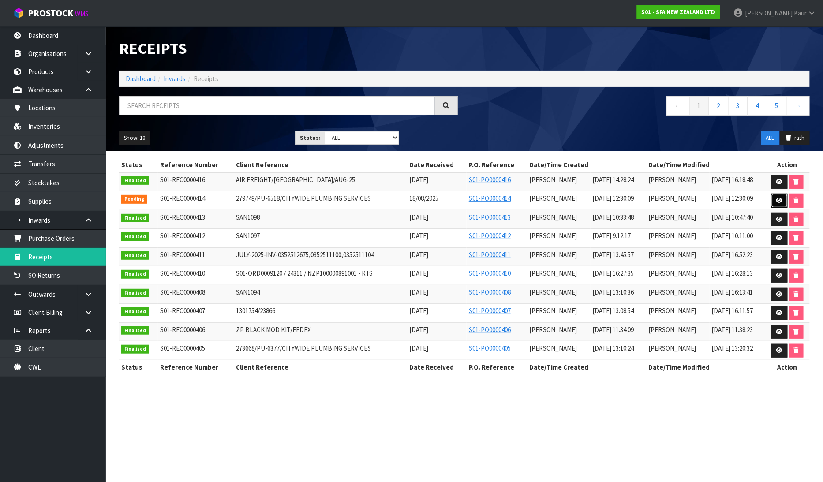
click at [782, 199] on icon at bounding box center [779, 200] width 7 height 6
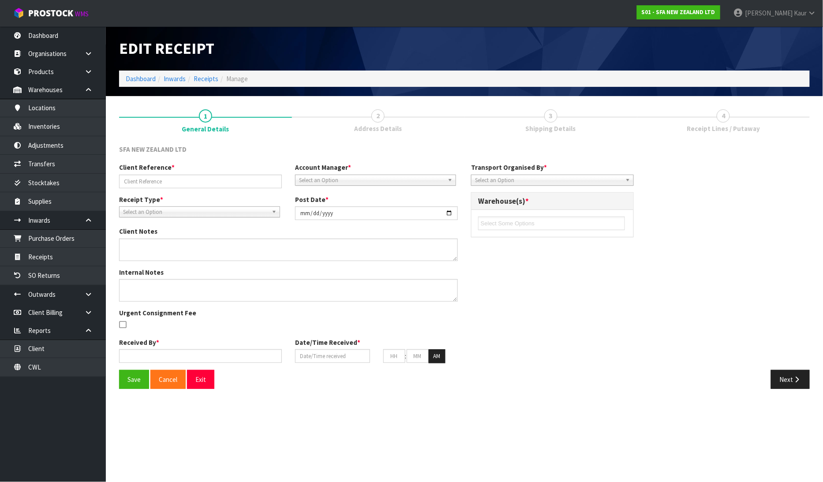
type input "279749/PU-6518/CITYWIDE PLUMBING SERVICES"
type input "[DATE]"
type input "[PERSON_NAME]"
type input "18/08/2025"
type input "12"
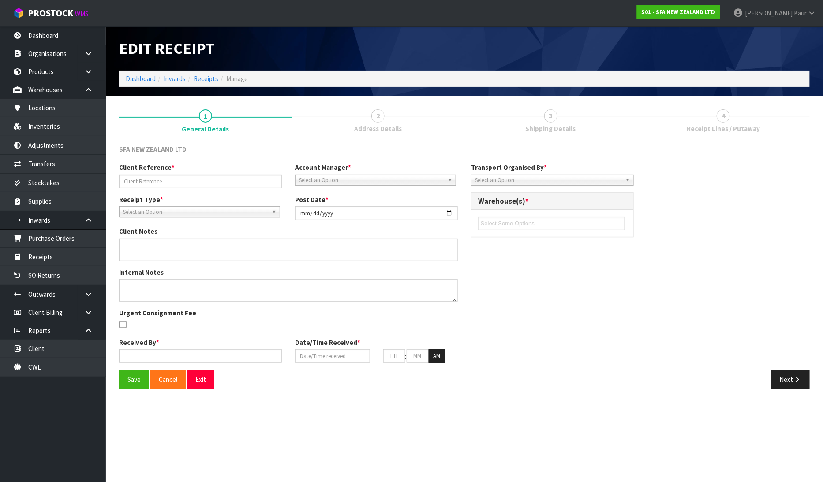
type input "30"
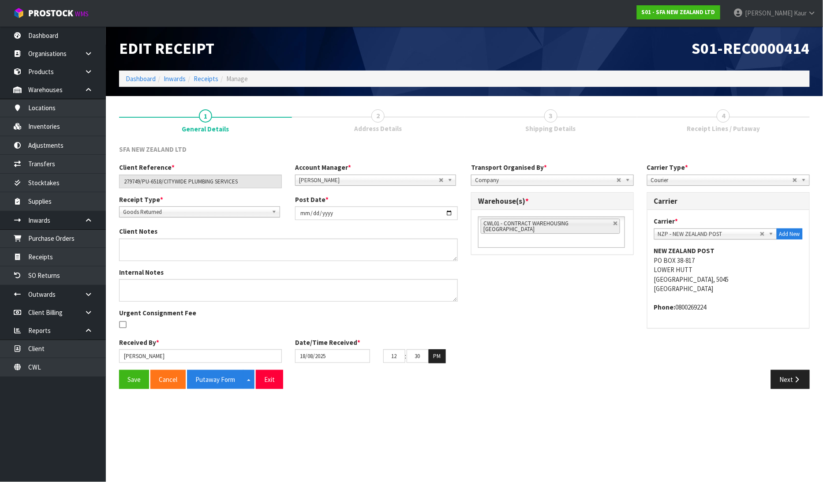
click at [659, 415] on section "Edit Receipt S01-REC0000414 Dashboard Inwards Receipts Manage 1 General Details…" at bounding box center [411, 241] width 823 height 482
drag, startPoint x: 56, startPoint y: 261, endPoint x: 173, endPoint y: 238, distance: 119.4
click at [55, 261] on link "Receipts" at bounding box center [53, 257] width 106 height 18
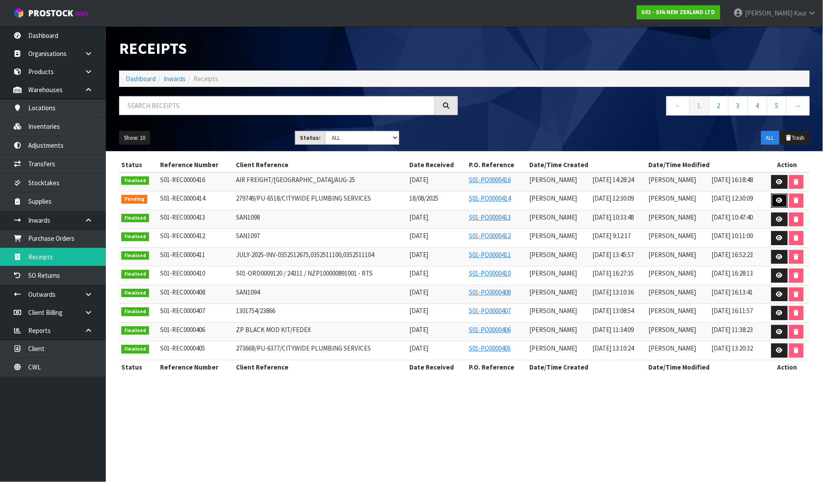
click at [778, 201] on icon at bounding box center [779, 200] width 7 height 6
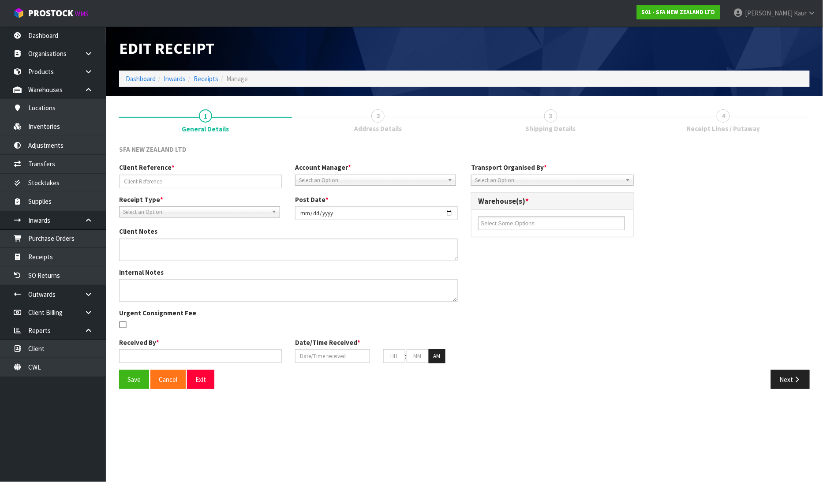
type input "279749/PU-6518/CITYWIDE PLUMBING SERVICES"
type input "[DATE]"
type input "[PERSON_NAME]"
type input "18/08/2025"
type input "12"
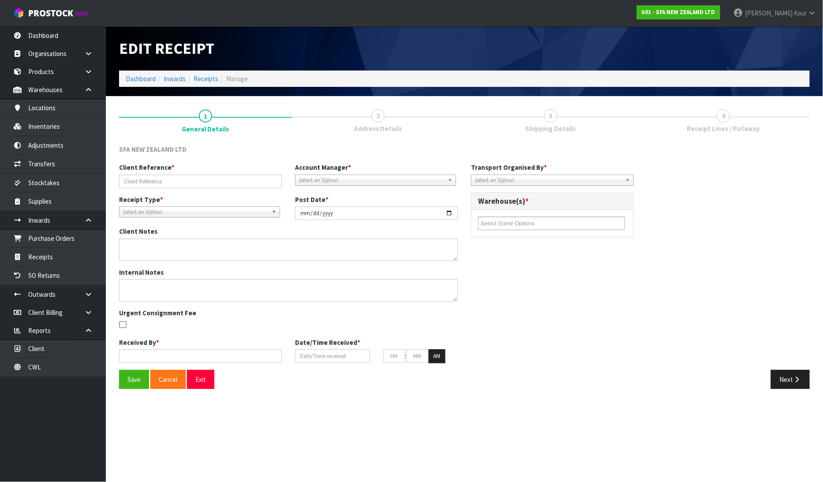
type input "30"
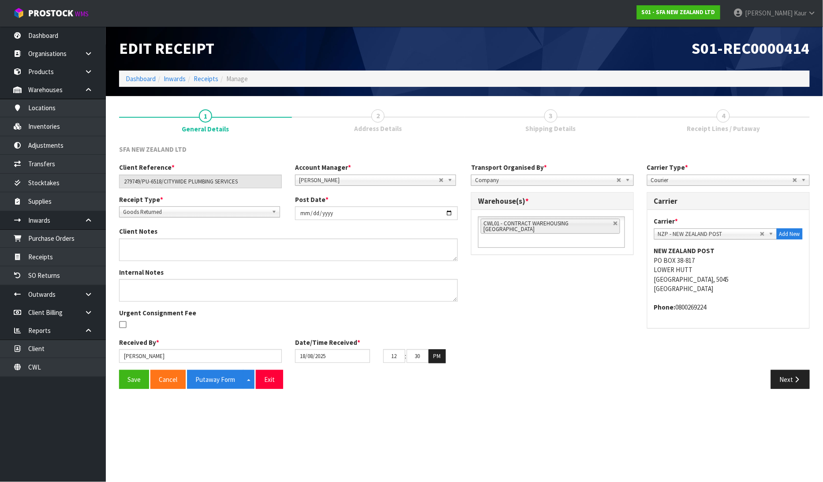
click at [568, 130] on span "Shipping Details" at bounding box center [550, 128] width 50 height 9
click at [540, 104] on link "3 Shipping Details" at bounding box center [550, 120] width 173 height 35
click at [548, 113] on span "3" at bounding box center [550, 115] width 13 height 13
click at [804, 376] on button "Next" at bounding box center [790, 379] width 39 height 19
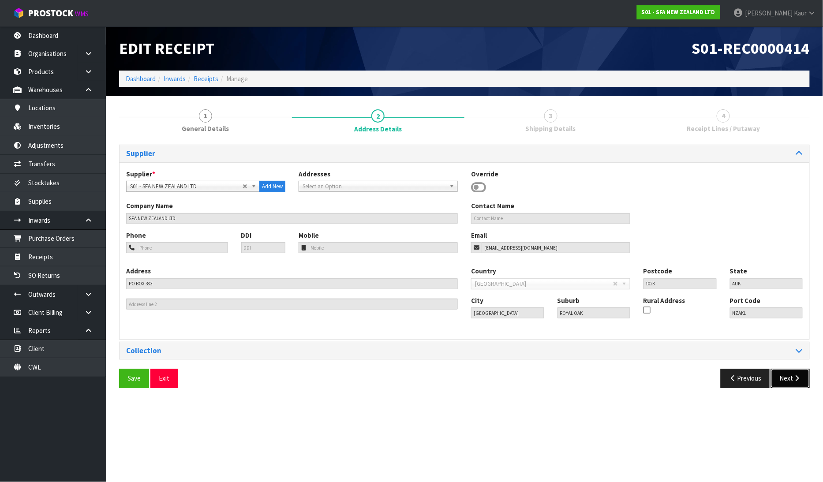
click at [786, 382] on button "Next" at bounding box center [790, 378] width 39 height 19
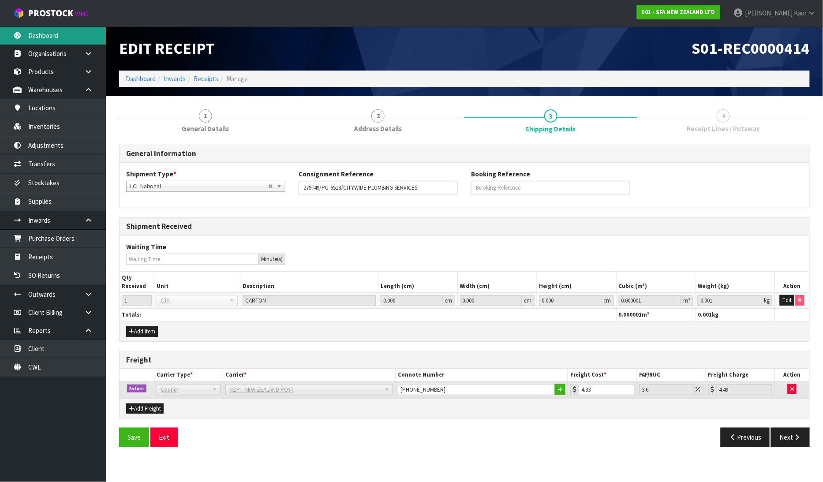
drag, startPoint x: 52, startPoint y: 31, endPoint x: 149, endPoint y: 101, distance: 119.3
click at [52, 32] on link "Dashboard" at bounding box center [53, 35] width 106 height 18
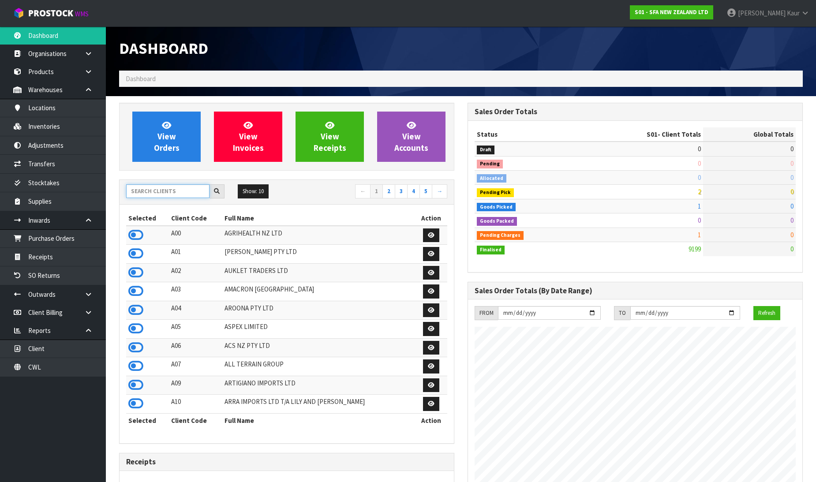
click at [152, 196] on input "text" at bounding box center [167, 191] width 83 height 14
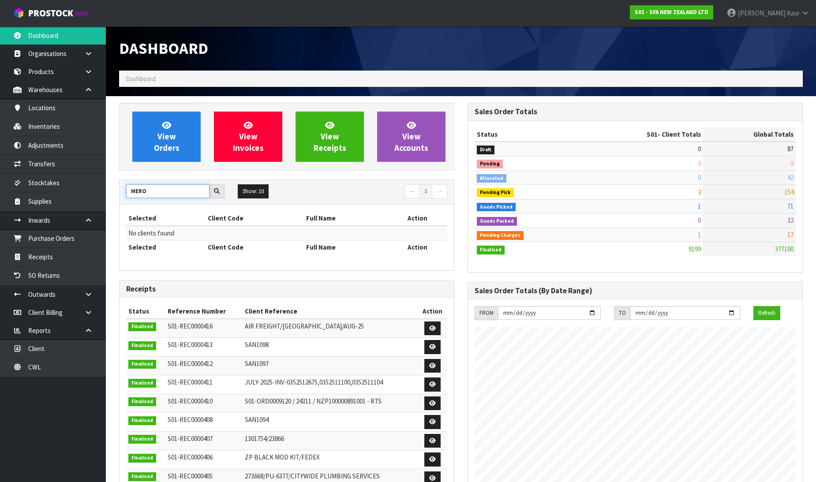
type input "MERO"
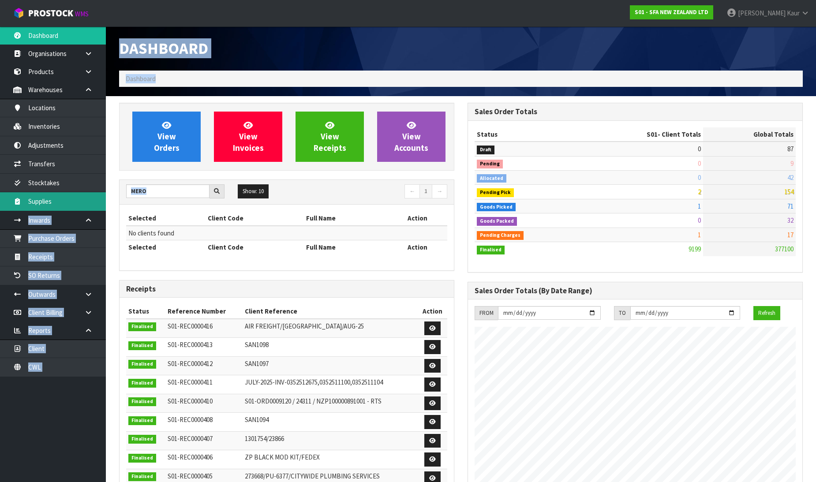
drag, startPoint x: 178, startPoint y: 182, endPoint x: 49, endPoint y: 203, distance: 130.0
click at [49, 203] on body "Toggle navigation ProStock WMS S01 - SFA NEW ZEALAND LTD Prabhneet Kaur Logout …" at bounding box center [408, 241] width 816 height 482
click at [152, 192] on input "MERO" at bounding box center [167, 191] width 83 height 14
click at [170, 192] on input "MERO" at bounding box center [167, 191] width 83 height 14
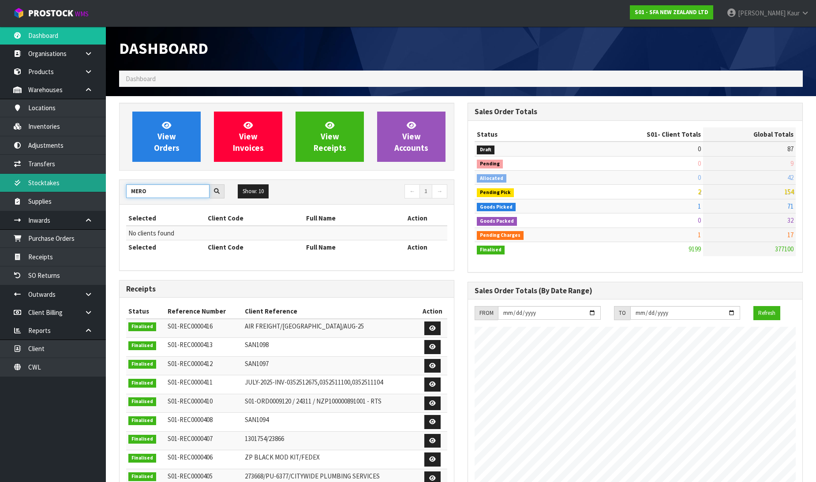
drag, startPoint x: 157, startPoint y: 185, endPoint x: 76, endPoint y: 191, distance: 81.3
click at [76, 191] on body "Toggle navigation ProStock WMS S01 - SFA NEW ZEALAND LTD Prabhneet Kaur Logout …" at bounding box center [408, 241] width 816 height 482
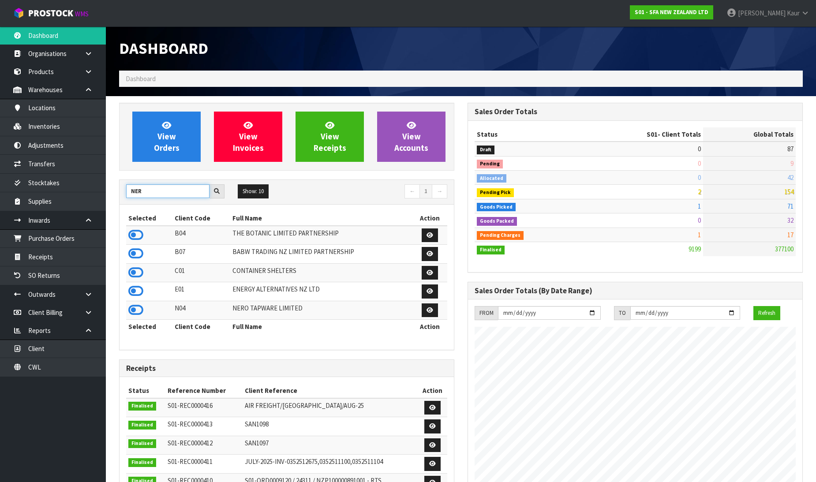
type input "NER"
drag, startPoint x: 127, startPoint y: 298, endPoint x: 132, endPoint y: 306, distance: 9.5
click at [130, 303] on tbody "B04 THE BOTANIC LIMITED PARTNERSHIP B07 BABW TRADING NZ LIMITED PARTNERSHIP C01…" at bounding box center [286, 273] width 321 height 94
click at [135, 310] on icon at bounding box center [135, 309] width 15 height 13
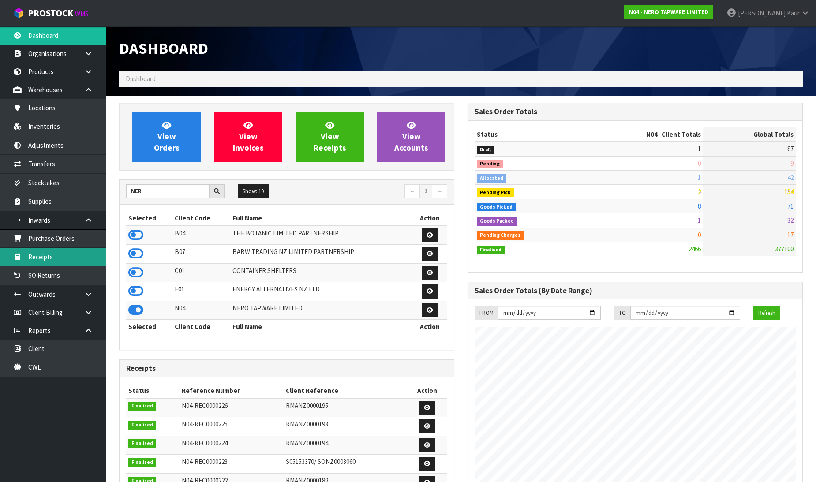
click at [58, 256] on link "Receipts" at bounding box center [53, 257] width 106 height 18
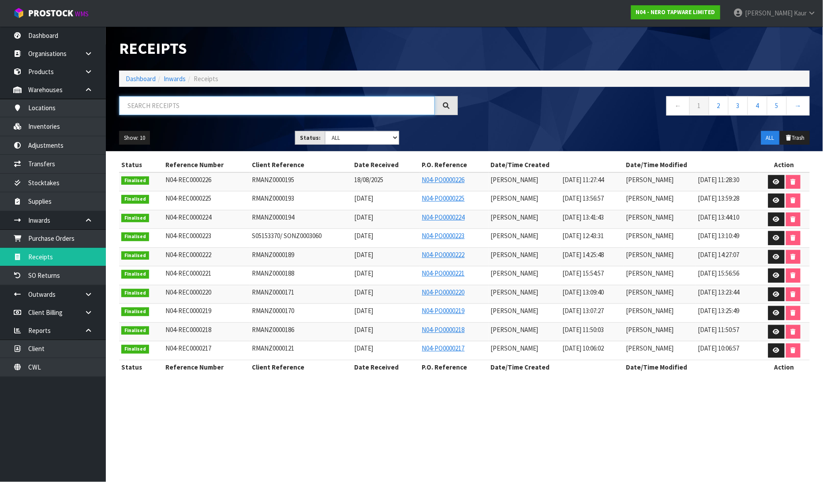
click at [162, 103] on input "text" at bounding box center [277, 105] width 316 height 19
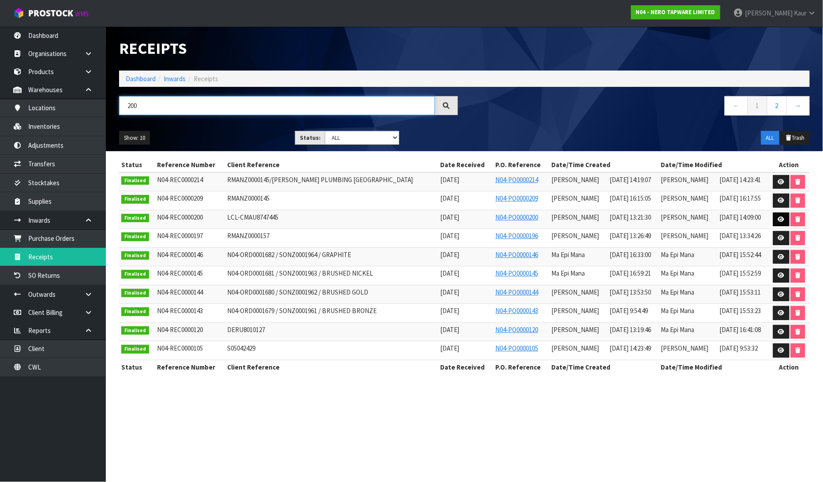
type input "200"
click at [779, 221] on icon at bounding box center [781, 219] width 7 height 6
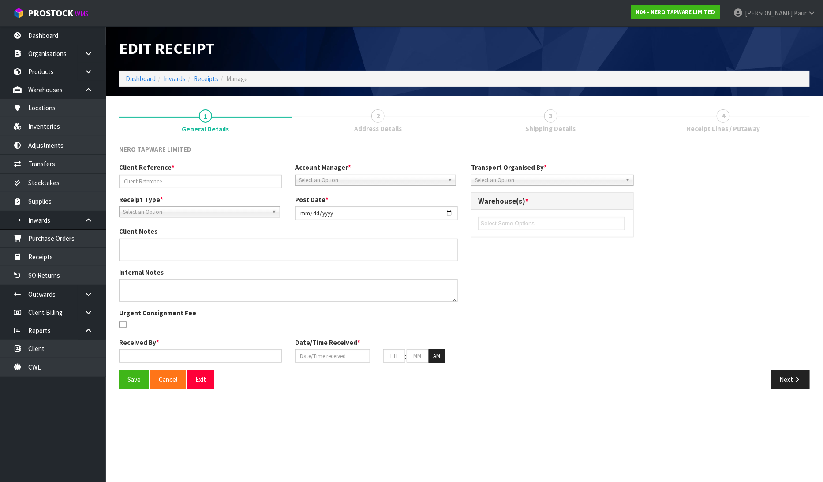
type input "LCL-CMAU8747445"
type input "2025-08-08"
type input "[PERSON_NAME]"
type input "[DATE]"
type input "01"
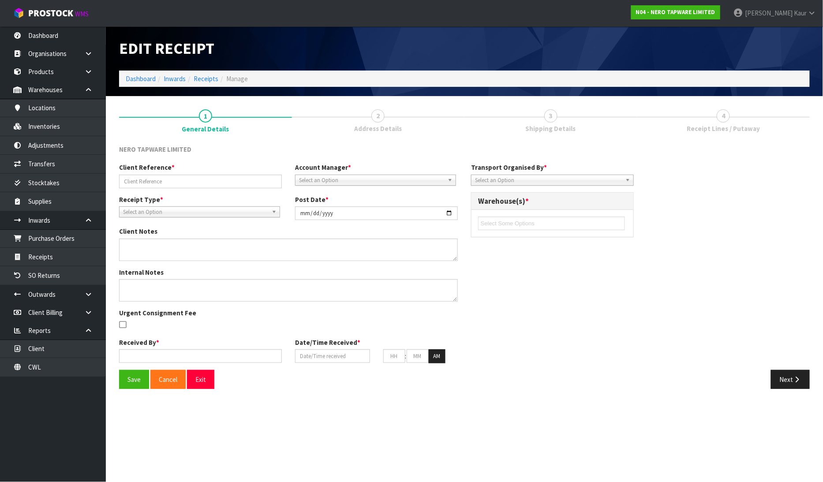
type input "21"
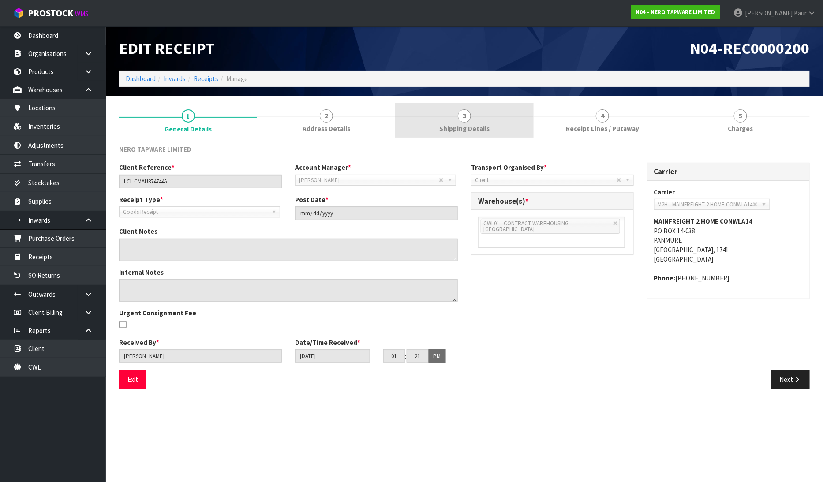
click at [473, 122] on link "3 Shipping Details" at bounding box center [464, 120] width 138 height 35
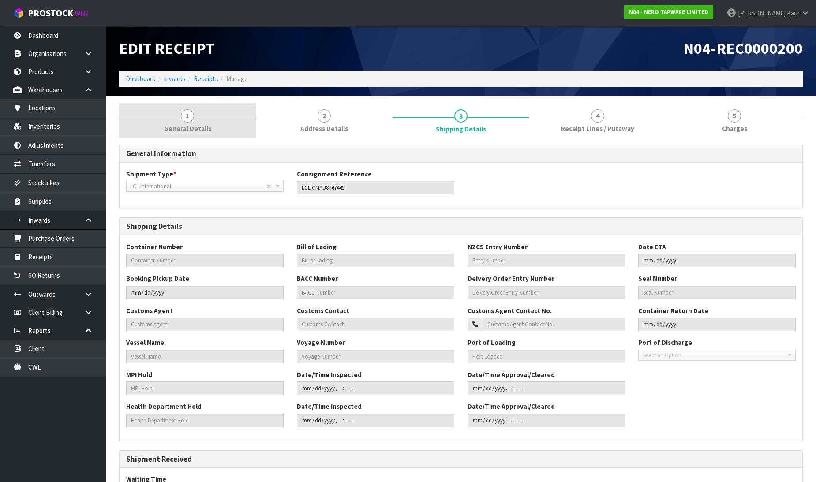
click at [198, 115] on link "1 General Details" at bounding box center [187, 120] width 137 height 35
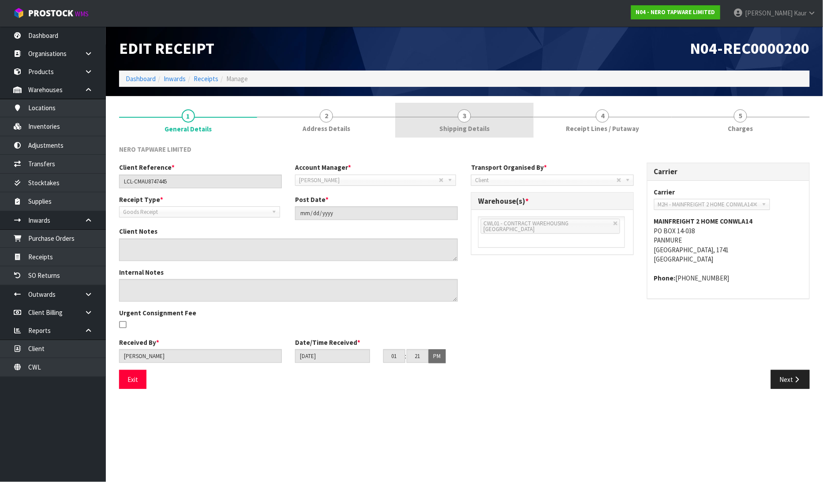
click at [452, 120] on link "3 Shipping Details" at bounding box center [464, 120] width 138 height 35
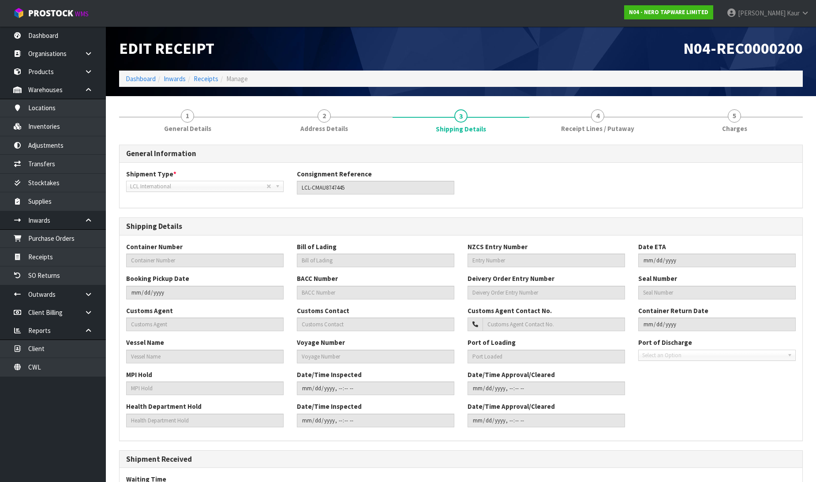
click at [178, 191] on div "Shipment Type * LCL National LCL International FCL-20ft FCL-40ft LCL Internatio…" at bounding box center [460, 185] width 682 height 32
click at [177, 189] on span "LCL International" at bounding box center [198, 186] width 136 height 11
click at [166, 130] on span "General Details" at bounding box center [187, 128] width 47 height 9
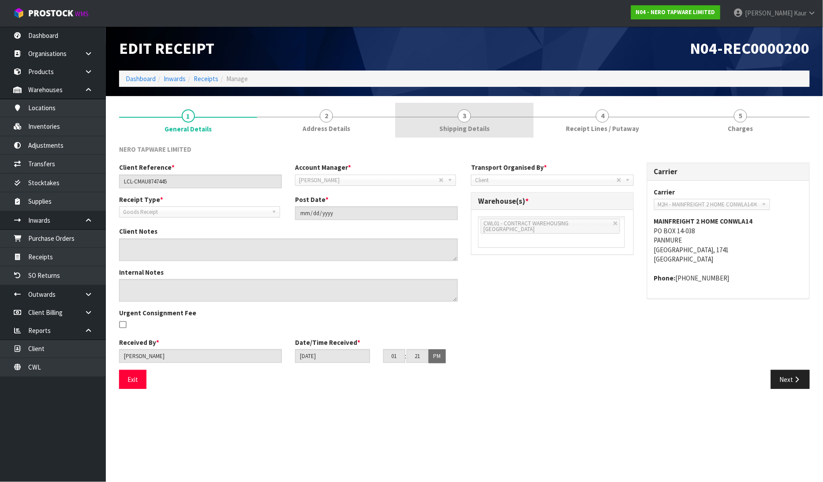
click at [473, 127] on span "Shipping Details" at bounding box center [464, 128] width 50 height 9
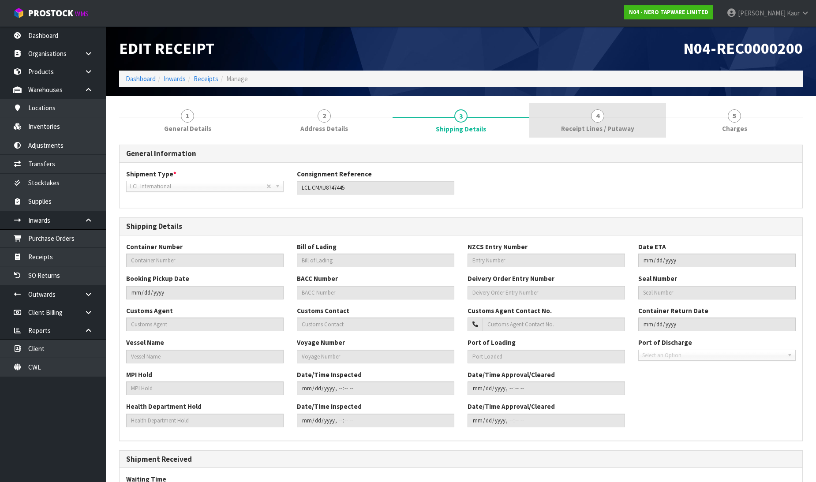
click at [609, 124] on span "Receipt Lines / Putaway" at bounding box center [597, 128] width 73 height 9
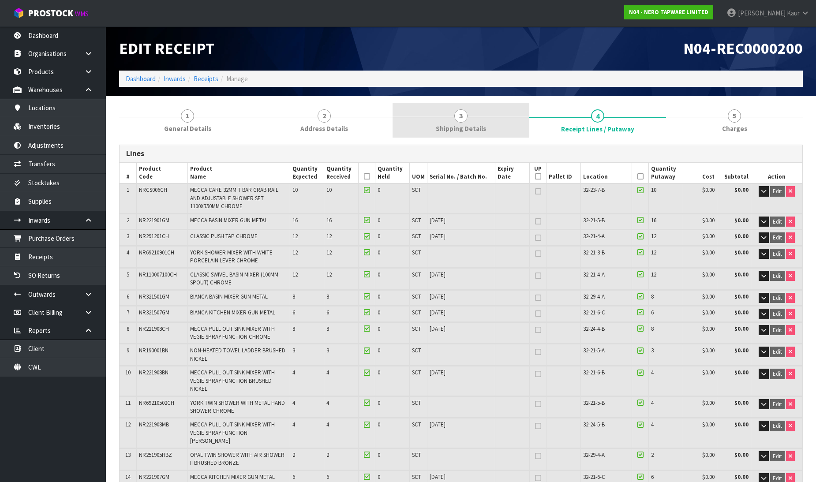
click at [469, 122] on link "3 Shipping Details" at bounding box center [460, 120] width 137 height 35
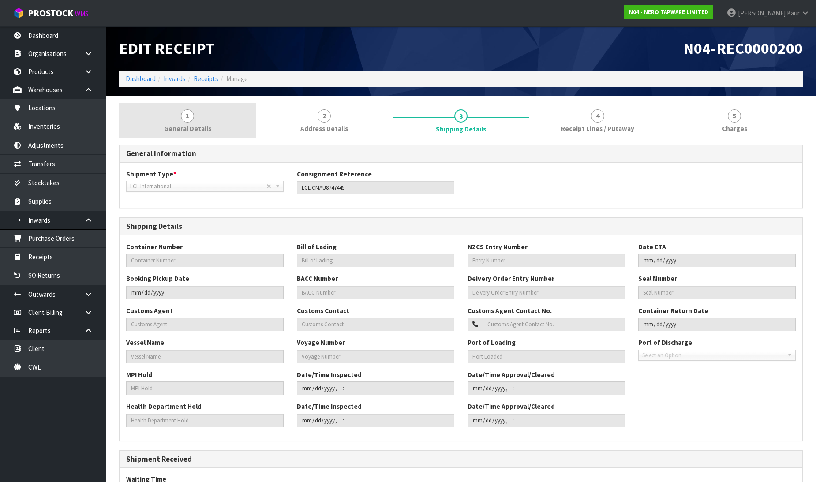
click at [216, 125] on link "1 General Details" at bounding box center [187, 120] width 137 height 35
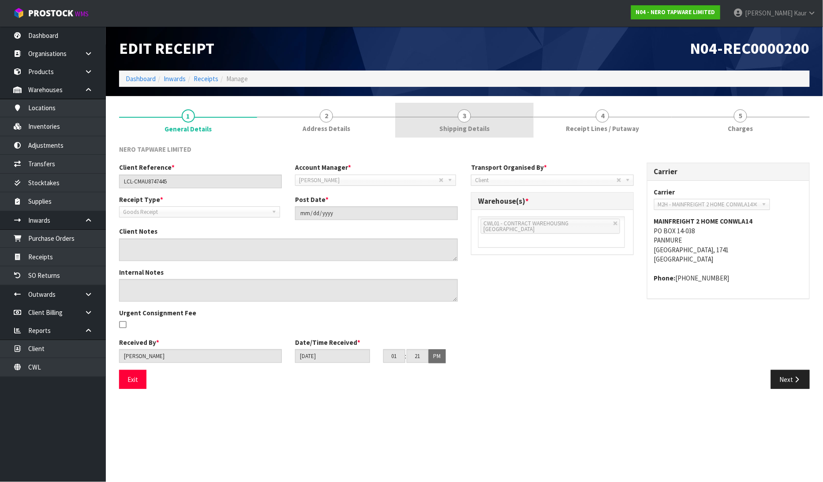
click at [492, 115] on link "3 Shipping Details" at bounding box center [464, 120] width 138 height 35
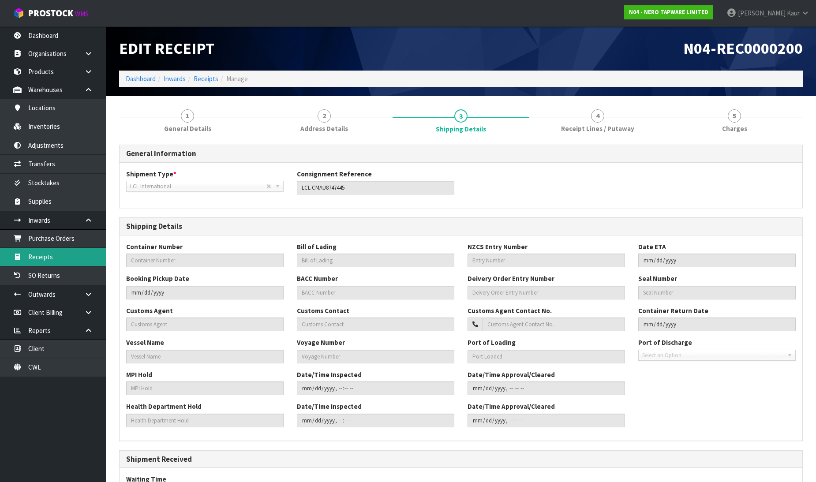
drag, startPoint x: 77, startPoint y: 256, endPoint x: 150, endPoint y: 227, distance: 79.0
click at [78, 256] on link "Receipts" at bounding box center [53, 257] width 106 height 18
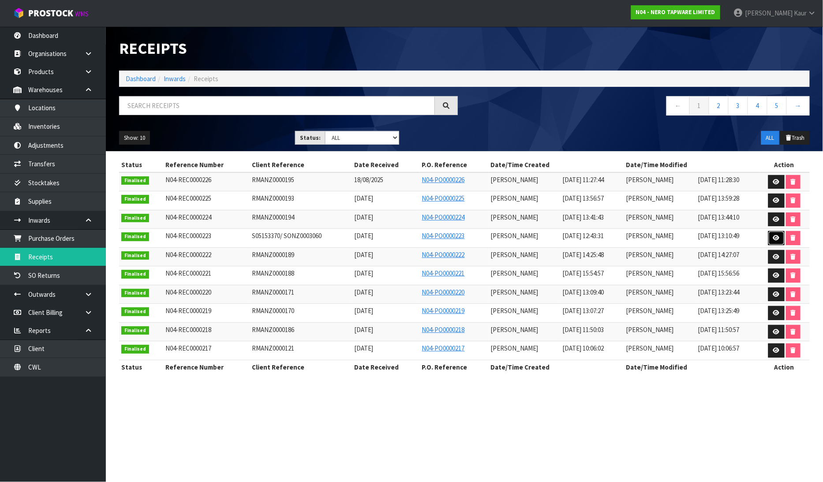
click at [775, 235] on link at bounding box center [776, 238] width 16 height 14
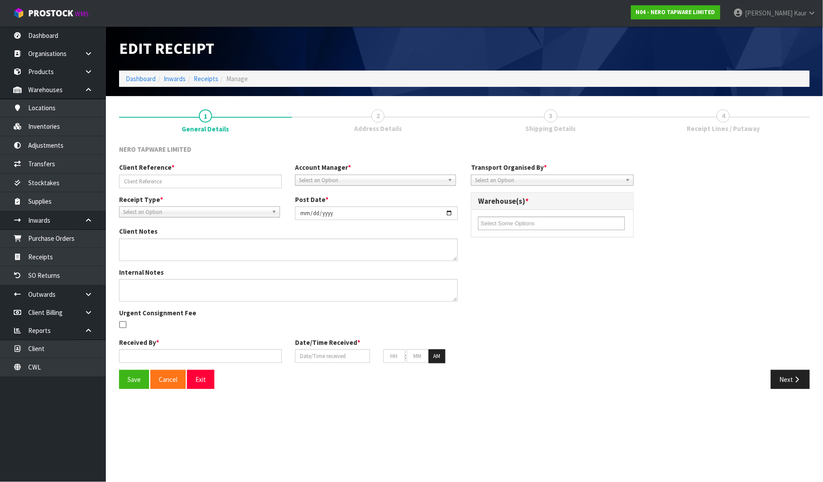
type input "S05153370/ SONZ0003060"
type input "2025-08-14"
type textarea "MEASUREMENTS BY ZACH AND JOHNNY"
type input "[PERSON_NAME]"
type input "[DATE]"
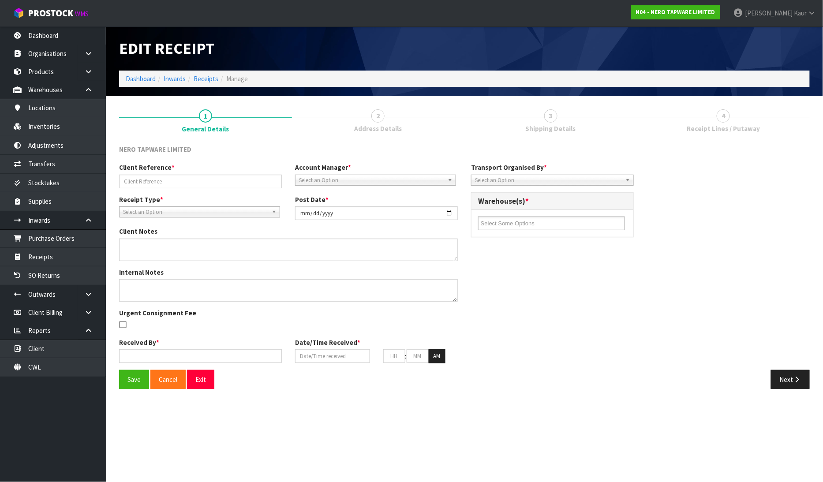
type input "12"
type input "43"
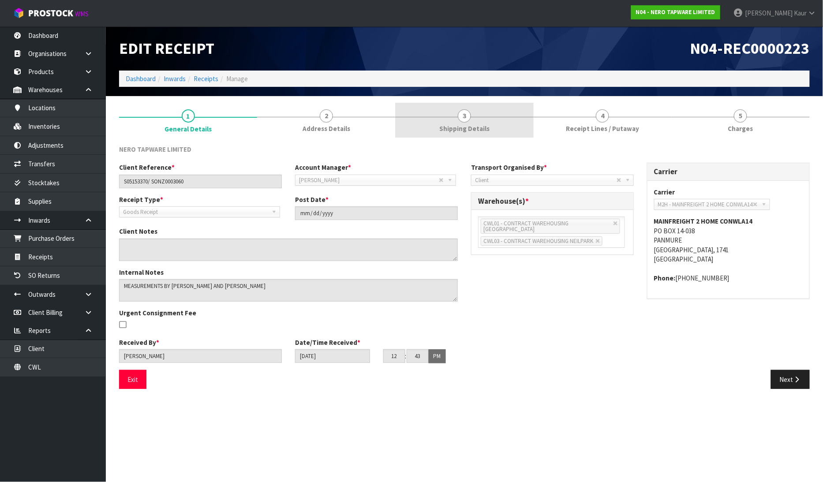
click at [494, 116] on link "3 Shipping Details" at bounding box center [464, 120] width 138 height 35
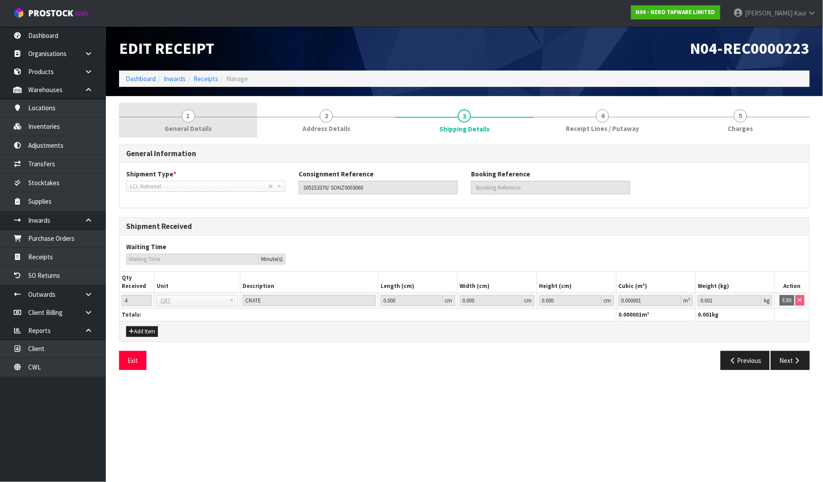
click at [192, 127] on span "General Details" at bounding box center [187, 128] width 47 height 9
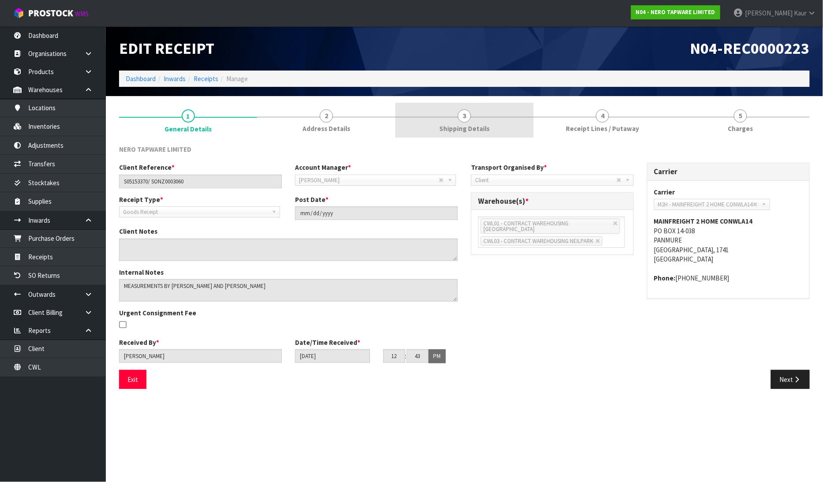
click at [469, 128] on span "Shipping Details" at bounding box center [464, 128] width 50 height 9
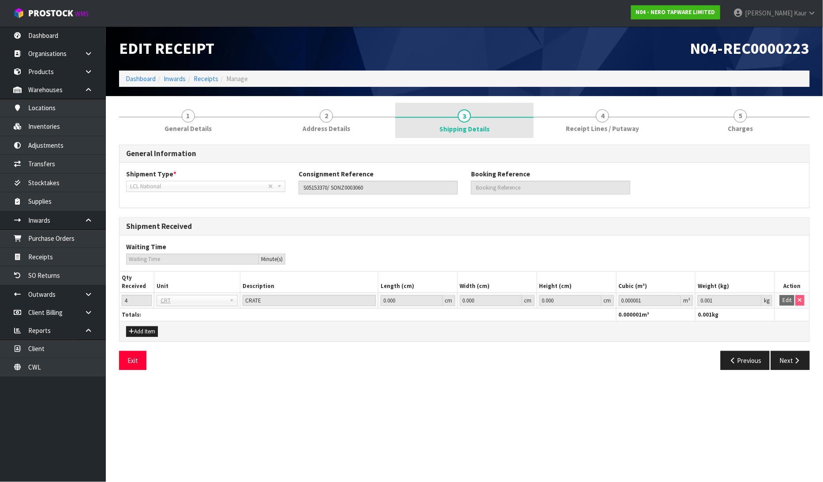
click at [484, 125] on span "Shipping Details" at bounding box center [464, 128] width 50 height 9
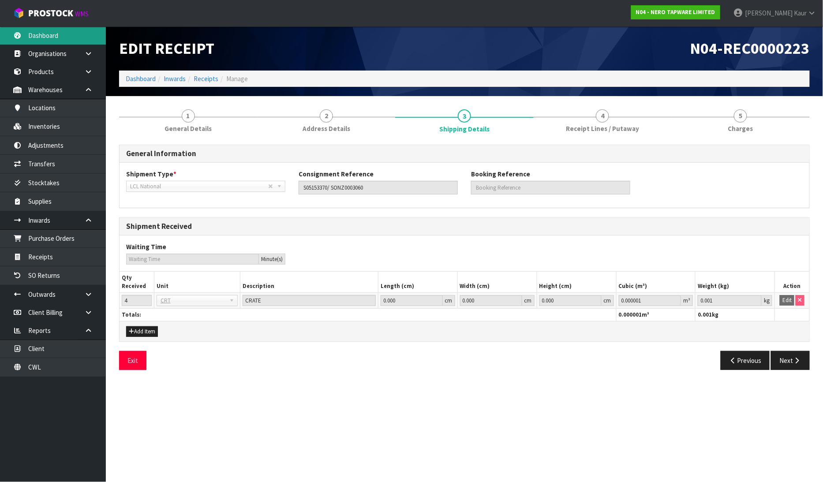
click at [54, 38] on link "Dashboard" at bounding box center [53, 35] width 106 height 18
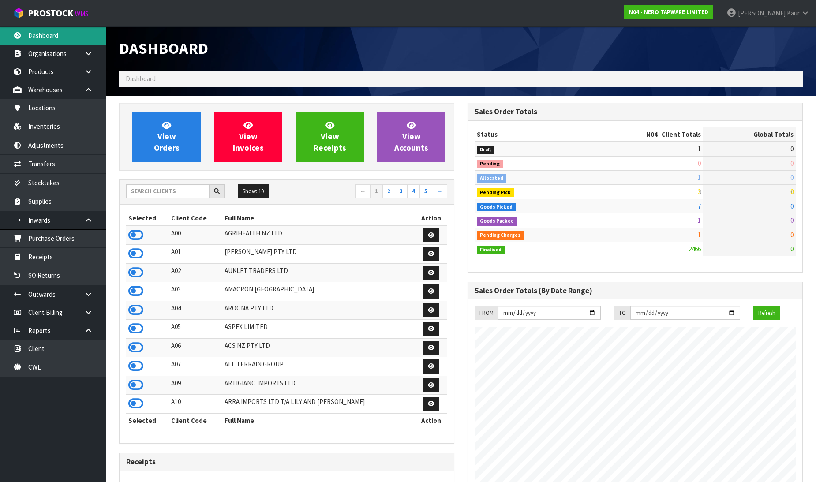
scroll to position [697, 348]
click at [144, 190] on input "text" at bounding box center [167, 191] width 83 height 14
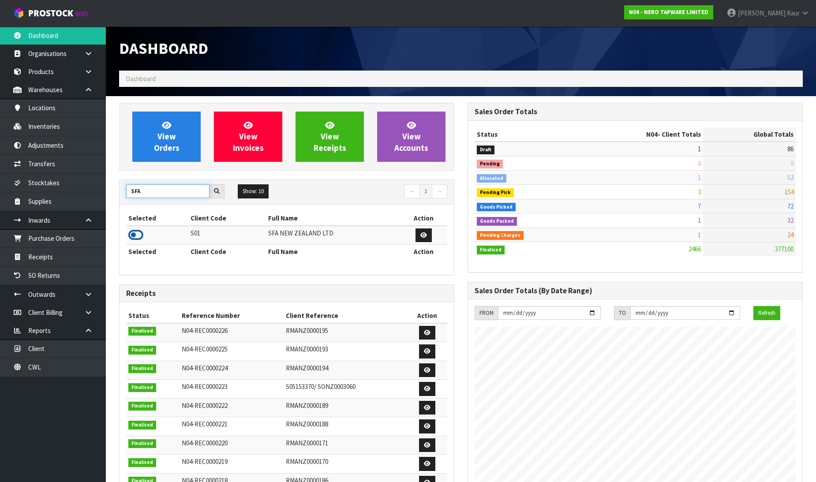
type input "SFA"
click at [139, 236] on icon at bounding box center [135, 234] width 15 height 13
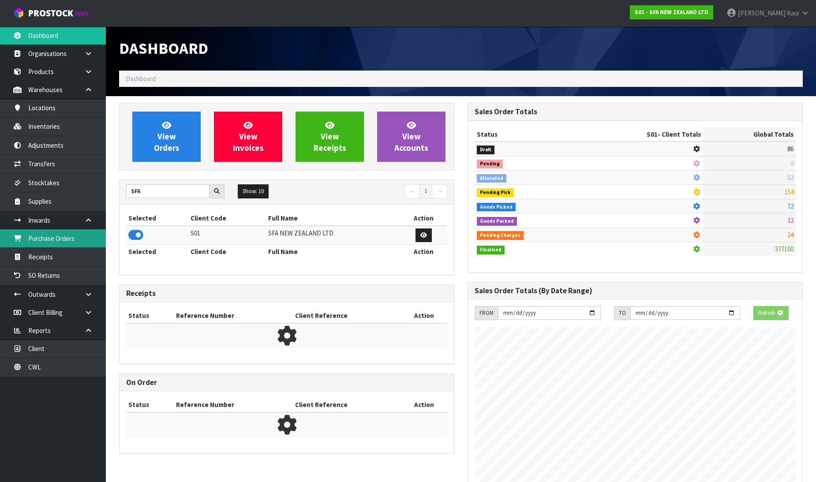
scroll to position [550, 348]
click at [80, 237] on link "Purchase Orders" at bounding box center [53, 238] width 106 height 18
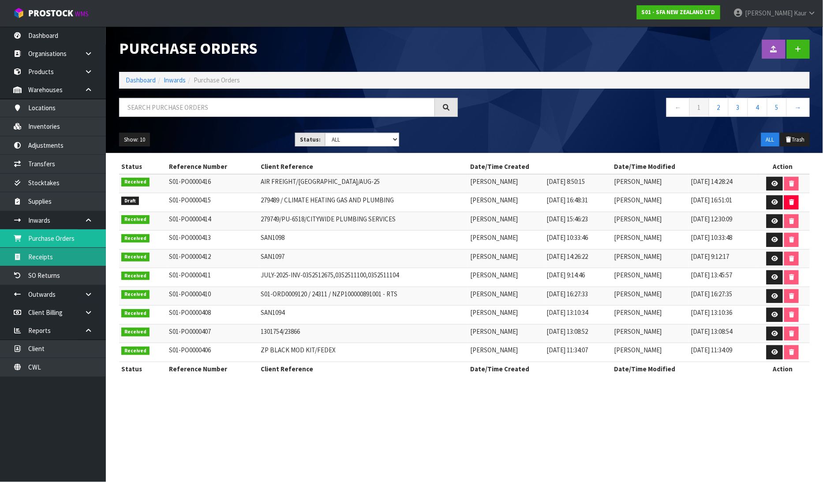
click at [51, 261] on link "Receipts" at bounding box center [53, 257] width 106 height 18
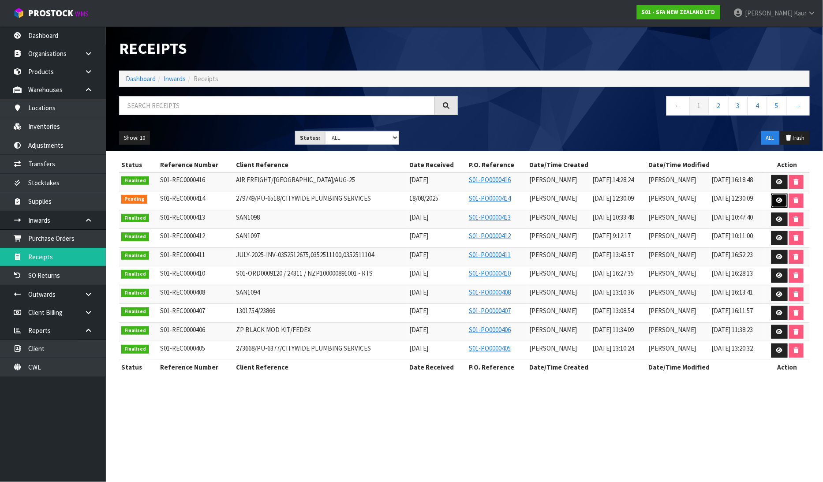
click at [779, 200] on icon at bounding box center [779, 200] width 7 height 6
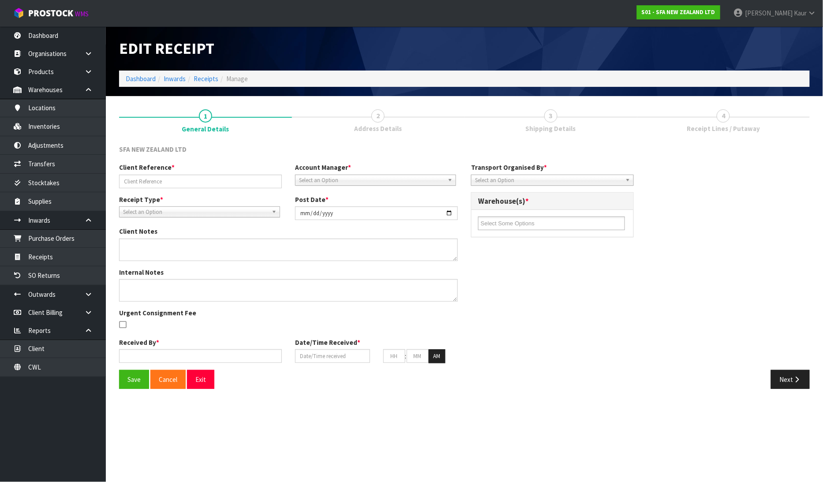
type input "279749/PU-6518/CITYWIDE PLUMBING SERVICES"
type input "[DATE]"
type input "[PERSON_NAME]"
type input "18/08/2025"
type input "12"
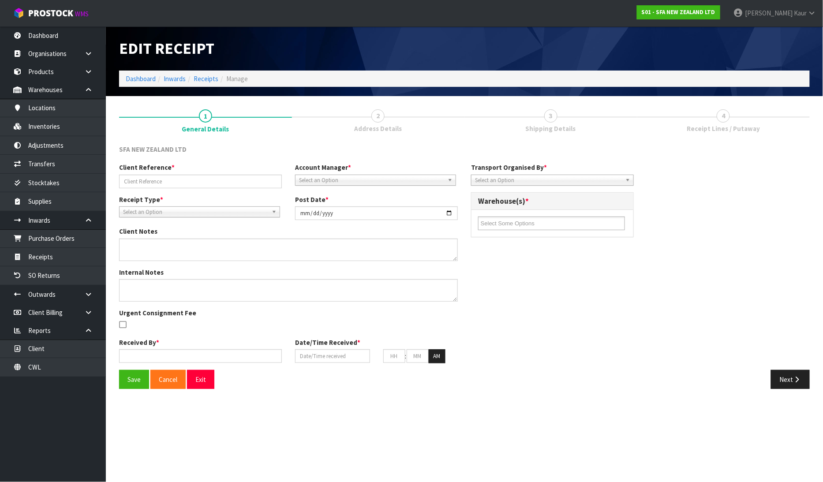
type input "30"
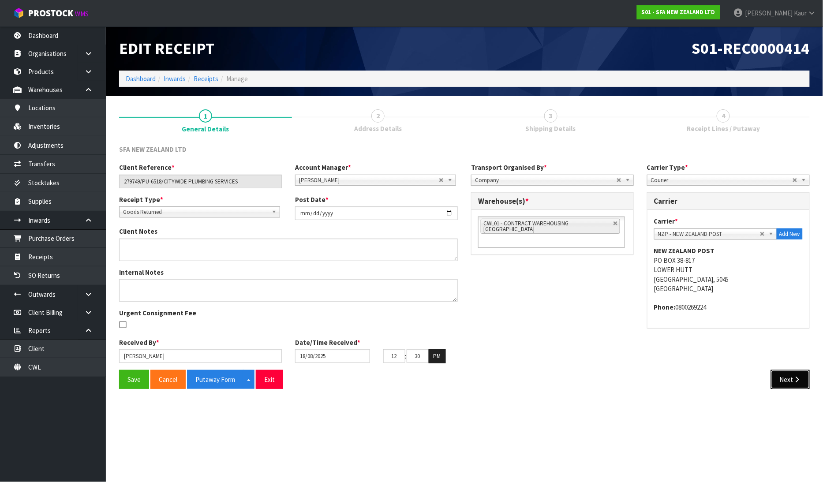
click at [791, 378] on button "Next" at bounding box center [790, 379] width 39 height 19
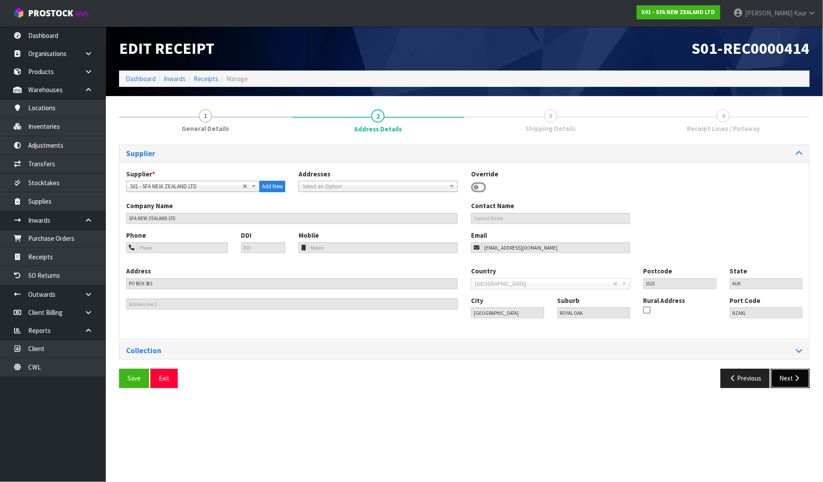
click at [800, 383] on button "Next" at bounding box center [790, 378] width 39 height 19
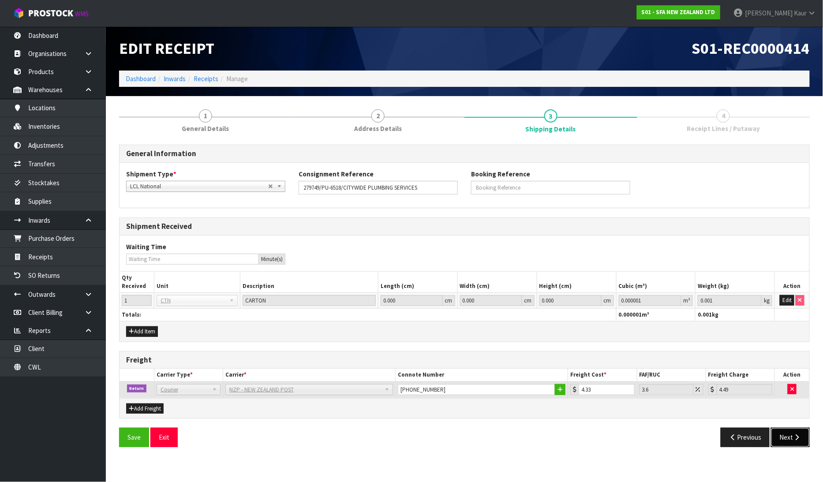
click at [790, 437] on button "Next" at bounding box center [790, 437] width 39 height 19
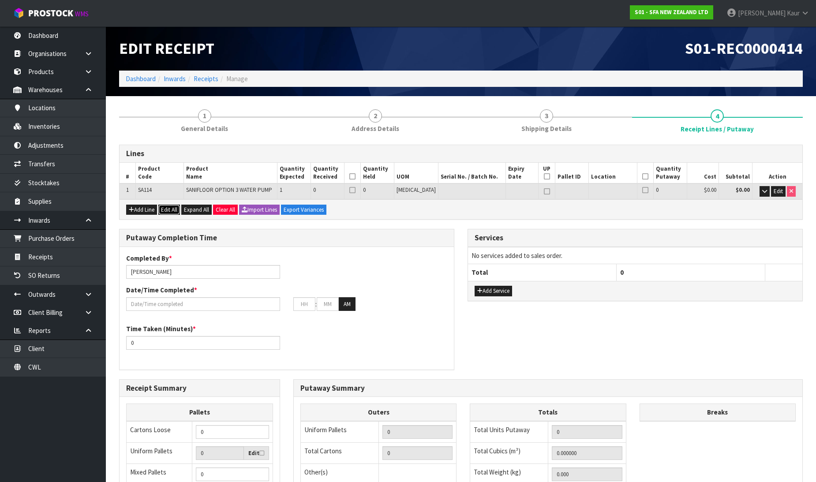
click at [164, 208] on button "Edit All" at bounding box center [169, 210] width 22 height 11
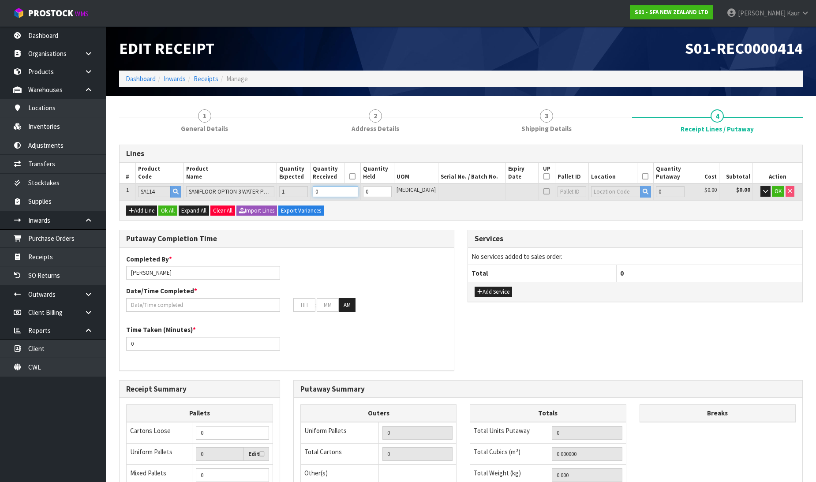
drag, startPoint x: 339, startPoint y: 184, endPoint x: 333, endPoint y: 192, distance: 9.8
click at [339, 185] on td "0" at bounding box center [335, 191] width 50 height 16
click at [333, 192] on input "0" at bounding box center [335, 191] width 45 height 11
type input "1"
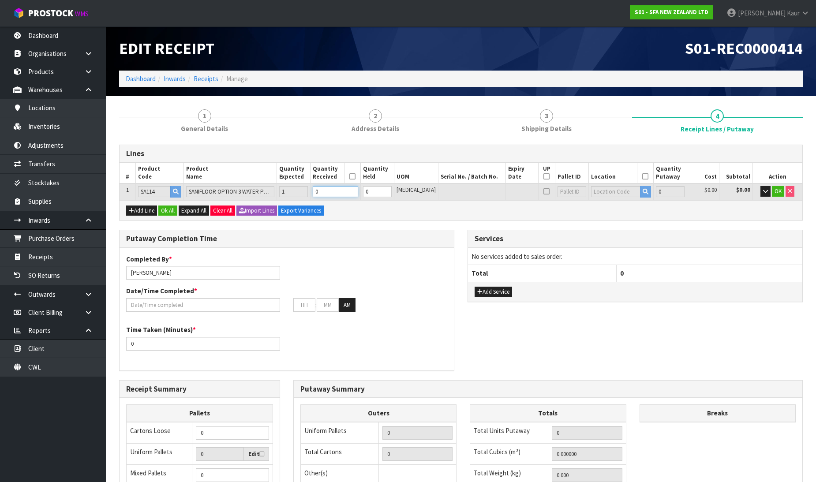
type input "0.034"
type input "8.05"
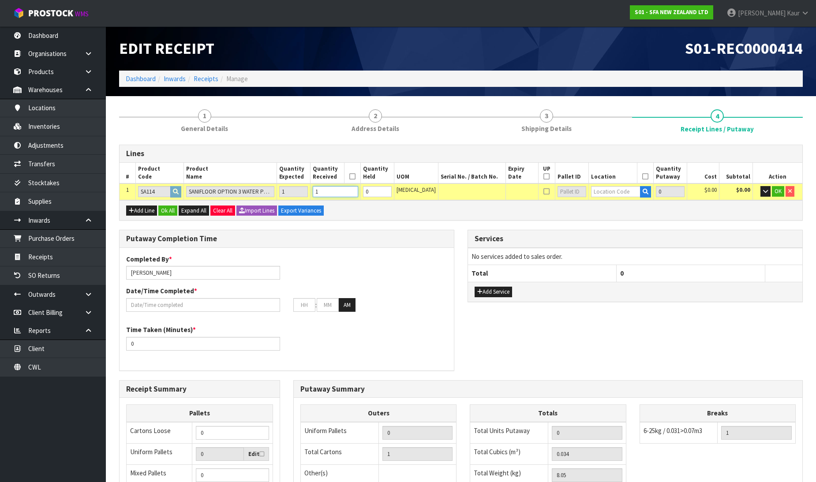
type input "1"
click at [621, 193] on input "text" at bounding box center [615, 191] width 49 height 11
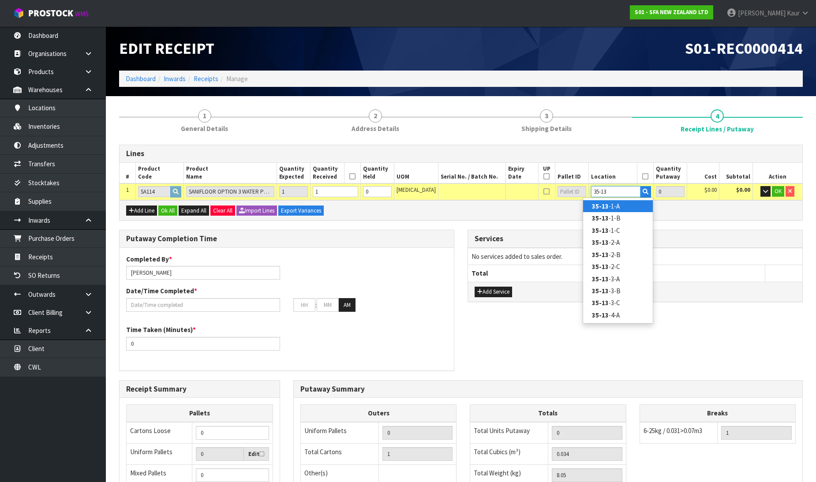
type input "35-13"
click at [610, 206] on link "35-13 -1-A" at bounding box center [618, 206] width 70 height 12
type input "1"
type input "35-13-1-A"
type input "1"
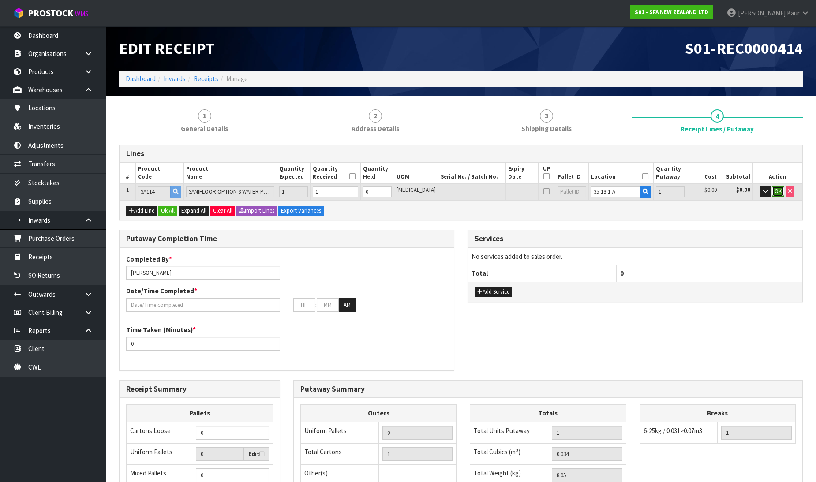
click at [781, 190] on button "OK" at bounding box center [777, 191] width 12 height 11
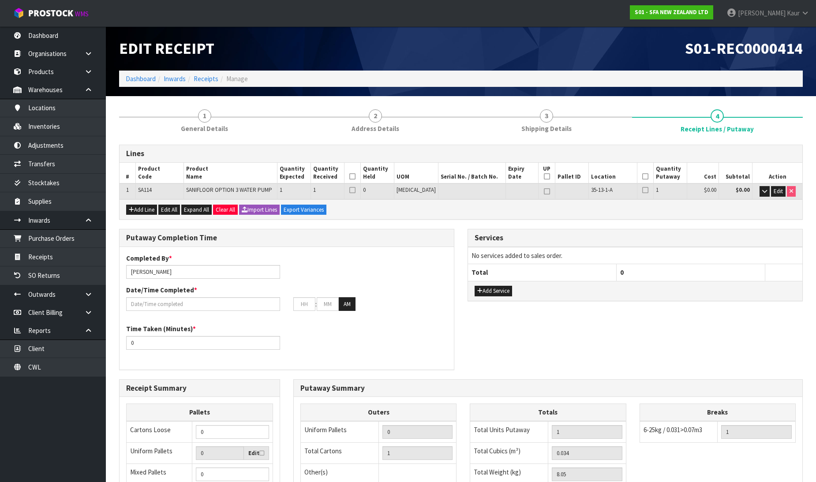
click at [355, 176] on icon at bounding box center [352, 176] width 6 height 0
click at [642, 176] on icon at bounding box center [645, 176] width 6 height 0
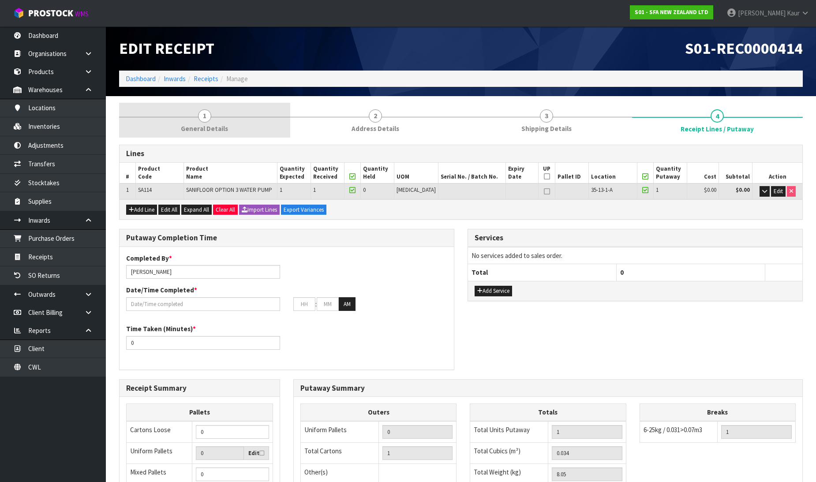
click at [191, 124] on span "General Details" at bounding box center [204, 128] width 47 height 9
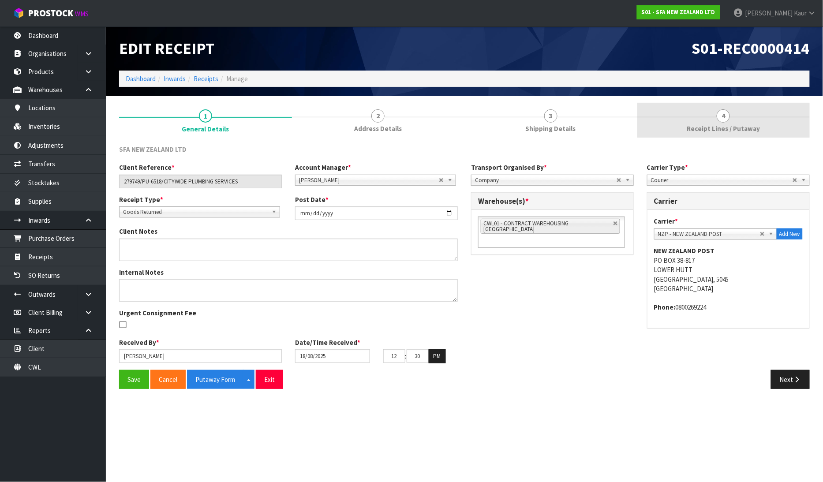
click at [715, 123] on link "4 Receipt Lines / Putaway" at bounding box center [723, 120] width 173 height 35
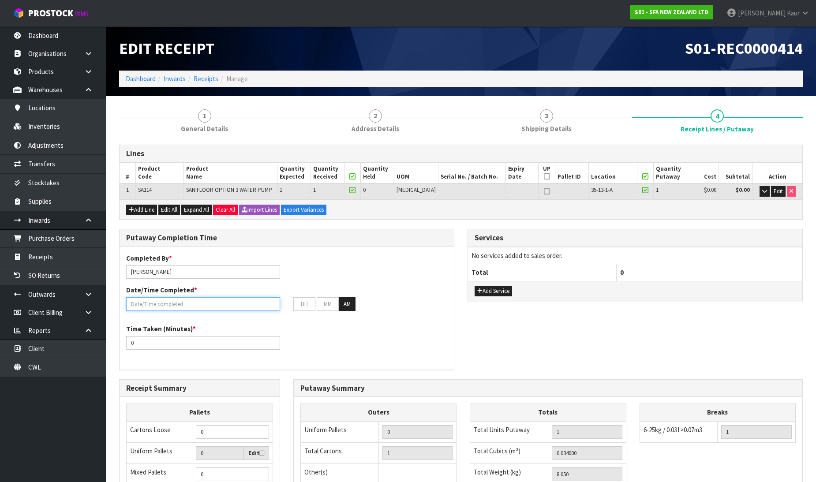
click at [139, 302] on input "text" at bounding box center [203, 304] width 154 height 14
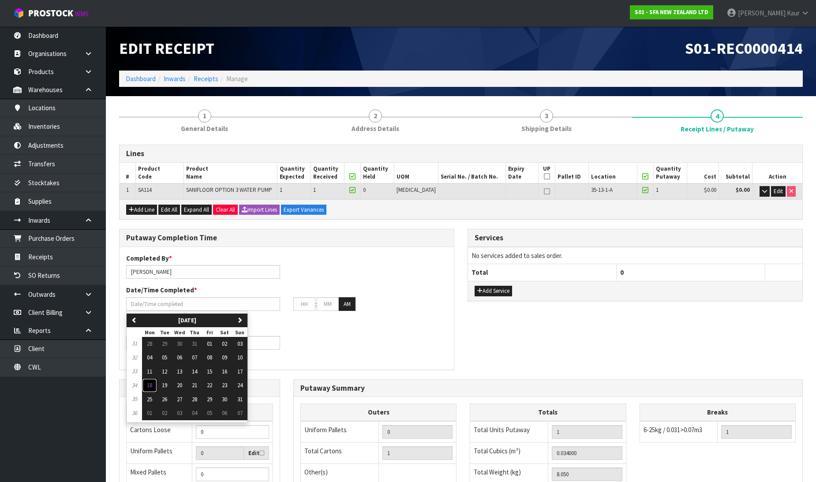
drag, startPoint x: 147, startPoint y: 388, endPoint x: 146, endPoint y: 378, distance: 10.2
click at [146, 388] on button "18" at bounding box center [149, 385] width 15 height 14
type input "18/08/2025"
type input "12"
type input "00"
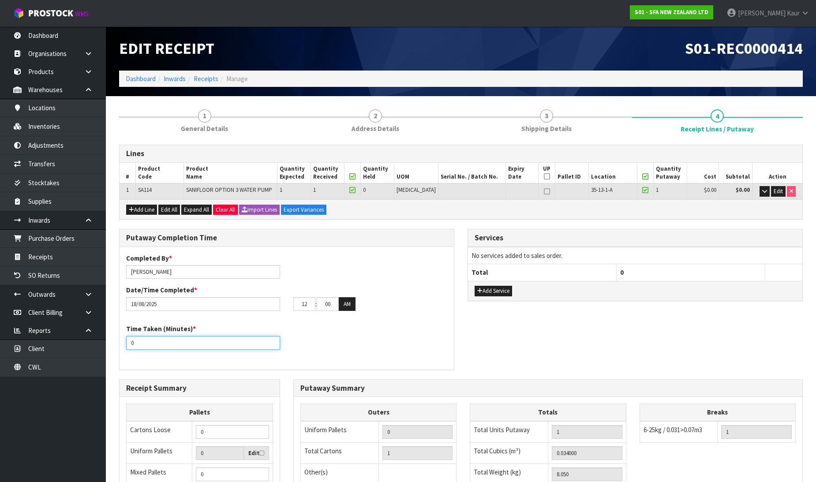
drag, startPoint x: 132, startPoint y: 340, endPoint x: 117, endPoint y: 339, distance: 15.1
click at [117, 339] on div "Putaway Completion Time Completed By * Prabhneet Kaur Date/Time Completed * 18/…" at bounding box center [286, 304] width 348 height 150
type input "10"
drag, startPoint x: 314, startPoint y: 305, endPoint x: 294, endPoint y: 302, distance: 20.1
click at [294, 302] on input "12" at bounding box center [304, 304] width 22 height 14
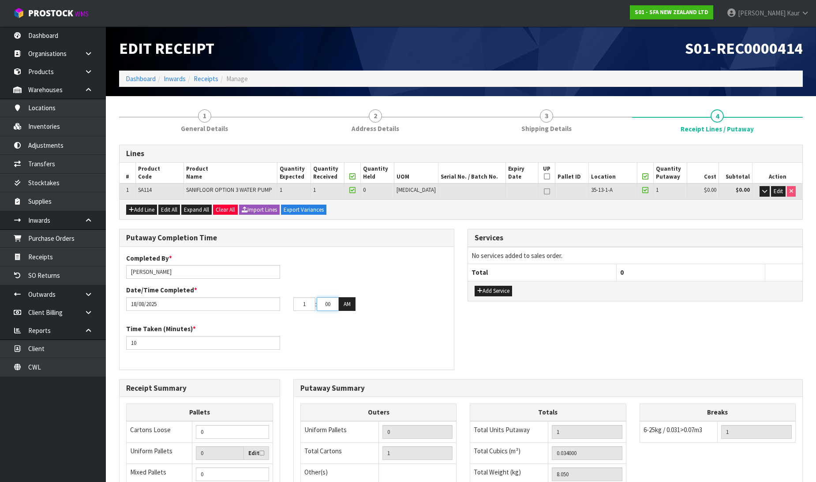
type input "01"
drag, startPoint x: 331, startPoint y: 301, endPoint x: 312, endPoint y: 301, distance: 19.0
click at [312, 301] on tr "01 : 00 : 00 AM" at bounding box center [324, 304] width 62 height 14
type input "08"
click at [349, 300] on button "AM" at bounding box center [347, 304] width 17 height 14
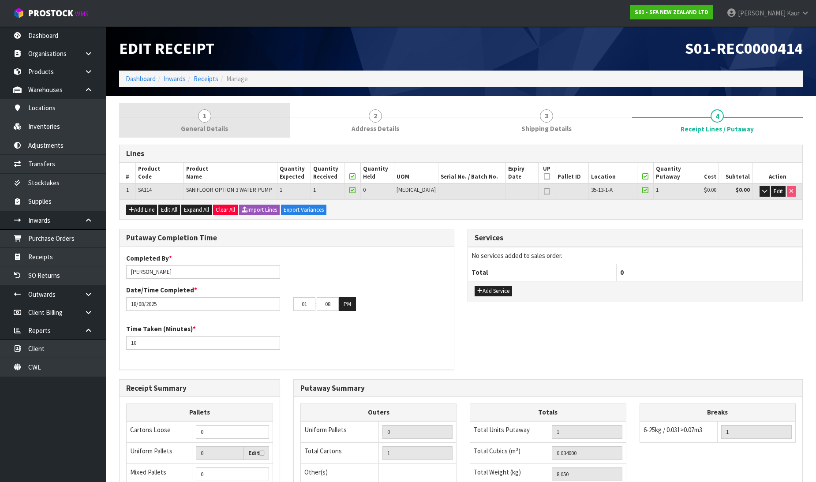
click at [213, 120] on link "1 General Details" at bounding box center [204, 120] width 171 height 35
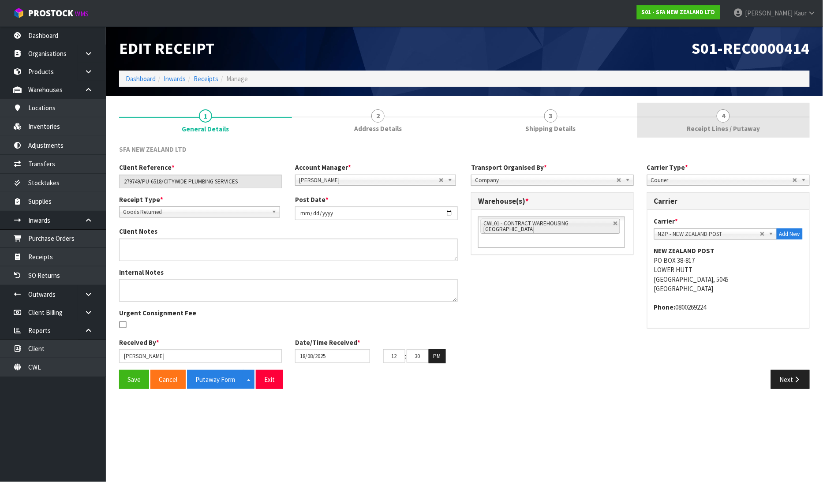
click at [719, 113] on span "4" at bounding box center [722, 115] width 13 height 13
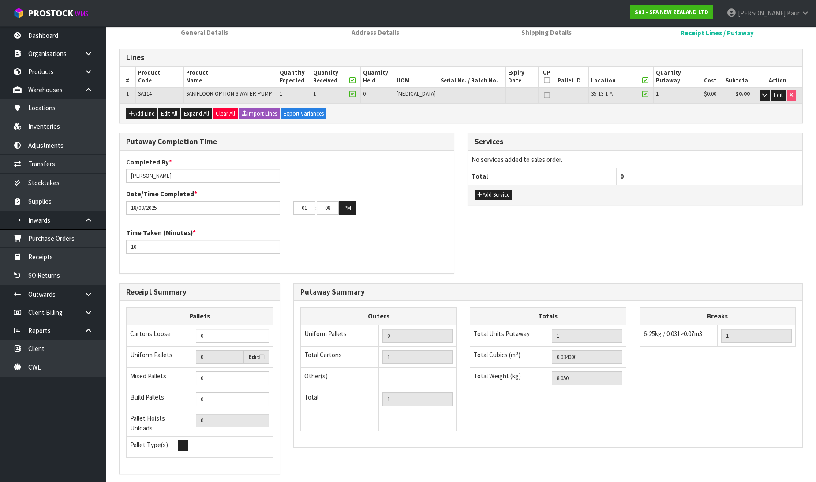
scroll to position [144, 0]
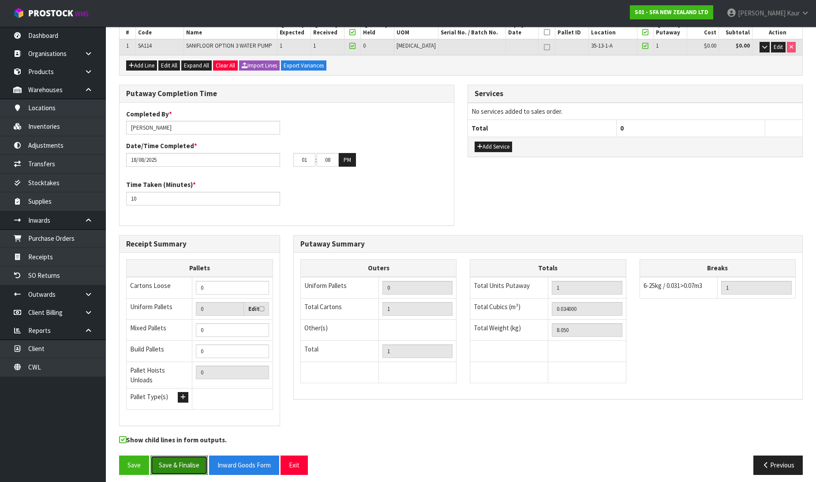
click at [182, 456] on button "Save & Finalise" at bounding box center [178, 464] width 57 height 19
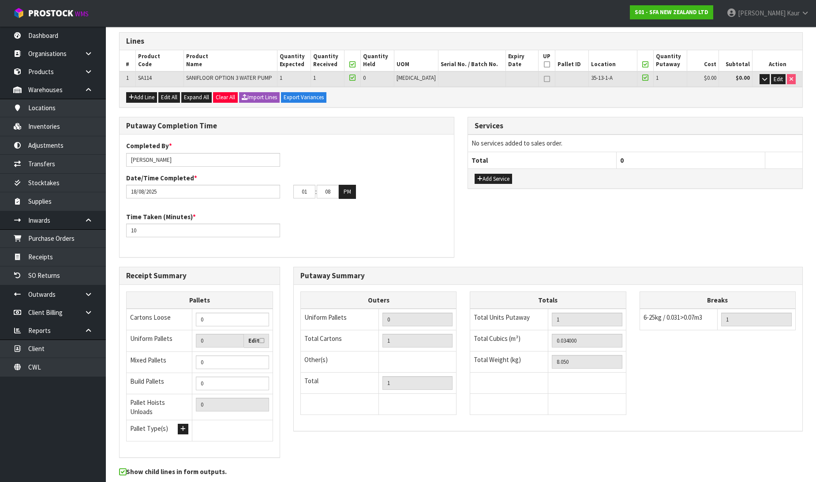
scroll to position [0, 0]
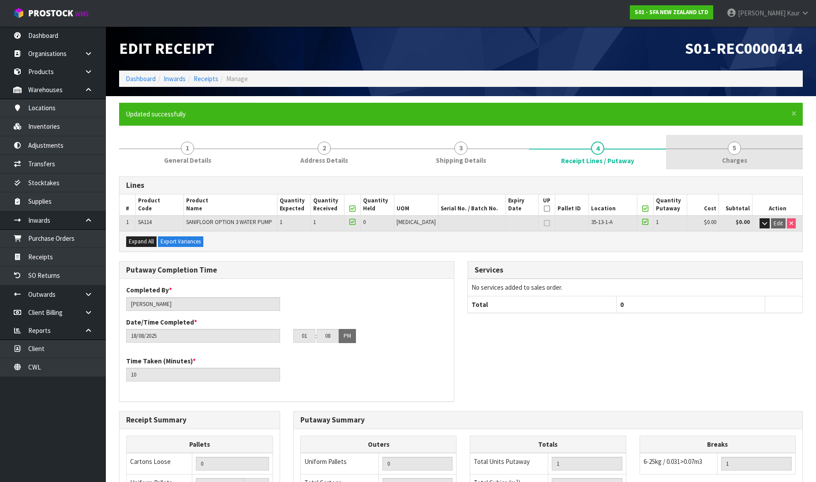
click at [738, 153] on link "5 Charges" at bounding box center [734, 152] width 137 height 35
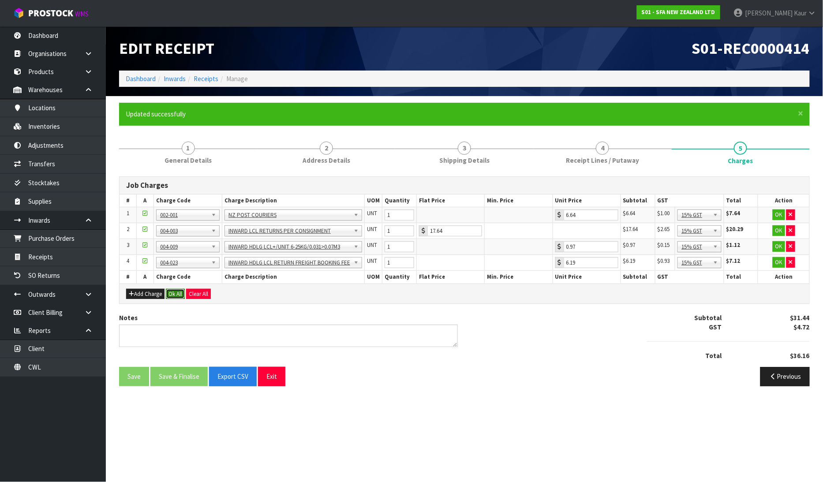
click at [180, 293] on button "Ok All" at bounding box center [175, 294] width 19 height 11
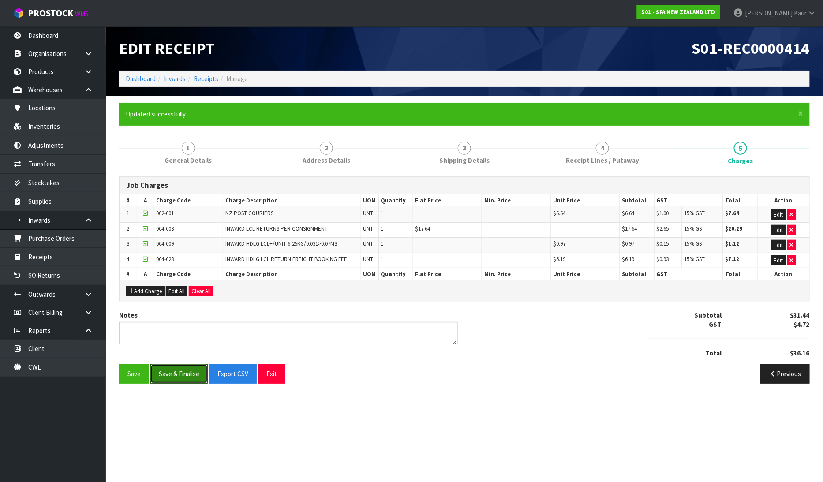
drag, startPoint x: 168, startPoint y: 367, endPoint x: 162, endPoint y: 358, distance: 11.4
click at [168, 368] on button "Save & Finalise" at bounding box center [178, 373] width 57 height 19
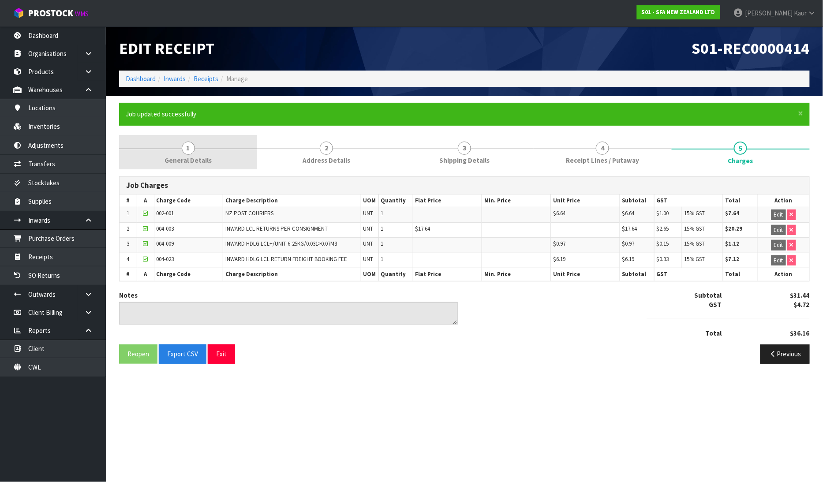
click at [186, 155] on link "1 General Details" at bounding box center [188, 152] width 138 height 35
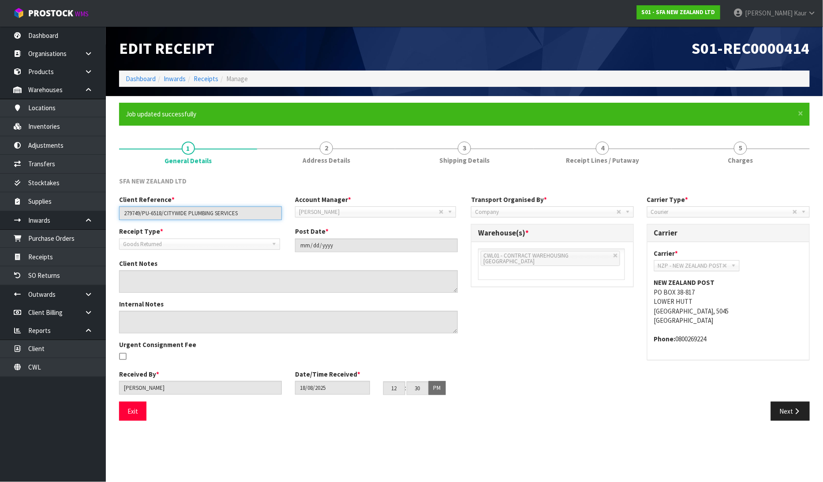
drag, startPoint x: 248, startPoint y: 209, endPoint x: 114, endPoint y: 210, distance: 134.5
click at [114, 210] on div "Client Reference * 279749/PU-6518/CITYWIDE PLUMBING SERVICES" at bounding box center [200, 207] width 176 height 25
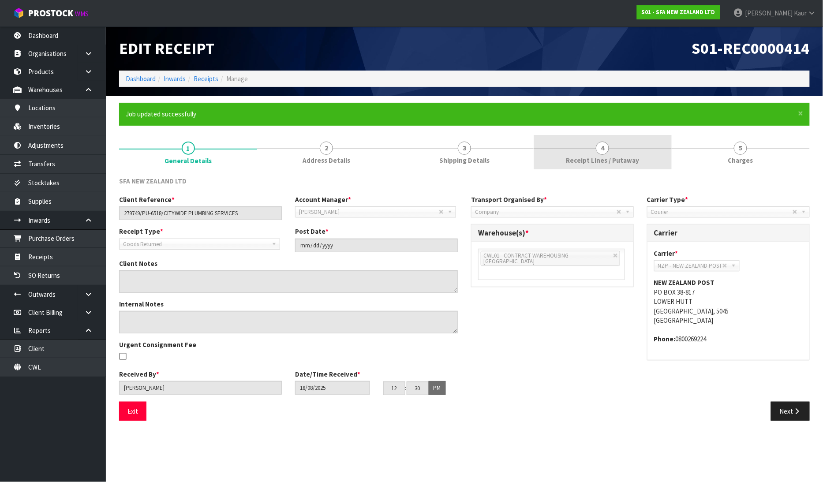
click at [568, 159] on span "Receipt Lines / Putaway" at bounding box center [602, 160] width 73 height 9
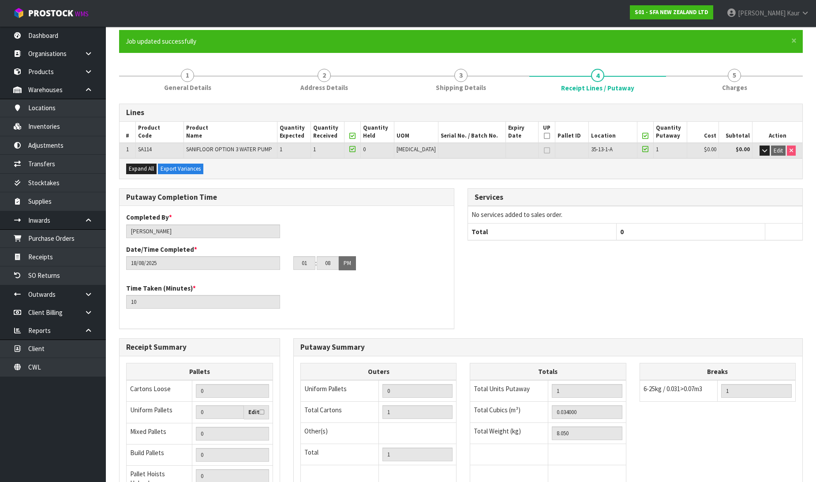
scroll to position [176, 0]
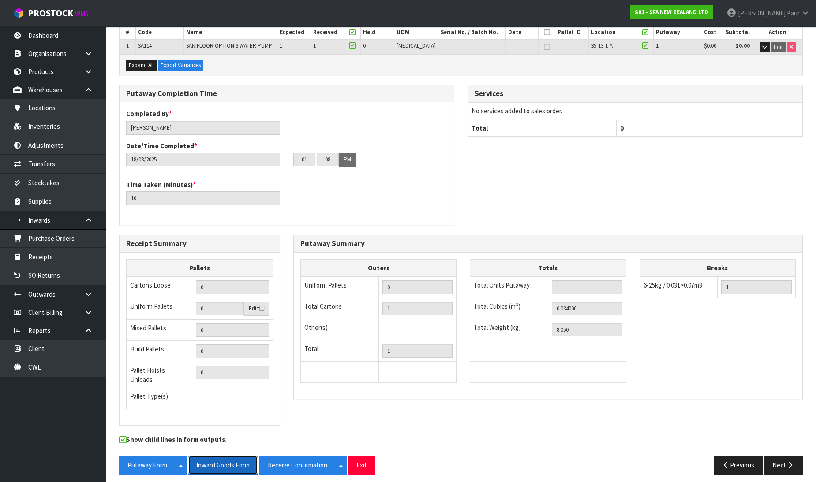
click at [227, 460] on button "Inward Goods Form" at bounding box center [223, 464] width 70 height 19
click at [69, 373] on link "CWL" at bounding box center [53, 367] width 106 height 18
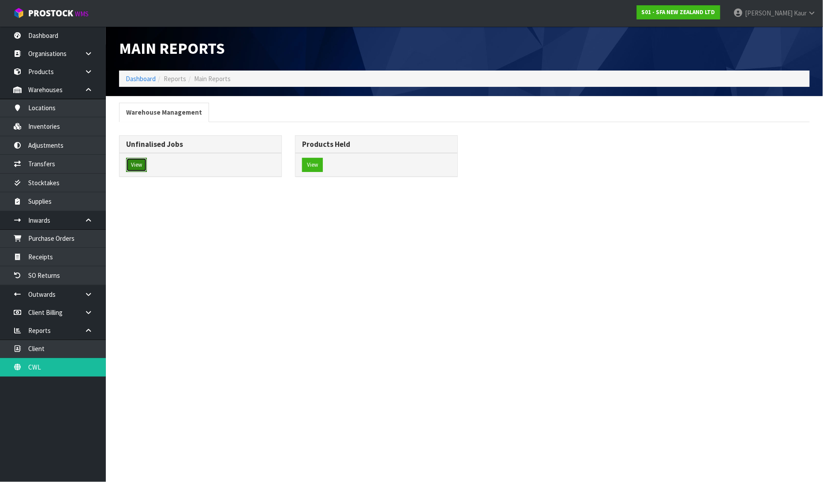
click at [139, 164] on button "View" at bounding box center [136, 165] width 21 height 14
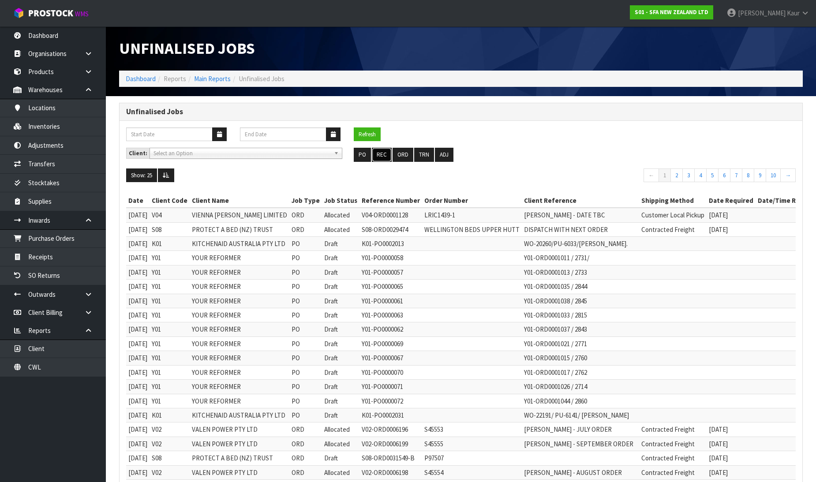
click at [384, 155] on button "REC" at bounding box center [382, 155] width 20 height 14
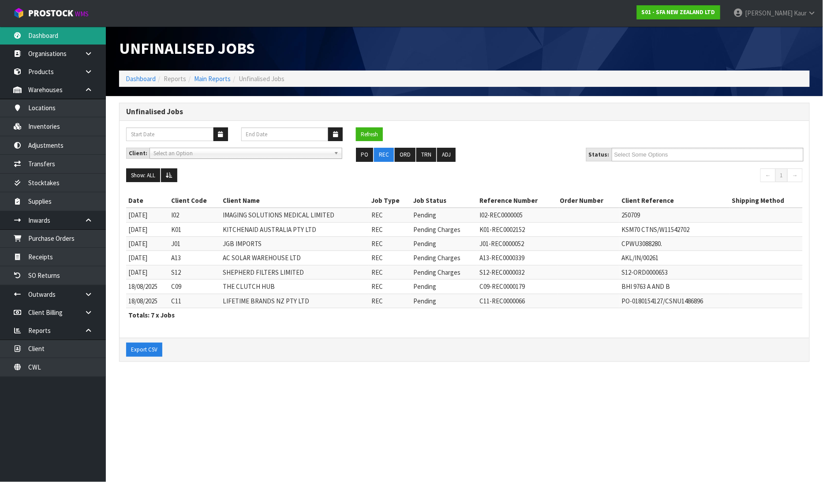
click at [47, 34] on link "Dashboard" at bounding box center [53, 35] width 106 height 18
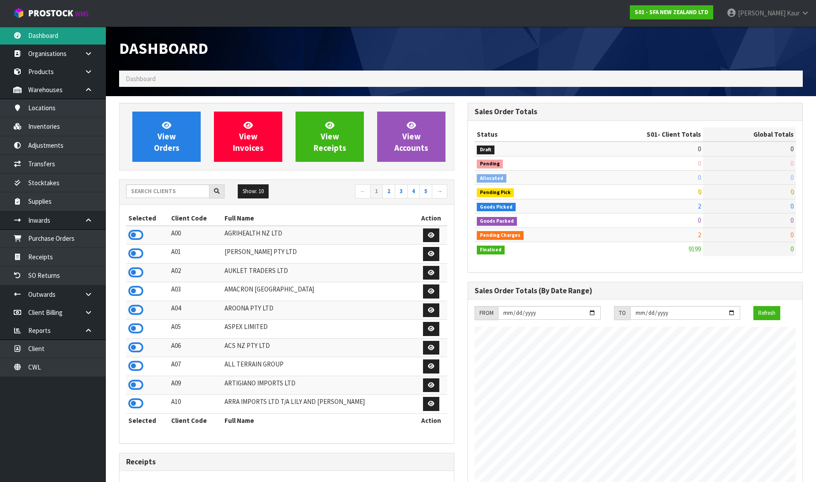
scroll to position [668, 348]
click at [43, 258] on link "Receipts" at bounding box center [53, 257] width 106 height 18
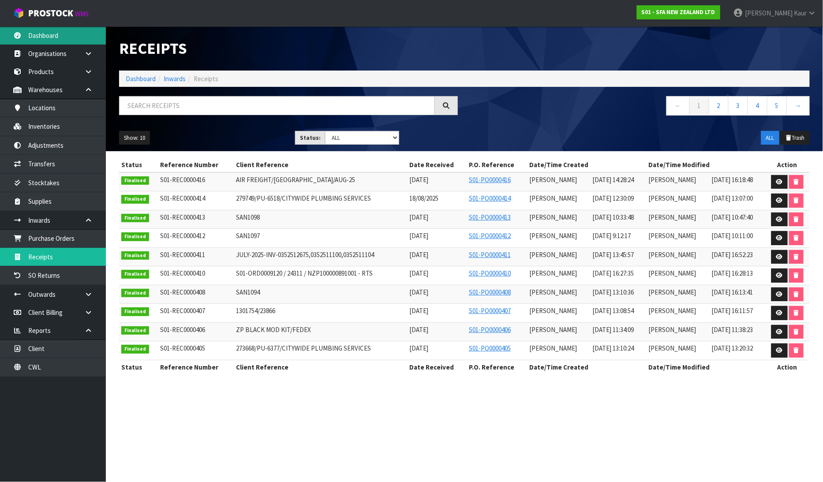
drag, startPoint x: 67, startPoint y: 42, endPoint x: 182, endPoint y: 117, distance: 136.6
click at [67, 42] on link "Dashboard" at bounding box center [53, 35] width 106 height 18
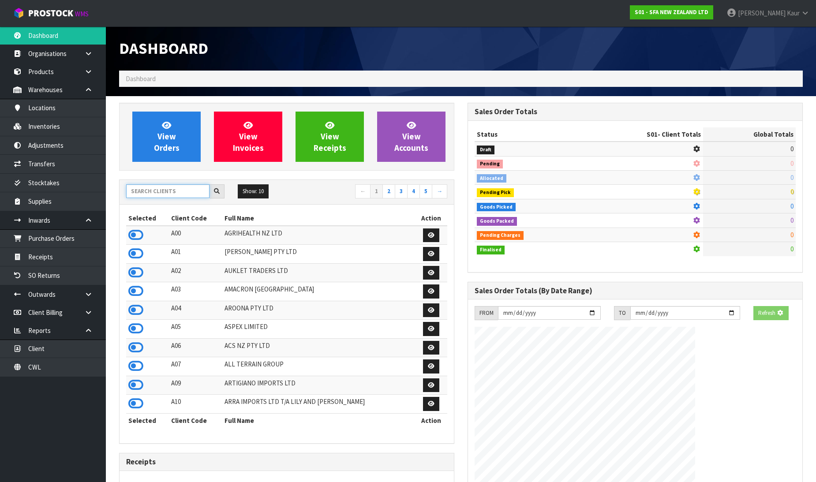
click at [172, 192] on input "text" at bounding box center [167, 191] width 83 height 14
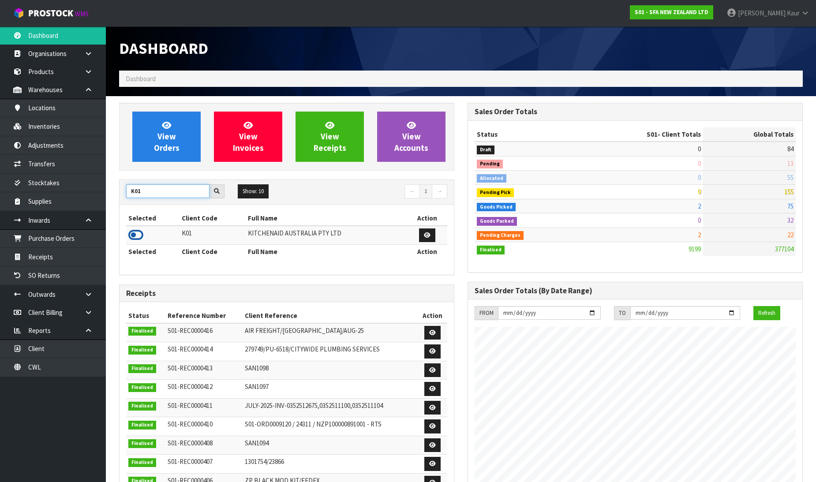
type input "K01"
click at [131, 232] on icon at bounding box center [135, 234] width 15 height 13
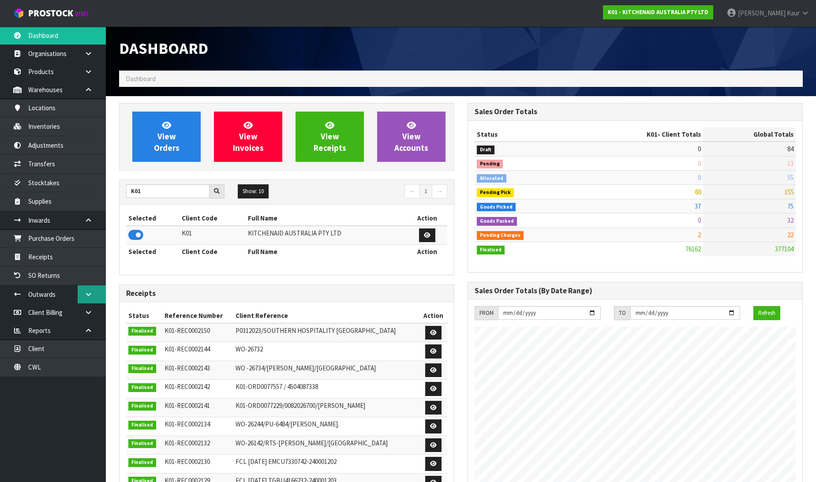
click at [87, 296] on icon at bounding box center [88, 294] width 8 height 7
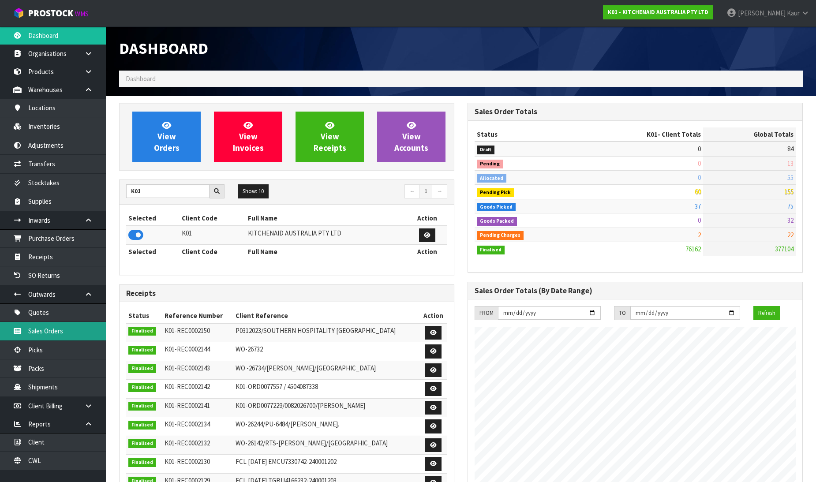
click at [50, 336] on link "Sales Orders" at bounding box center [53, 331] width 106 height 18
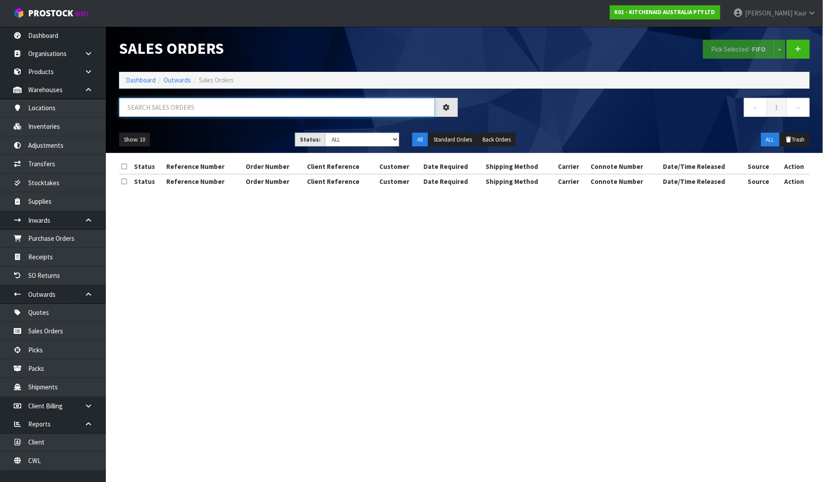
click at [161, 109] on input "text" at bounding box center [277, 107] width 316 height 19
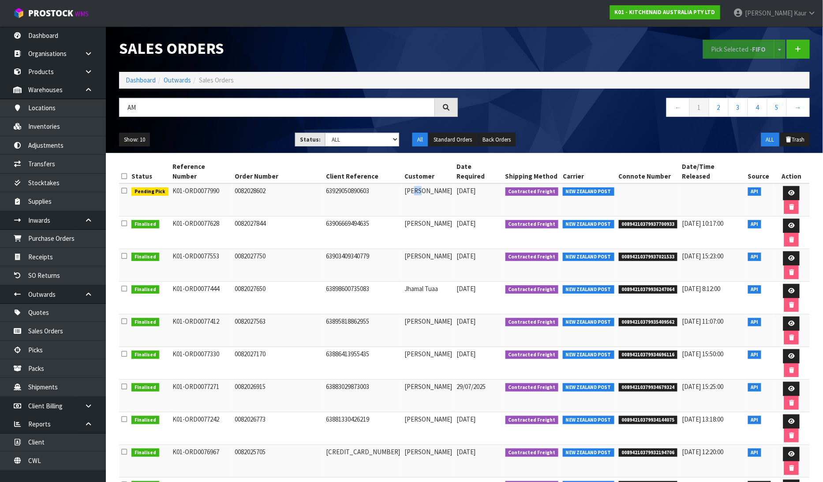
click at [402, 183] on td "Samantha Caddy" at bounding box center [428, 199] width 52 height 33
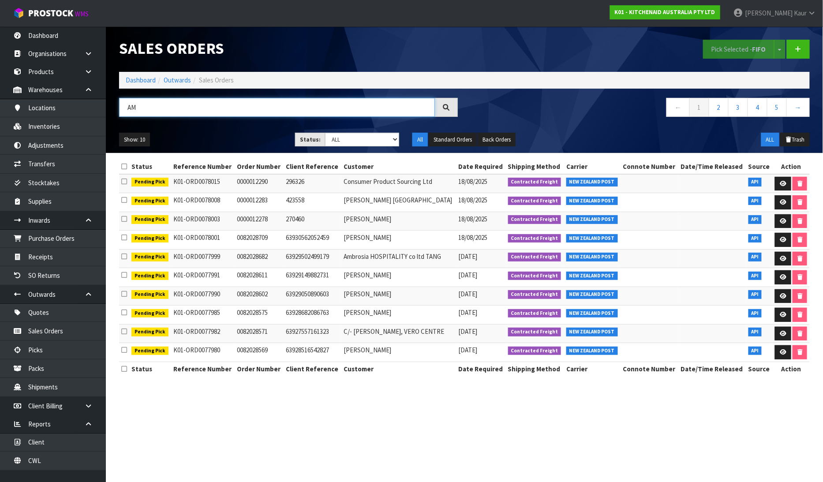
click at [151, 113] on input "AM" at bounding box center [277, 107] width 316 height 19
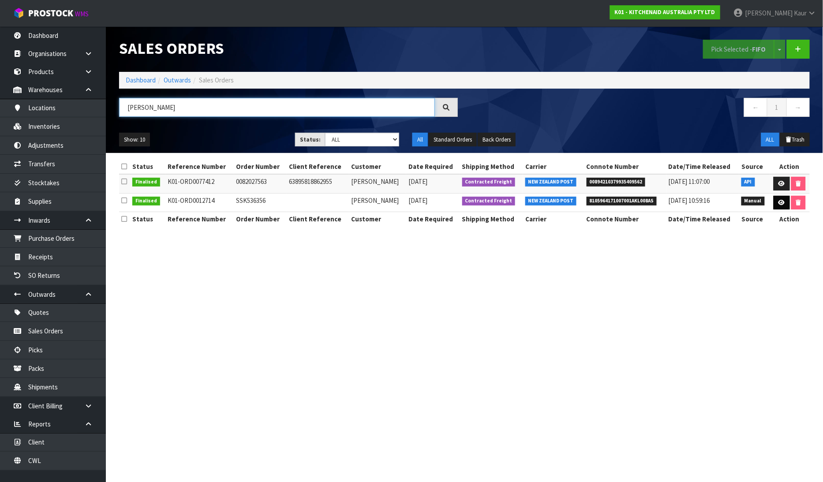
type input "AMANDA KENNEDY"
click at [779, 204] on icon at bounding box center [781, 203] width 7 height 6
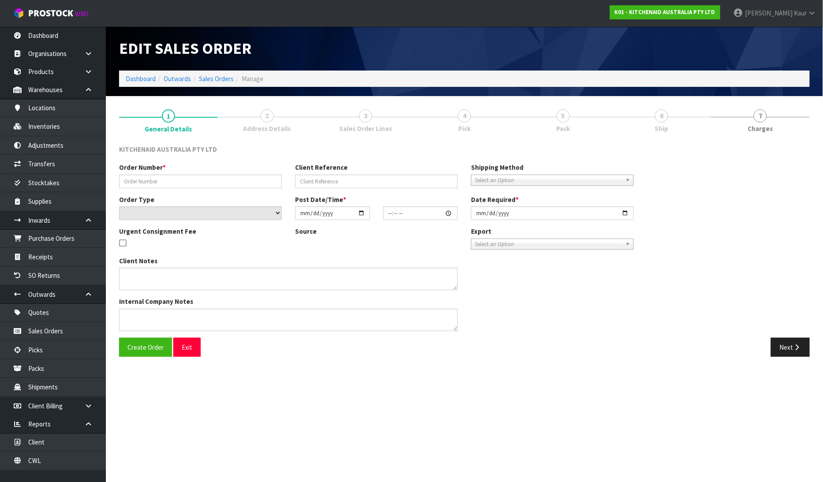
type input "SSK536356"
select select "number:0"
type input "2020-12-04"
type input "00:00:00.000"
type input "2020-12-04"
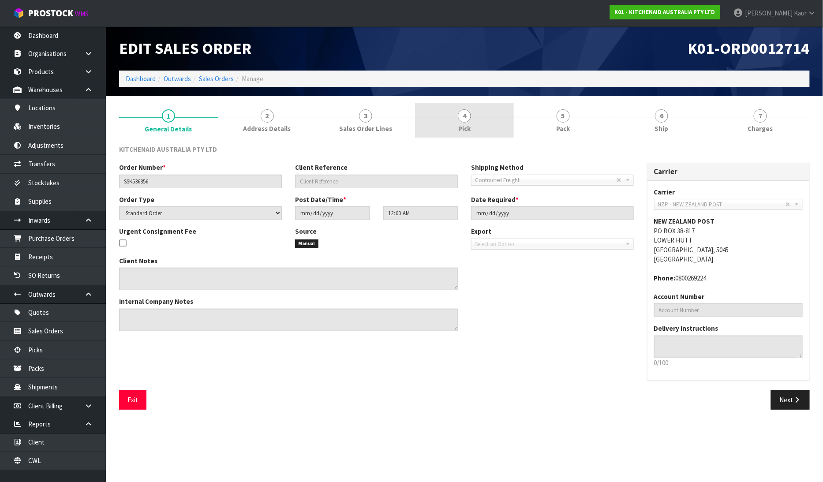
click at [466, 127] on span "Pick" at bounding box center [464, 128] width 12 height 9
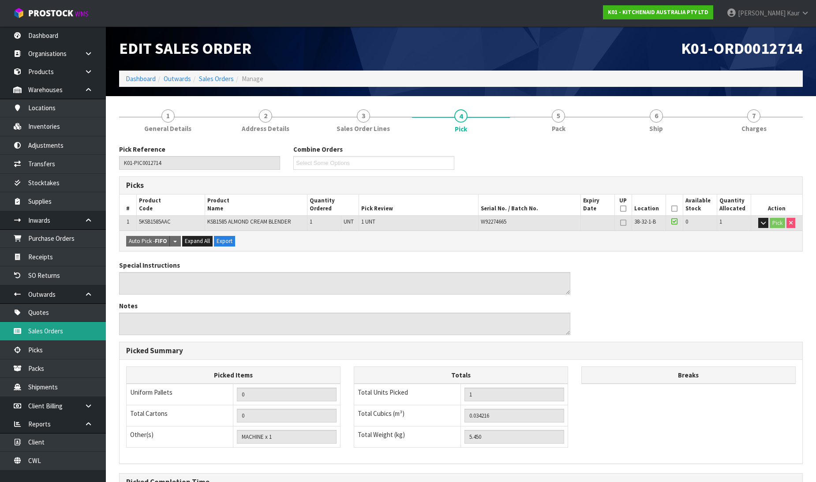
click at [49, 334] on link "Sales Orders" at bounding box center [53, 331] width 106 height 18
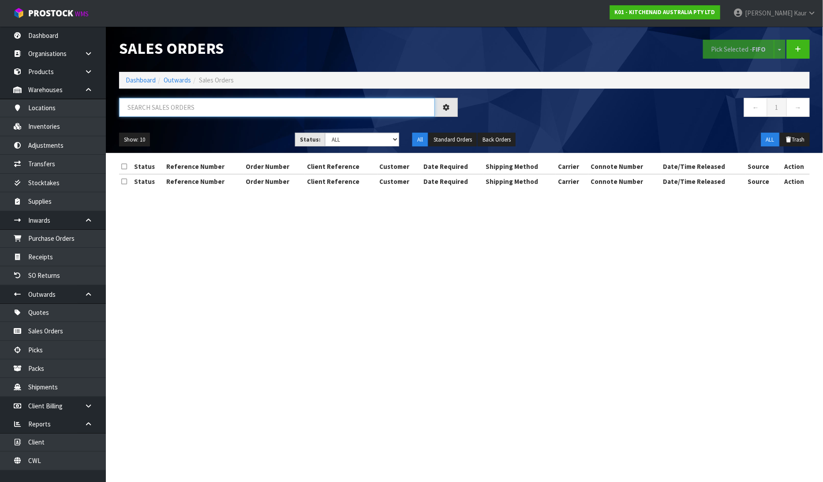
click at [152, 111] on input "text" at bounding box center [277, 107] width 316 height 19
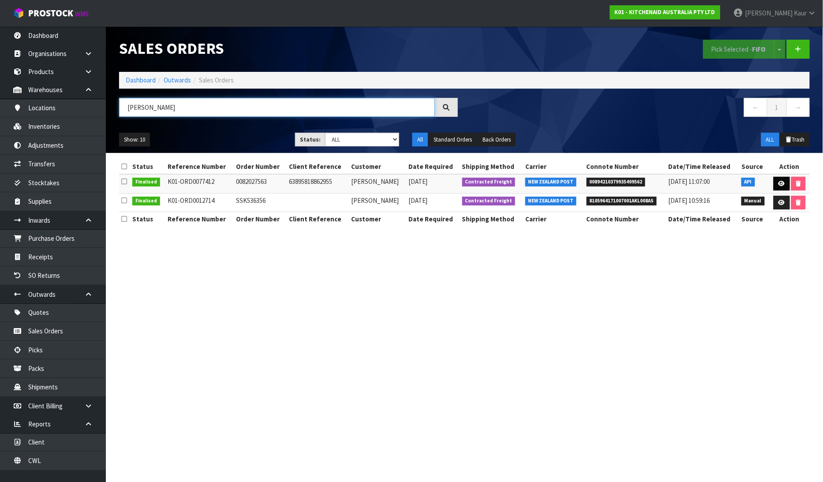
type input "AMANDA KENNEDY"
click at [782, 183] on icon at bounding box center [781, 184] width 7 height 6
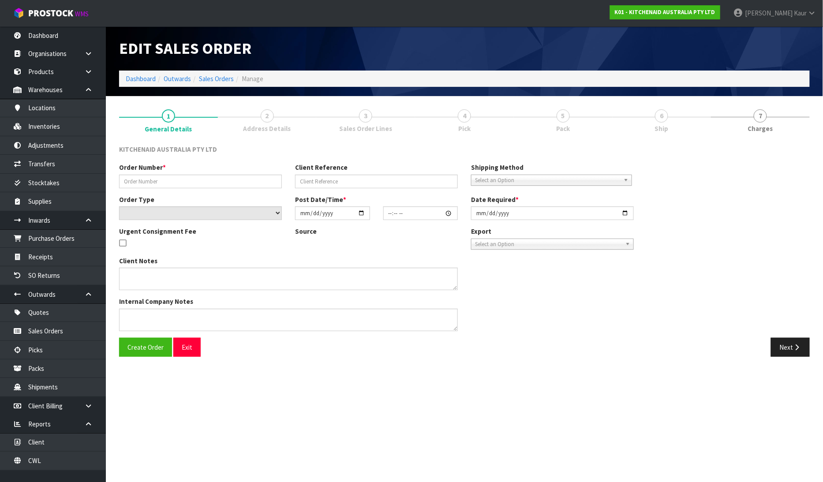
type input "0082027563"
type input "63895818862955"
select select "number:0"
type input "2025-08-03"
type input "13:32:42.000"
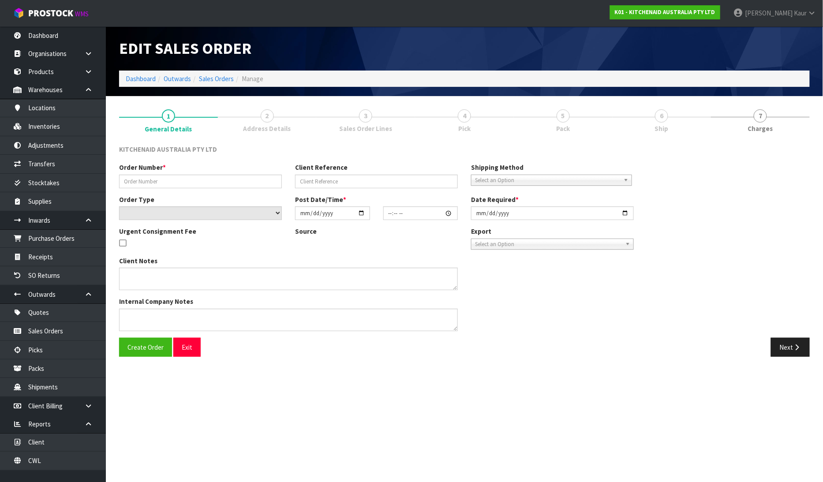
type input "2025-08-03"
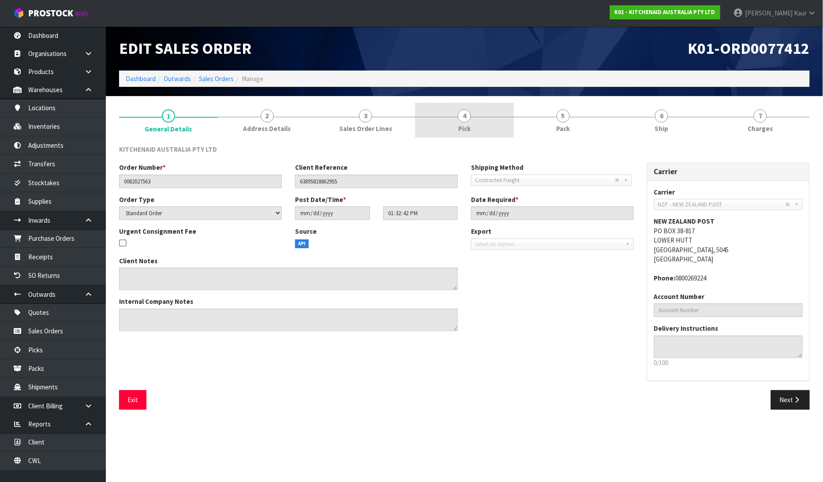
click at [465, 116] on span "4" at bounding box center [464, 115] width 13 height 13
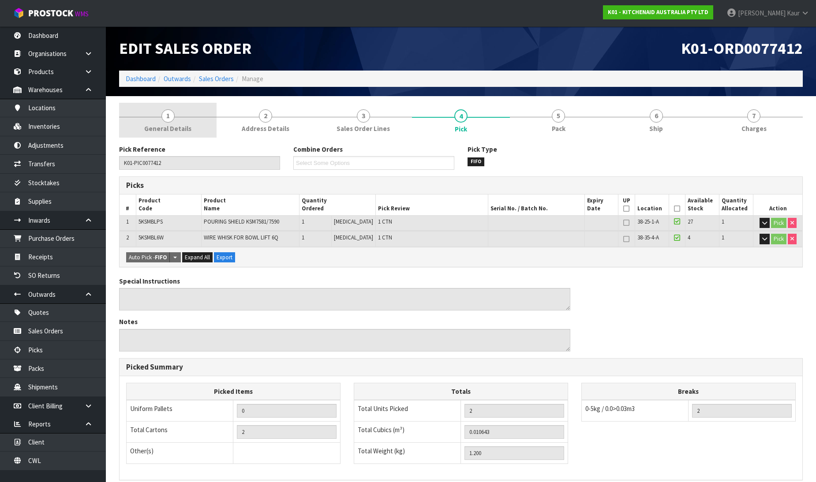
click at [168, 124] on span "General Details" at bounding box center [167, 128] width 47 height 9
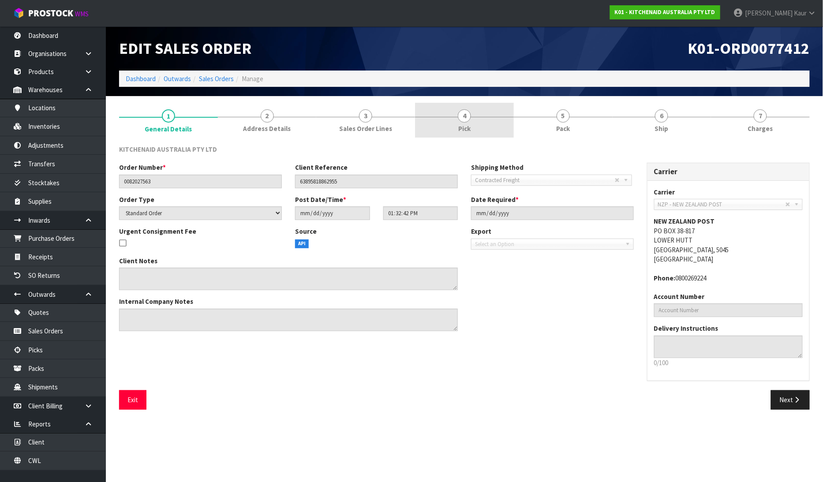
click at [472, 123] on link "4 Pick" at bounding box center [464, 120] width 99 height 35
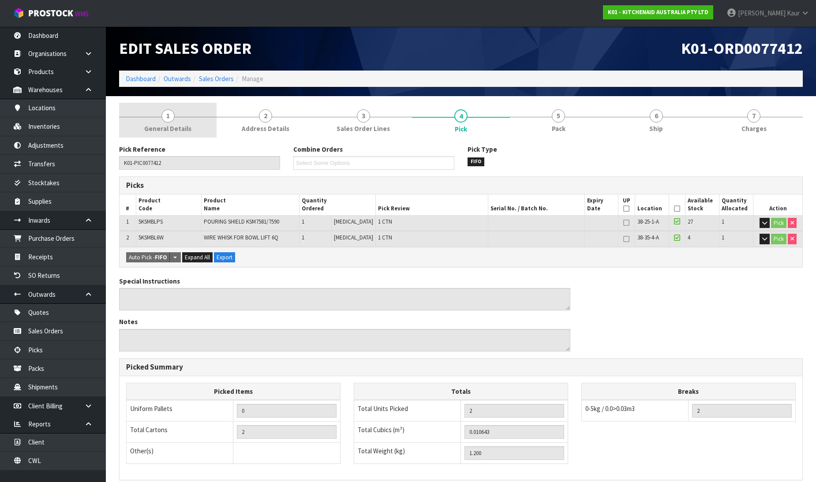
click at [177, 111] on link "1 General Details" at bounding box center [167, 120] width 97 height 35
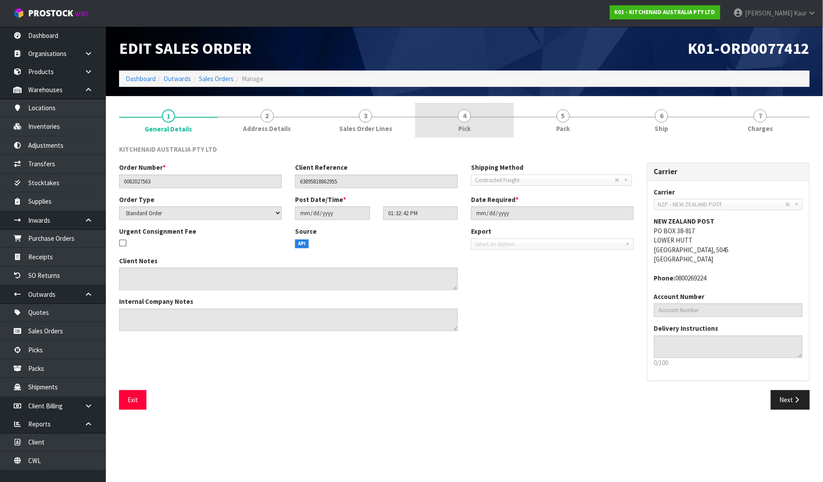
click at [451, 126] on link "4 Pick" at bounding box center [464, 120] width 99 height 35
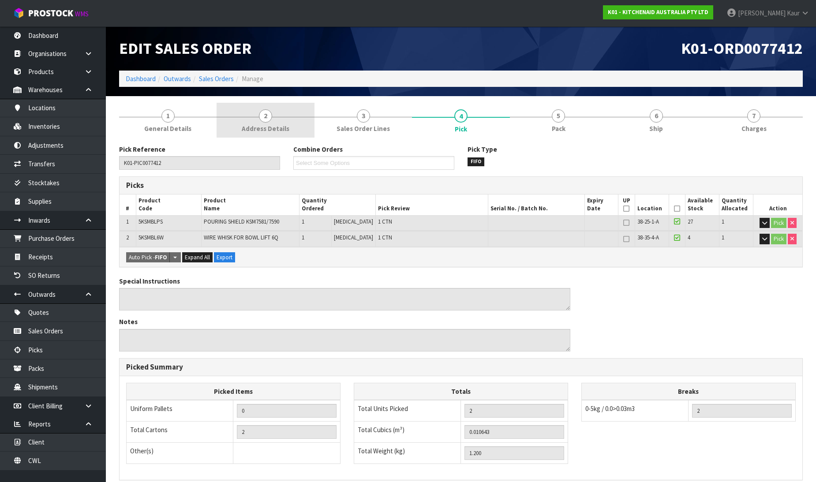
click at [262, 120] on span "2" at bounding box center [265, 115] width 13 height 13
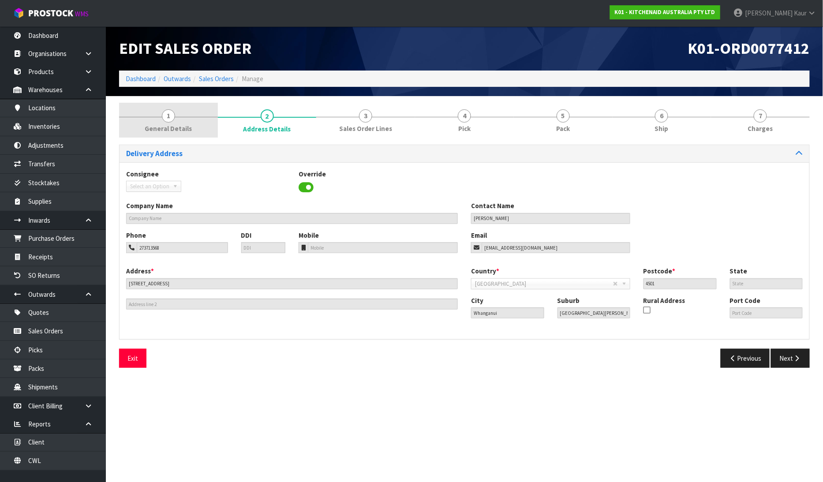
click at [174, 122] on link "1 General Details" at bounding box center [168, 120] width 99 height 35
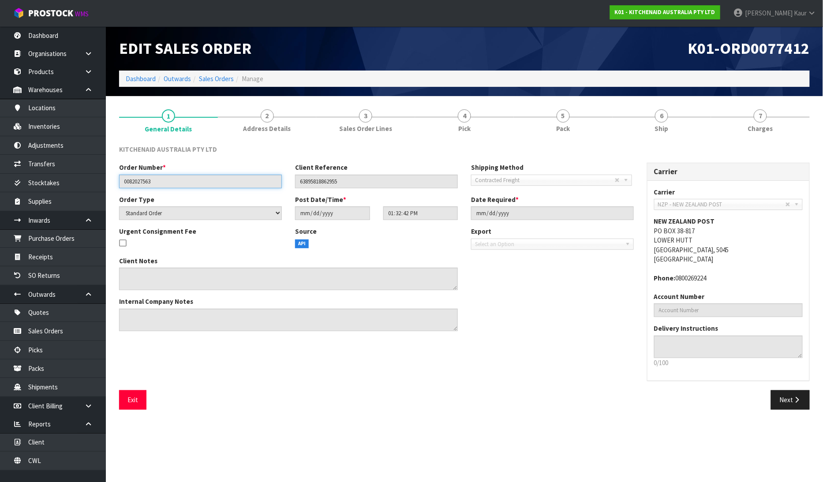
drag, startPoint x: 164, startPoint y: 180, endPoint x: 116, endPoint y: 181, distance: 47.2
click at [116, 181] on div "Order Number * 0082027563" at bounding box center [200, 175] width 176 height 25
click at [341, 176] on input "63895818862955" at bounding box center [376, 182] width 163 height 14
drag, startPoint x: 343, startPoint y: 179, endPoint x: 284, endPoint y: 181, distance: 58.6
click at [284, 181] on div "Order Number * 0082027563 Client Reference 63895818862955 Shipping Method Clien…" at bounding box center [376, 179] width 528 height 32
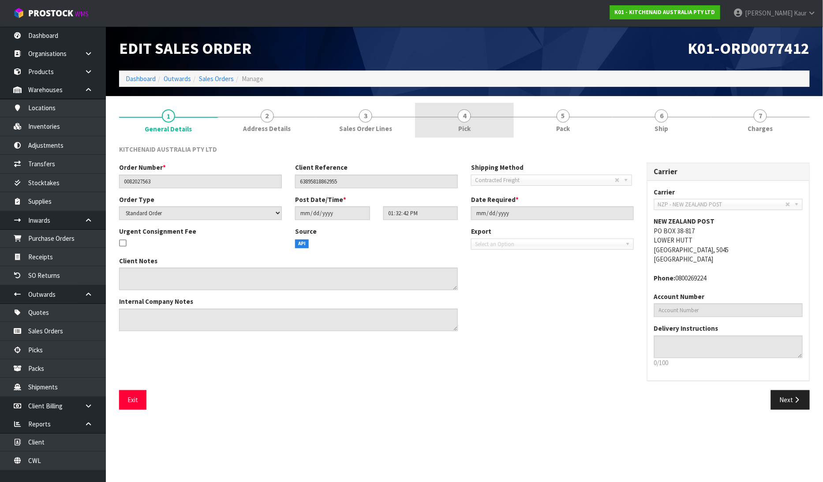
click at [464, 124] on span "Pick" at bounding box center [464, 128] width 12 height 9
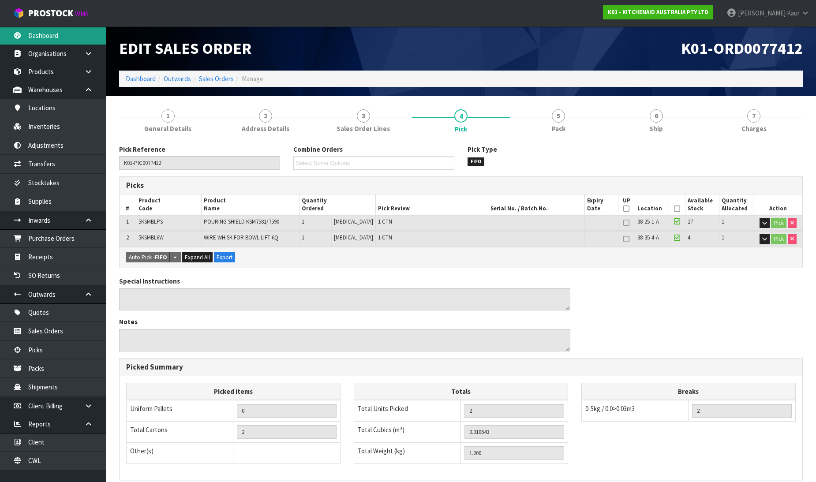
click at [36, 40] on link "Dashboard" at bounding box center [53, 35] width 106 height 18
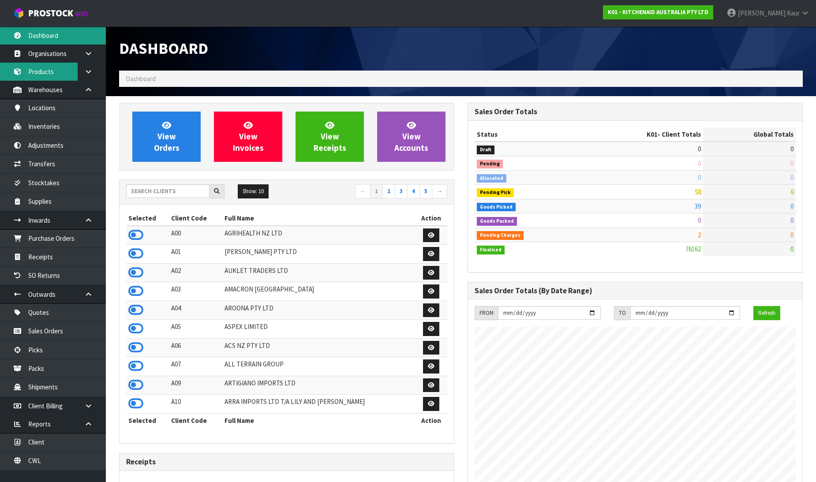
scroll to position [668, 348]
click at [140, 233] on icon at bounding box center [135, 234] width 15 height 13
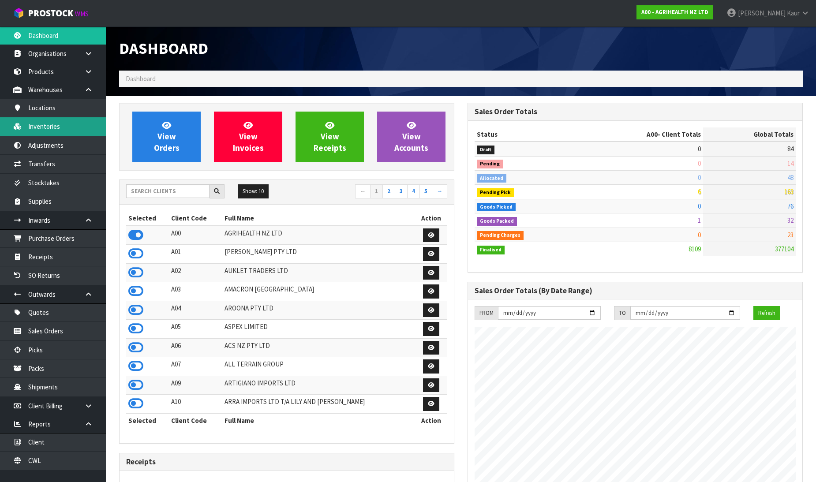
click at [69, 119] on link "Inventories" at bounding box center [53, 126] width 106 height 18
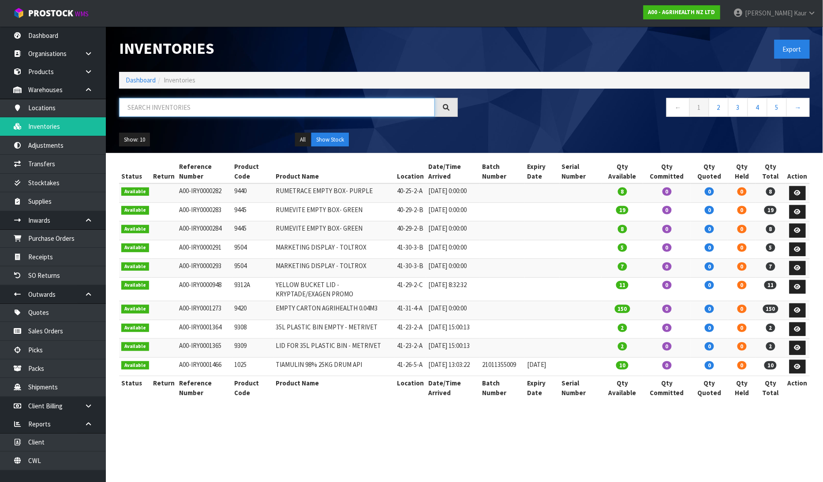
click at [209, 100] on input "text" at bounding box center [277, 107] width 316 height 19
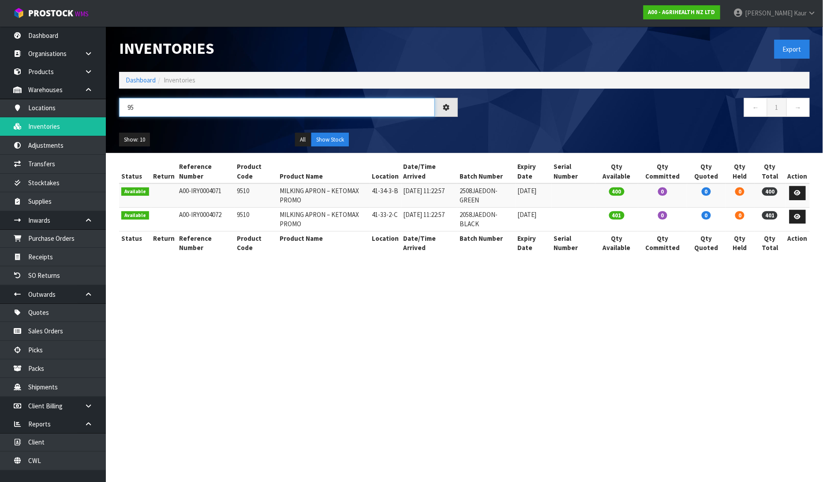
type input "9"
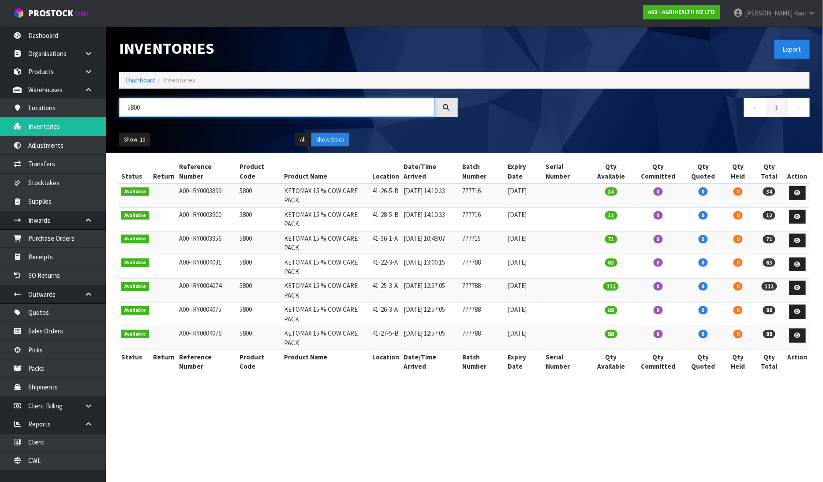
type input "5800"
click at [120, 279] on td "Available" at bounding box center [135, 291] width 32 height 24
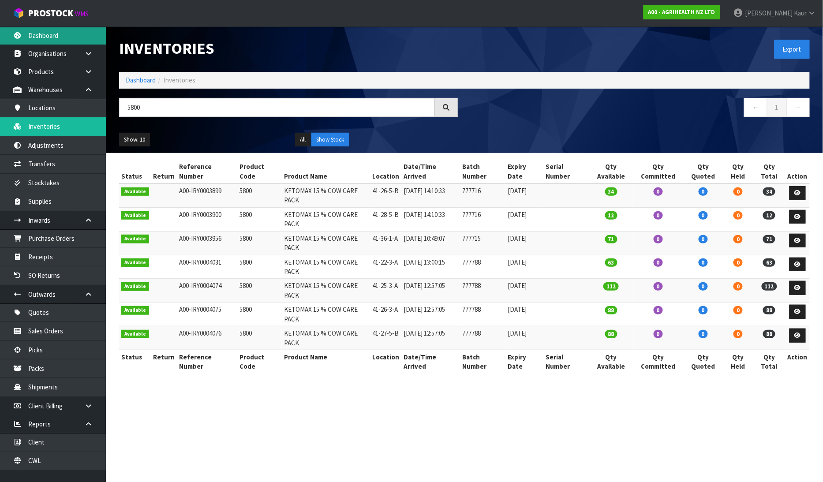
click at [53, 35] on link "Dashboard" at bounding box center [53, 35] width 106 height 18
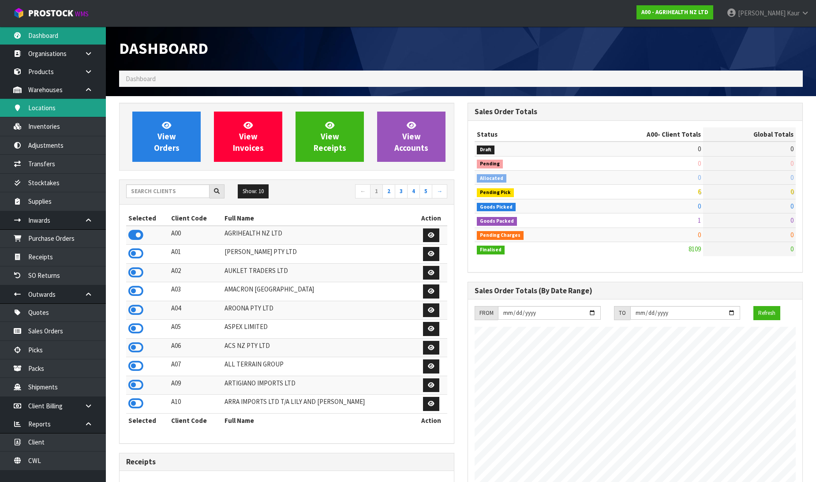
scroll to position [668, 348]
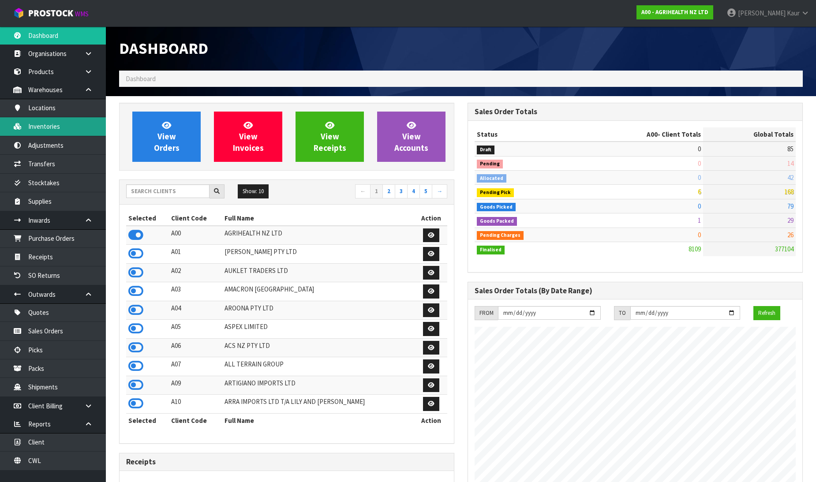
click at [59, 130] on link "Inventories" at bounding box center [53, 126] width 106 height 18
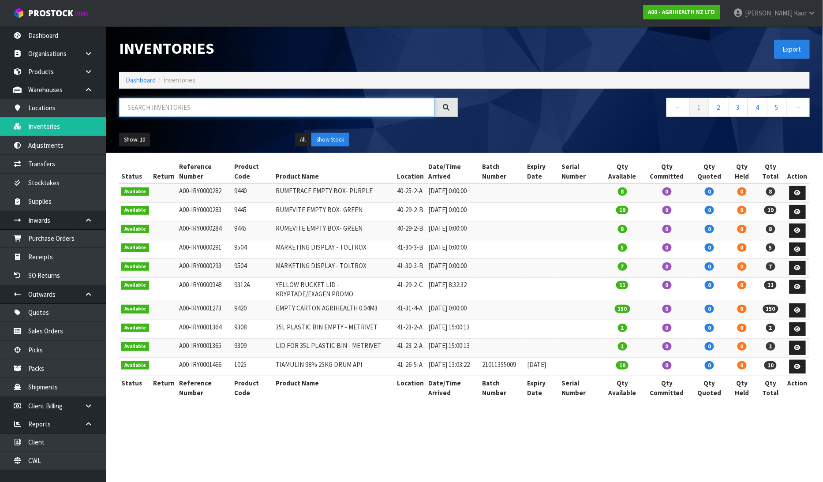
click at [139, 106] on input "text" at bounding box center [277, 107] width 316 height 19
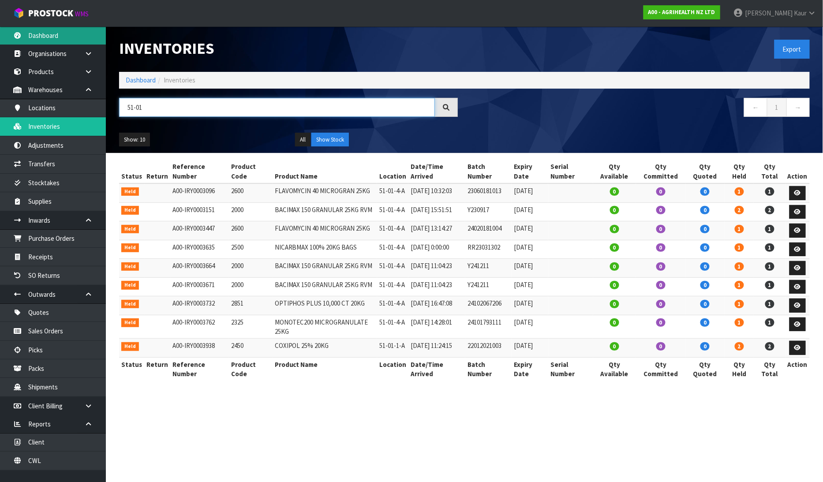
type input "51-01"
click at [69, 36] on link "Dashboard" at bounding box center [53, 35] width 106 height 18
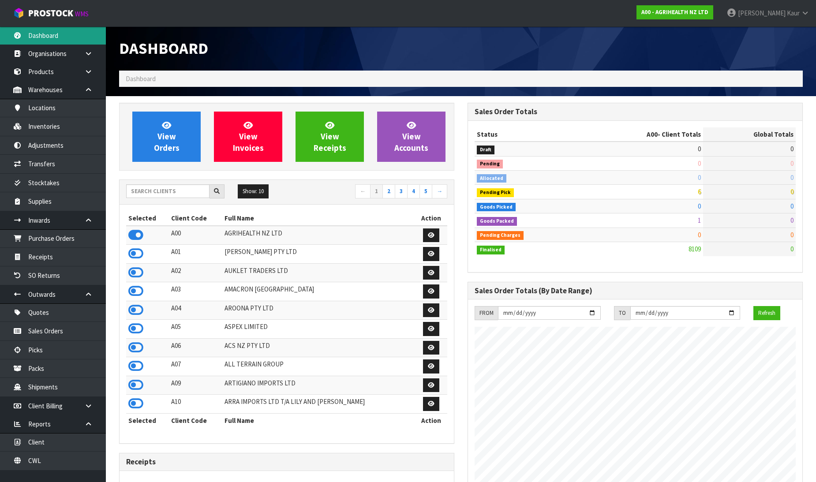
scroll to position [668, 348]
click at [156, 192] on input "text" at bounding box center [167, 191] width 83 height 14
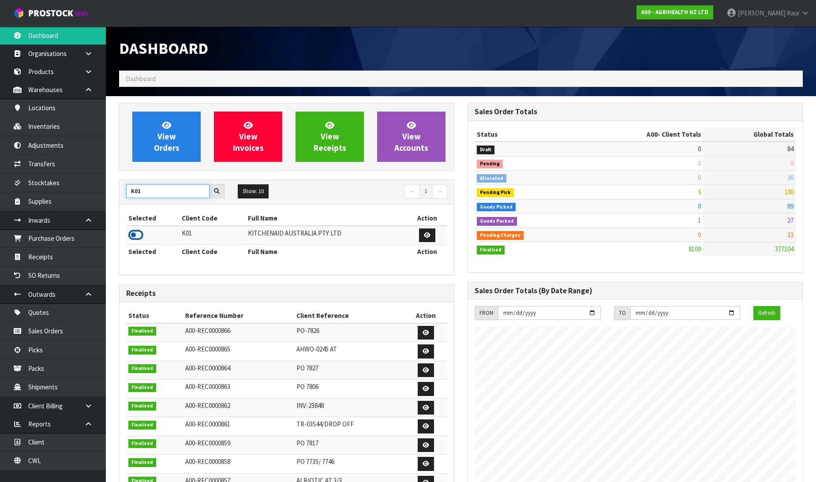
type input "K01"
click at [135, 236] on icon at bounding box center [135, 234] width 15 height 13
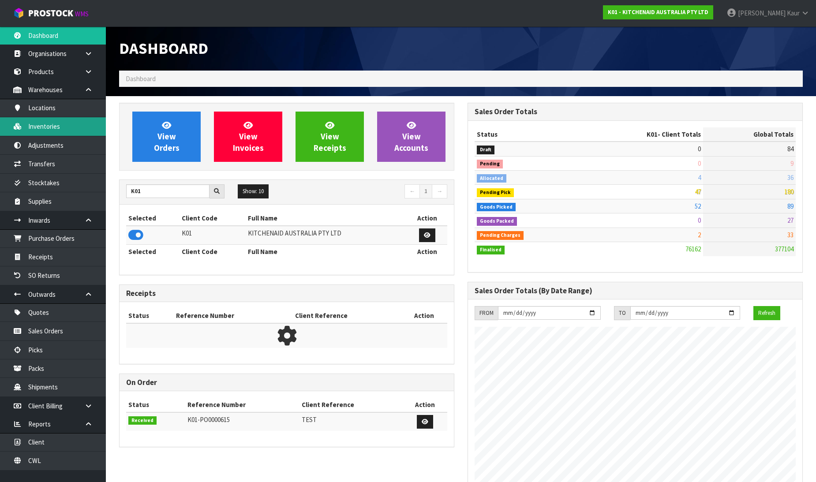
click at [86, 120] on link "Inventories" at bounding box center [53, 126] width 106 height 18
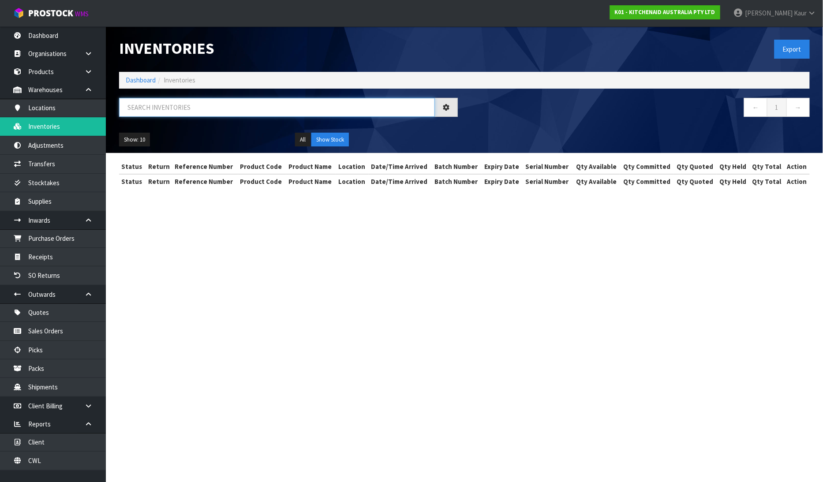
click at [173, 108] on input "text" at bounding box center [277, 107] width 316 height 19
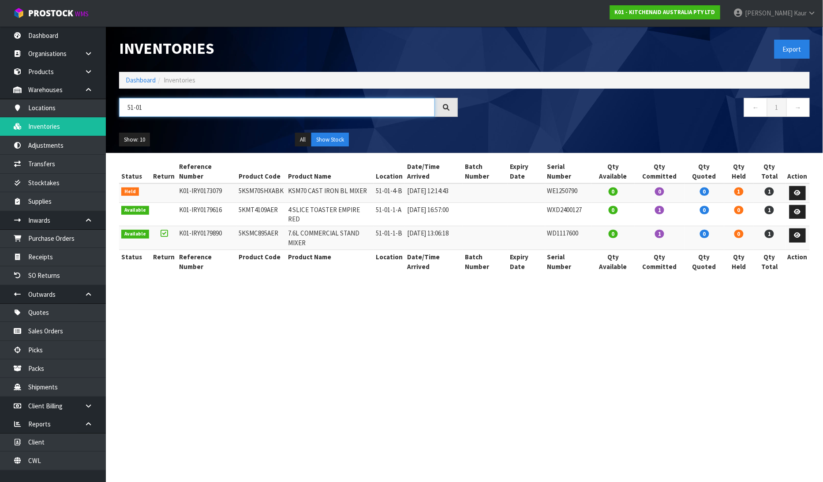
type input "51-01"
drag, startPoint x: 589, startPoint y: 200, endPoint x: 540, endPoint y: 200, distance: 49.4
click at [540, 202] on tr "Available K01-IRY0179616 5KMT4109AER 4 SLICE TOASTER EMPIRE RED 51-01-1-A 01/08…" at bounding box center [464, 214] width 690 height 24
click at [795, 209] on icon at bounding box center [797, 212] width 7 height 6
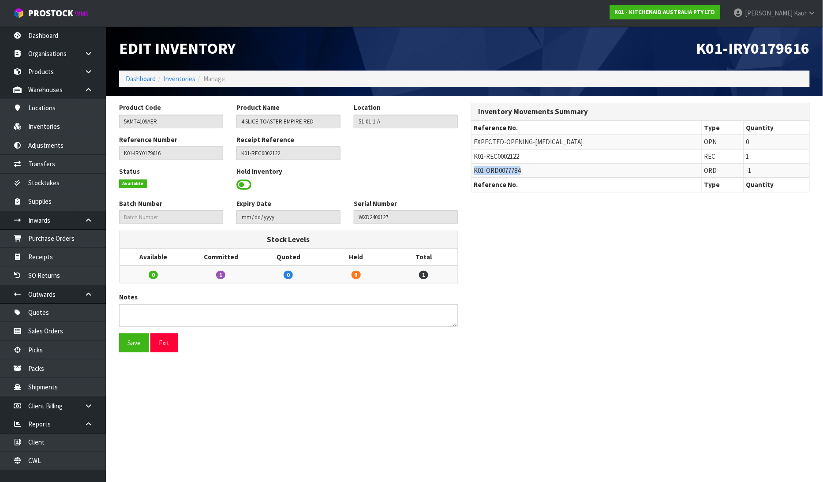
drag, startPoint x: 525, startPoint y: 173, endPoint x: 475, endPoint y: 172, distance: 50.7
click at [475, 172] on td "K01-ORD0077784" at bounding box center [586, 171] width 230 height 14
copy span "K01-ORD0077784"
click at [54, 332] on link "Sales Orders" at bounding box center [53, 331] width 106 height 18
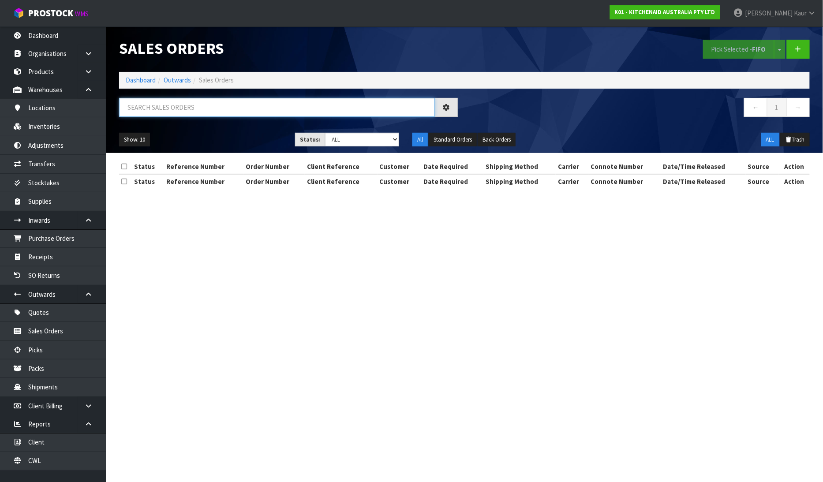
click at [156, 104] on input "text" at bounding box center [277, 107] width 316 height 19
paste input "K01-ORD0077784"
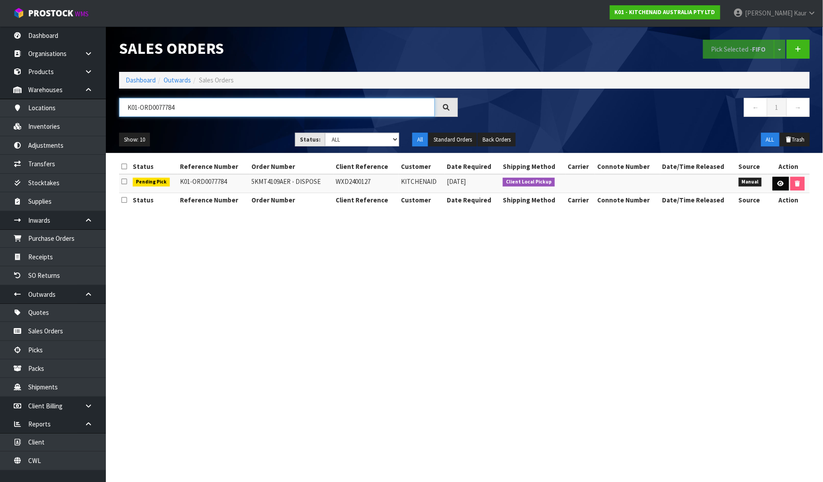
type input "K01-ORD0077784"
click at [779, 183] on icon at bounding box center [780, 184] width 7 height 6
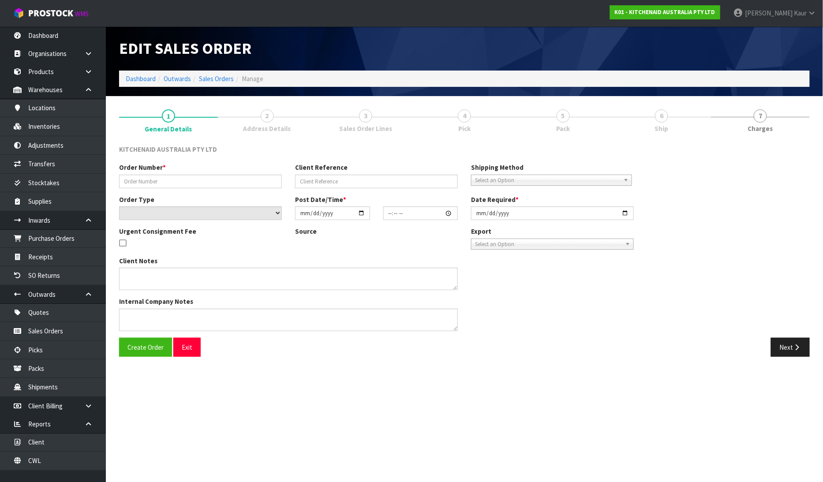
type input "5KMT4109AER - DISPOSE"
type input "WXD2400127"
select select "number:0"
type input "2025-08-14"
type input "09:22:00.000"
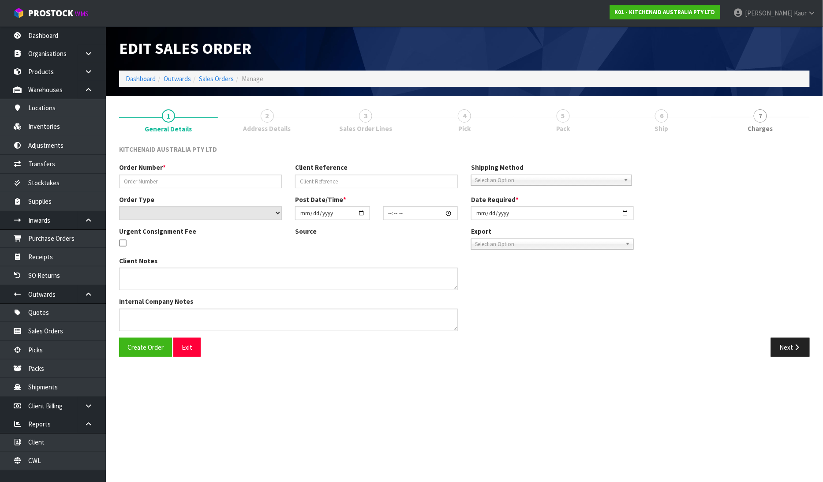
type input "2025-08-19"
type textarea "I WILL WRITE IT OUT OF STOCK PLEASE CUT THE CORD AND THROW IT IN THE BIN"
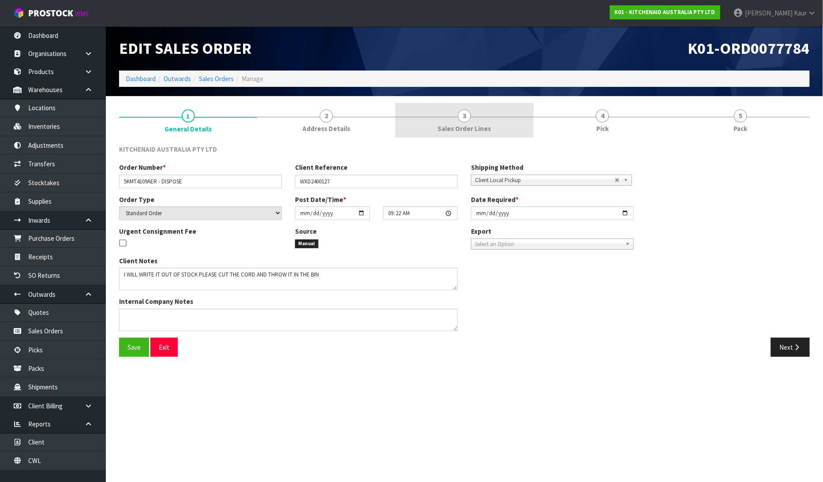
click at [477, 132] on span "Sales Order Lines" at bounding box center [464, 128] width 53 height 9
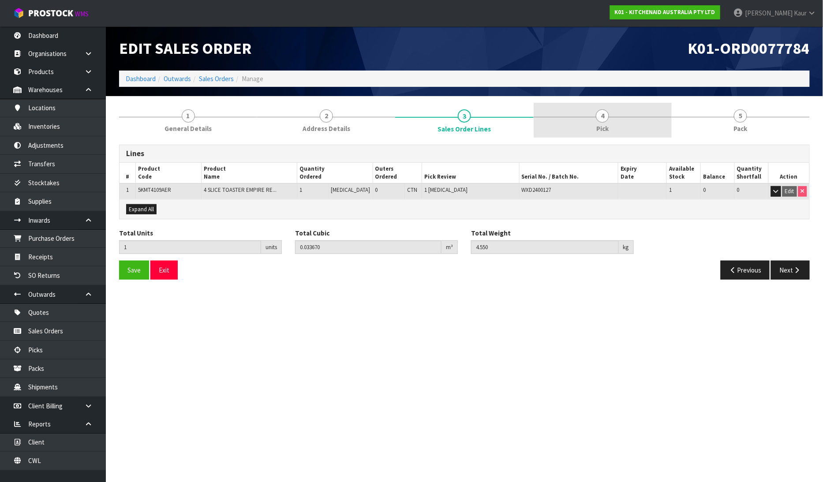
click at [596, 124] on span "Pick" at bounding box center [602, 128] width 12 height 9
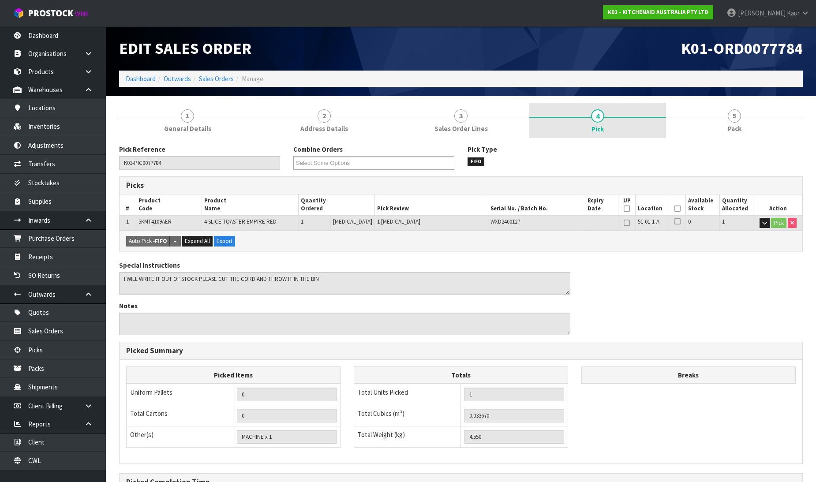
click at [587, 115] on link "4 Pick" at bounding box center [597, 120] width 137 height 35
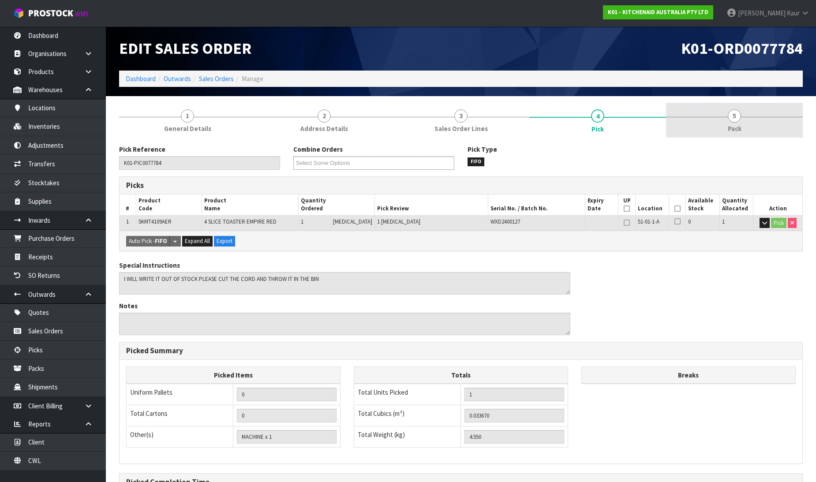
click at [732, 124] on span "Pack" at bounding box center [734, 128] width 14 height 9
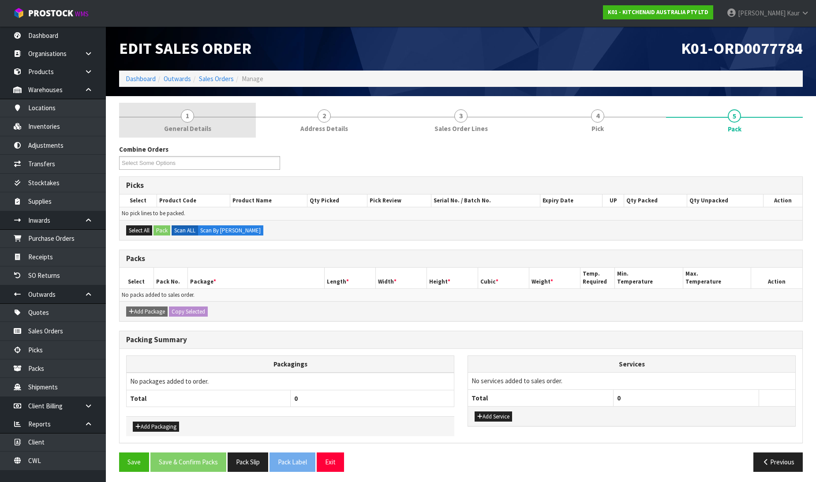
click at [186, 126] on span "General Details" at bounding box center [187, 128] width 47 height 9
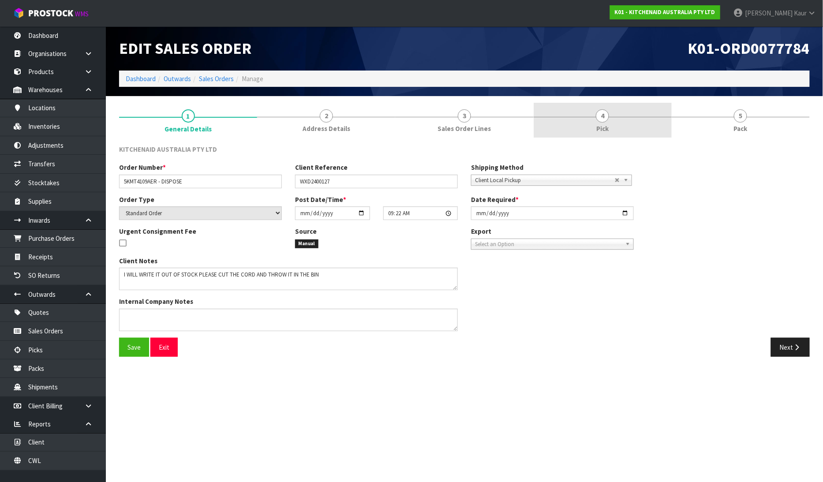
click at [593, 125] on link "4 Pick" at bounding box center [602, 120] width 138 height 35
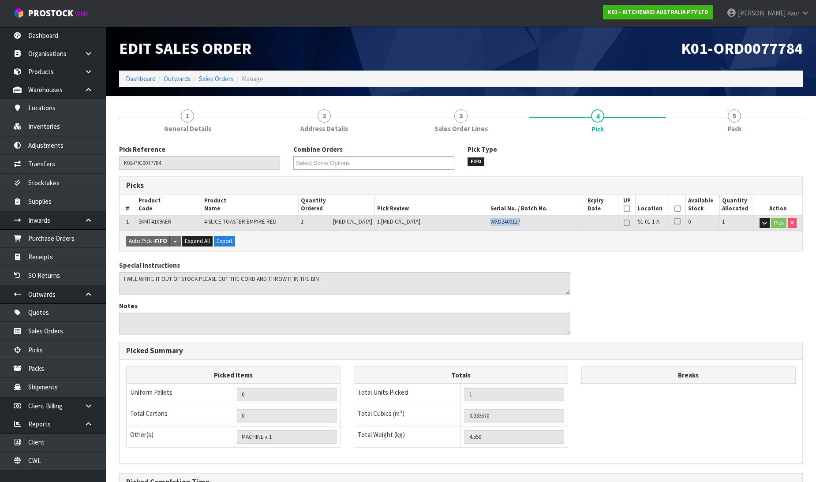
drag, startPoint x: 522, startPoint y: 217, endPoint x: 475, endPoint y: 216, distance: 46.7
click at [475, 216] on tr "1 5KMT4109AER 4 SLICE TOASTER EMPIRE RED 1 PCE 1 PCE WXD2400127 51-01-1-A 0 1 P…" at bounding box center [460, 222] width 682 height 15
copy tr "WXD2400127"
click at [626, 265] on div "Special Instructions Notes" at bounding box center [460, 302] width 697 height 82
drag, startPoint x: 519, startPoint y: 224, endPoint x: 472, endPoint y: 219, distance: 47.8
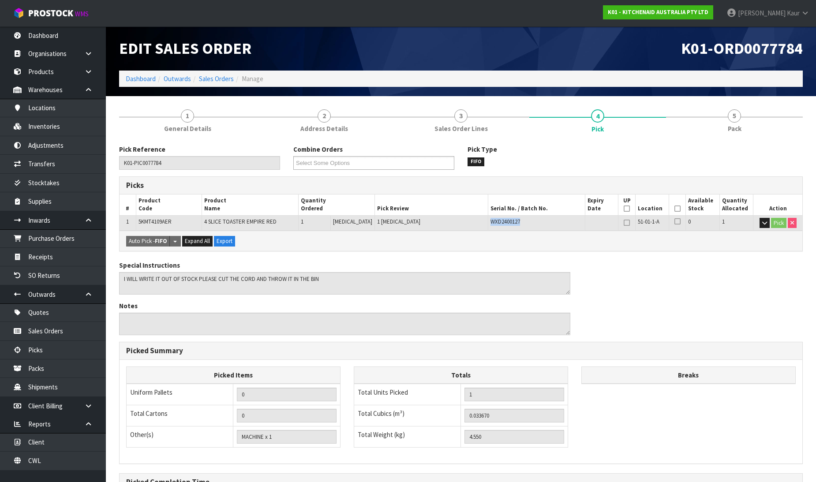
click at [472, 219] on tr "1 5KMT4109AER 4 SLICE TOASTER EMPIRE RED 1 PCE 1 PCE WXD2400127 51-01-1-A 0 1 P…" at bounding box center [460, 222] width 682 height 15
drag, startPoint x: 460, startPoint y: 238, endPoint x: 499, endPoint y: 236, distance: 38.9
click at [460, 238] on div "Auto Pick - FIFO Split button! FIFO - First In First Out FEFO - First Expired F…" at bounding box center [460, 241] width 682 height 20
drag, startPoint x: 503, startPoint y: 220, endPoint x: 469, endPoint y: 220, distance: 34.8
click at [469, 220] on tr "1 5KMT4109AER 4 SLICE TOASTER EMPIRE RED 1 PCE 1 PCE WXD2400127 51-01-1-A 0 1 P…" at bounding box center [460, 222] width 682 height 15
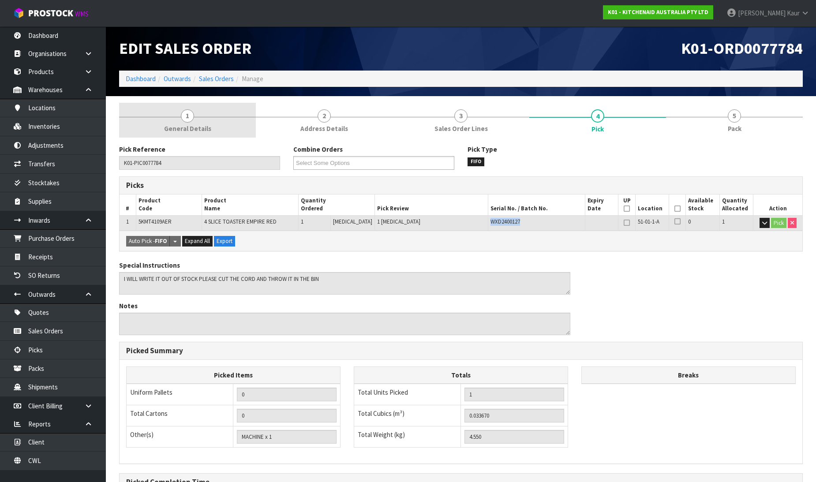
copy tr "WXD2400127"
click at [531, 232] on div "Auto Pick - FIFO Split button! FIFO - First In First Out FEFO - First Expired F…" at bounding box center [460, 241] width 682 height 20
drag, startPoint x: 519, startPoint y: 222, endPoint x: 469, endPoint y: 219, distance: 49.9
click at [469, 219] on tr "1 5KMT4109AER 4 SLICE TOASTER EMPIRE RED 1 PCE 1 PCE WXD2400127 51-01-1-A 0 1 P…" at bounding box center [460, 222] width 682 height 15
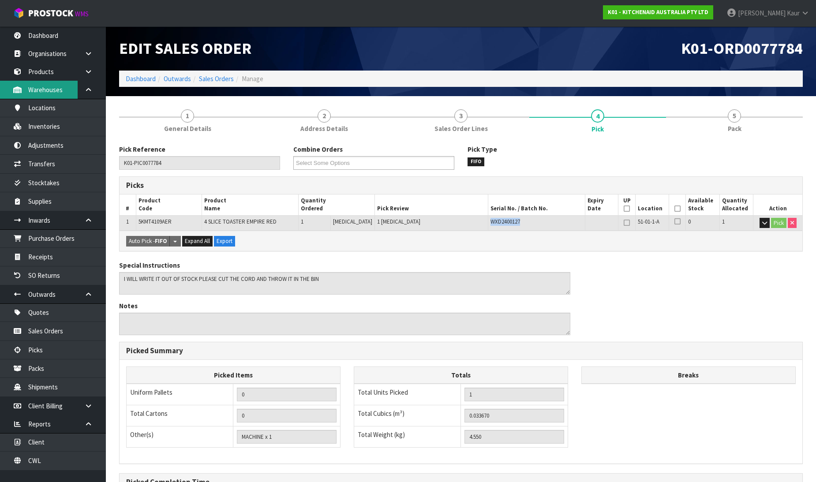
copy tr "WXD2400127"
click at [44, 459] on link "CWL" at bounding box center [53, 460] width 106 height 18
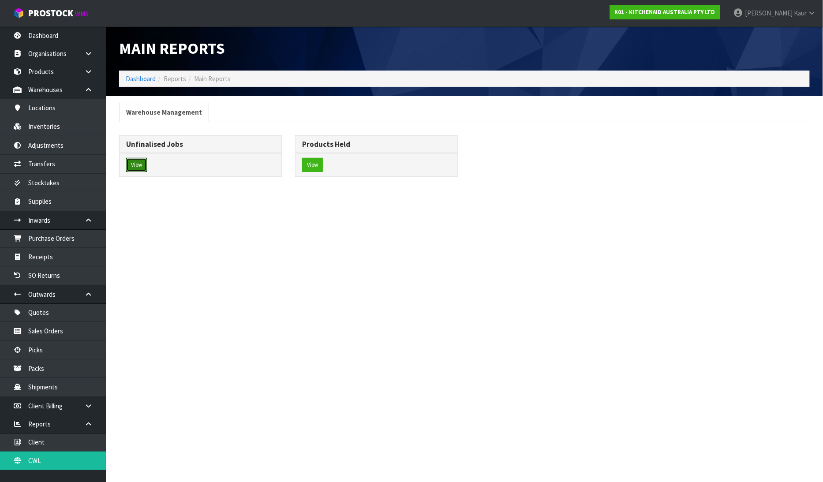
drag, startPoint x: 139, startPoint y: 164, endPoint x: 165, endPoint y: 171, distance: 26.3
click at [139, 164] on button "View" at bounding box center [136, 165] width 21 height 14
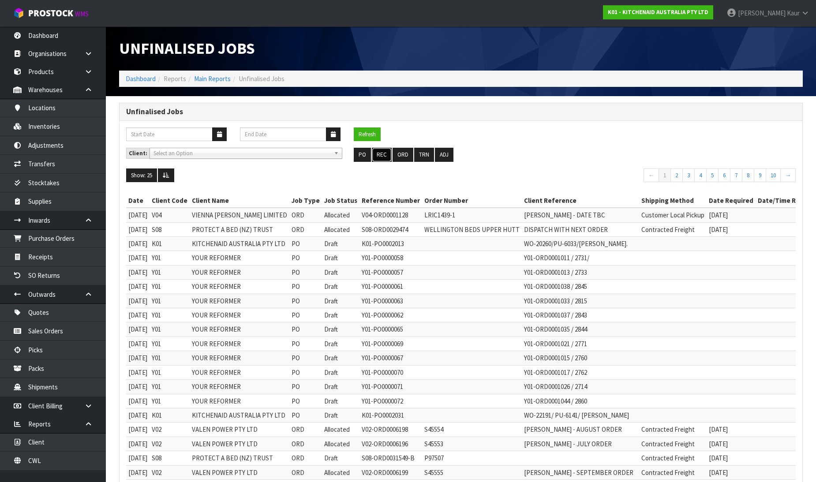
click at [385, 156] on button "REC" at bounding box center [382, 155] width 20 height 14
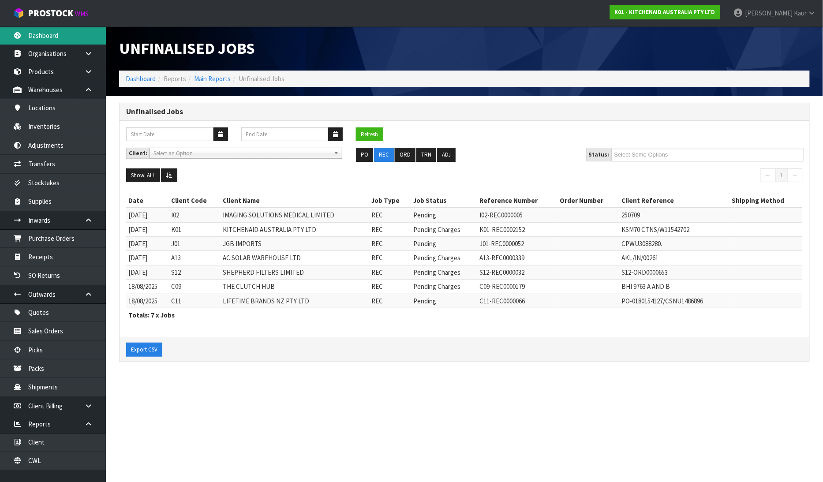
click at [27, 31] on link "Dashboard" at bounding box center [53, 35] width 106 height 18
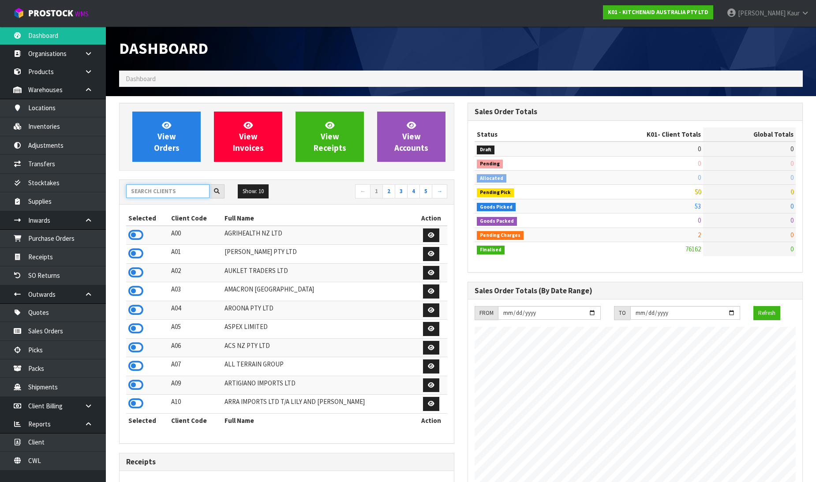
scroll to position [550, 348]
click at [169, 190] on input "text" at bounding box center [167, 191] width 83 height 14
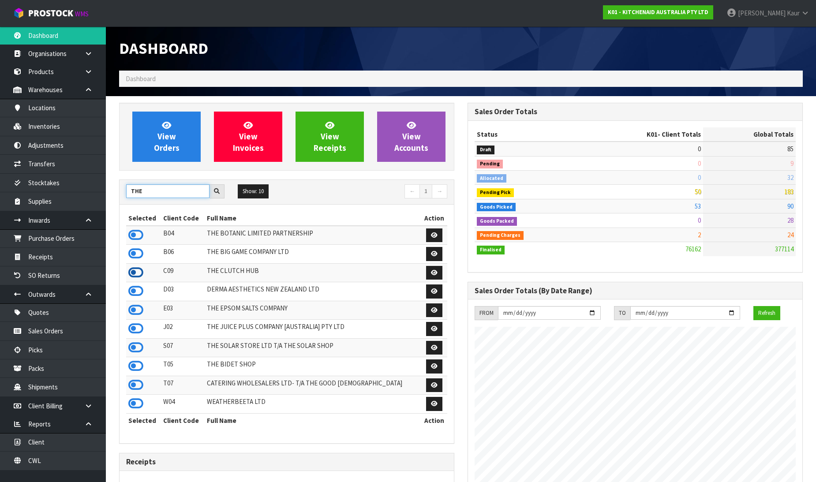
type input "THE"
click at [138, 274] on icon at bounding box center [135, 272] width 15 height 13
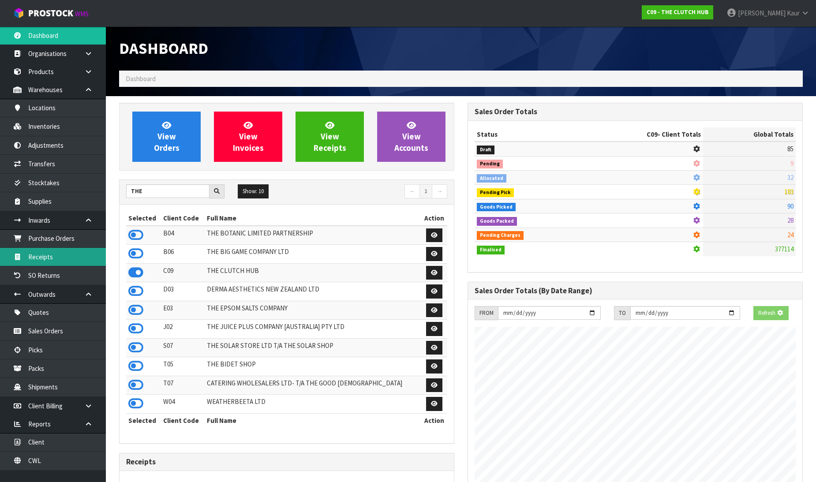
drag, startPoint x: 60, startPoint y: 263, endPoint x: 276, endPoint y: 261, distance: 216.9
click at [60, 262] on link "Receipts" at bounding box center [53, 257] width 106 height 18
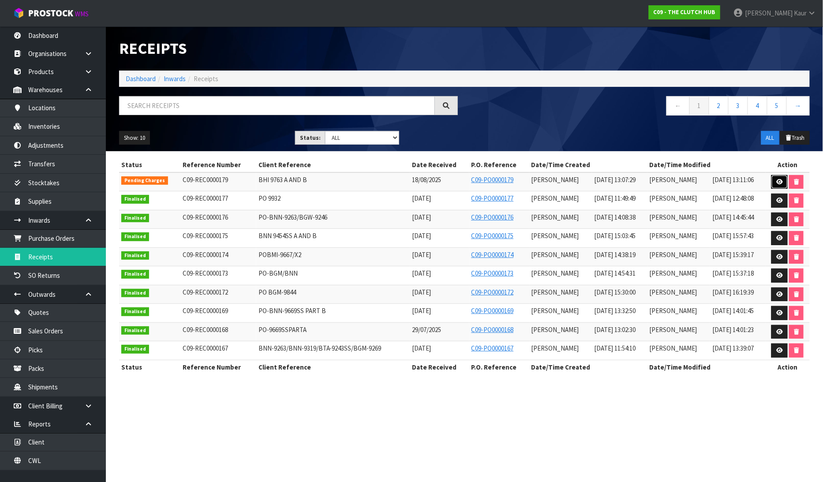
click at [781, 183] on icon at bounding box center [779, 182] width 7 height 6
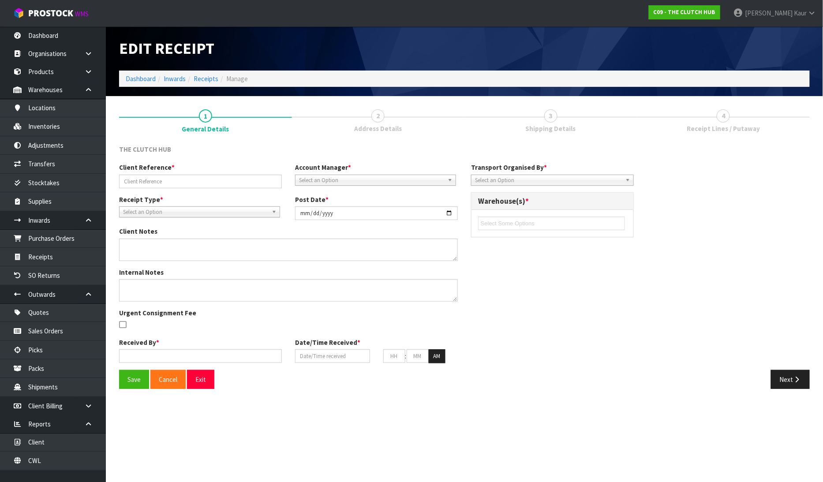
type input "BHI 9763 A AND B"
type input "[DATE]"
type input "[PERSON_NAME]"
type input "18/08/2025"
type input "01"
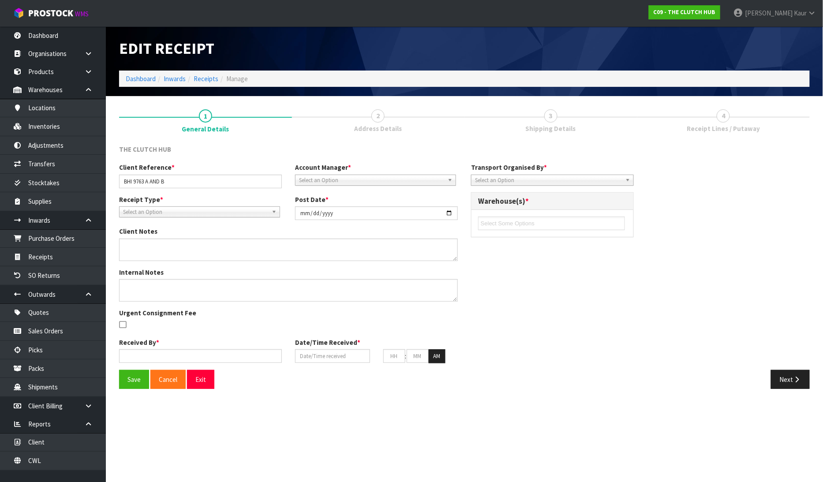
type input "07"
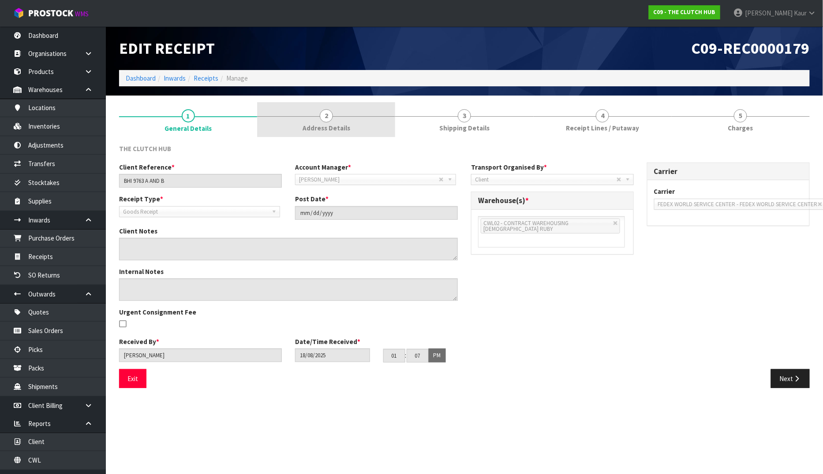
click at [347, 121] on link "2 Address Details" at bounding box center [326, 119] width 138 height 35
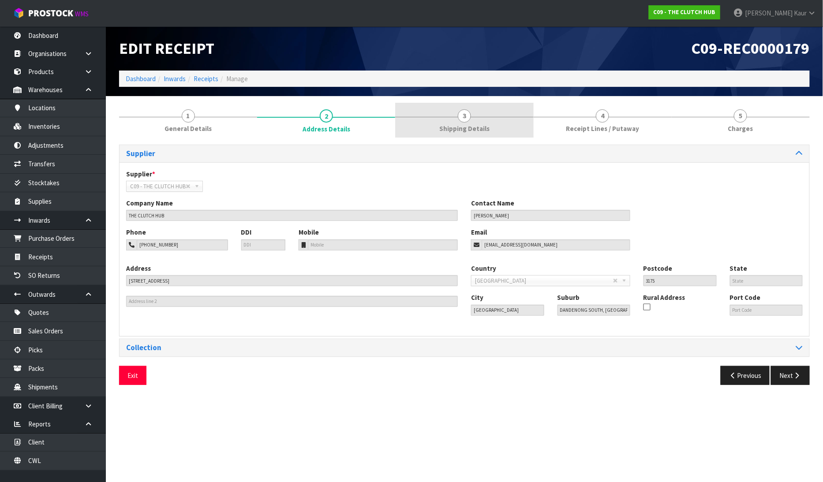
click at [421, 122] on link "3 Shipping Details" at bounding box center [464, 120] width 138 height 35
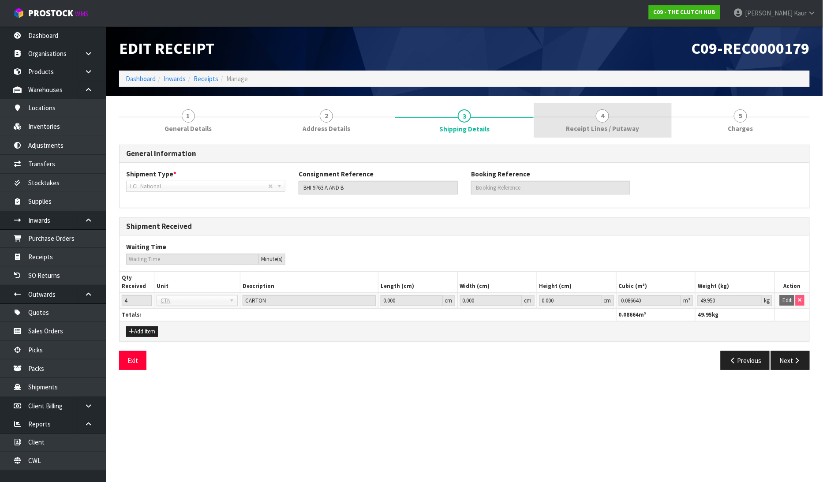
click at [569, 128] on span "Receipt Lines / Putaway" at bounding box center [602, 128] width 73 height 9
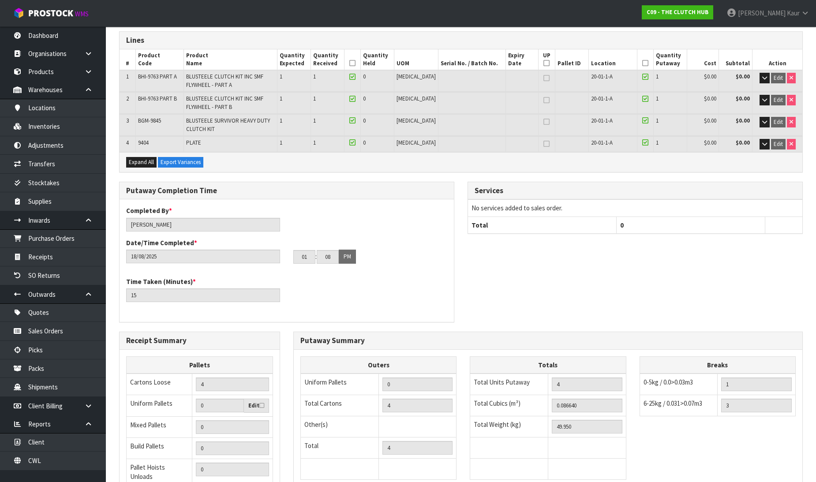
scroll to position [209, 0]
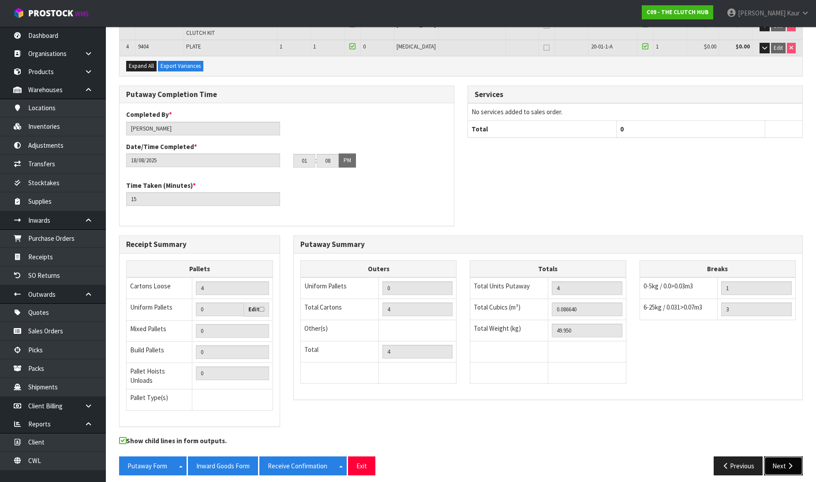
drag, startPoint x: 798, startPoint y: 462, endPoint x: 715, endPoint y: 438, distance: 86.7
click at [796, 462] on button "Next" at bounding box center [783, 465] width 39 height 19
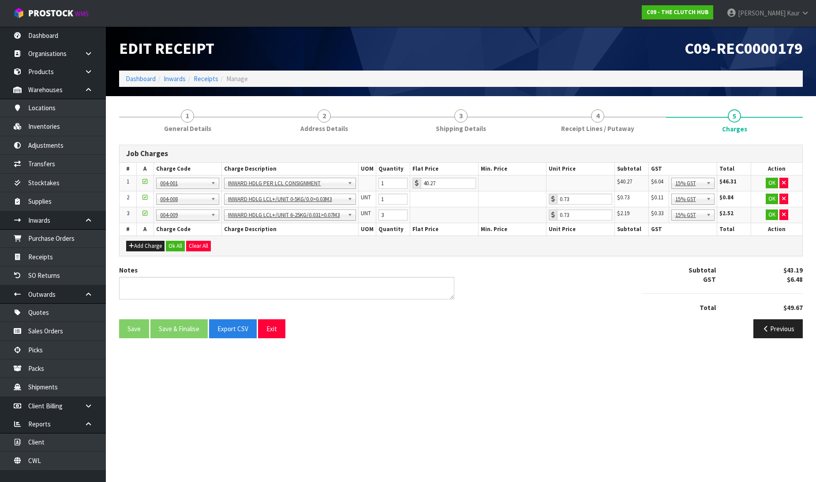
scroll to position [0, 0]
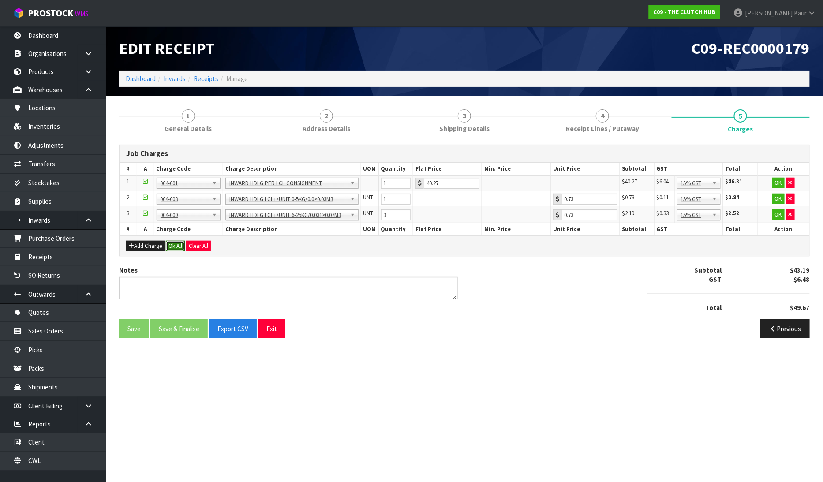
drag, startPoint x: 172, startPoint y: 245, endPoint x: 183, endPoint y: 328, distance: 84.4
click at [172, 244] on button "Ok All" at bounding box center [175, 246] width 19 height 11
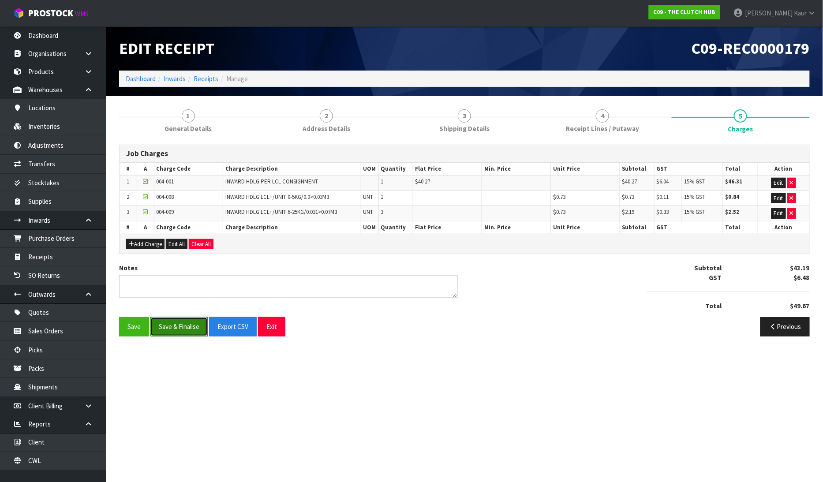
click at [176, 331] on button "Save & Finalise" at bounding box center [178, 326] width 57 height 19
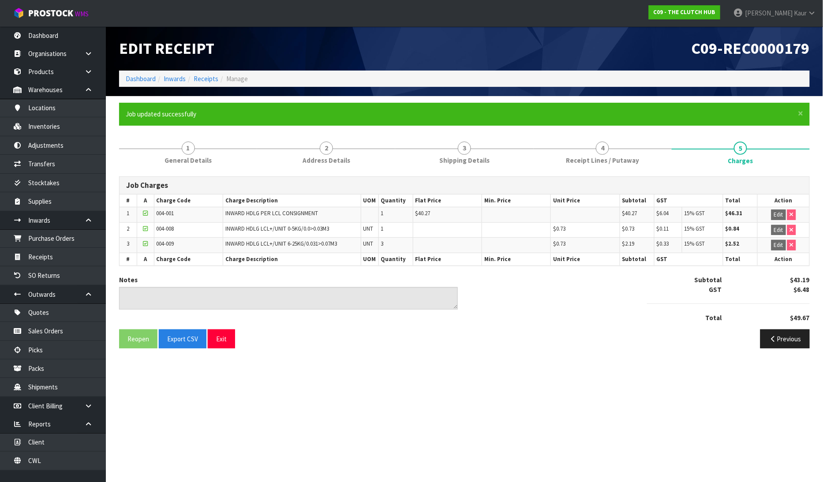
click at [472, 379] on section "Edit Receipt C09-REC0000179 Dashboard Inwards Receipts Manage × Close Job updat…" at bounding box center [411, 241] width 823 height 482
click at [48, 36] on link "Dashboard" at bounding box center [53, 35] width 106 height 18
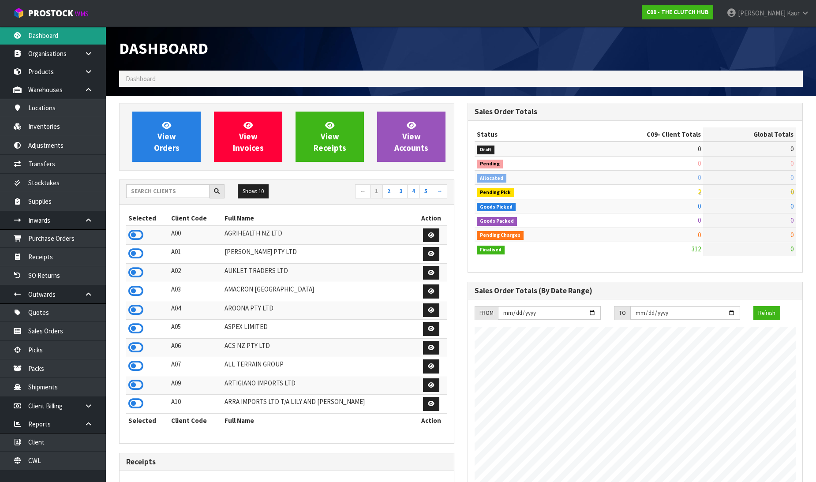
scroll to position [668, 348]
click at [162, 189] on input "text" at bounding box center [167, 191] width 83 height 14
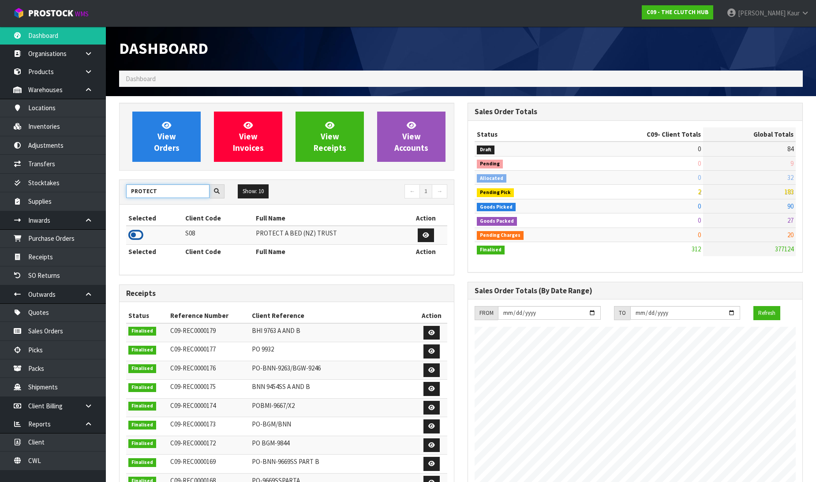
type input "PROTECT"
click at [134, 237] on icon at bounding box center [135, 234] width 15 height 13
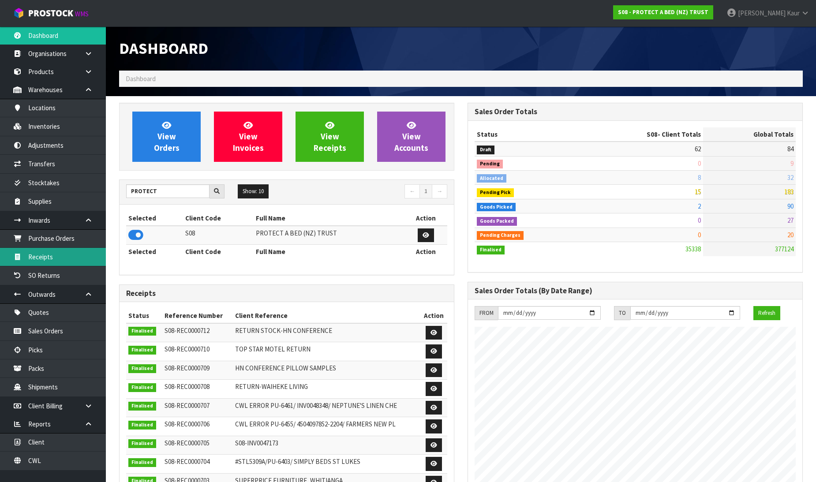
drag, startPoint x: 48, startPoint y: 262, endPoint x: 85, endPoint y: 250, distance: 39.2
click at [48, 263] on link "Receipts" at bounding box center [53, 257] width 106 height 18
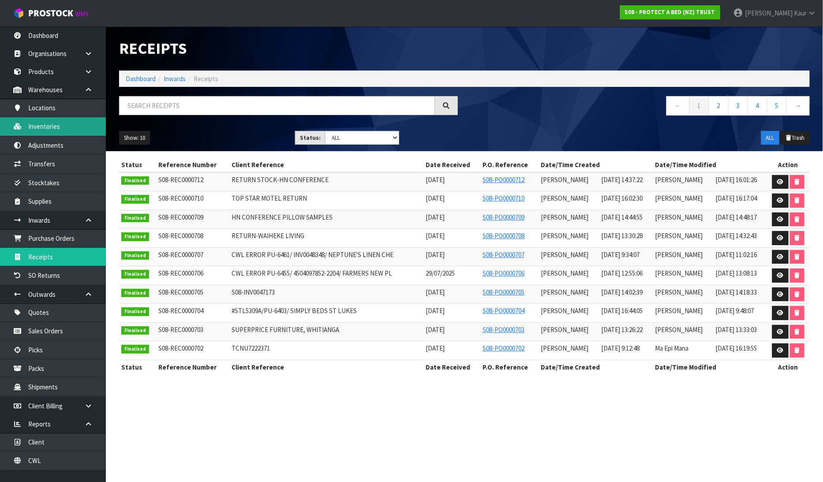
click at [73, 124] on link "Inventories" at bounding box center [53, 126] width 106 height 18
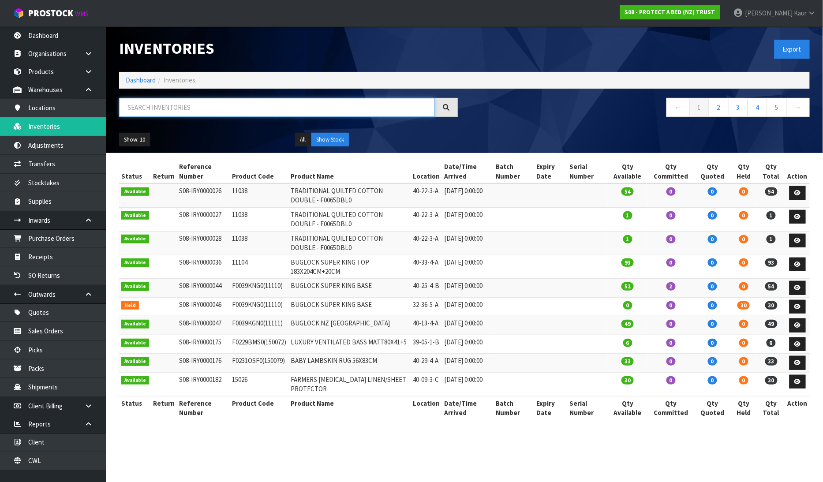
click at [126, 112] on input "text" at bounding box center [277, 107] width 316 height 19
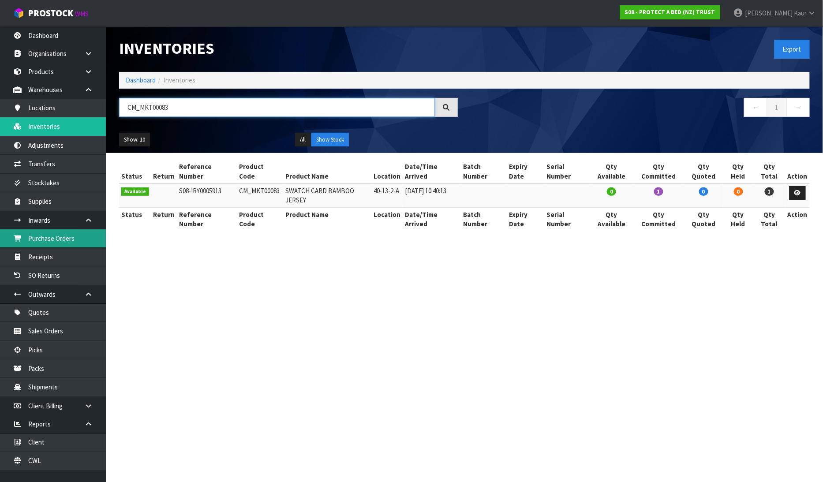
type input "CM_MKT00083"
click at [63, 238] on link "Purchase Orders" at bounding box center [53, 238] width 106 height 18
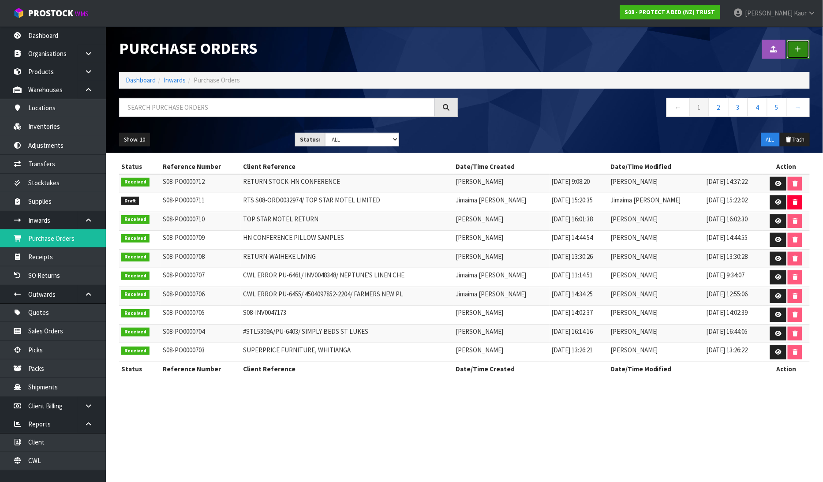
click at [803, 50] on link at bounding box center [797, 49] width 23 height 19
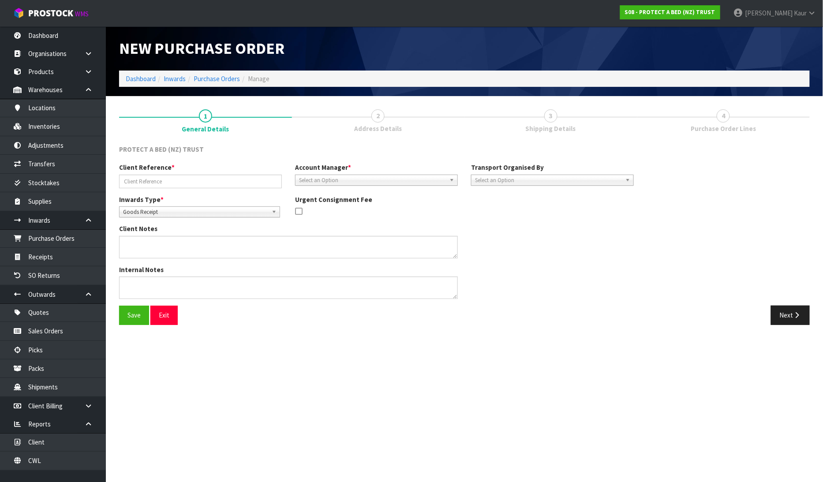
click at [174, 209] on span "Goods Receipt" at bounding box center [195, 212] width 145 height 11
click at [157, 250] on li "Goods Returned" at bounding box center [199, 247] width 156 height 11
click at [152, 176] on input "text" at bounding box center [200, 182] width 163 height 14
type input "C"
type input "RETURN STOCK FOR HN CONFERENCE/SWATCH CARDS"
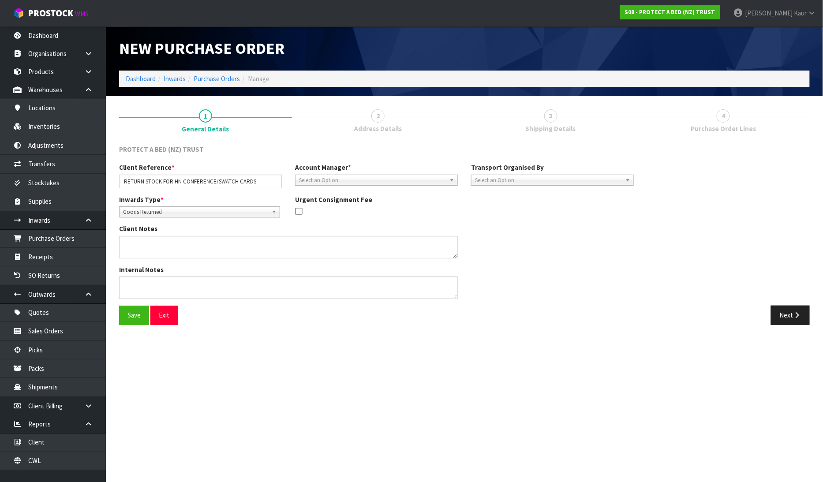
click at [358, 181] on span "Select an Option" at bounding box center [372, 180] width 147 height 11
type input "jim"
click at [353, 205] on li "Jim aima Reiher" at bounding box center [376, 205] width 158 height 11
click at [563, 178] on span "Select an Option" at bounding box center [548, 180] width 147 height 11
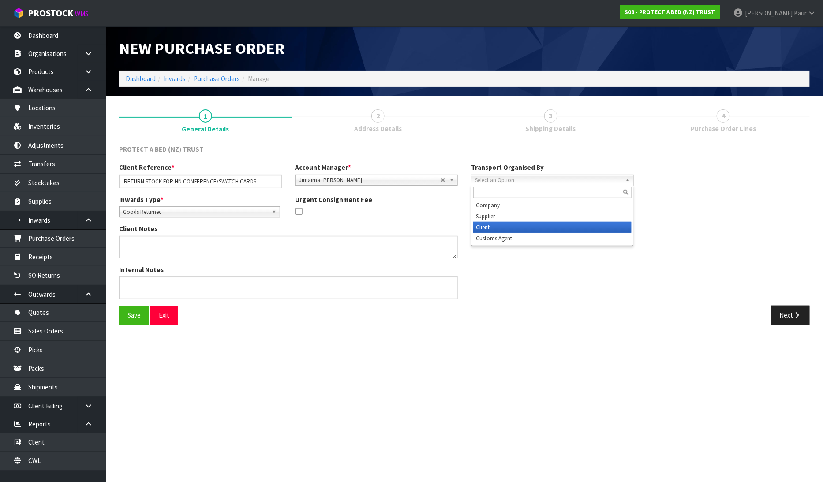
click at [545, 222] on li "Client" at bounding box center [552, 227] width 158 height 11
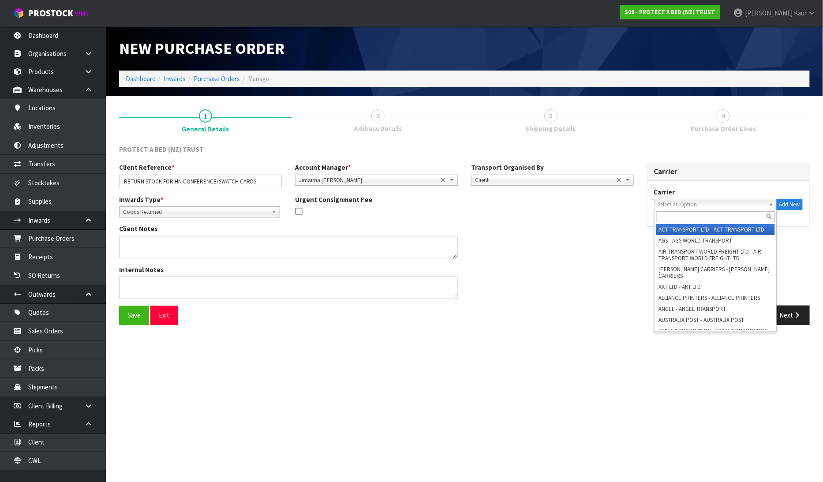
click at [691, 205] on span "Select an Option" at bounding box center [711, 204] width 107 height 11
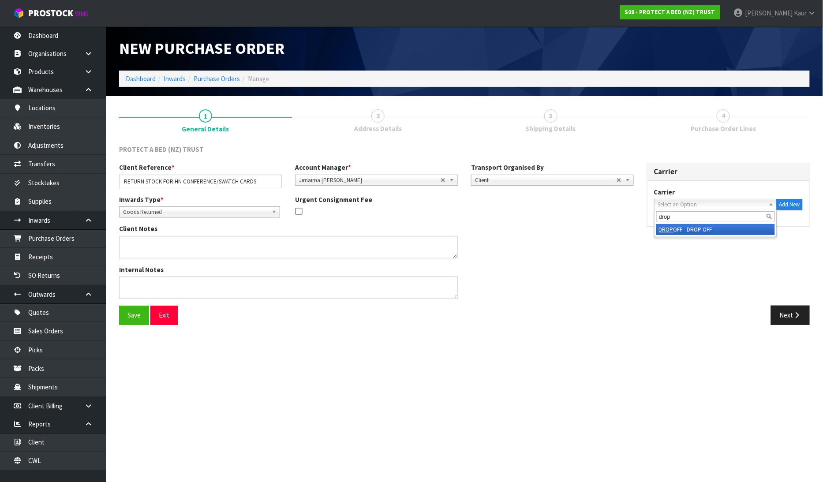
type input "drop"
click at [702, 228] on li "DROP OFF - DROP OFF" at bounding box center [715, 229] width 119 height 11
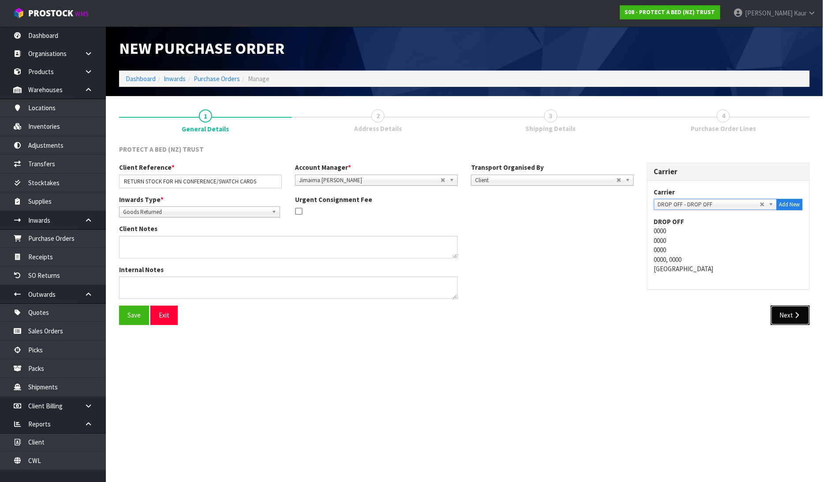
click at [787, 322] on button "Next" at bounding box center [790, 315] width 39 height 19
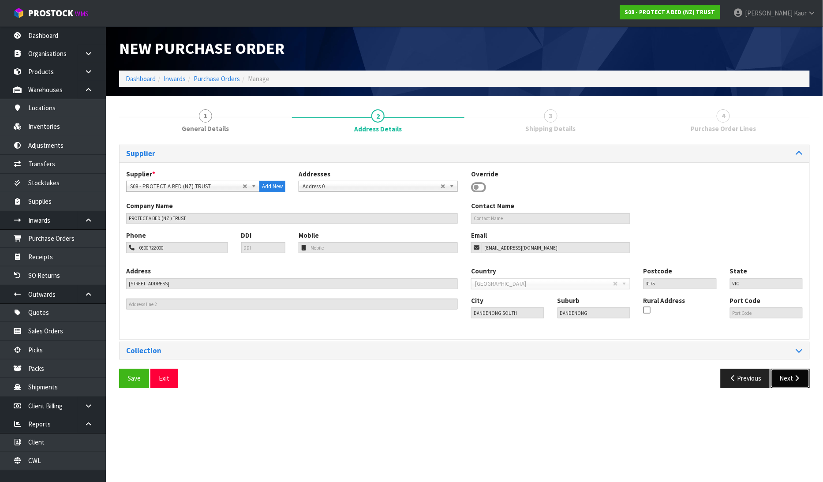
click at [795, 382] on button "Next" at bounding box center [790, 378] width 39 height 19
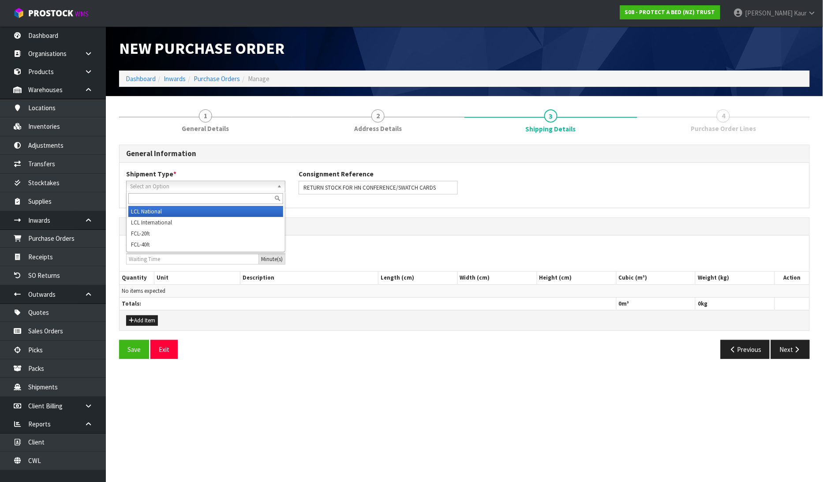
click at [164, 189] on span "Select an Option" at bounding box center [201, 186] width 143 height 11
click at [162, 211] on li "LCL National" at bounding box center [205, 211] width 155 height 11
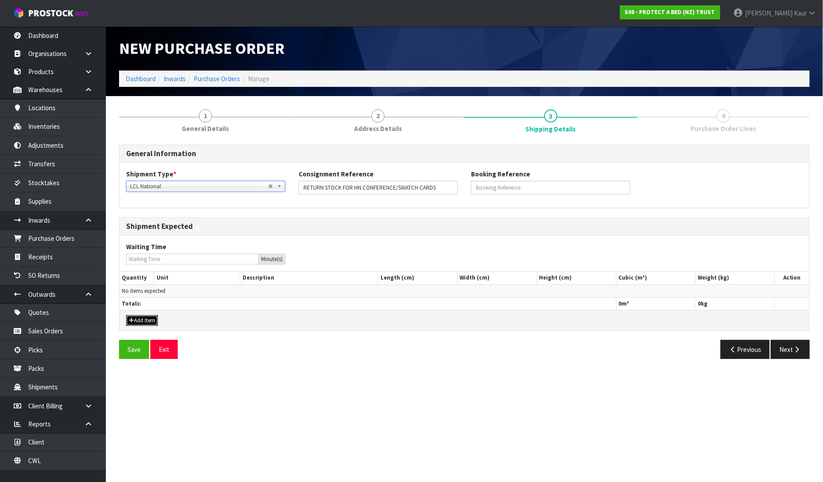
click at [141, 324] on button "Add Item" at bounding box center [142, 320] width 32 height 11
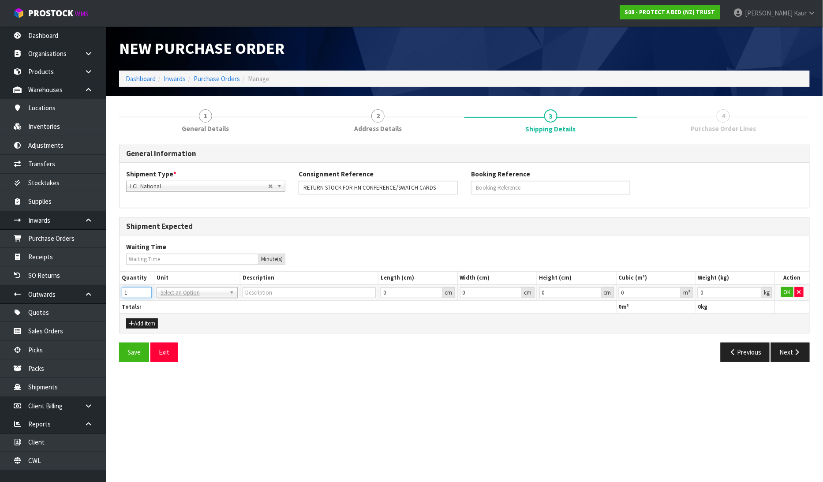
type input "1"
click at [145, 289] on input "1" at bounding box center [137, 292] width 30 height 11
click at [168, 303] on input "text" at bounding box center [197, 304] width 77 height 11
type input "ctn"
type input "CARTON"
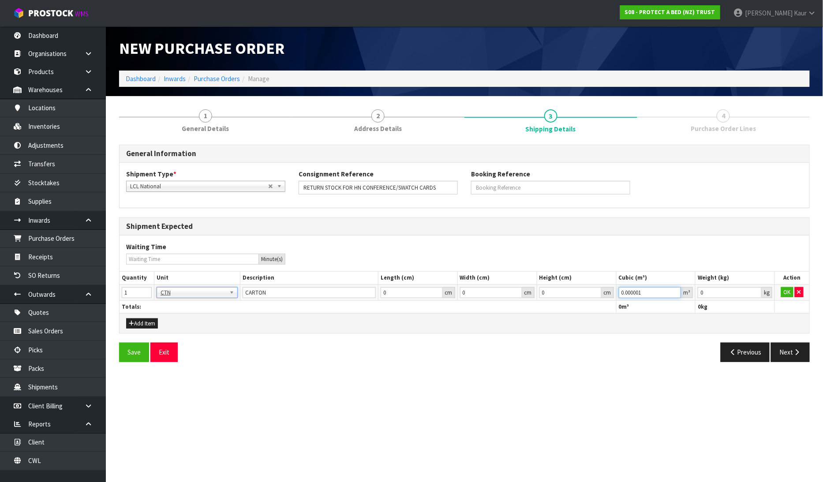
type input "0.000001"
click at [676, 288] on input "0.000001" at bounding box center [650, 292] width 63 height 11
type input "0.001"
click at [753, 289] on input "0.001" at bounding box center [729, 292] width 64 height 11
click at [785, 294] on button "OK" at bounding box center [787, 292] width 12 height 11
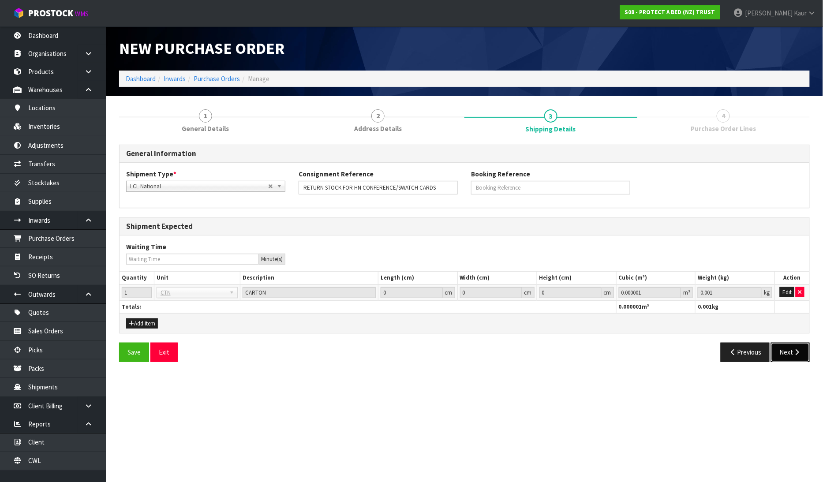
click at [786, 354] on button "Next" at bounding box center [790, 352] width 39 height 19
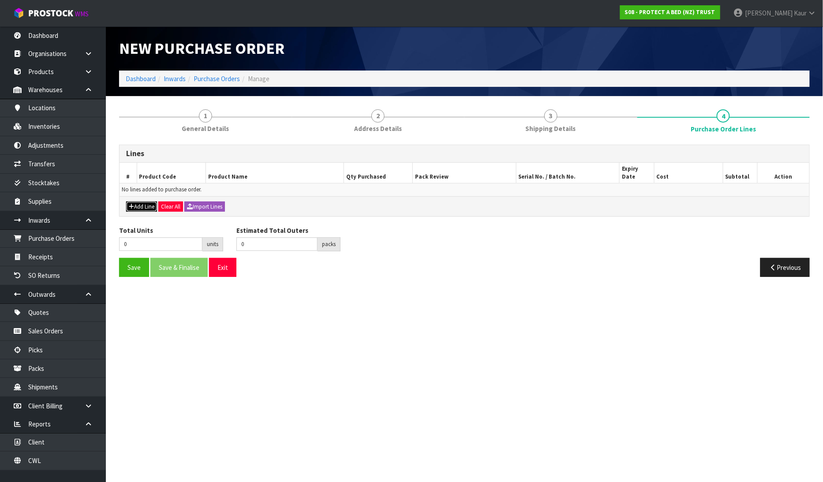
click at [153, 201] on button "Add Line" at bounding box center [141, 206] width 31 height 11
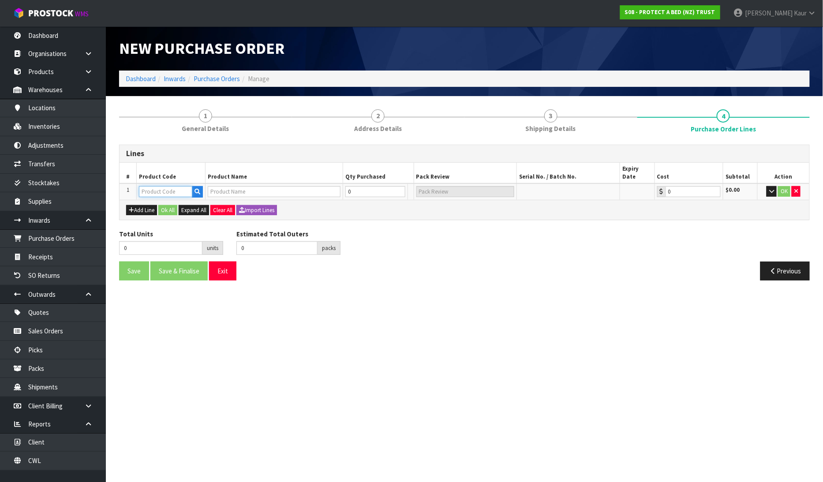
click at [151, 186] on input "text" at bounding box center [165, 191] width 53 height 11
paste input "CM_MKT00083"
type input "CM_MKT00083"
type input "SWATCH CARD BAMBOO JERSEY"
type input "0.00"
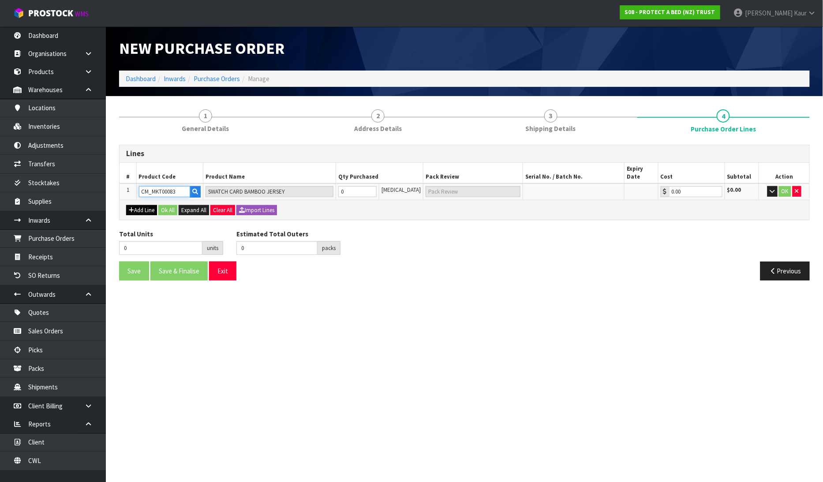
type input "CM_MKT00083"
click at [140, 205] on button "Add Line" at bounding box center [141, 210] width 31 height 11
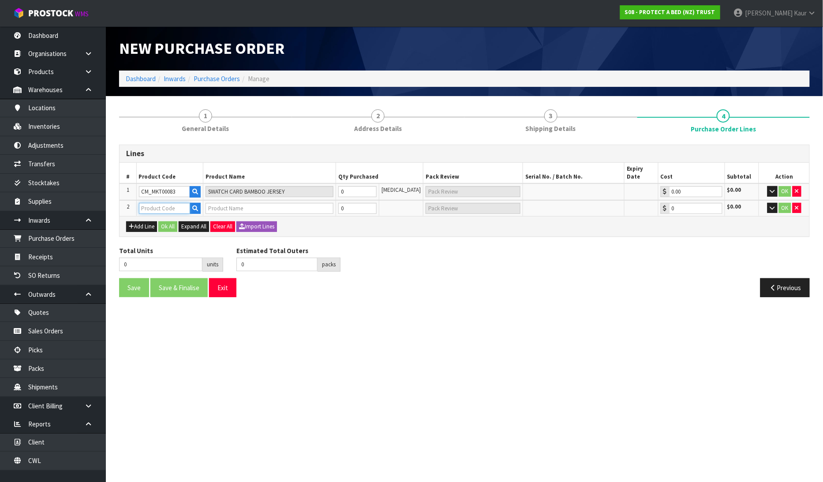
click at [161, 203] on input "text" at bounding box center [165, 208] width 52 height 11
paste input "CM_MKT00080"
type input "CM_MKT00080"
type input "SWATCH CARD SIGNATURE TENCEL"
type input "0.00"
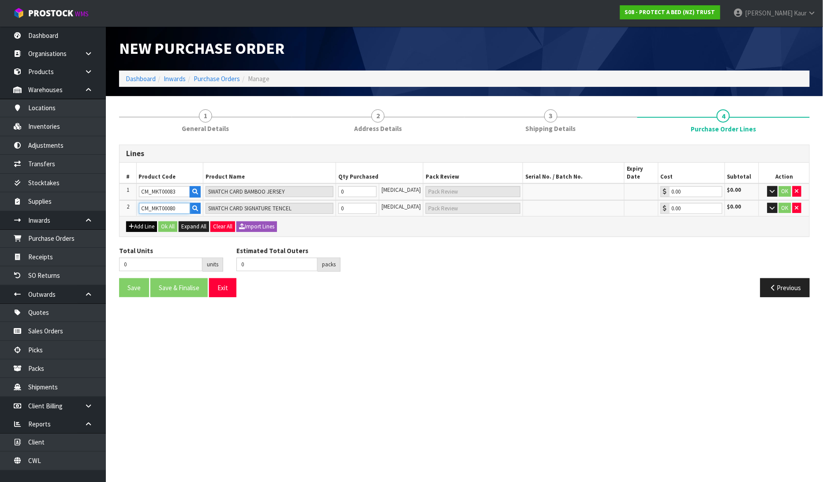
type input "CM_MKT00080"
click at [134, 221] on button "Add Line" at bounding box center [141, 226] width 31 height 11
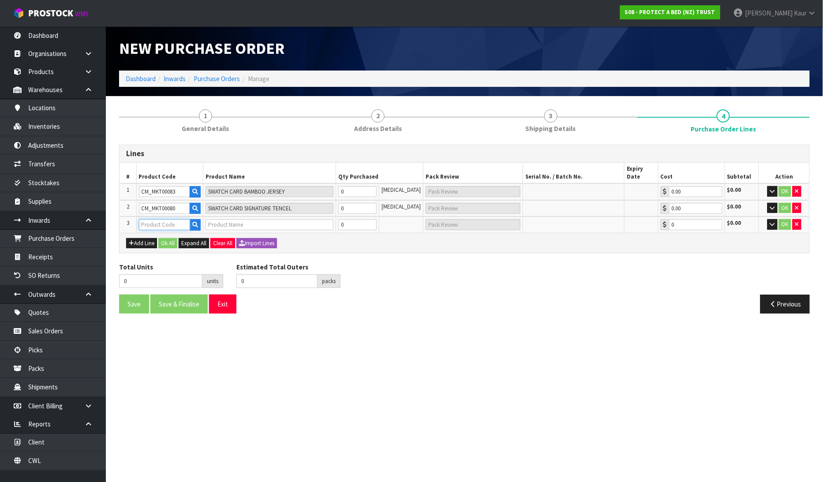
click at [164, 219] on input "text" at bounding box center [165, 224] width 52 height 11
paste input "CM_MKT00085"
type input "CM_MKT00085"
type input "SWATCH CARD STAYNEW TERRY"
type input "0.00"
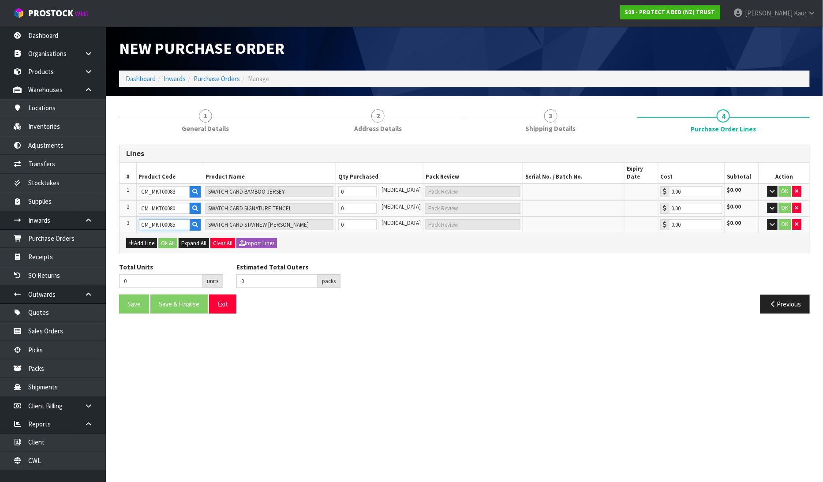
type input "CM_MKT00085"
click at [364, 186] on input "0" at bounding box center [357, 191] width 39 height 11
type input "5"
type input "5 PCE"
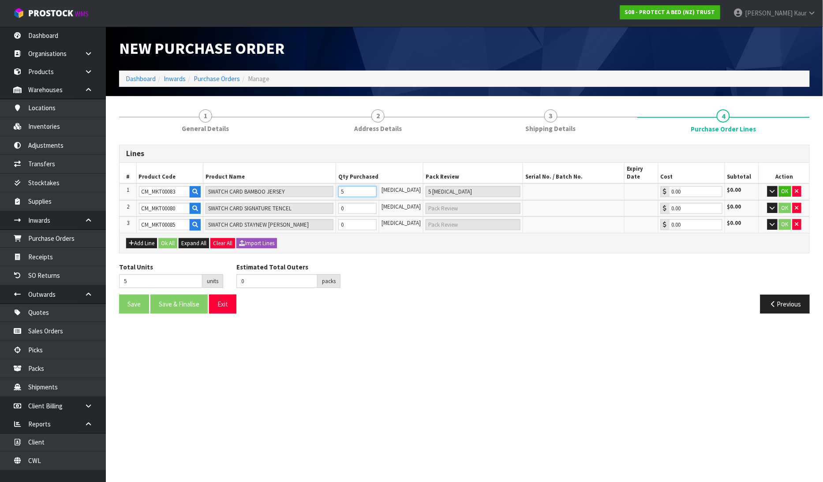
type input "50"
type input "50 PCE"
type input "50"
click at [352, 203] on input "0" at bounding box center [357, 208] width 39 height 11
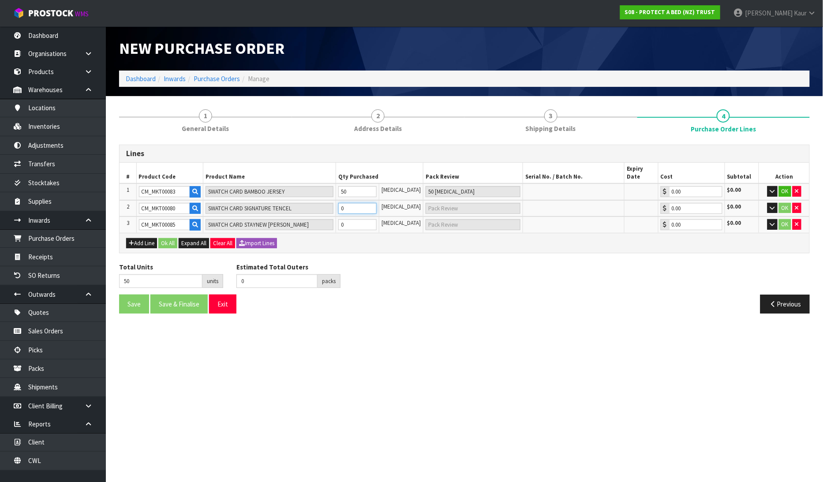
type input "52"
type input "2"
type input "2 PCE"
type input "75"
type input "25"
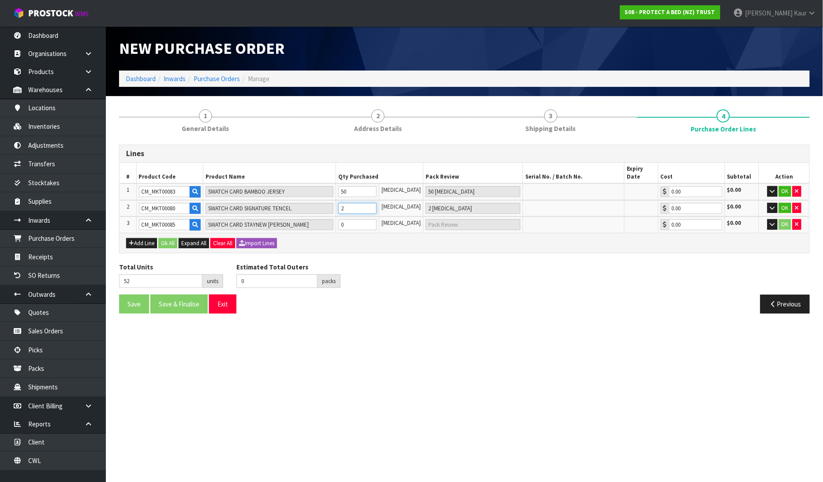
type input "25 PCE"
type input "25"
click at [357, 219] on input "0" at bounding box center [357, 224] width 39 height 11
type input "80"
type input "5"
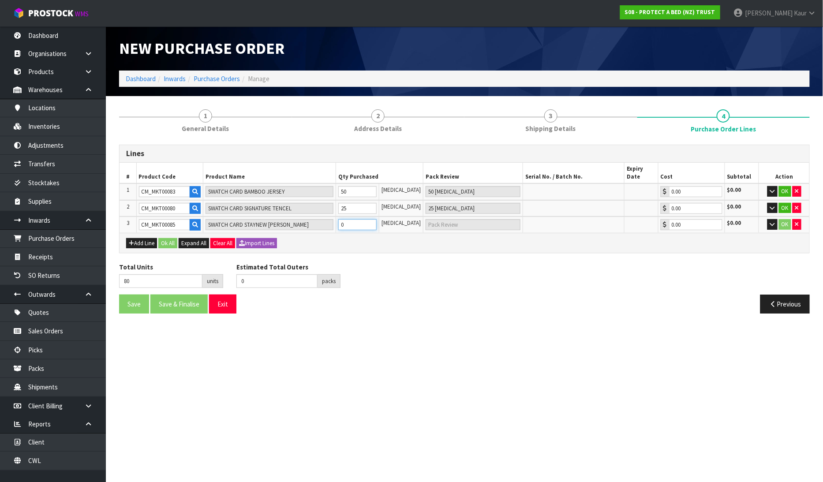
type input "5 PCE"
type input "125"
type input "50"
type input "50 PCE"
type input "50"
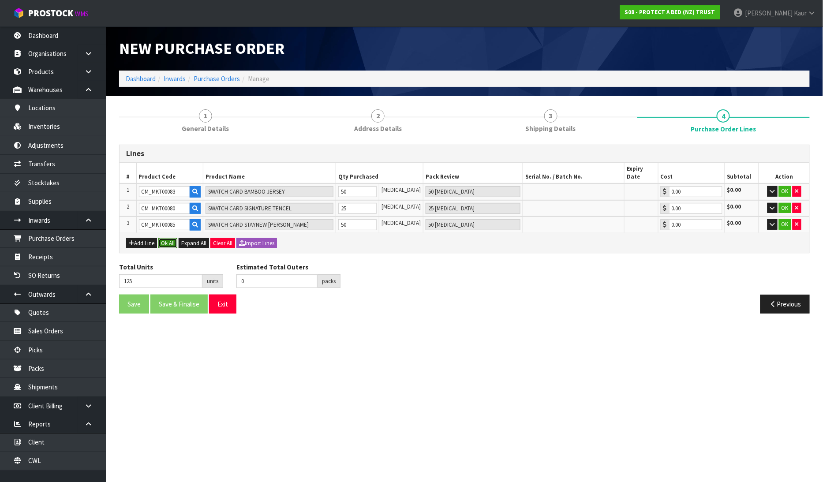
click at [174, 238] on button "Ok All" at bounding box center [167, 243] width 19 height 11
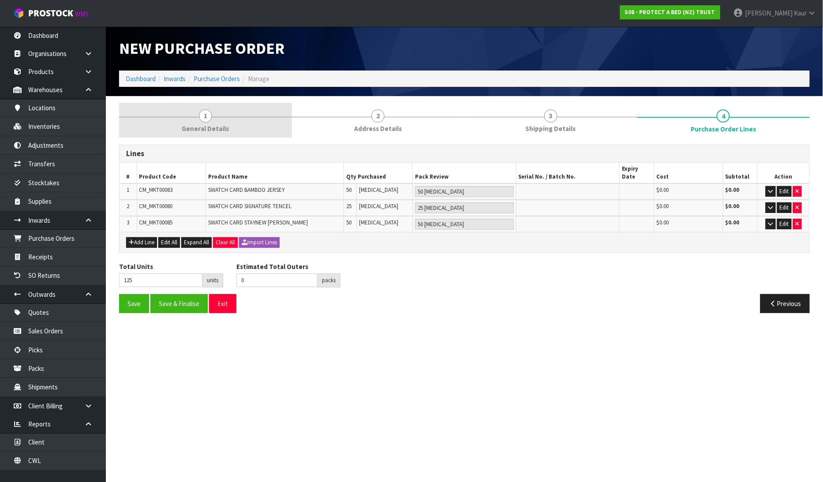
click at [216, 130] on span "General Details" at bounding box center [205, 128] width 47 height 9
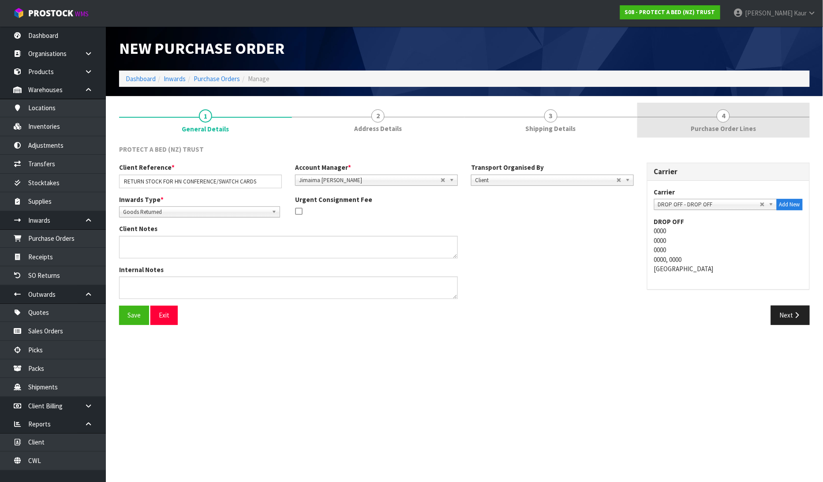
click at [733, 116] on link "4 Purchase Order Lines" at bounding box center [723, 120] width 173 height 35
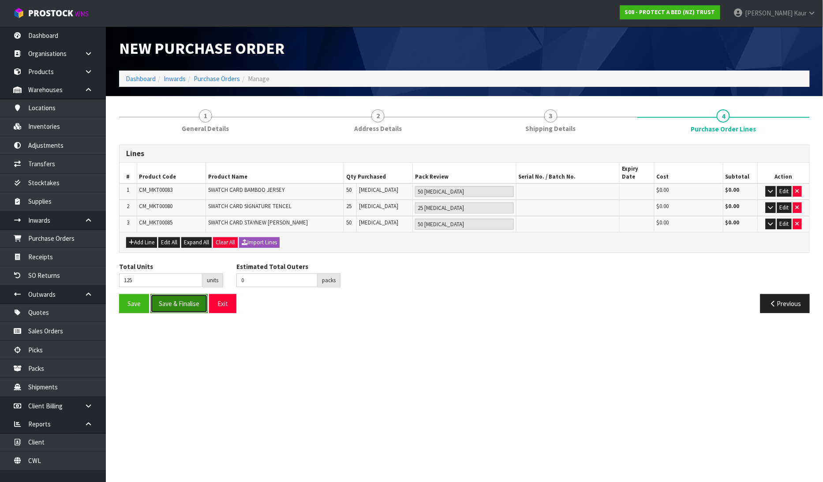
click at [184, 295] on button "Save & Finalise" at bounding box center [178, 303] width 57 height 19
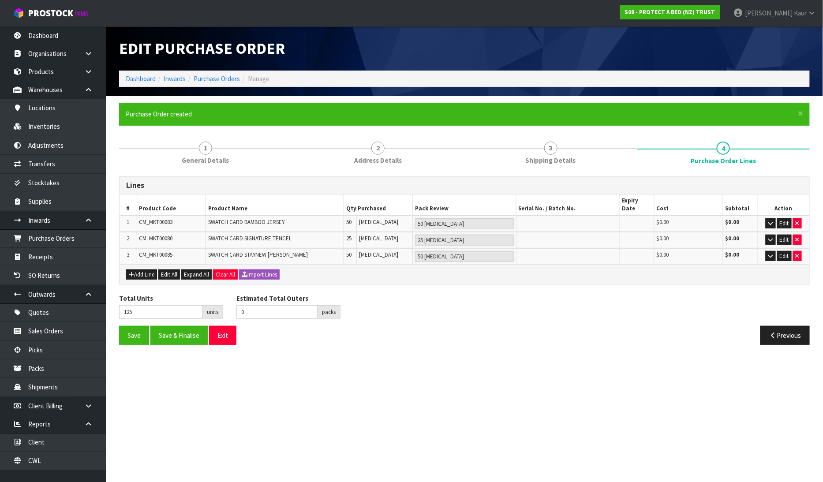
type input "0"
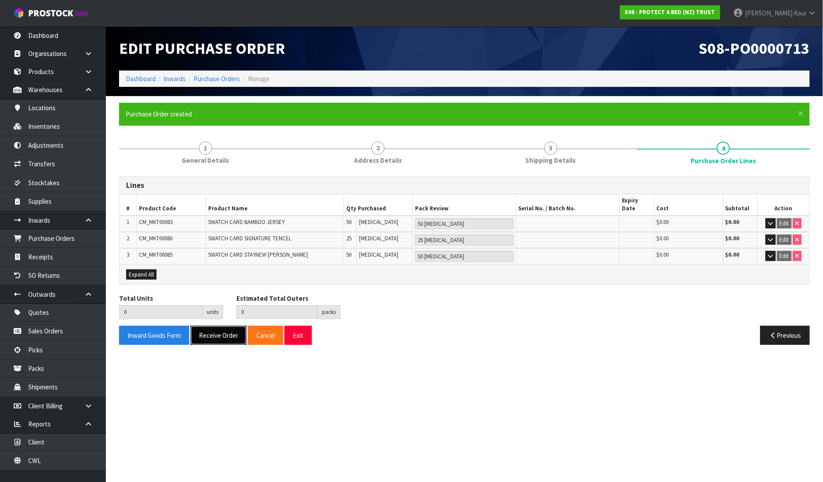
click at [218, 327] on button "Receive Order" at bounding box center [218, 335] width 56 height 19
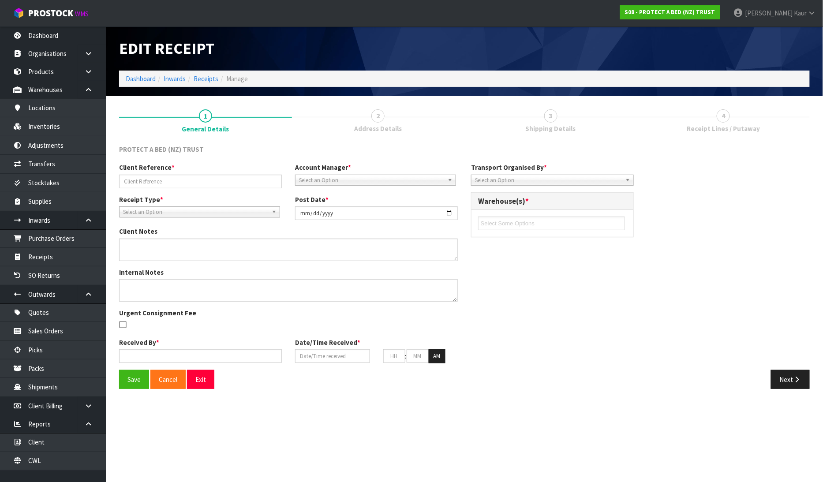
type input "RETURN STOCK FOR HN CONFERENCE/SWATCH CARDS"
type input "[DATE]"
type input "[PERSON_NAME]"
type input "18/08/2025"
type input "02"
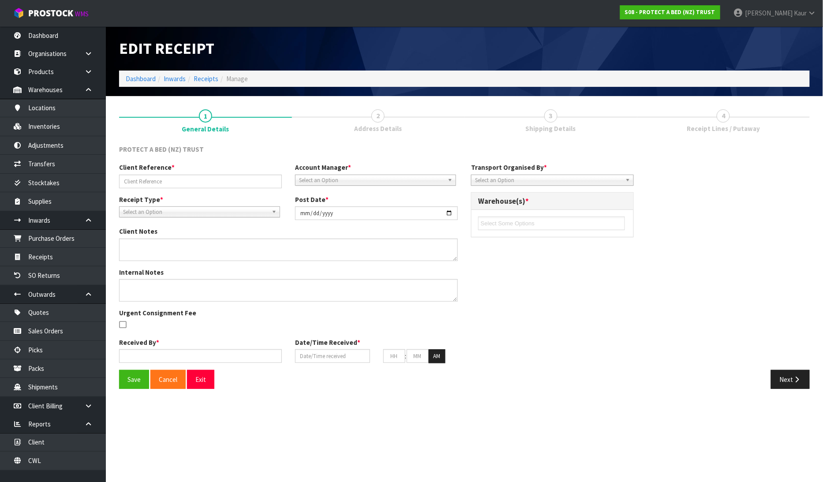
type input "25"
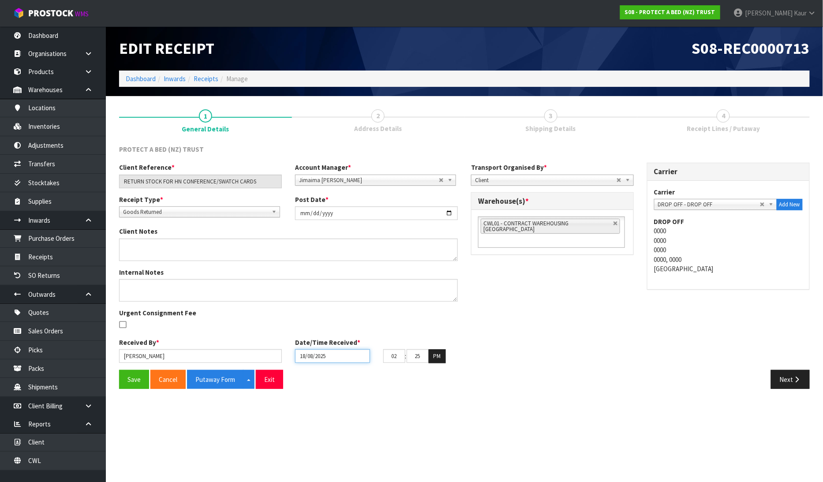
click at [305, 353] on input "18/08/2025" at bounding box center [332, 356] width 75 height 14
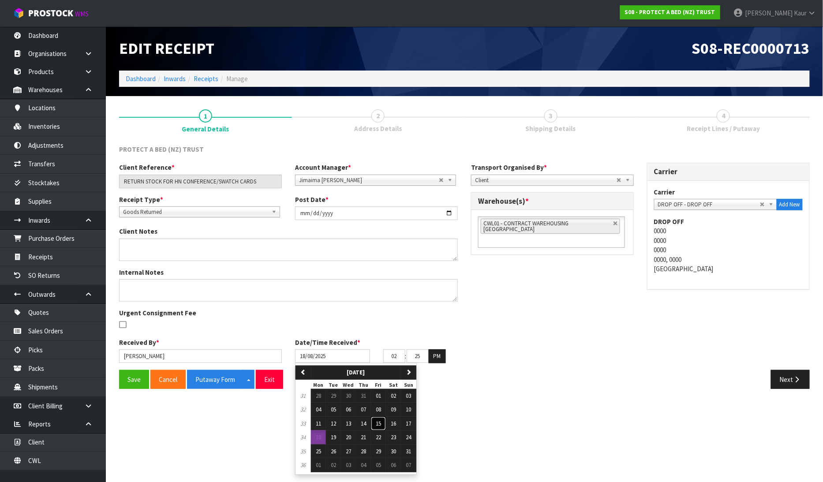
click at [381, 425] on span "15" at bounding box center [378, 423] width 5 height 7
type input "[DATE]"
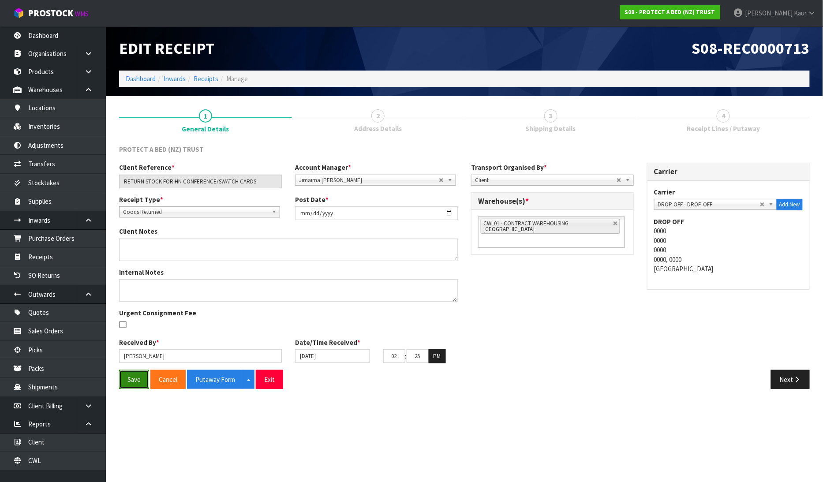
drag, startPoint x: 137, startPoint y: 384, endPoint x: 142, endPoint y: 382, distance: 5.2
click at [137, 383] on button "Save" at bounding box center [134, 379] width 30 height 19
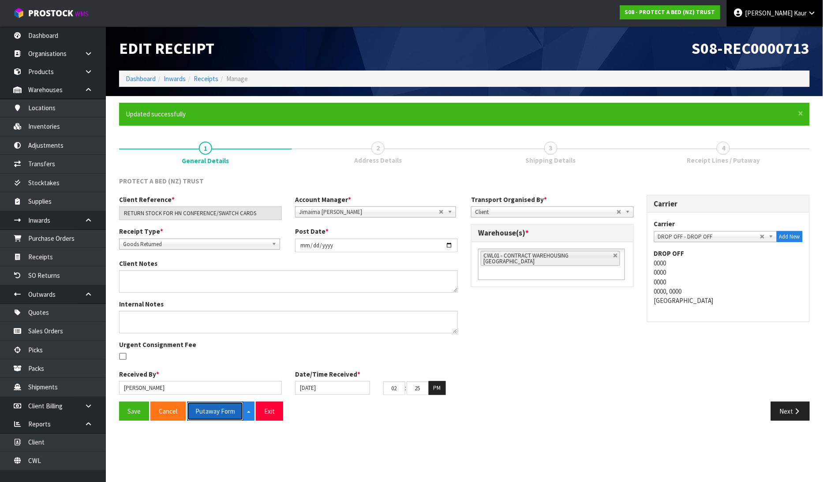
drag, startPoint x: 219, startPoint y: 409, endPoint x: 822, endPoint y: 10, distance: 723.1
click at [220, 409] on button "Putaway Form" at bounding box center [215, 411] width 56 height 19
